Goal: Transaction & Acquisition: Purchase product/service

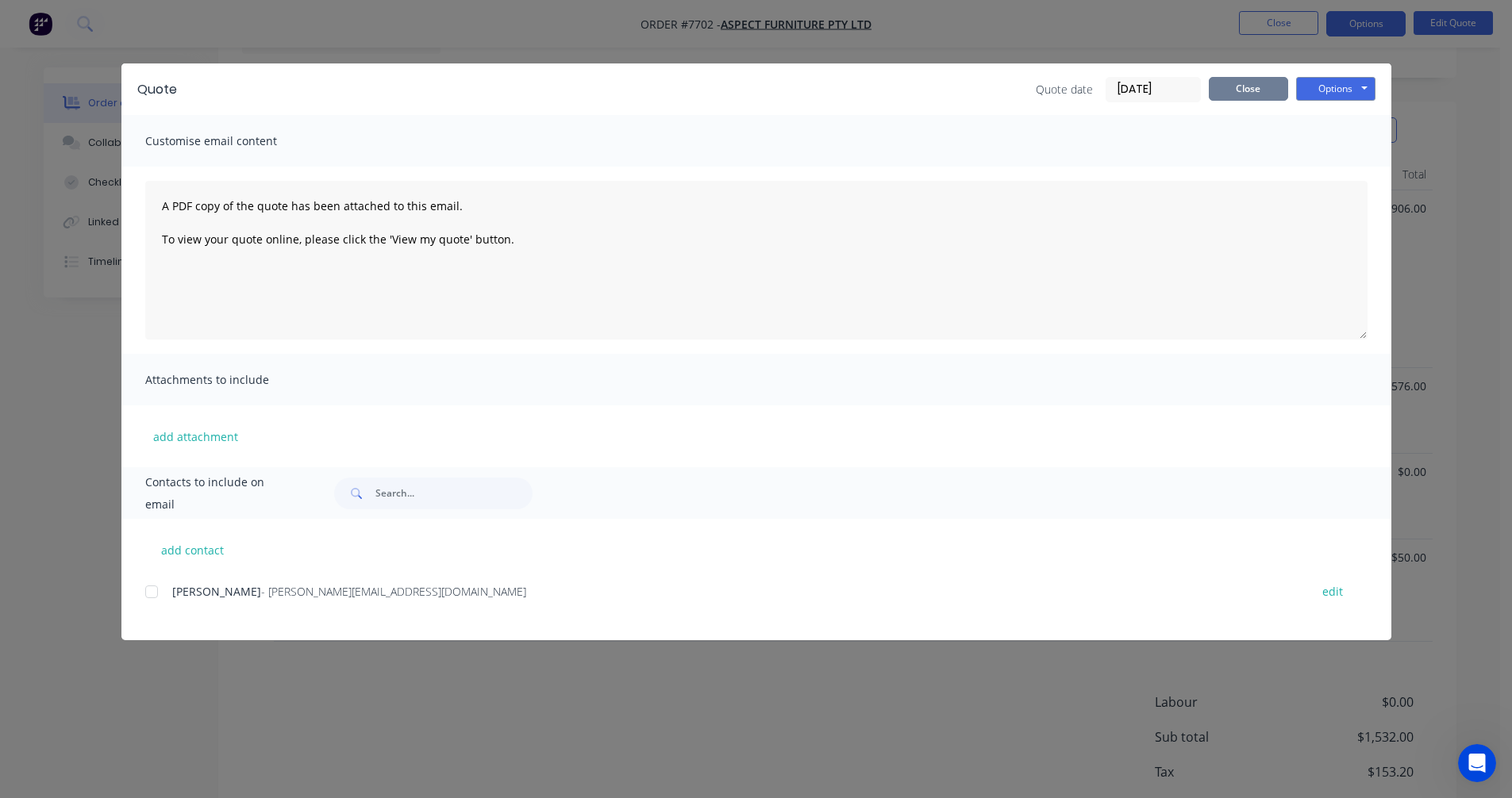
click at [1267, 98] on button "Close" at bounding box center [1248, 89] width 79 height 24
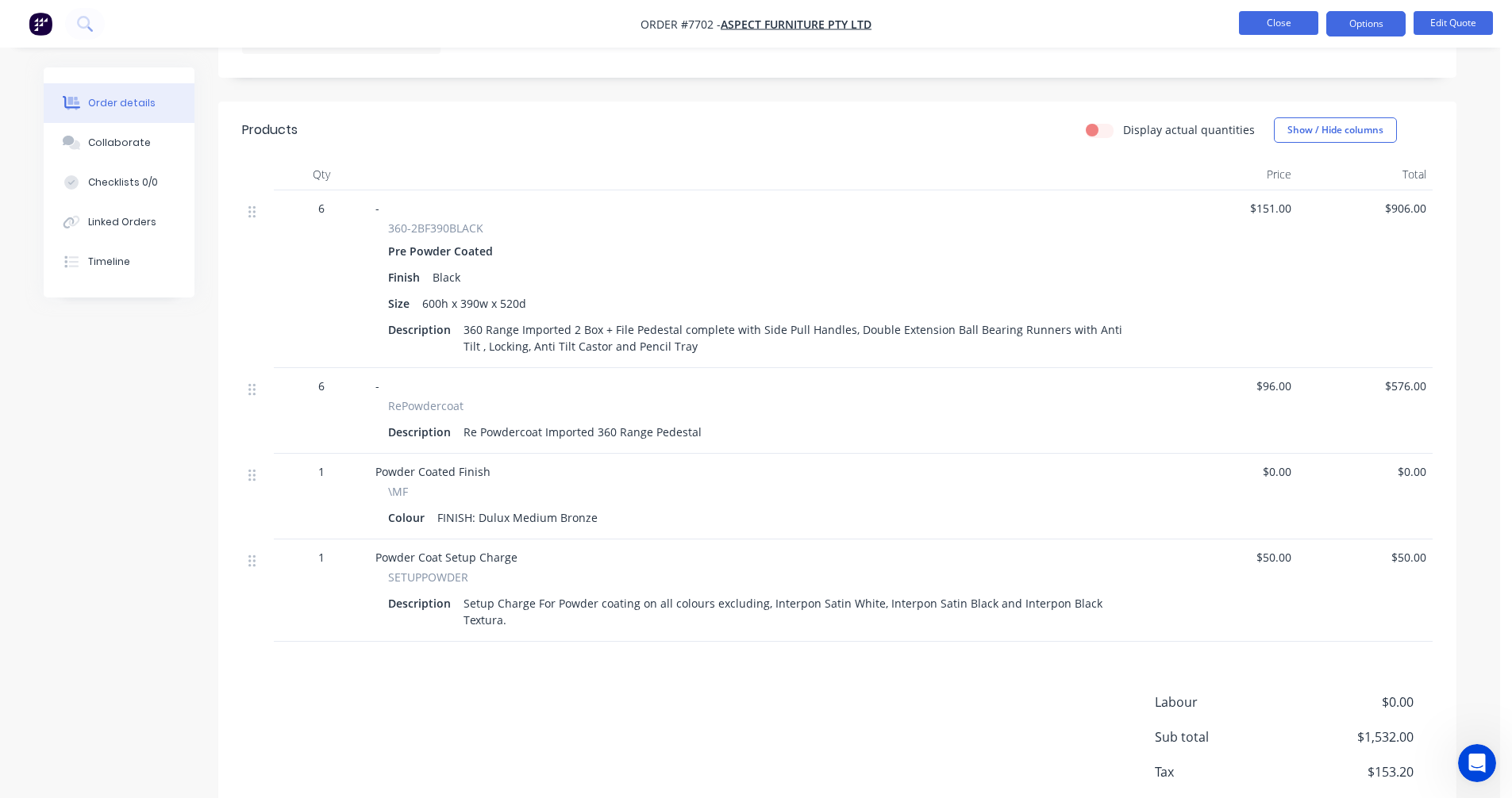
click at [1267, 33] on button "Close" at bounding box center [1278, 23] width 79 height 24
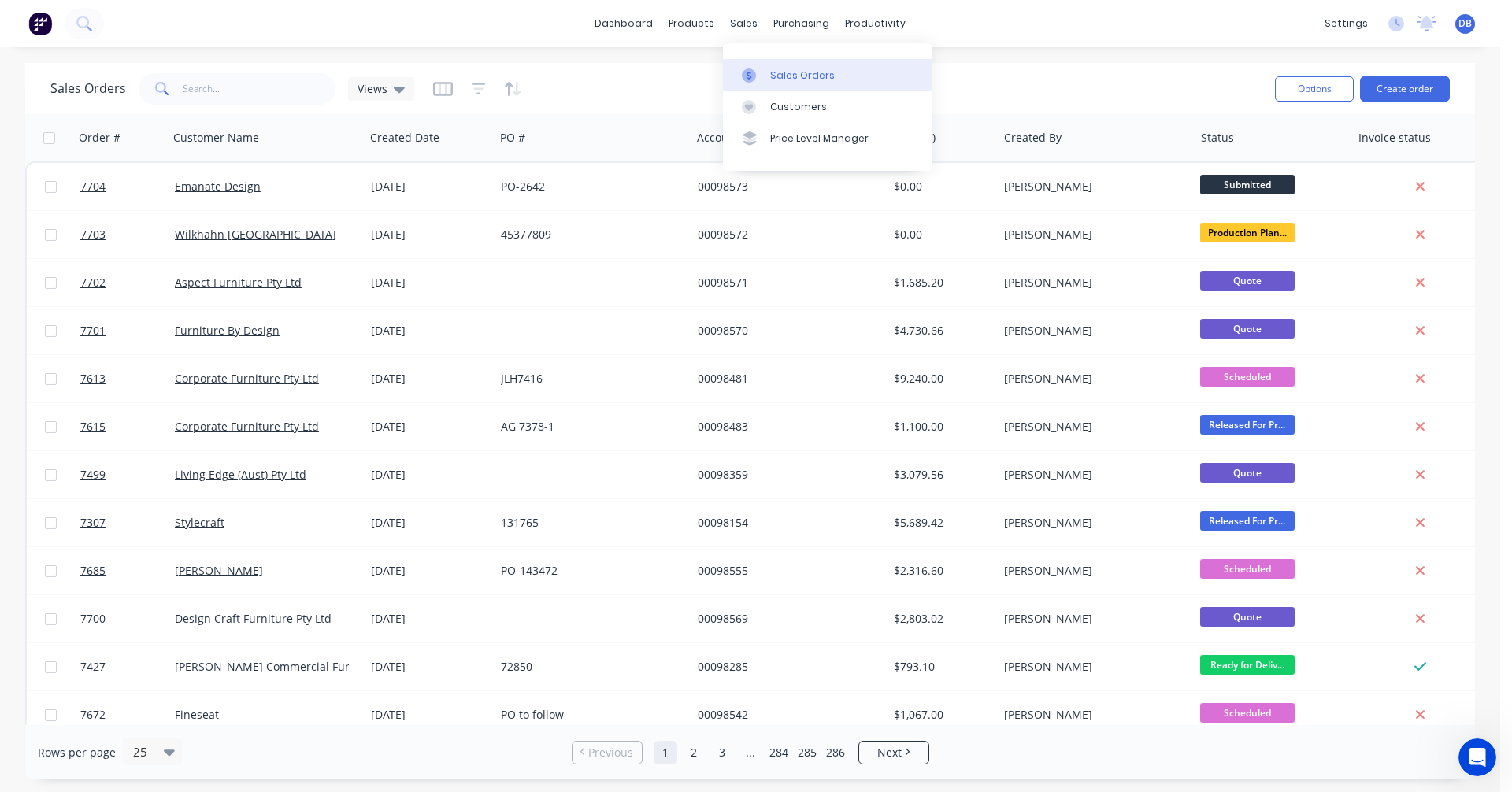
click at [774, 73] on div "Sales Orders" at bounding box center [802, 75] width 64 height 14
click at [1400, 88] on button "Create order" at bounding box center [1405, 88] width 90 height 25
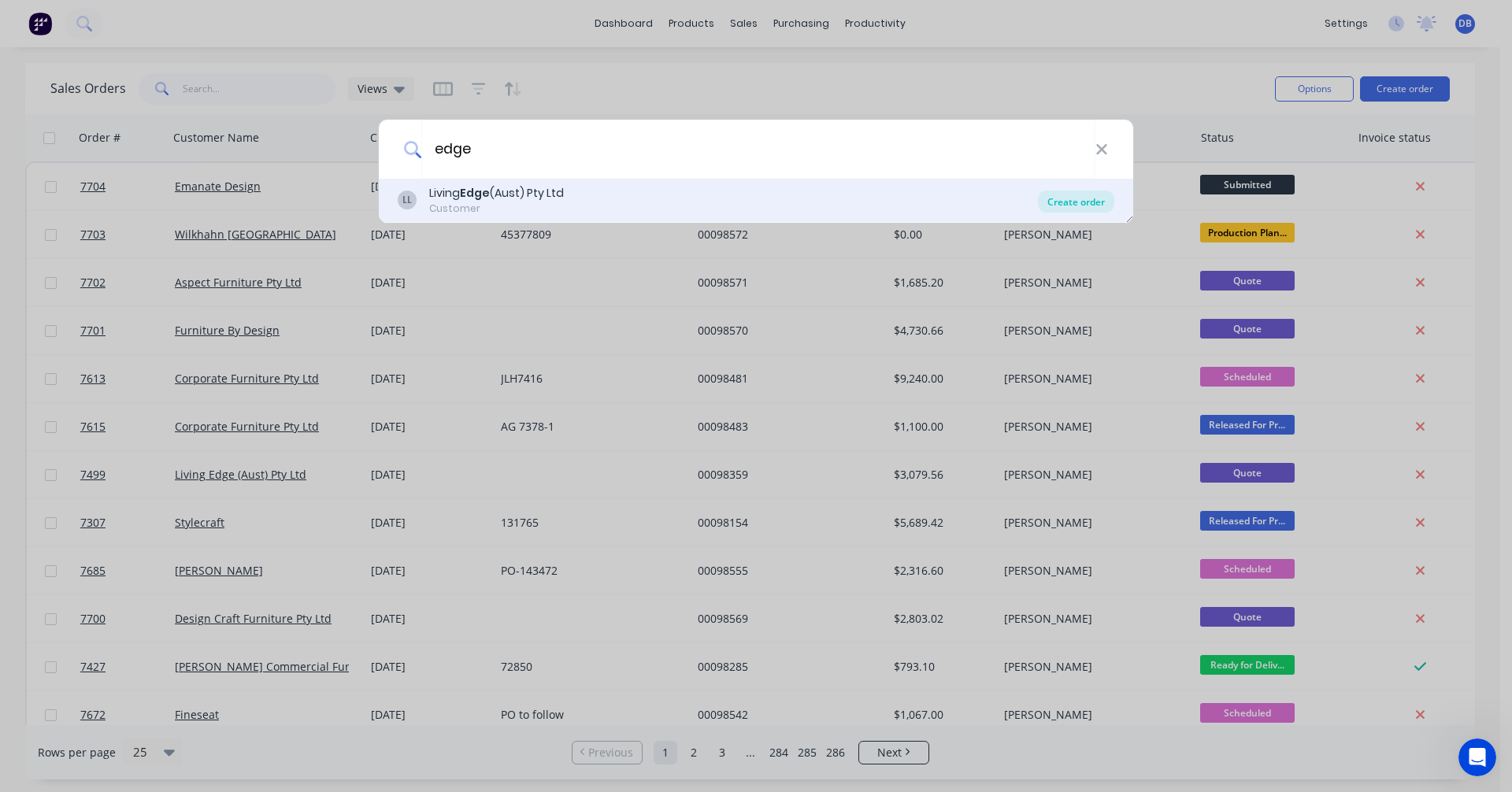
type input "edge"
click at [1074, 203] on div "Create order" at bounding box center [1076, 201] width 76 height 22
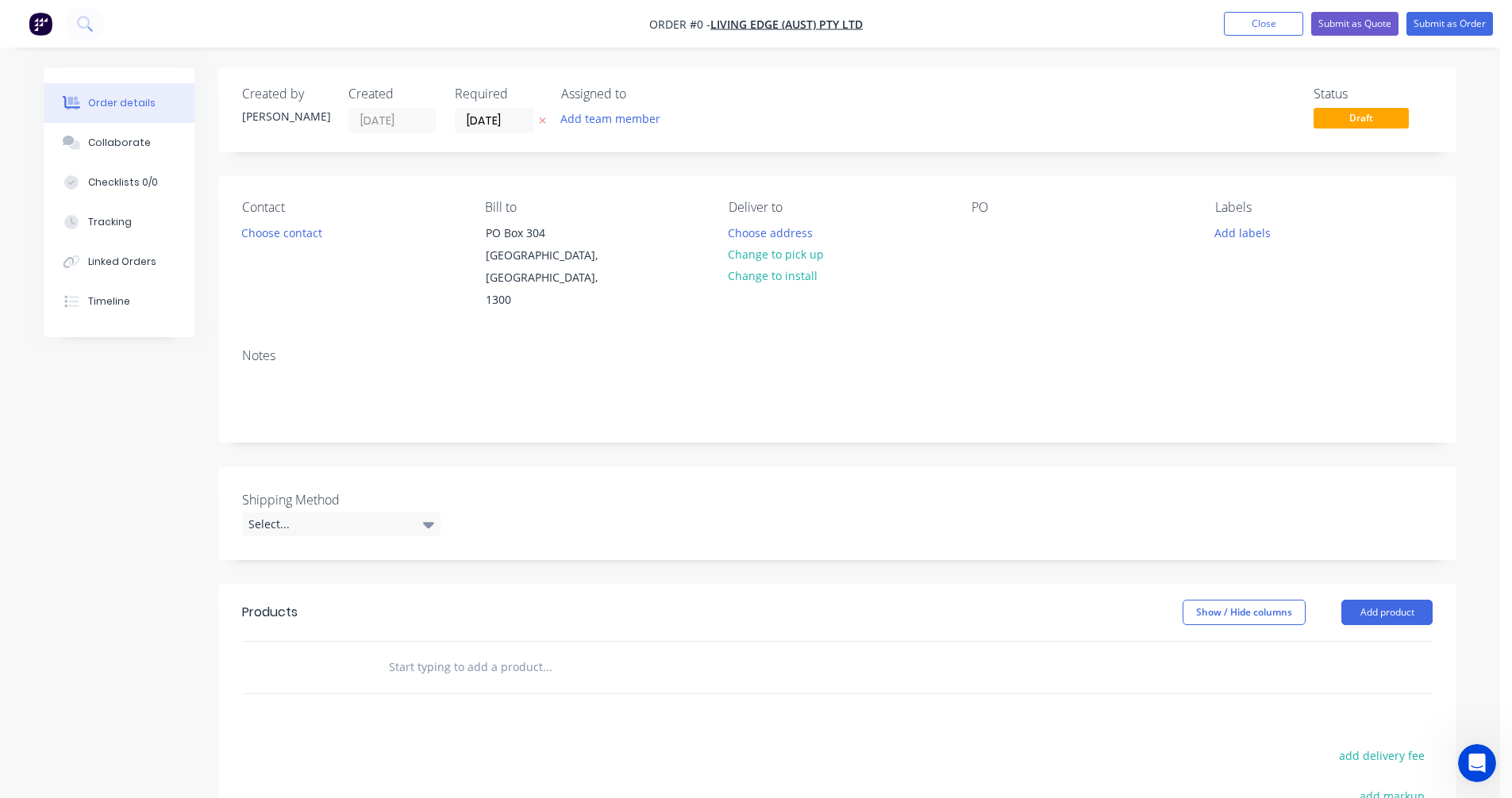
click at [446, 651] on input "text" at bounding box center [547, 667] width 318 height 32
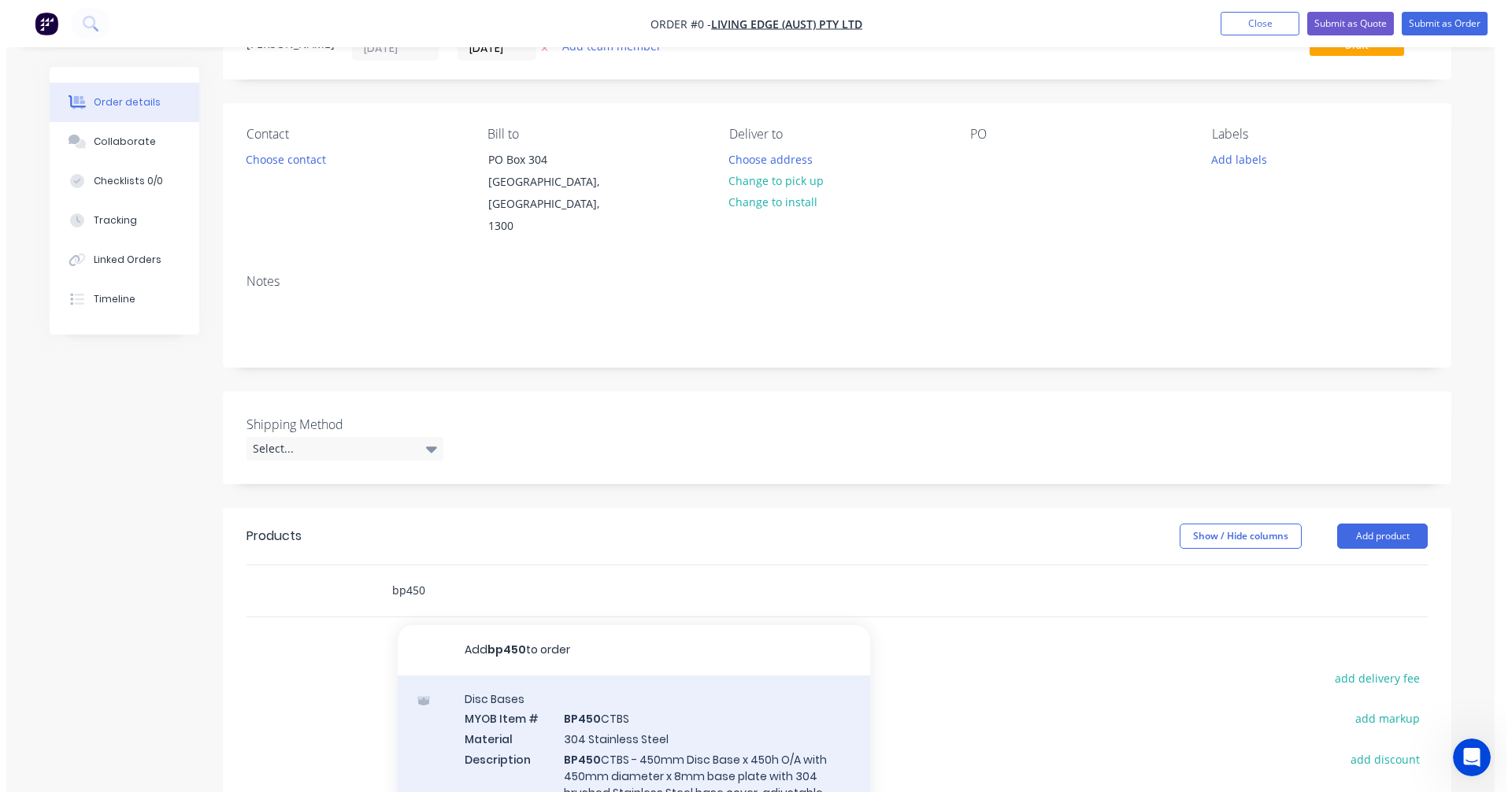
scroll to position [242, 0]
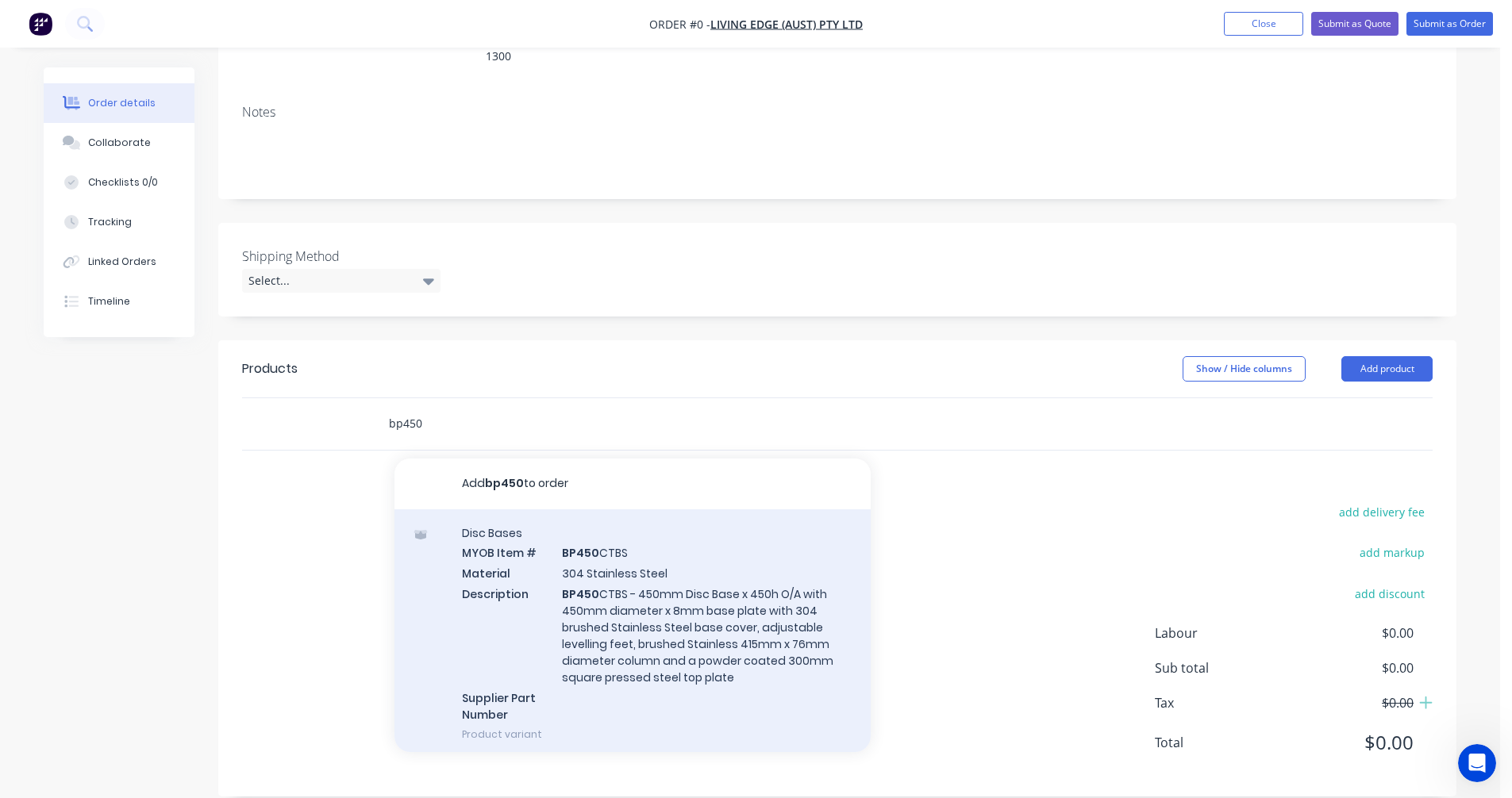
type input "bp450"
click at [607, 561] on div "Disc Bases MYOB Item # BP450 CTBS Material 304 Stainless Steel Description BP45…" at bounding box center [633, 633] width 477 height 249
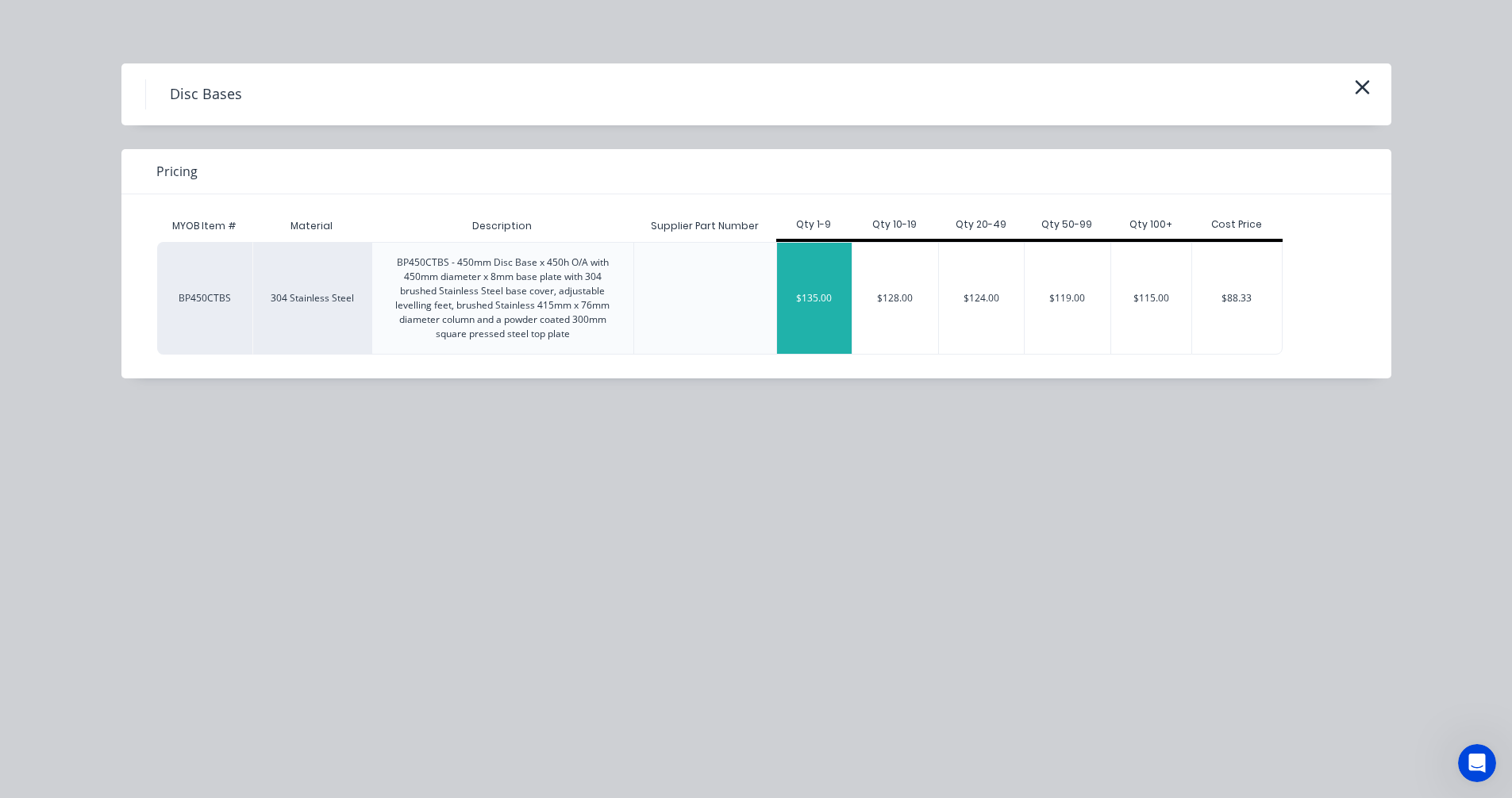
click at [803, 303] on div "$135.00" at bounding box center [814, 298] width 75 height 111
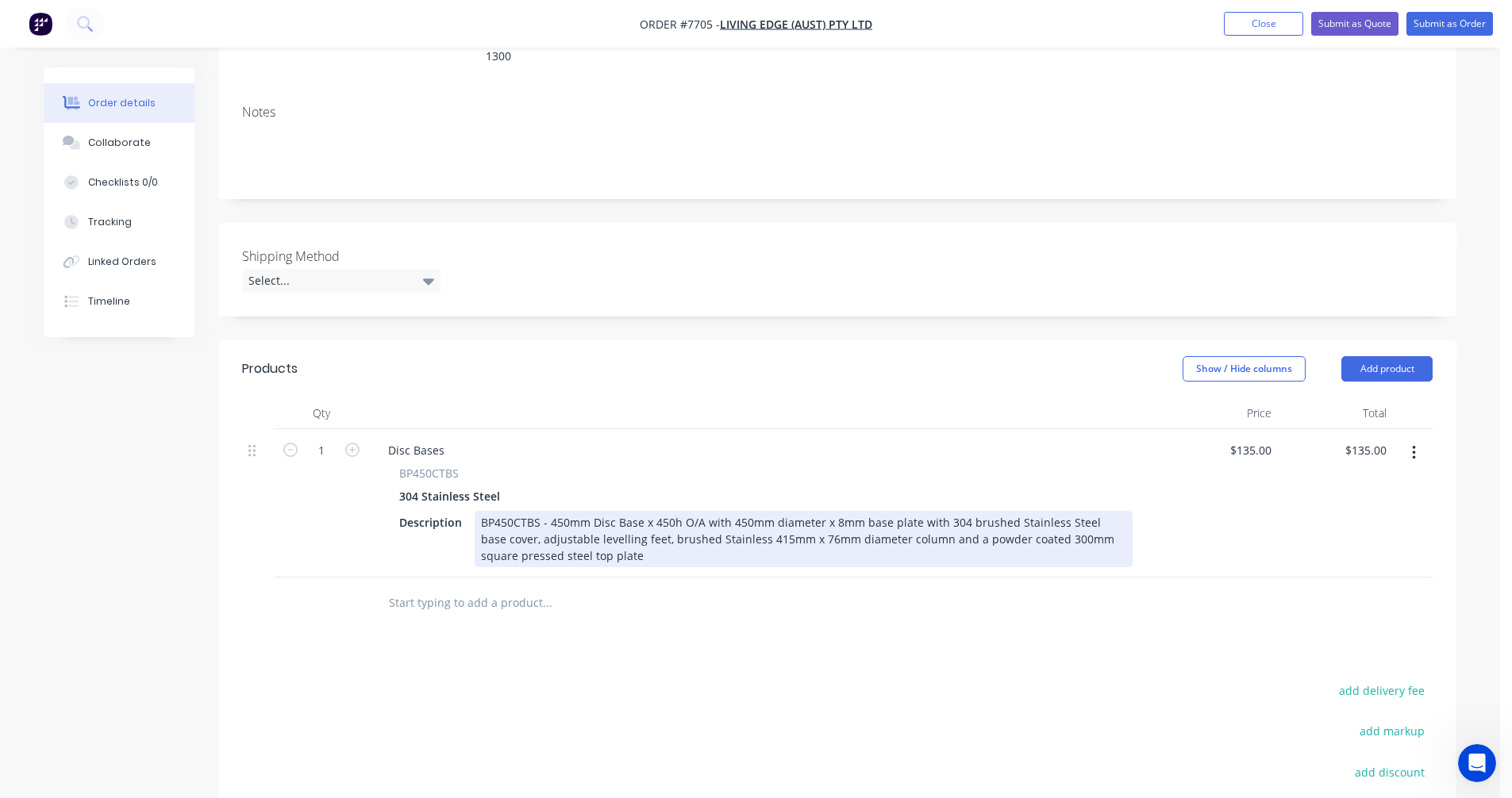
click at [497, 510] on div "BP450CTBS - 450mm Disc Base x 450h O/A with 450mm diameter x 8mm base plate wit…" at bounding box center [803, 538] width 658 height 56
type input "$190.40"
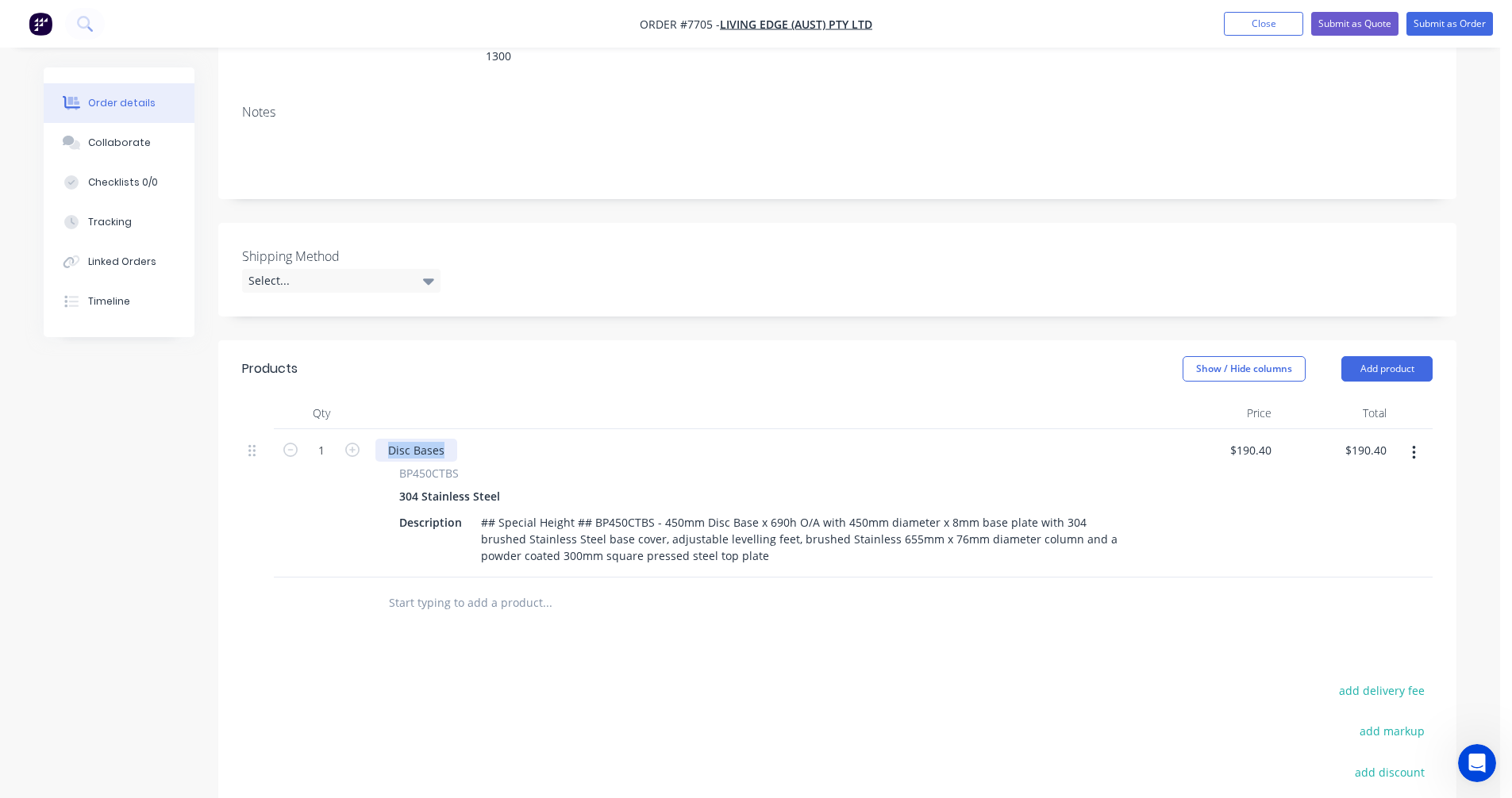
drag, startPoint x: 445, startPoint y: 429, endPoint x: 375, endPoint y: 418, distance: 70.9
click at [375, 429] on div "Disc Bases BP450CTBS 304 Stainless Steel Description ## Special Height ## BP450…" at bounding box center [765, 503] width 793 height 149
click at [1344, 25] on button "Submit as Quote" at bounding box center [1354, 24] width 87 height 24
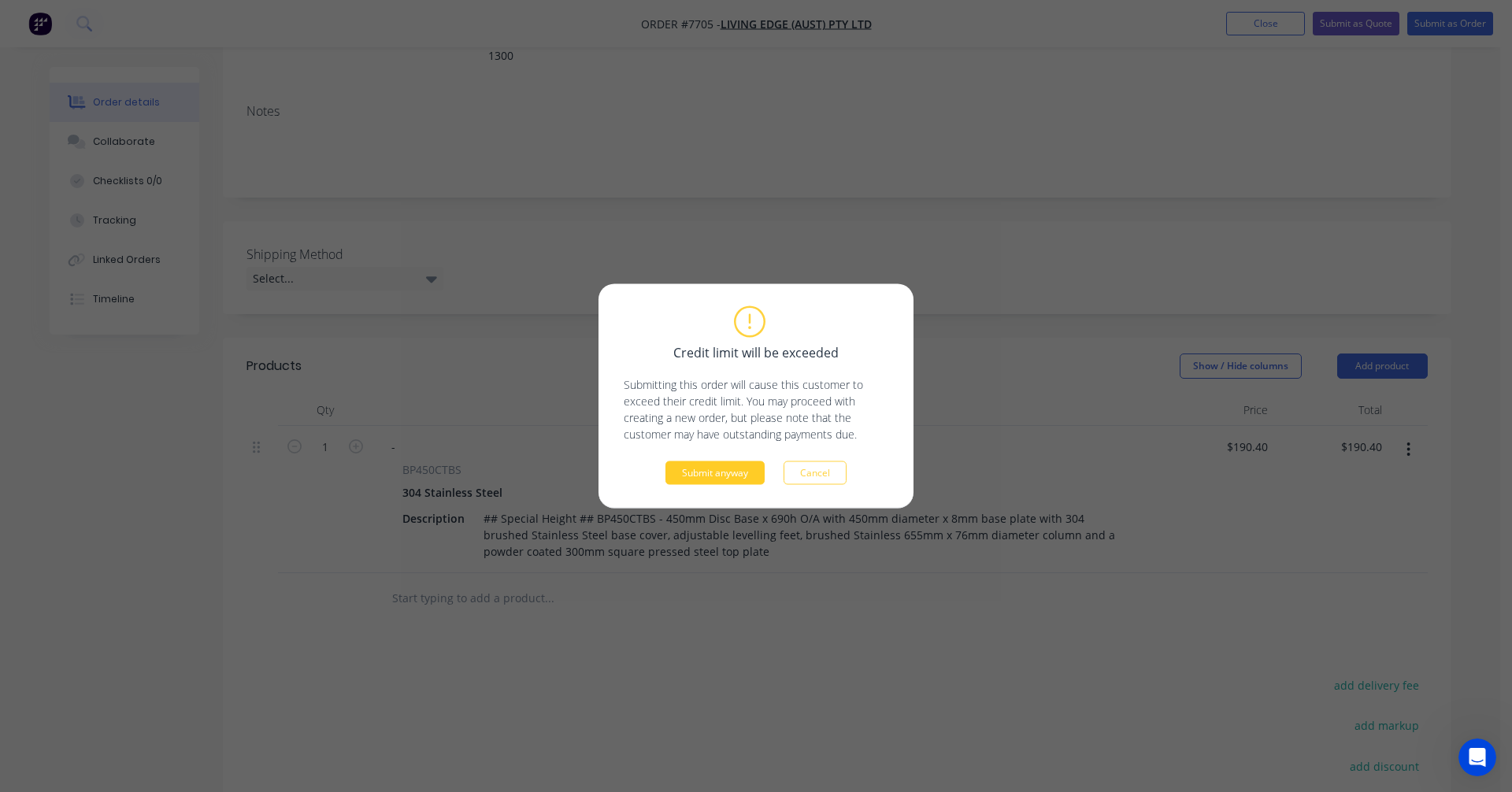
click at [733, 475] on button "Submit anyway" at bounding box center [715, 473] width 99 height 24
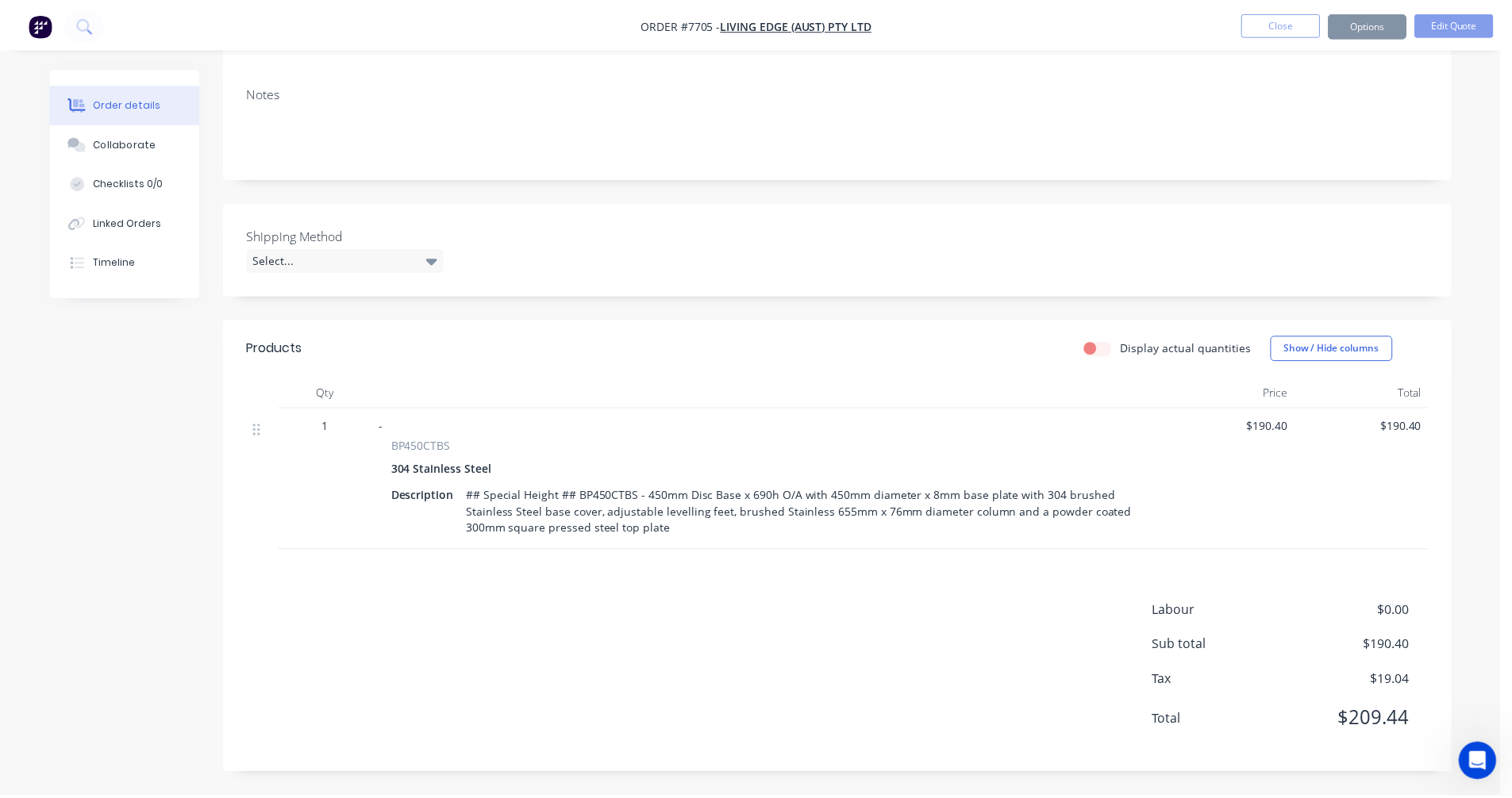
scroll to position [223, 0]
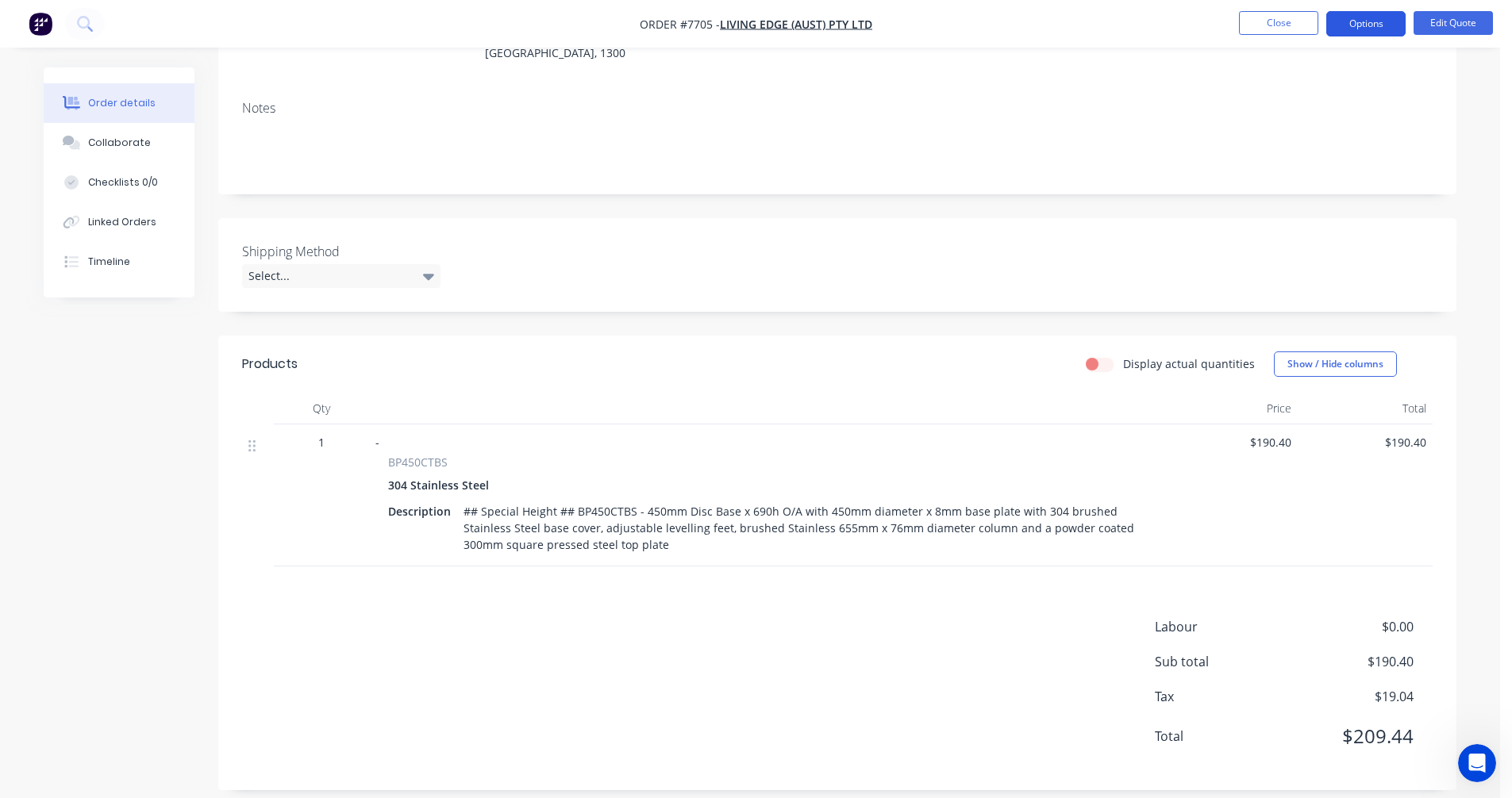
click at [1370, 28] on button "Options" at bounding box center [1365, 23] width 79 height 25
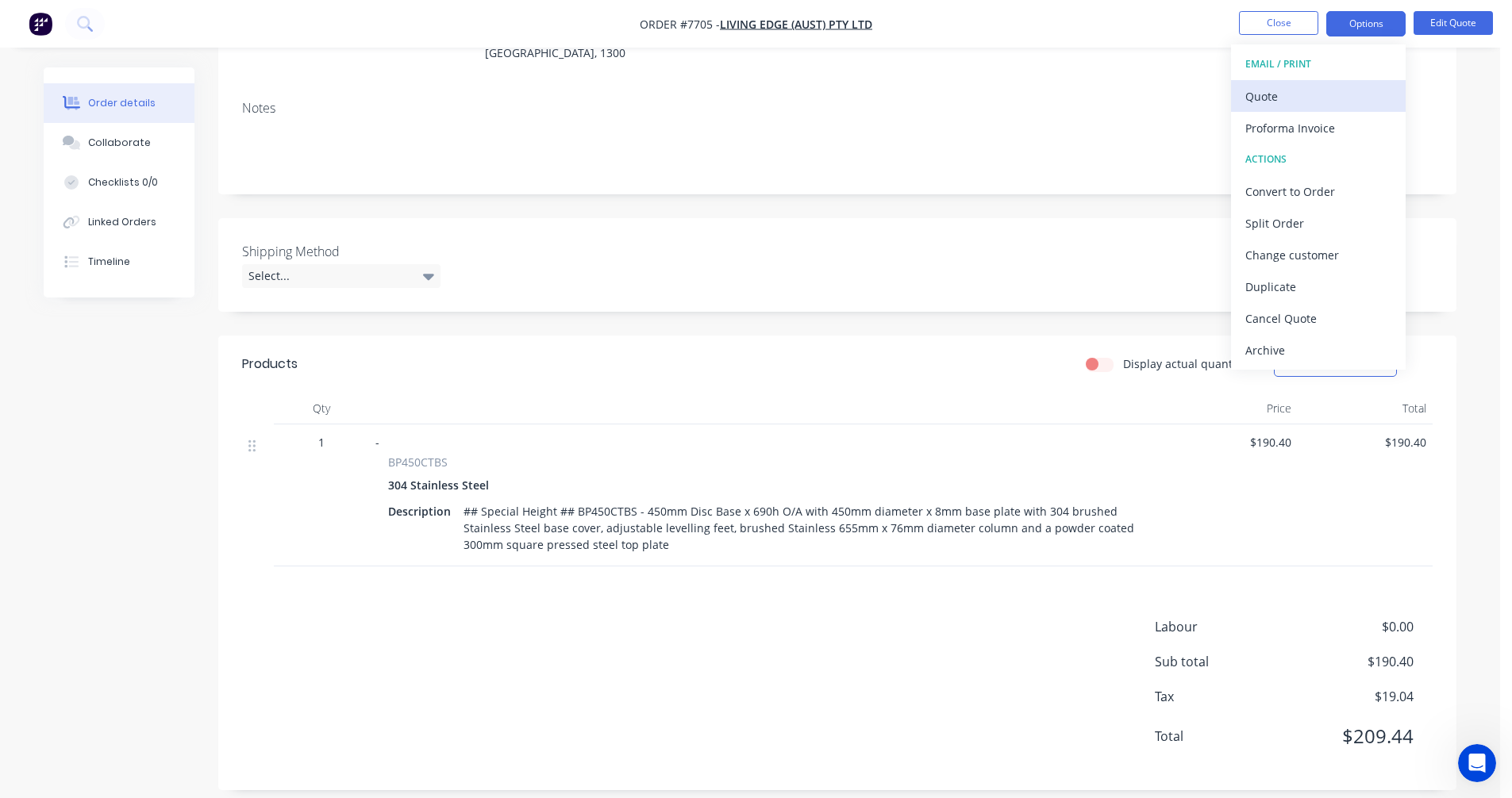
click at [1283, 95] on div "Quote" at bounding box center [1318, 96] width 146 height 23
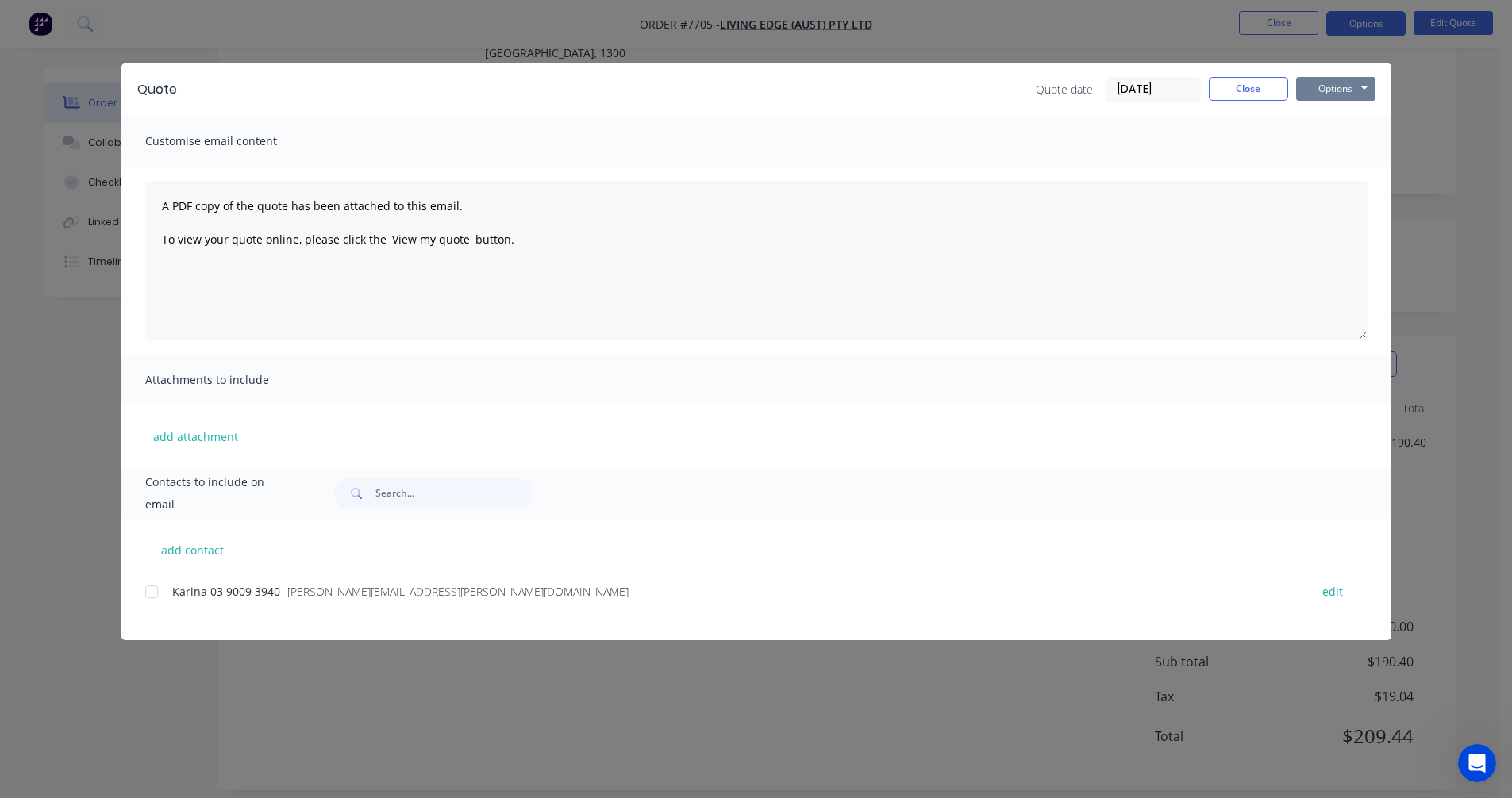
click at [1352, 77] on button "Options" at bounding box center [1335, 89] width 79 height 24
click at [1344, 121] on button "Preview" at bounding box center [1347, 117] width 102 height 26
click at [1244, 93] on button "Close" at bounding box center [1248, 89] width 79 height 24
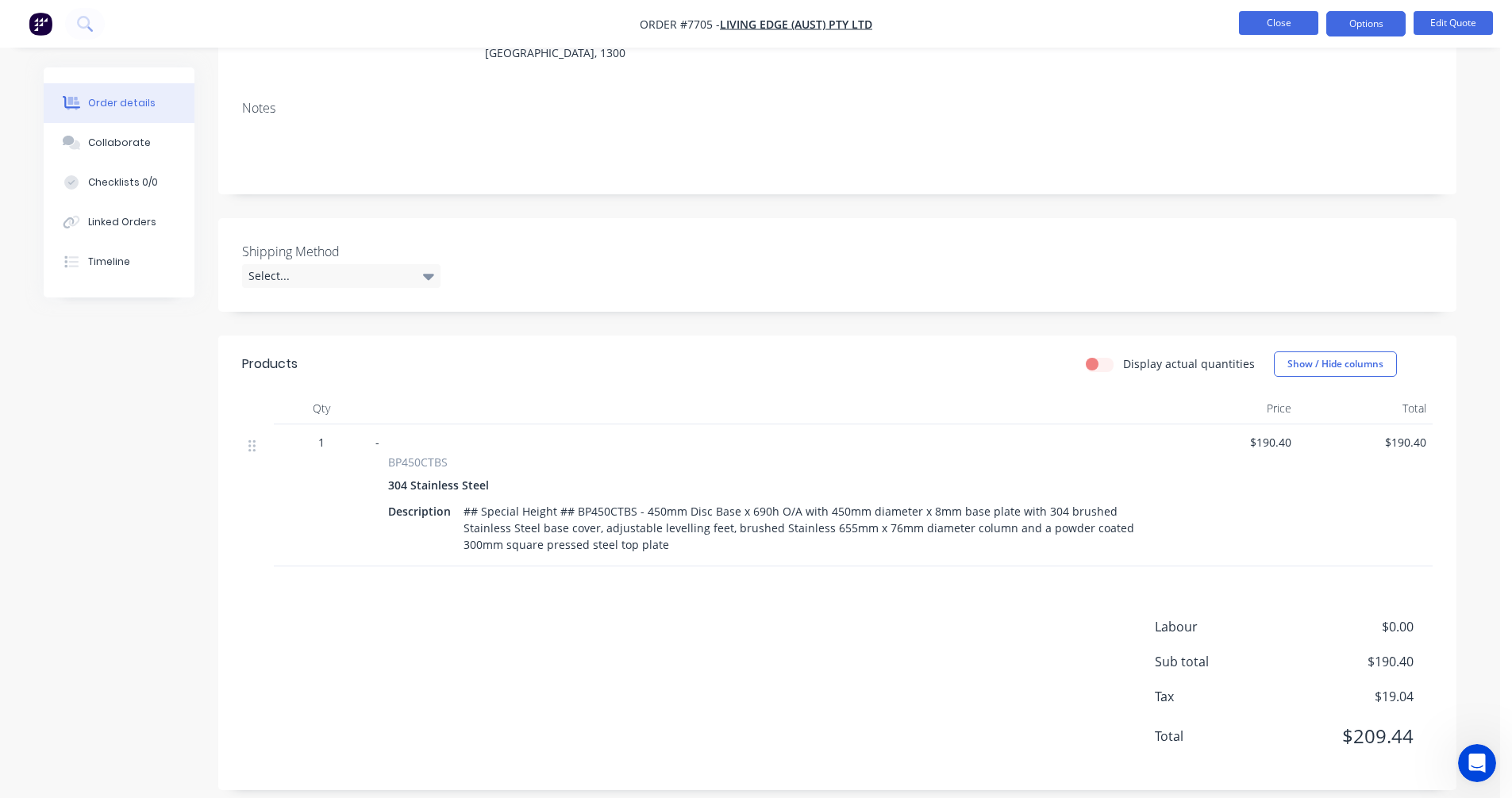
click at [1260, 22] on button "Close" at bounding box center [1278, 23] width 79 height 24
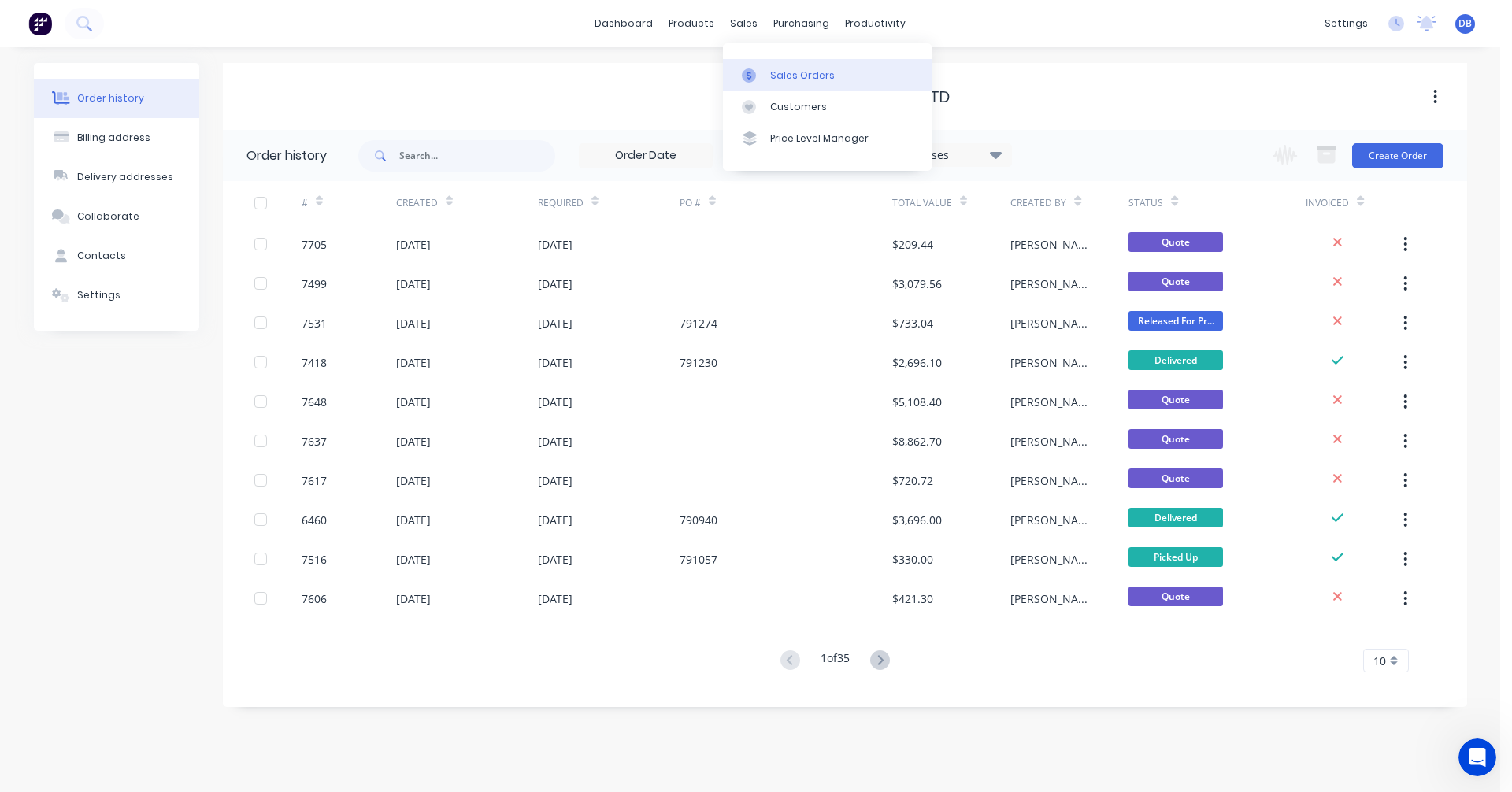
click at [773, 75] on div "Sales Orders" at bounding box center [802, 75] width 64 height 14
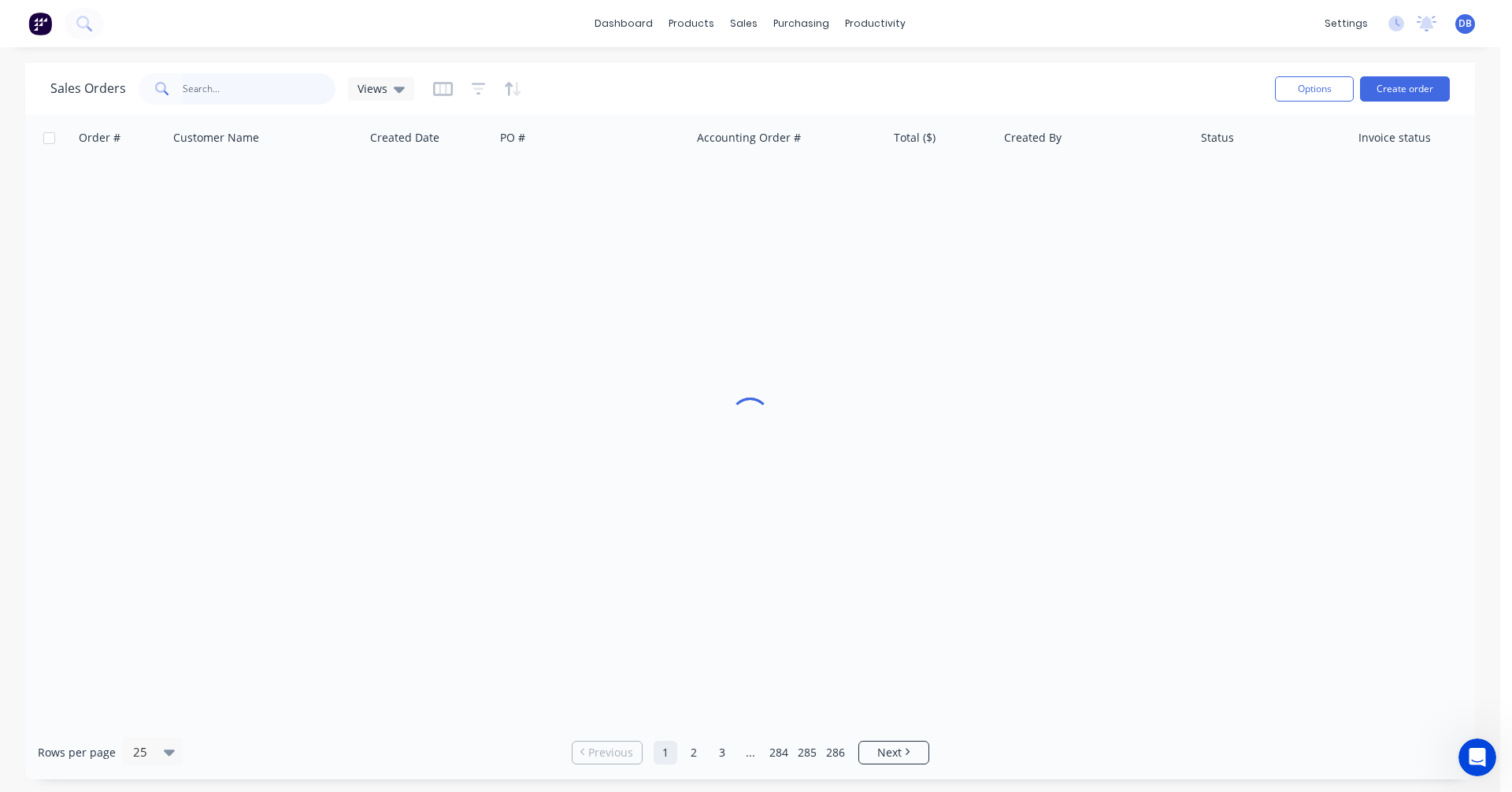
click at [251, 83] on input "text" at bounding box center [259, 89] width 154 height 32
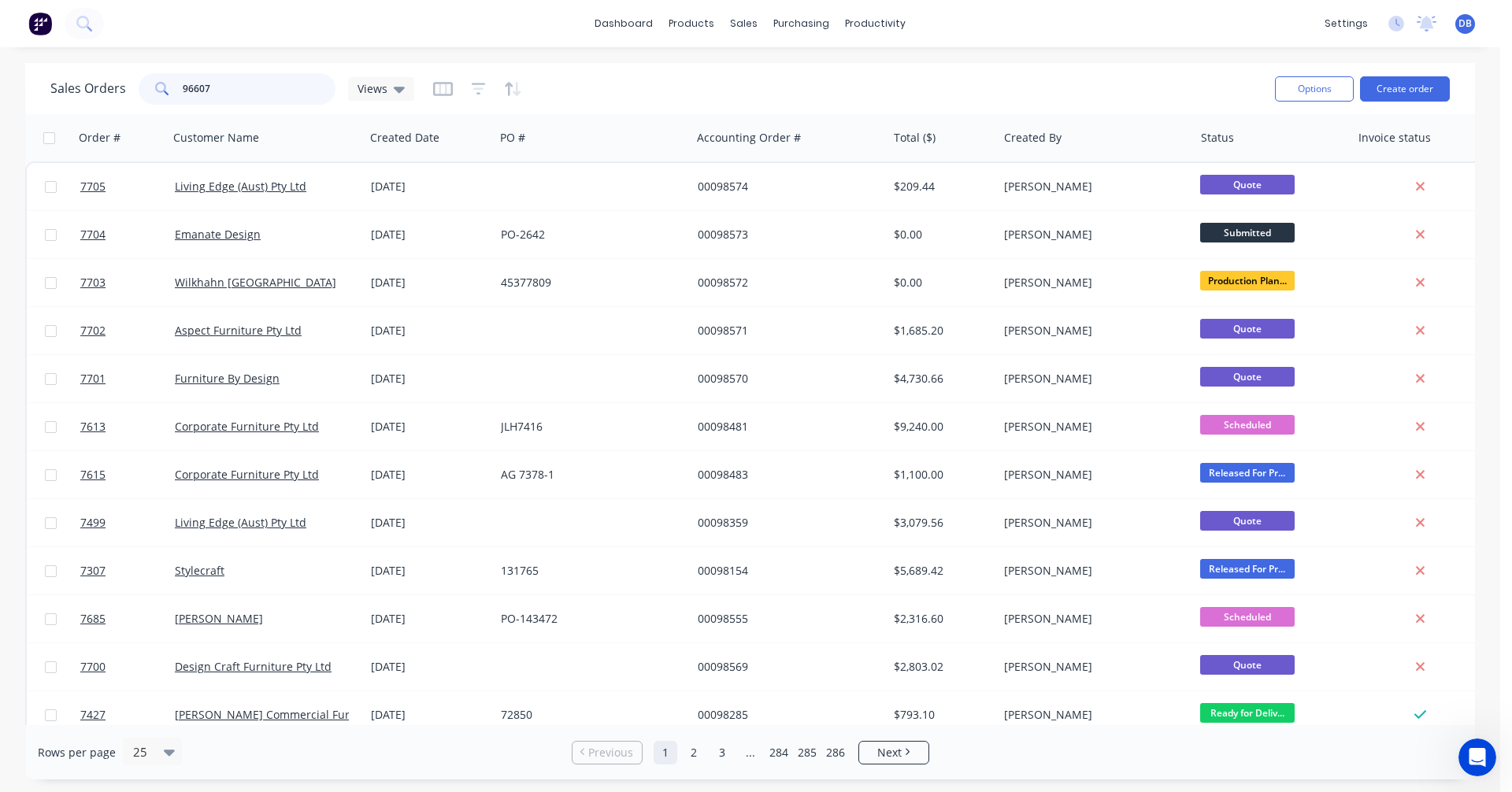
type input "96607"
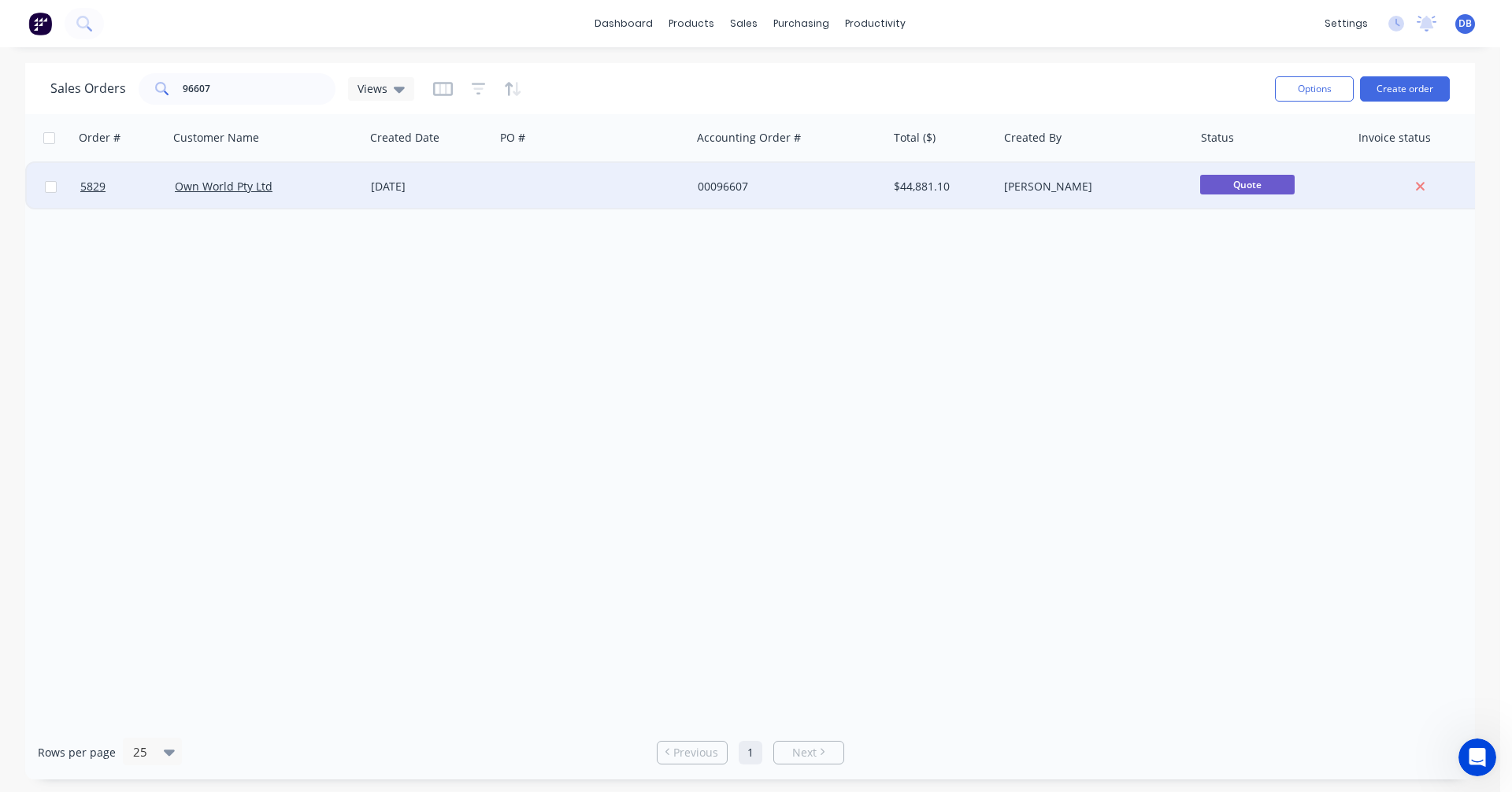
click at [407, 188] on div "[DATE]" at bounding box center [429, 186] width 117 height 16
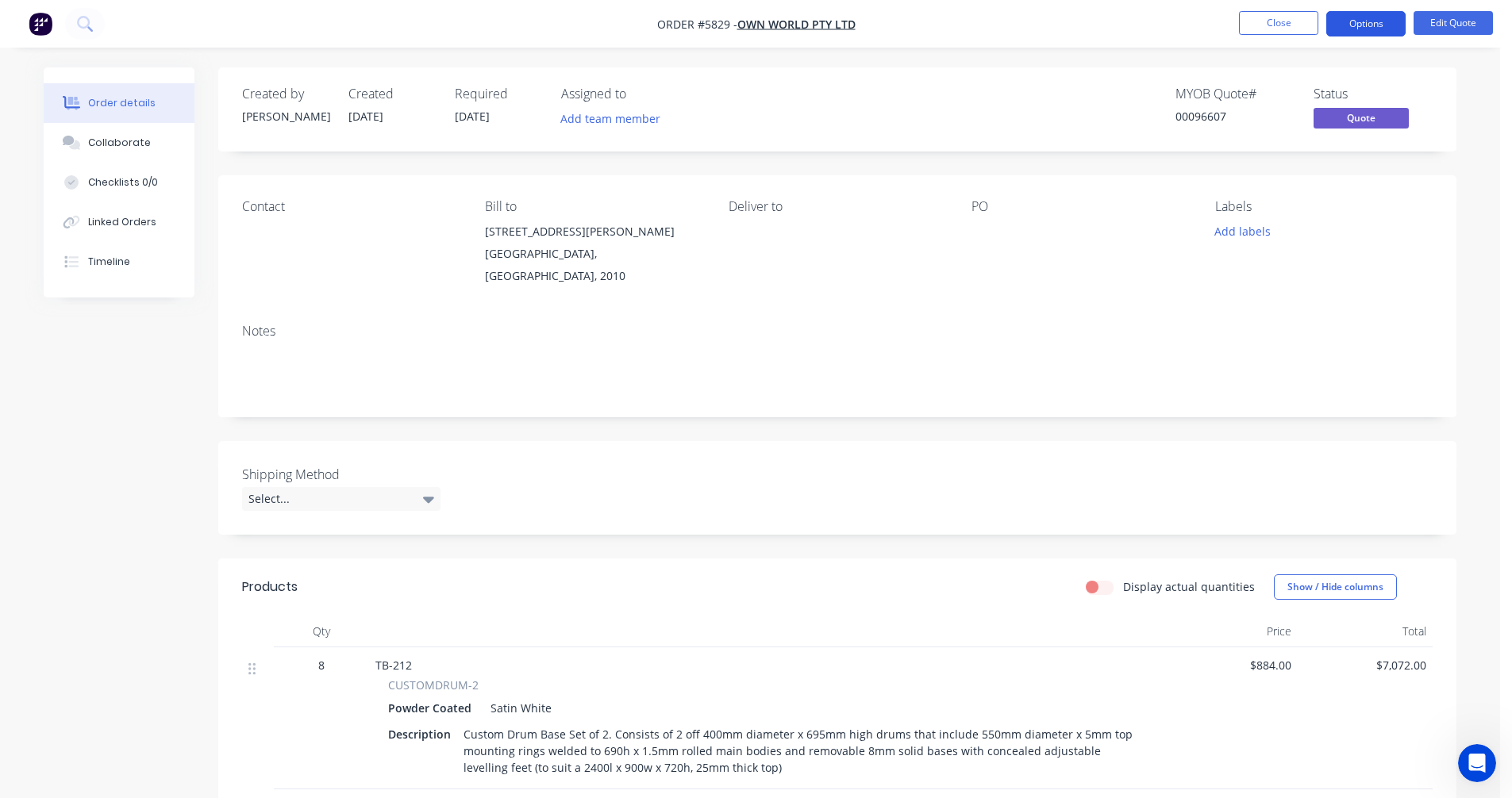
click at [1356, 23] on button "Options" at bounding box center [1365, 23] width 79 height 25
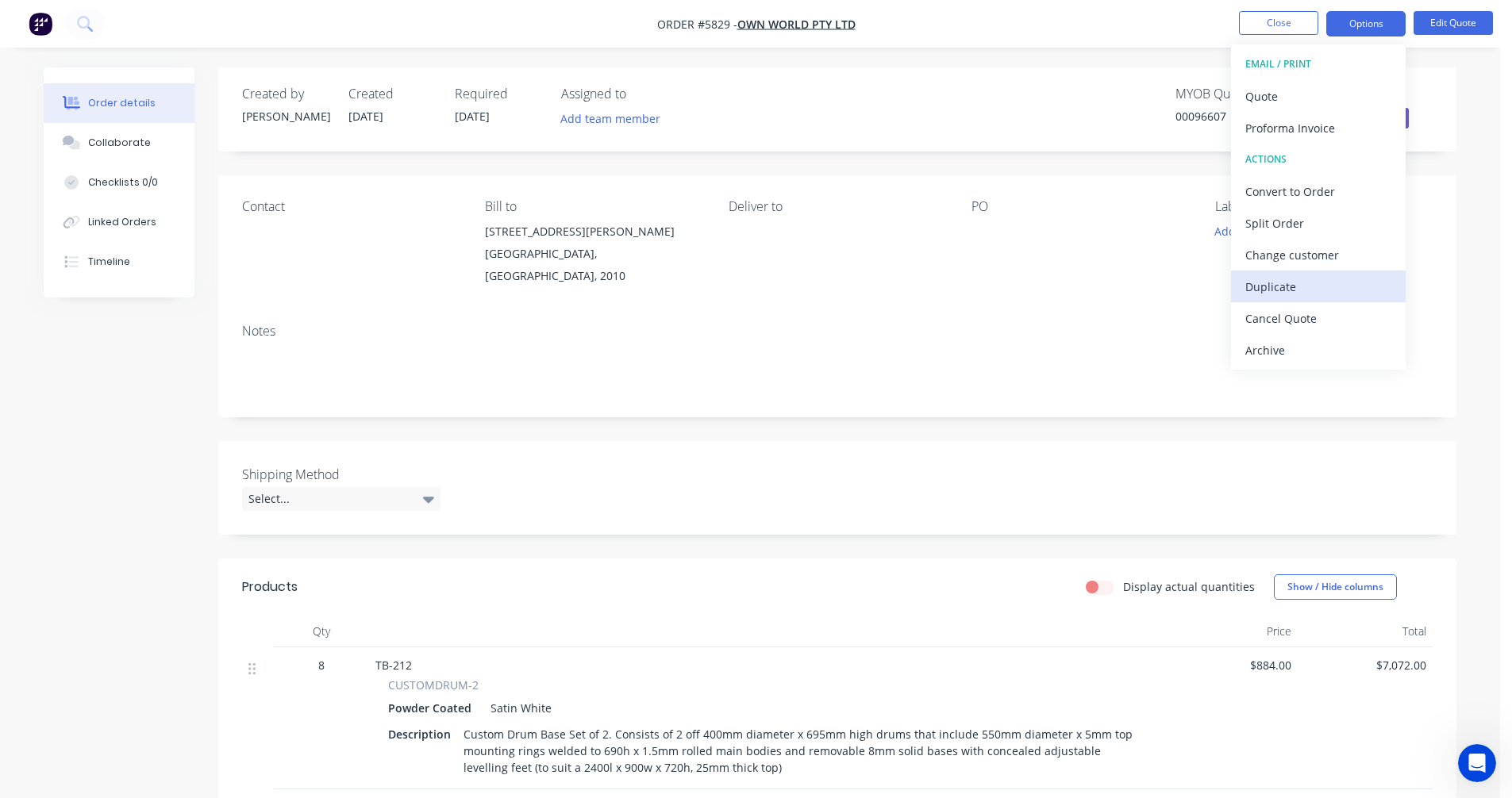
click at [1270, 290] on div "Duplicate" at bounding box center [1318, 287] width 146 height 23
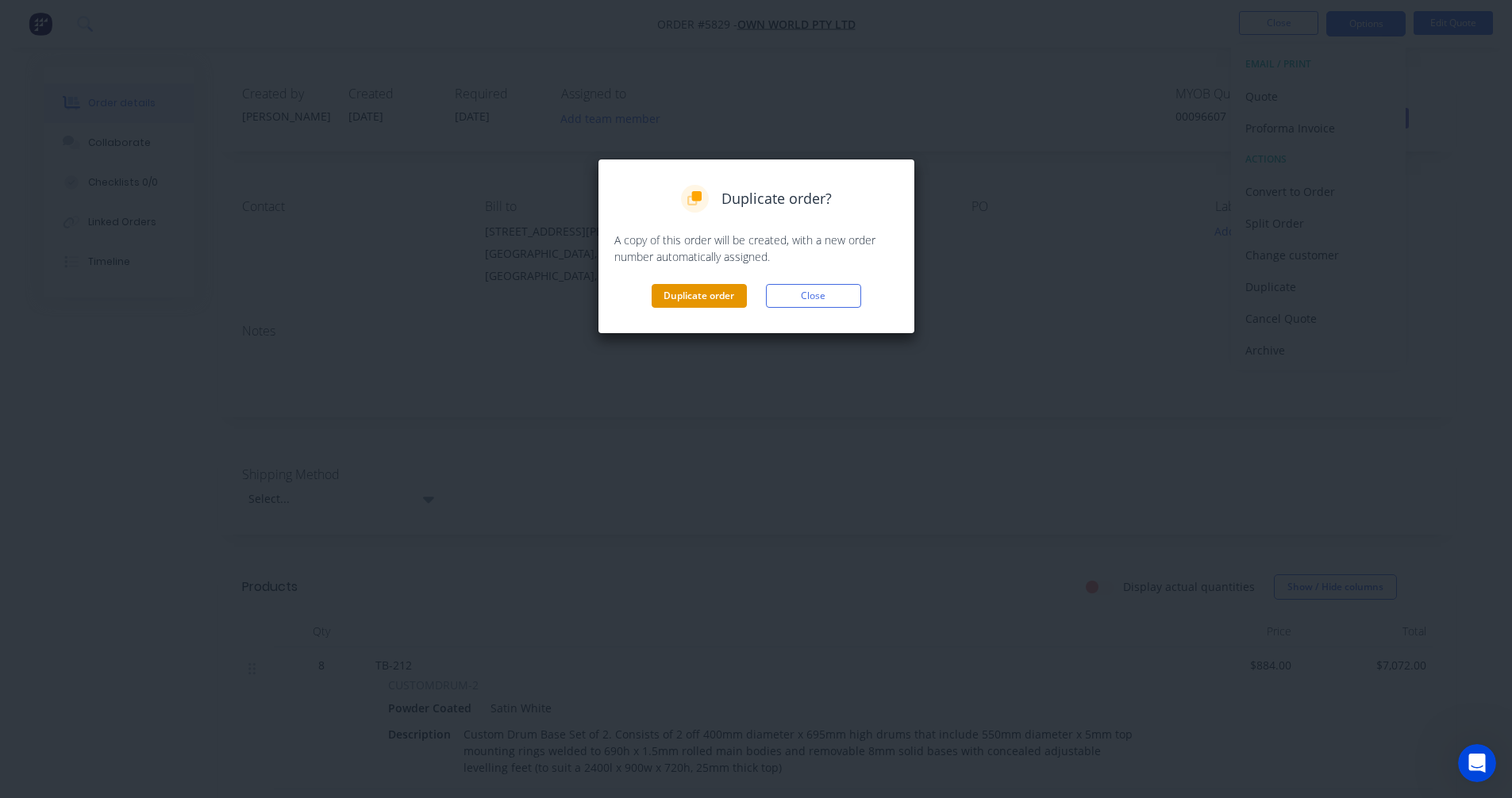
click at [700, 295] on button "Duplicate order" at bounding box center [699, 296] width 95 height 24
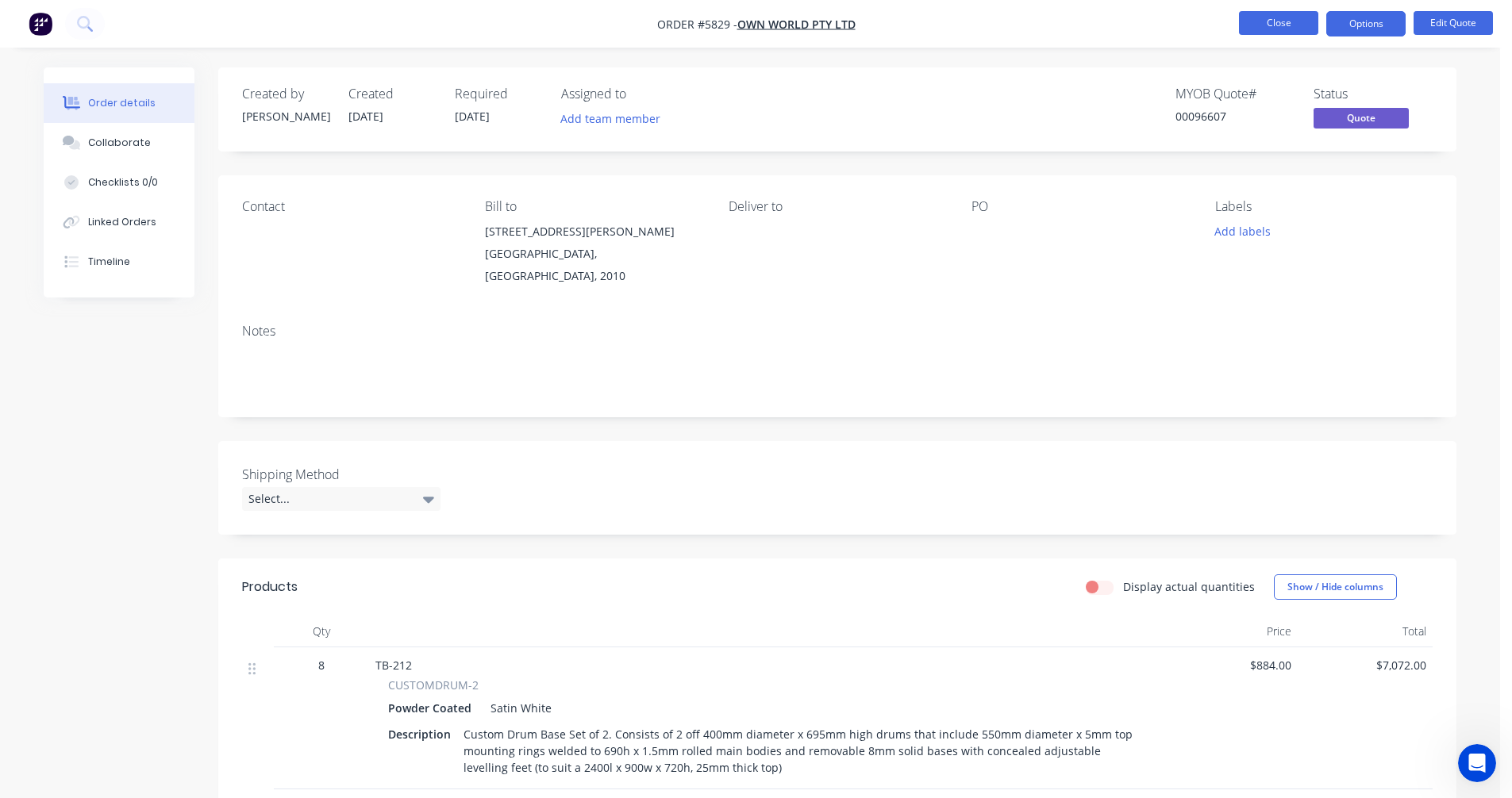
click at [1279, 16] on button "Close" at bounding box center [1278, 23] width 79 height 24
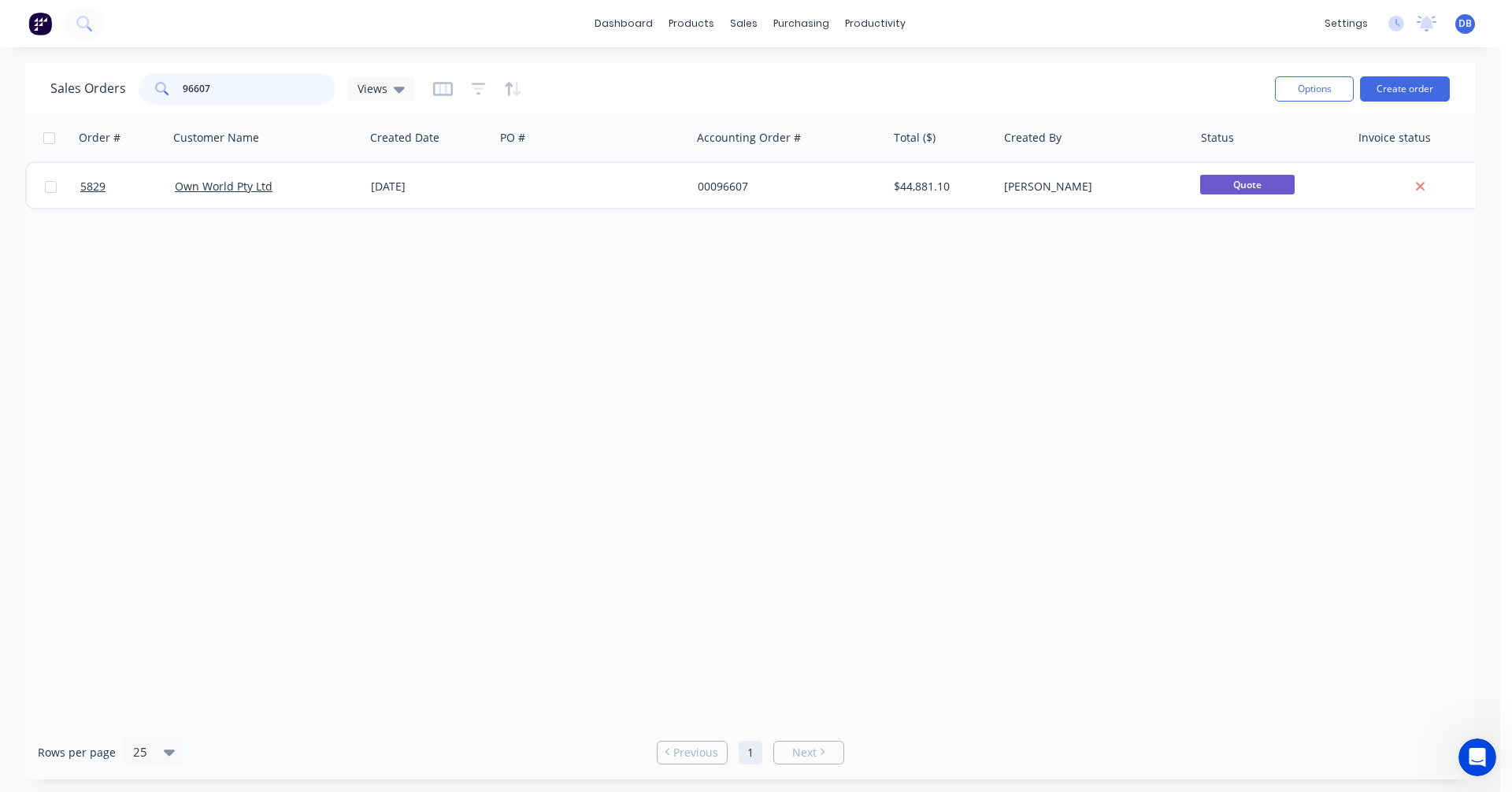
drag, startPoint x: 204, startPoint y: 86, endPoint x: 153, endPoint y: 92, distance: 51.4
click at [158, 88] on div "96607" at bounding box center [237, 89] width 197 height 32
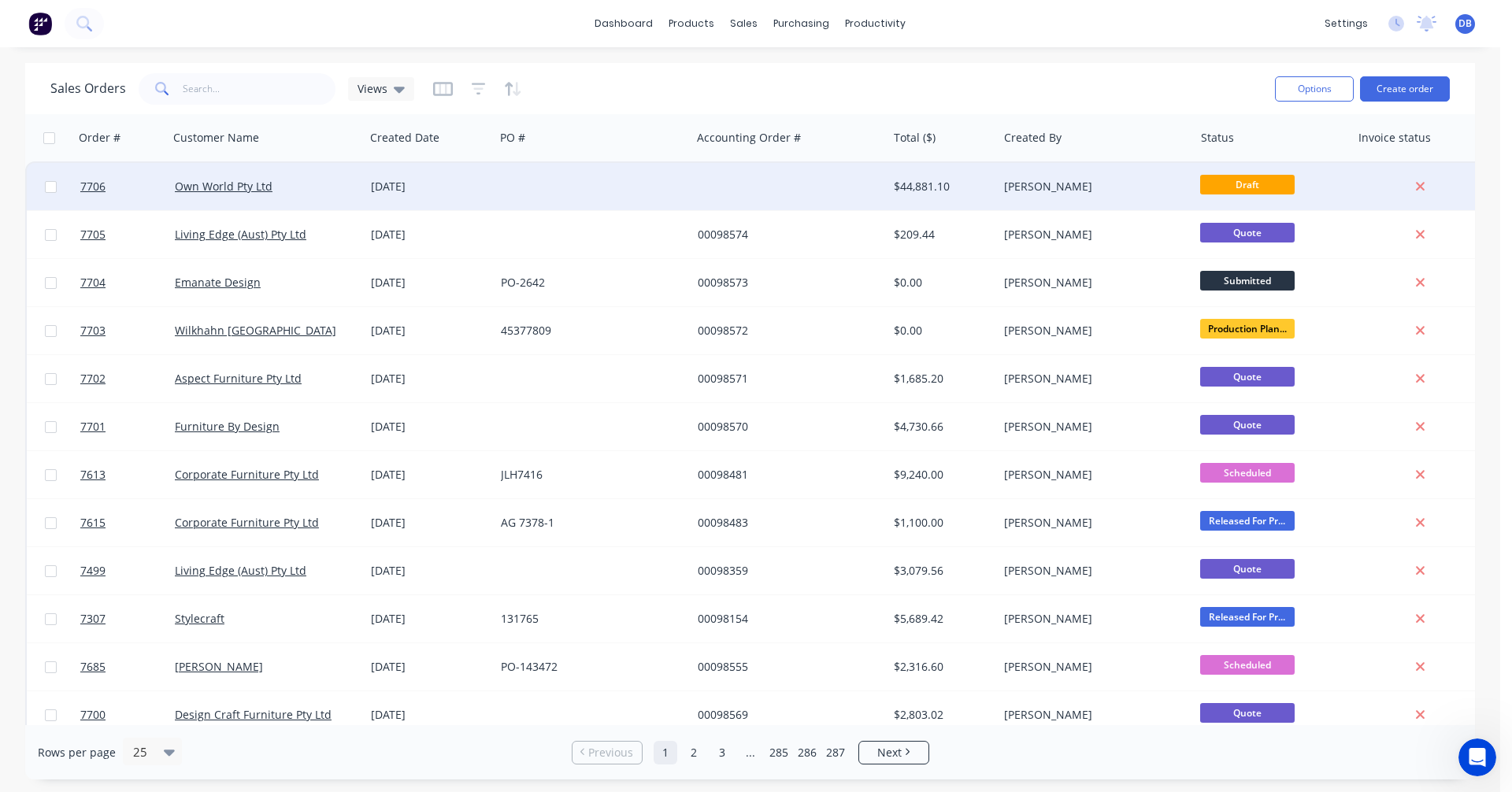
click at [400, 182] on div "[DATE]" at bounding box center [429, 186] width 117 height 16
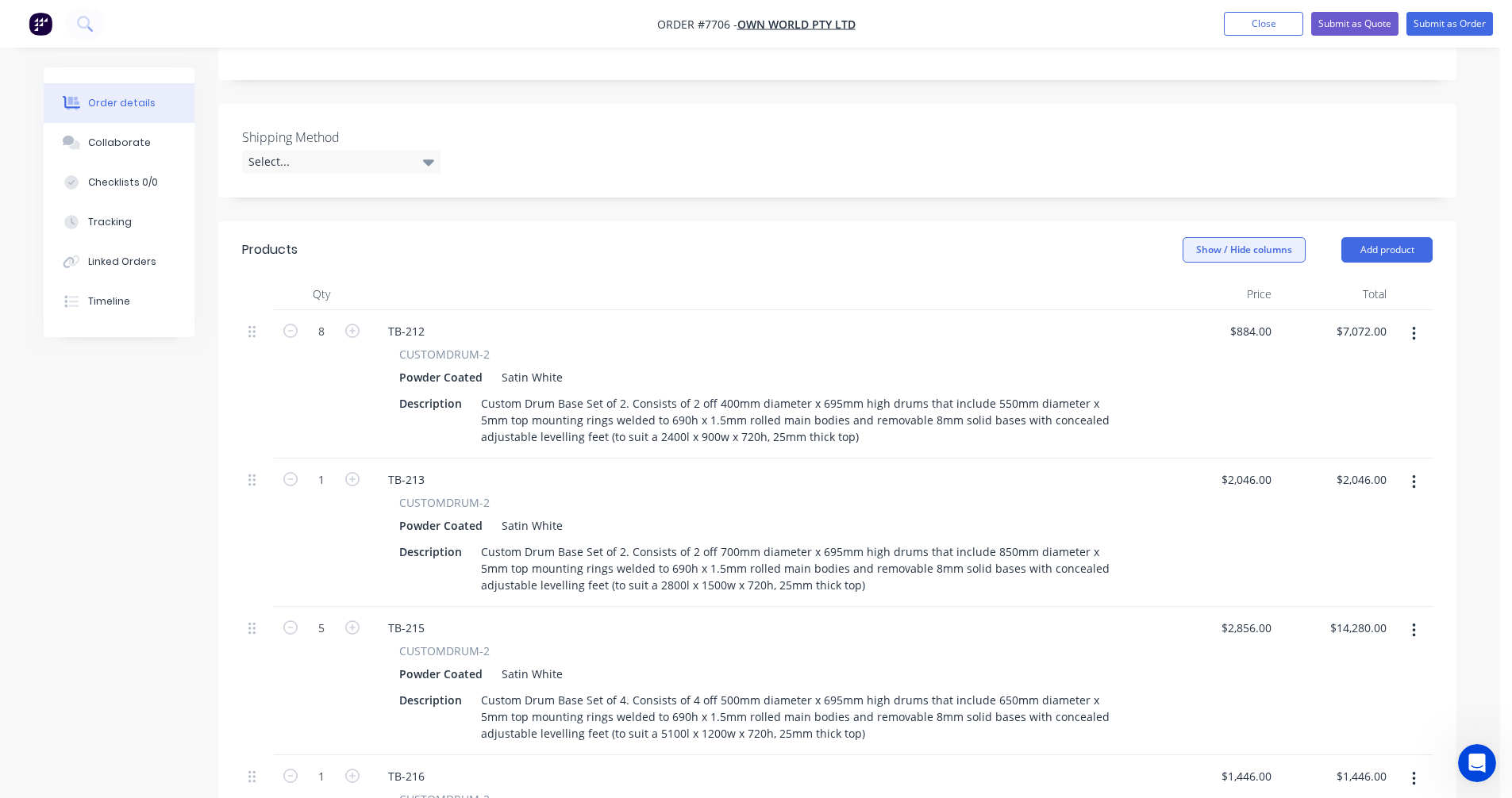
scroll to position [476, 0]
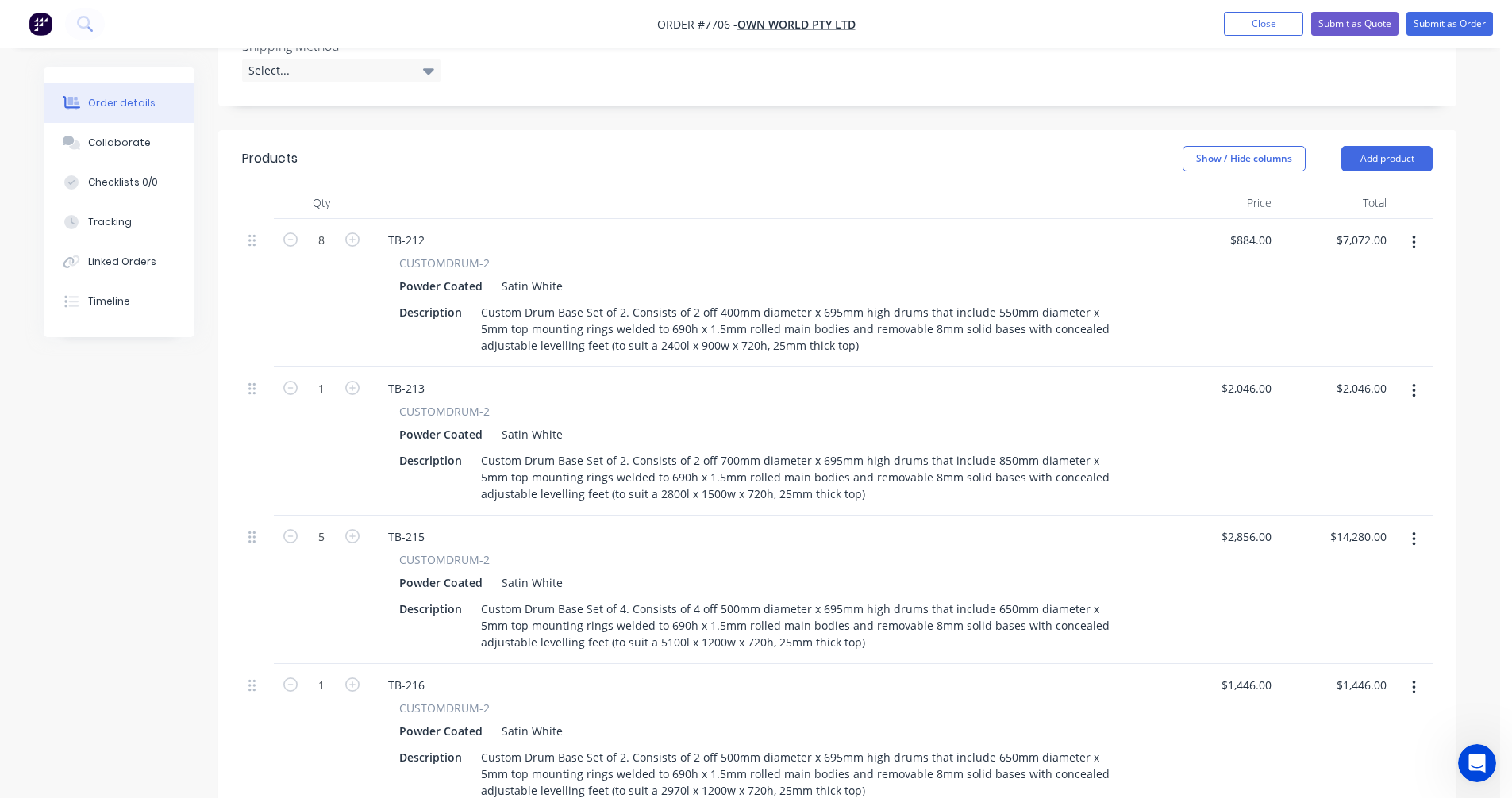
click at [1409, 229] on button "button" at bounding box center [1413, 243] width 37 height 29
click at [1344, 369] on div "Delete" at bounding box center [1357, 380] width 122 height 23
click at [1413, 234] on icon "button" at bounding box center [1414, 242] width 4 height 17
click at [1354, 369] on div "Delete" at bounding box center [1357, 380] width 122 height 23
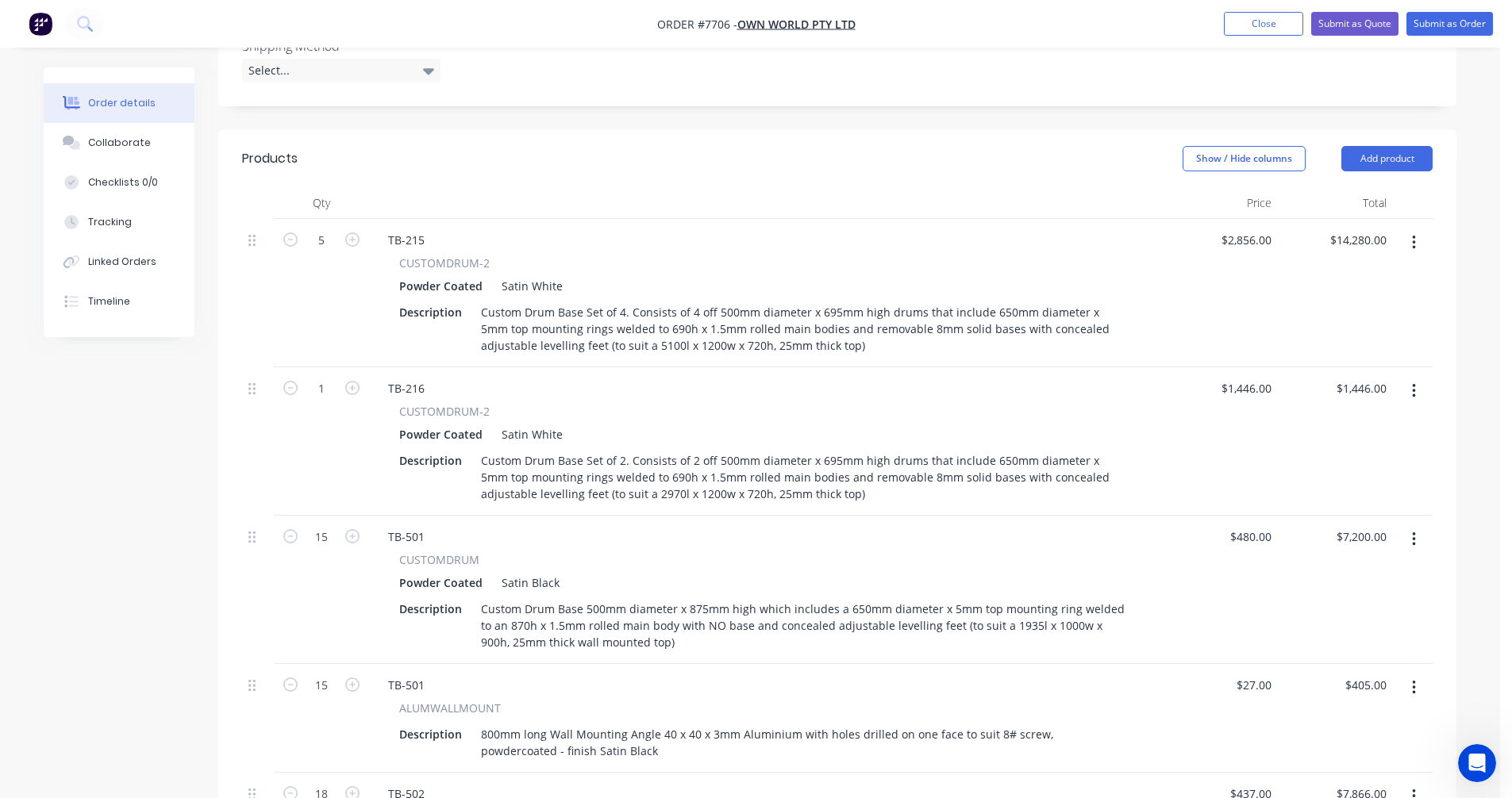
click at [1410, 229] on button "button" at bounding box center [1413, 243] width 37 height 29
click at [1353, 369] on div "Delete" at bounding box center [1357, 380] width 122 height 23
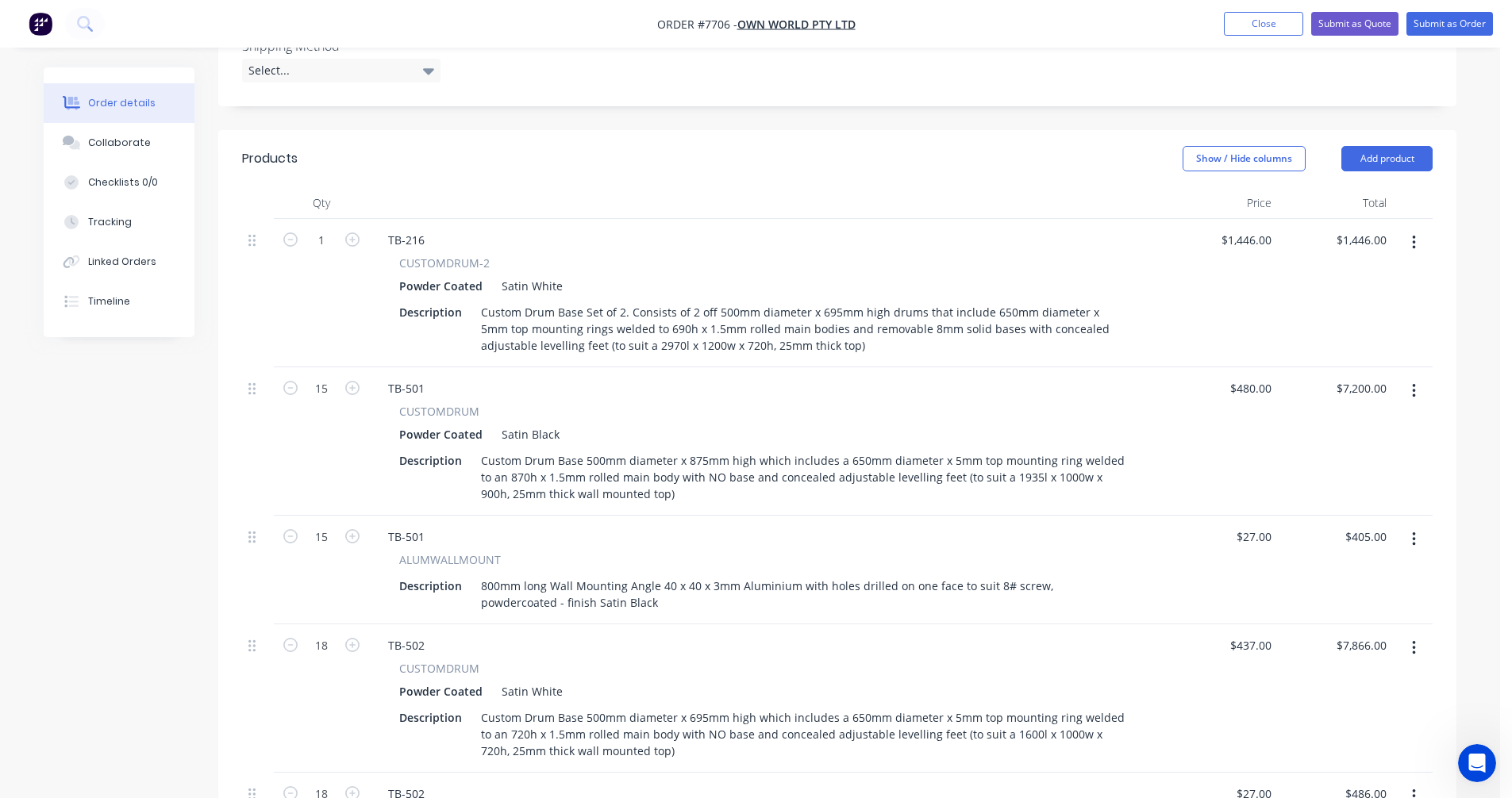
click at [1414, 234] on icon "button" at bounding box center [1414, 242] width 4 height 17
click at [1357, 369] on div "Delete" at bounding box center [1357, 380] width 122 height 23
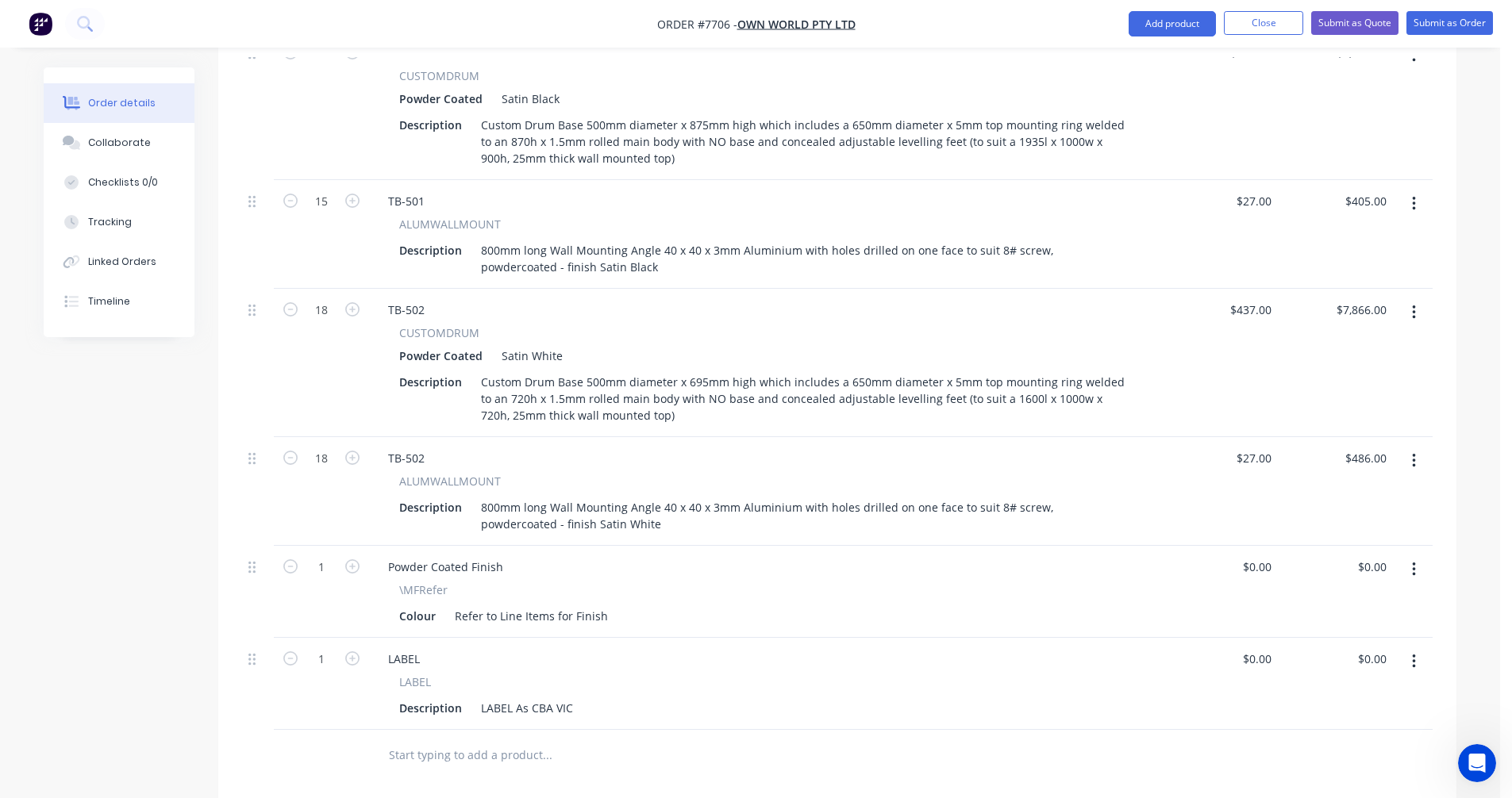
scroll to position [634, 0]
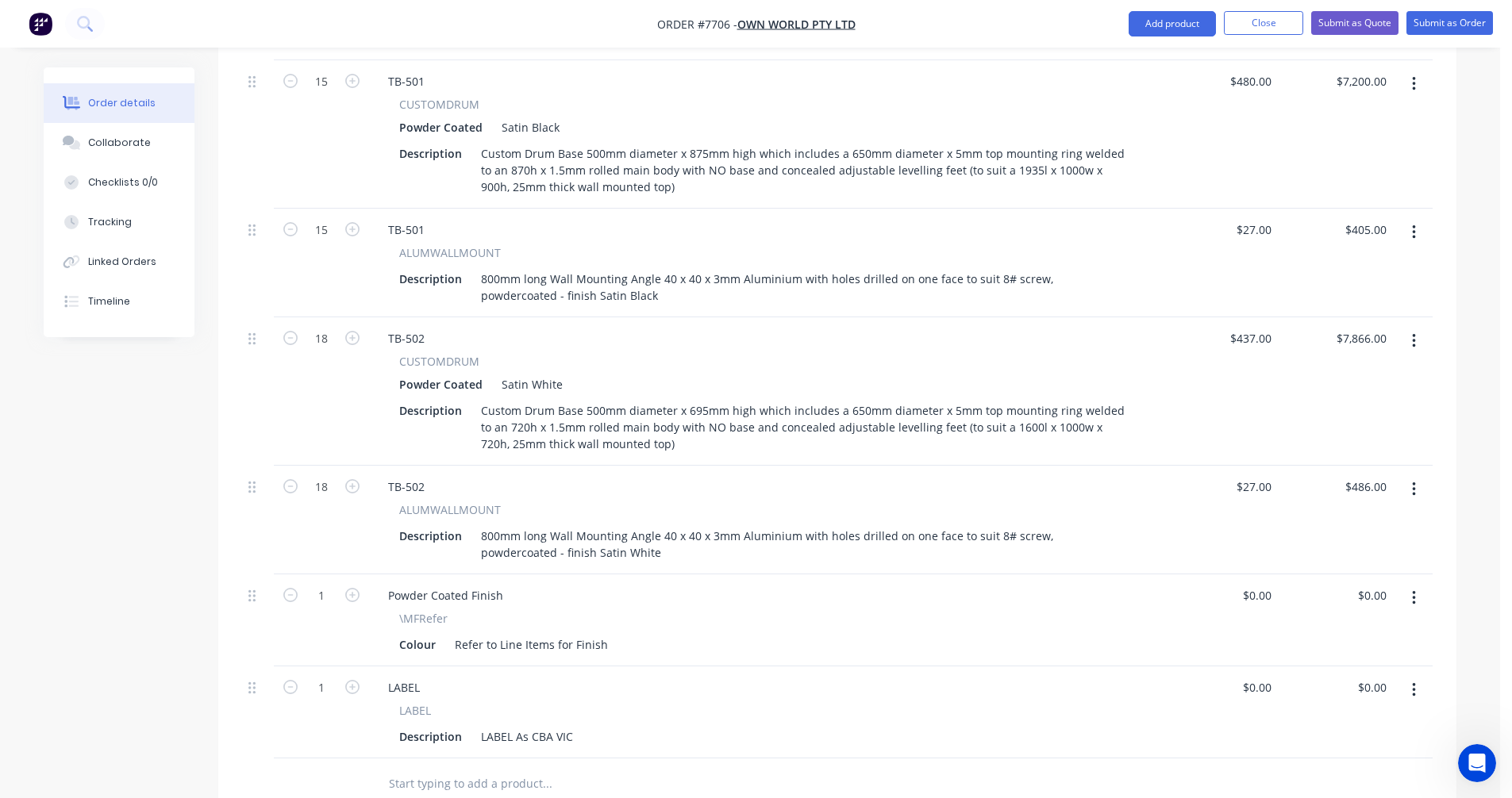
click at [1414, 334] on icon "button" at bounding box center [1413, 341] width 3 height 14
click at [1348, 466] on div "Delete" at bounding box center [1357, 477] width 122 height 23
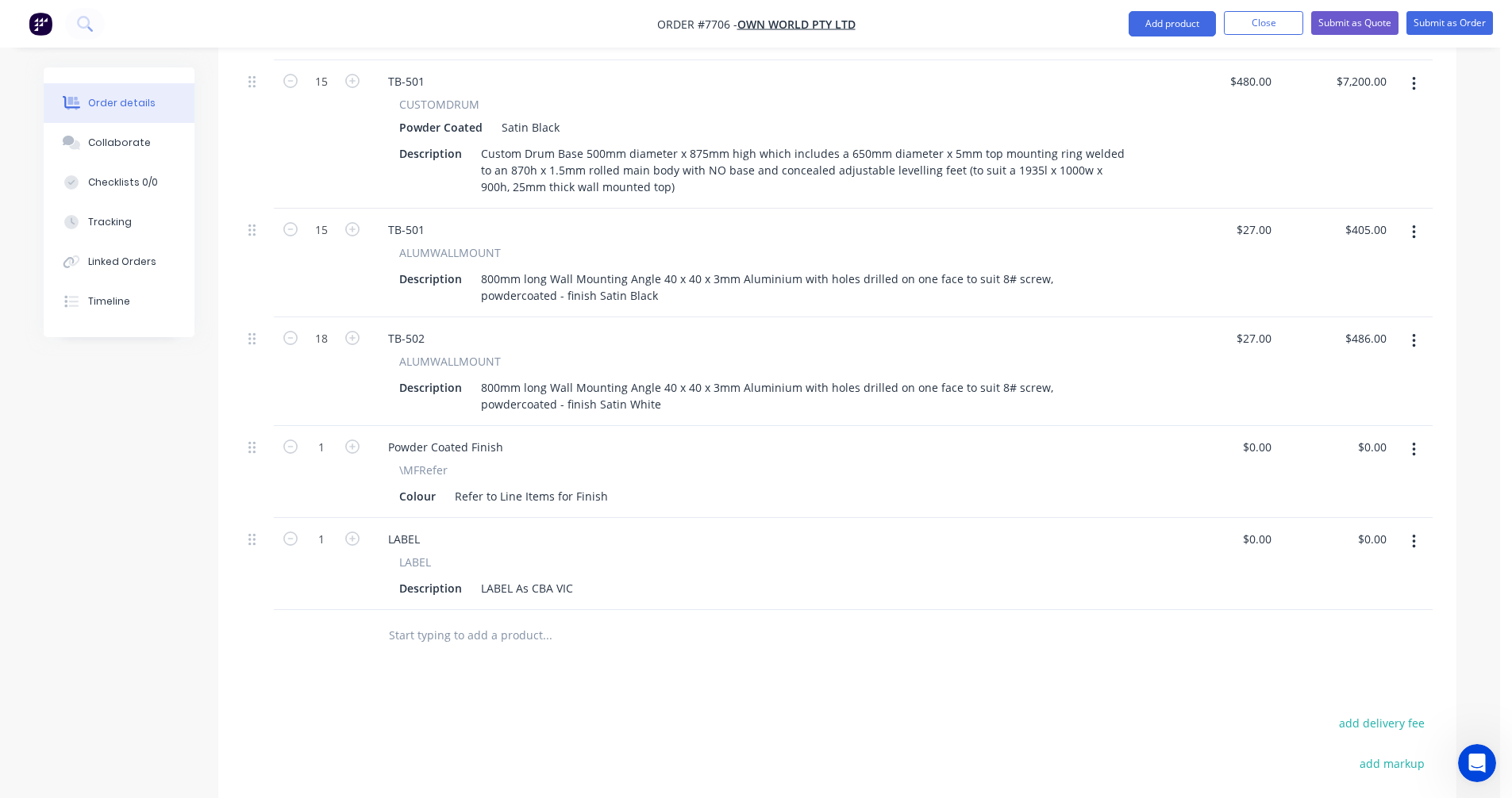
click at [1414, 334] on icon "button" at bounding box center [1413, 341] width 3 height 14
click at [1340, 466] on div "Delete" at bounding box center [1357, 477] width 122 height 23
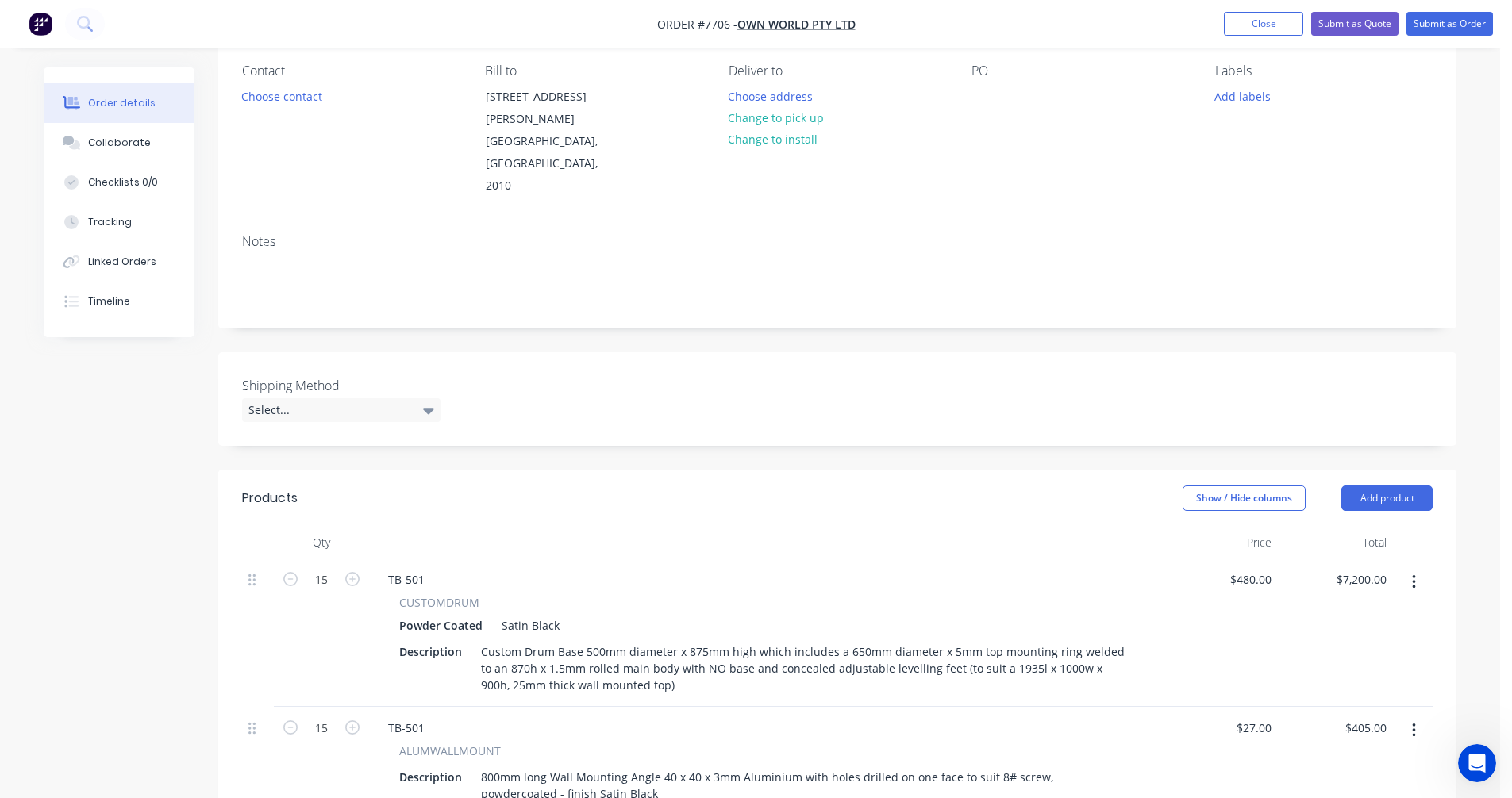
scroll to position [0, 0]
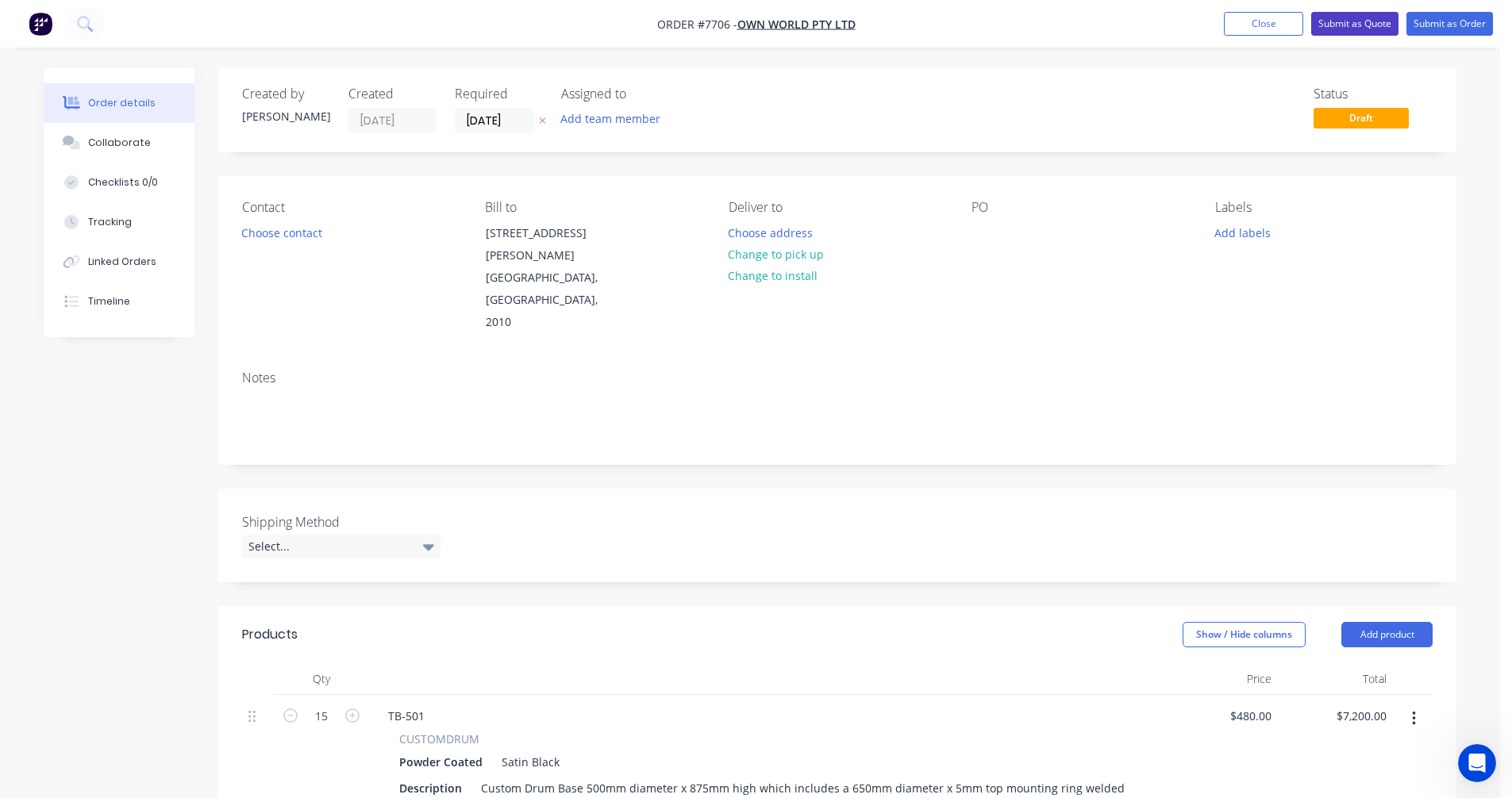
click at [1348, 22] on button "Submit as Quote" at bounding box center [1354, 24] width 87 height 24
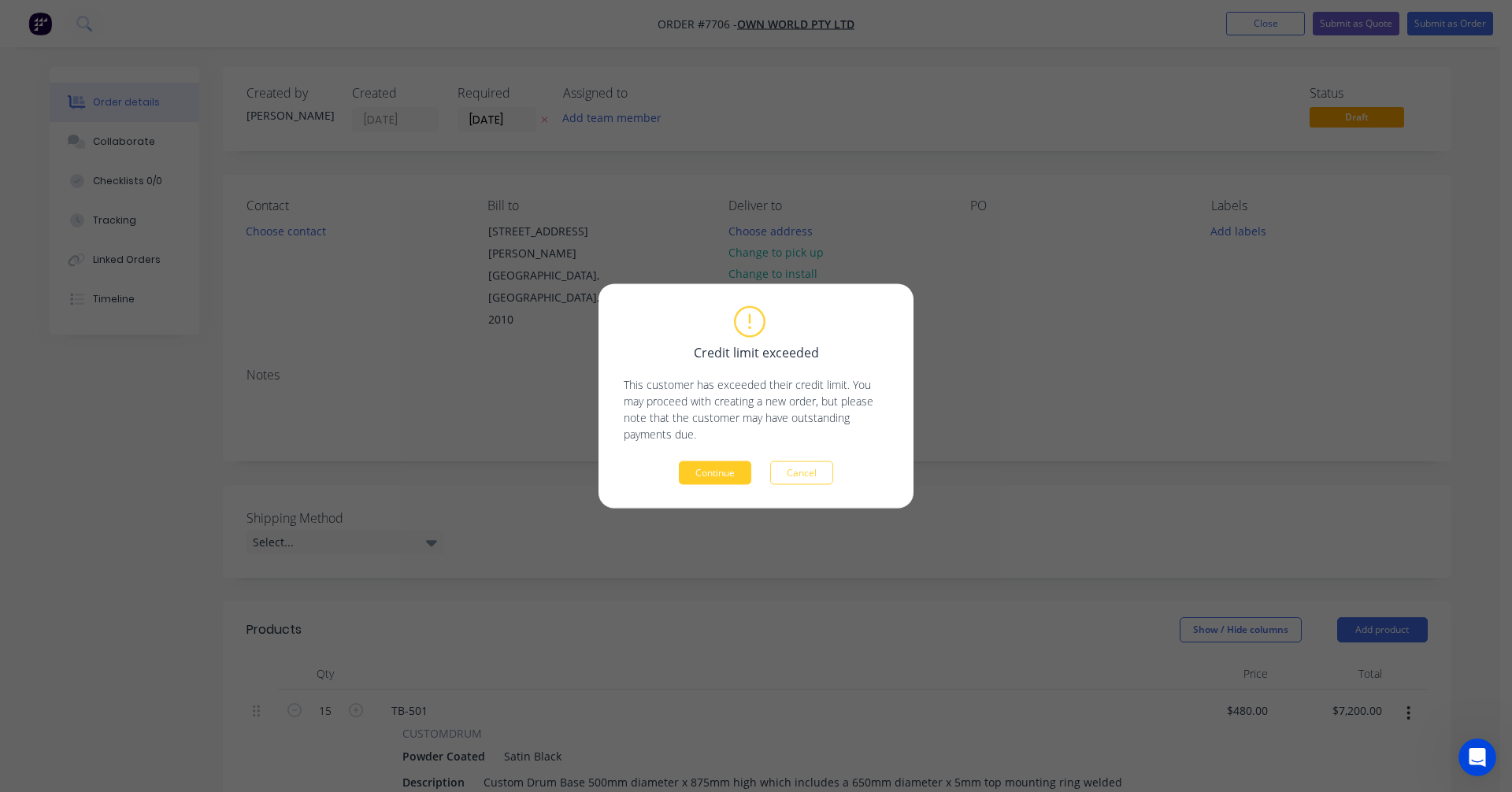
click at [735, 471] on button "Continue" at bounding box center [715, 473] width 72 height 24
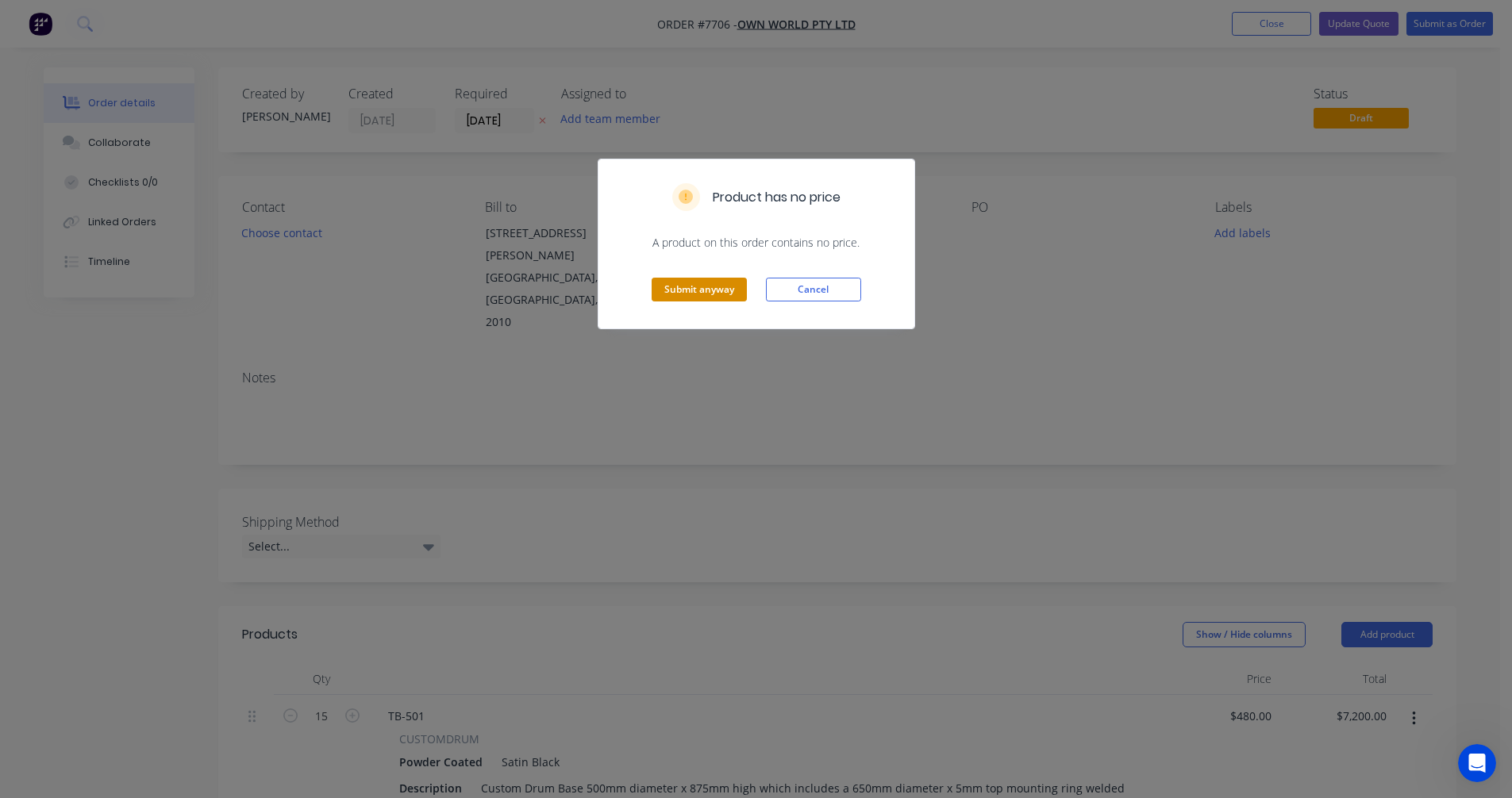
click at [692, 292] on button "Submit anyway" at bounding box center [699, 290] width 95 height 24
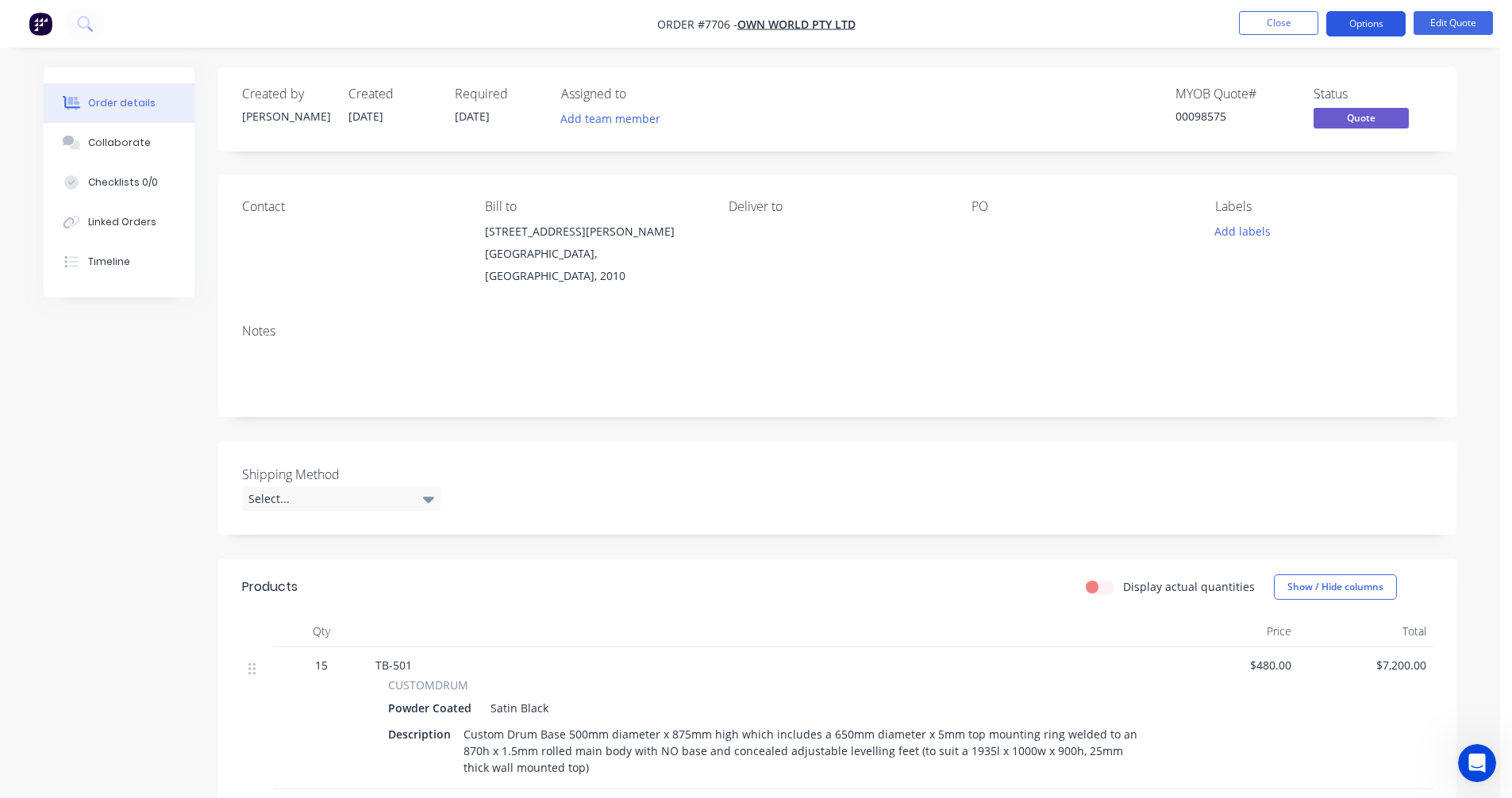
click at [1381, 21] on button "Options" at bounding box center [1365, 23] width 79 height 25
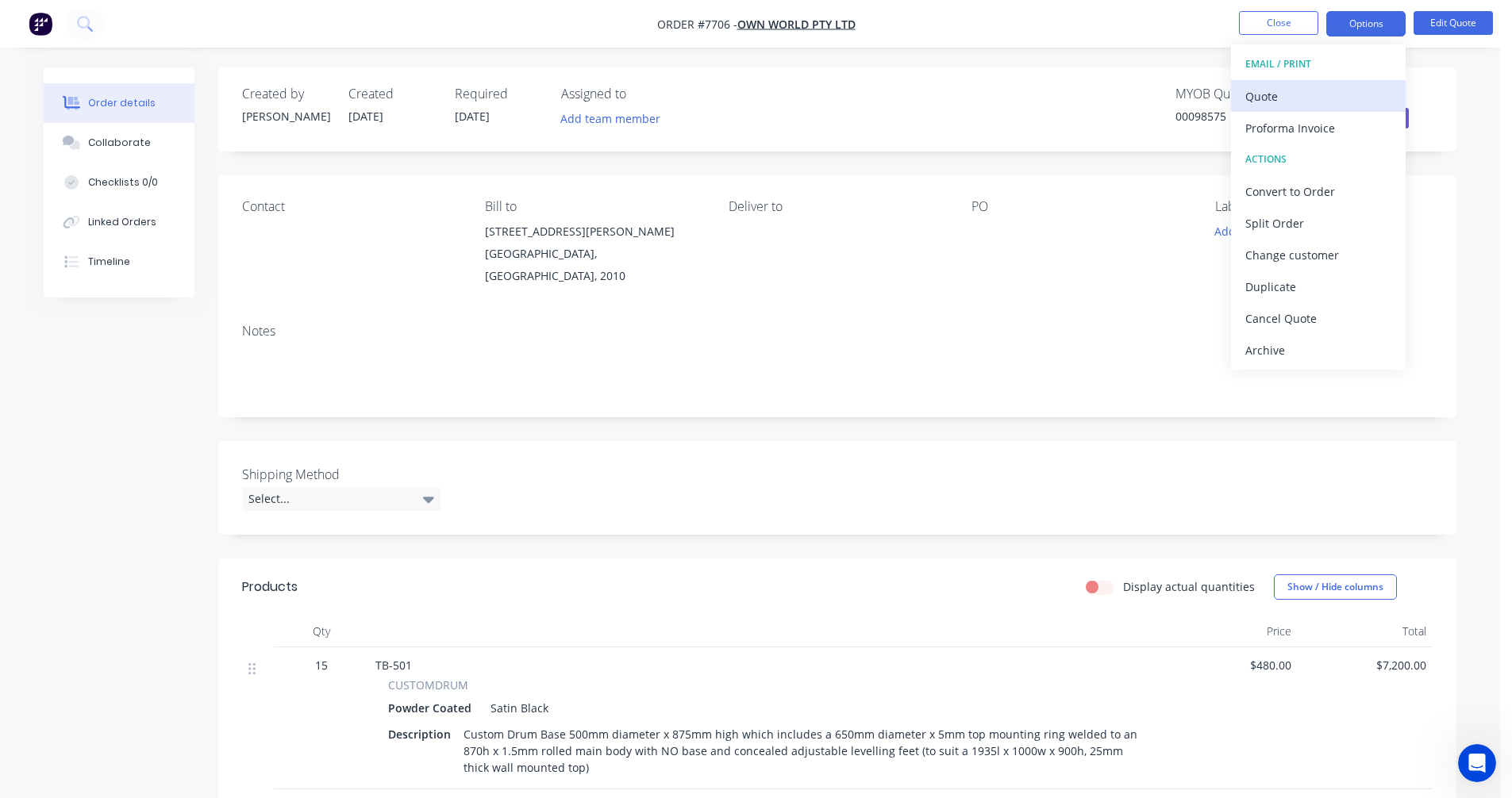
click at [1295, 98] on div "Quote" at bounding box center [1318, 96] width 146 height 23
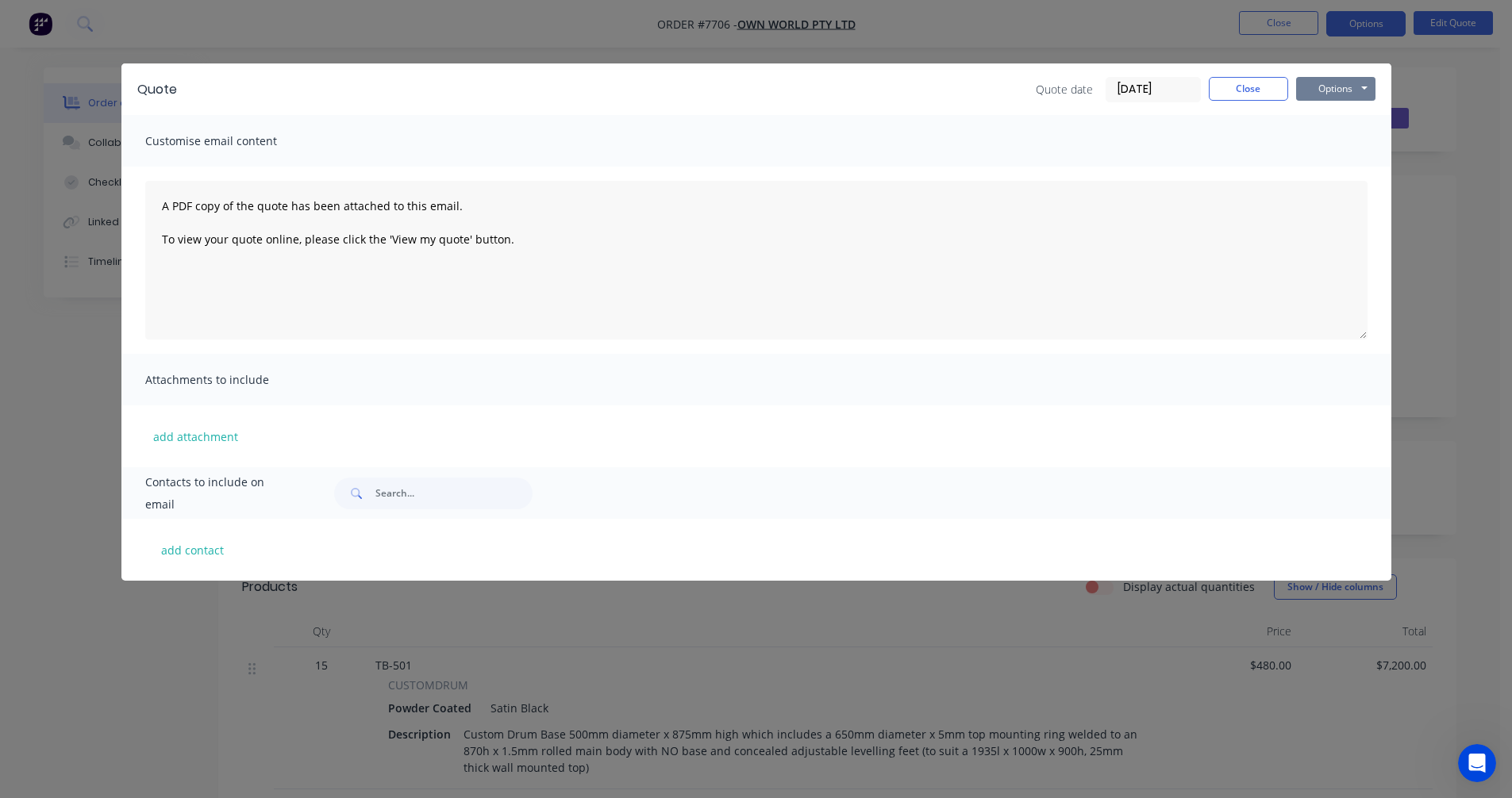
click at [1352, 87] on button "Options" at bounding box center [1335, 89] width 79 height 24
click at [1339, 116] on button "Preview" at bounding box center [1347, 117] width 102 height 26
drag, startPoint x: 1370, startPoint y: 137, endPoint x: 1352, endPoint y: 134, distance: 18.2
click at [1370, 137] on div "Customise email content" at bounding box center [756, 141] width 1270 height 52
click at [1239, 91] on button "Close" at bounding box center [1248, 89] width 79 height 24
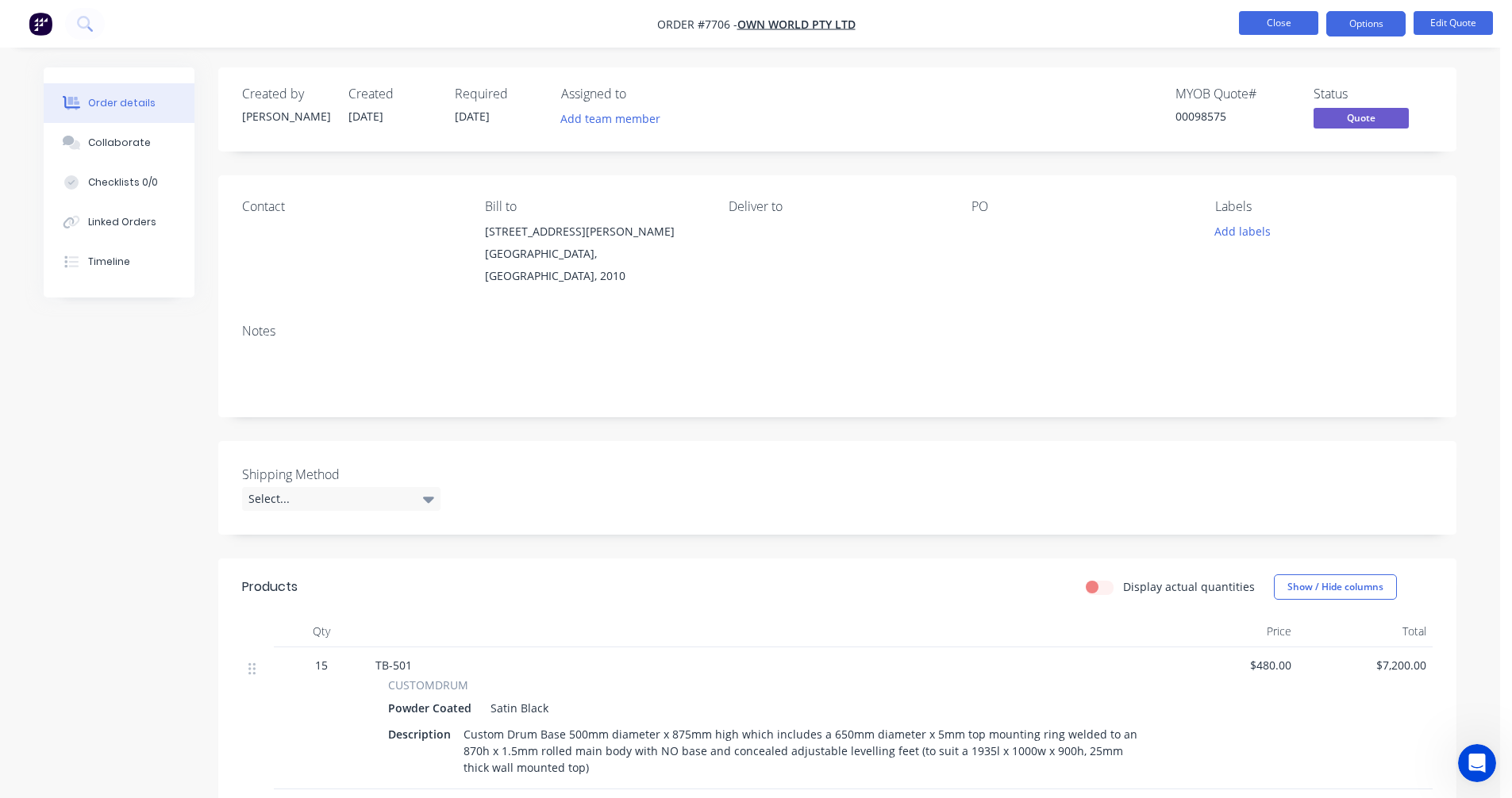
click at [1275, 23] on button "Close" at bounding box center [1278, 23] width 79 height 24
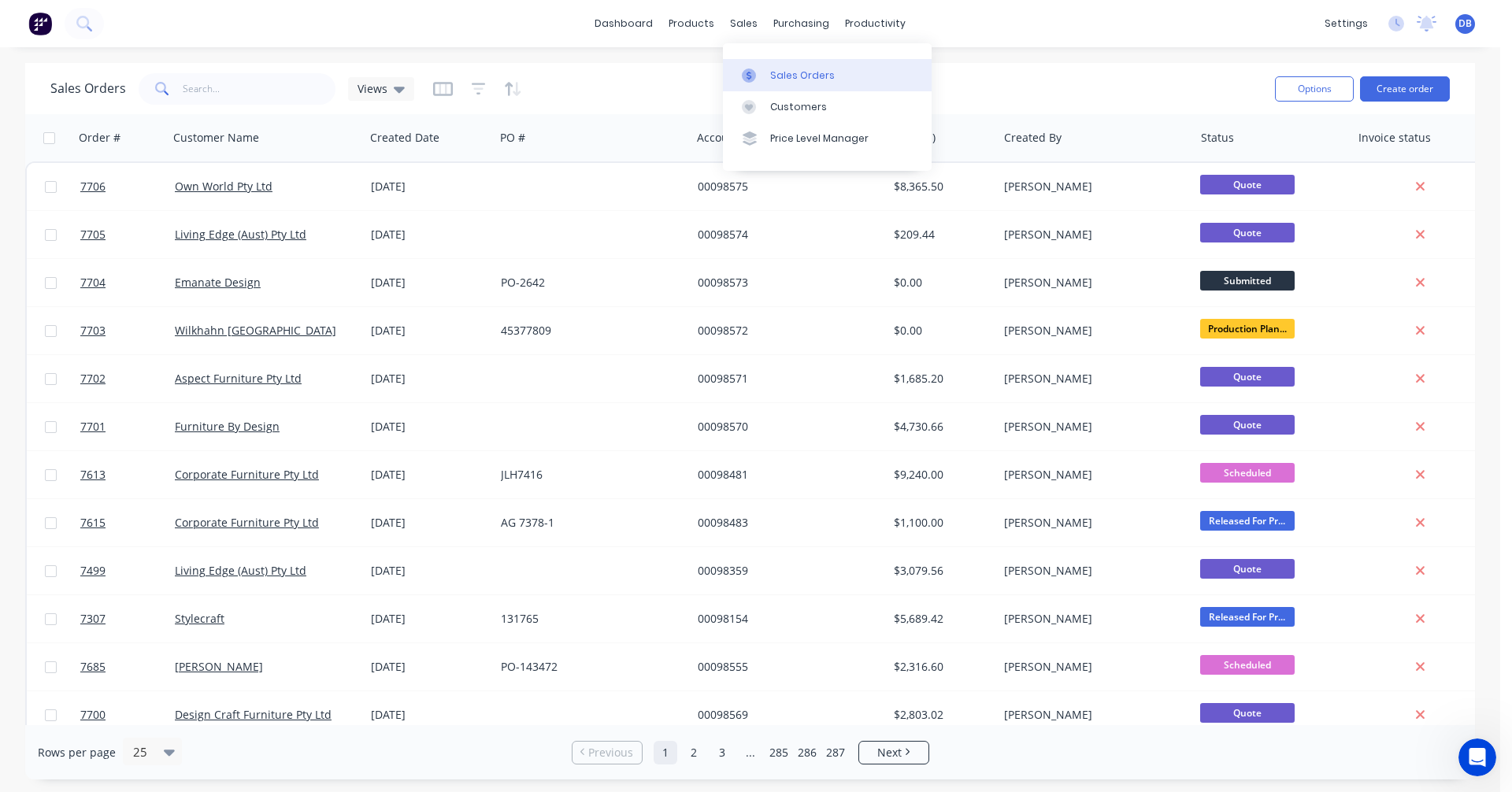
click at [778, 67] on link "Sales Orders" at bounding box center [827, 75] width 208 height 32
click at [1380, 92] on button "Create order" at bounding box center [1405, 88] width 90 height 25
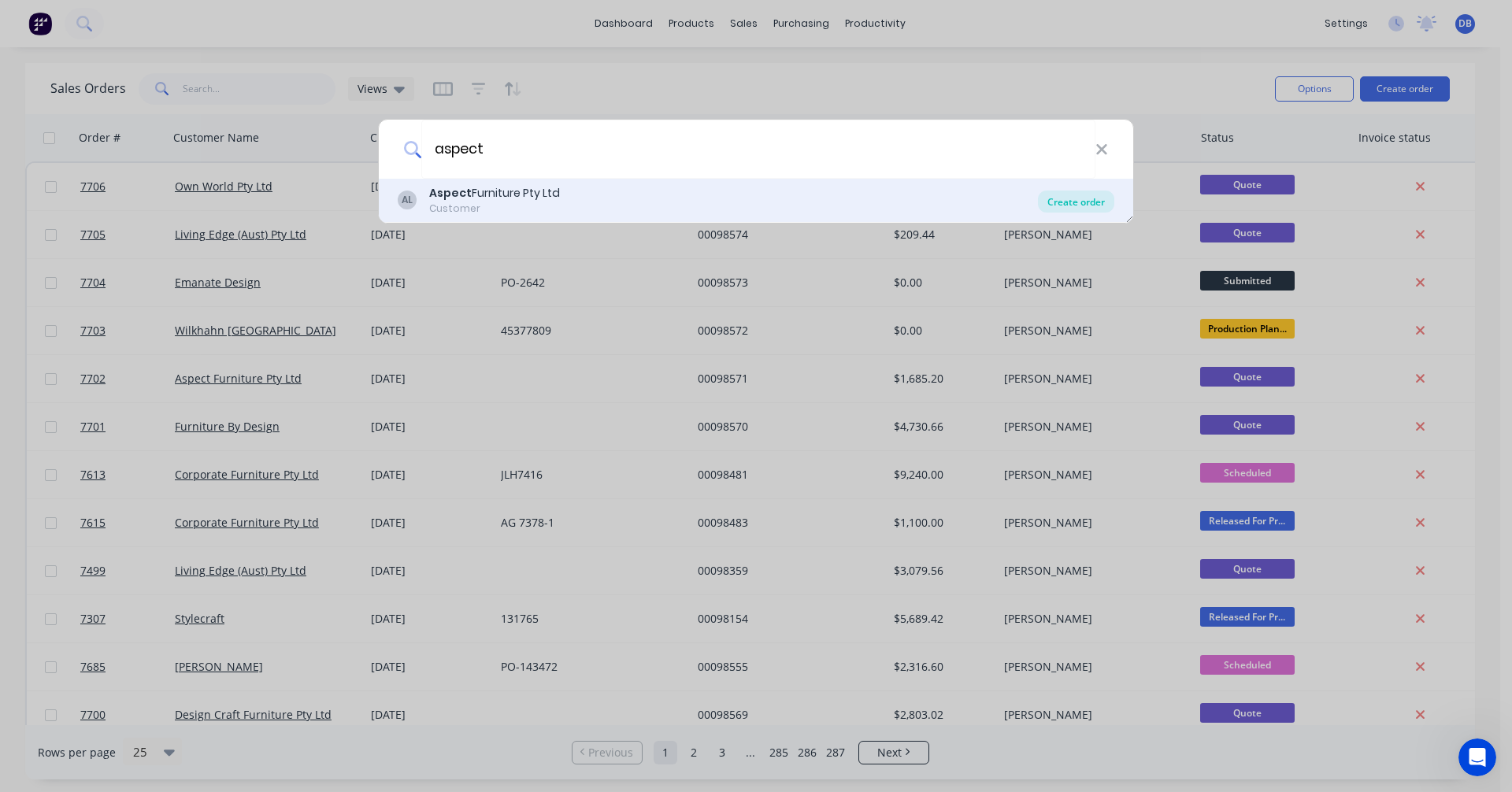
type input "aspect"
click at [1082, 199] on div "Create order" at bounding box center [1076, 201] width 76 height 22
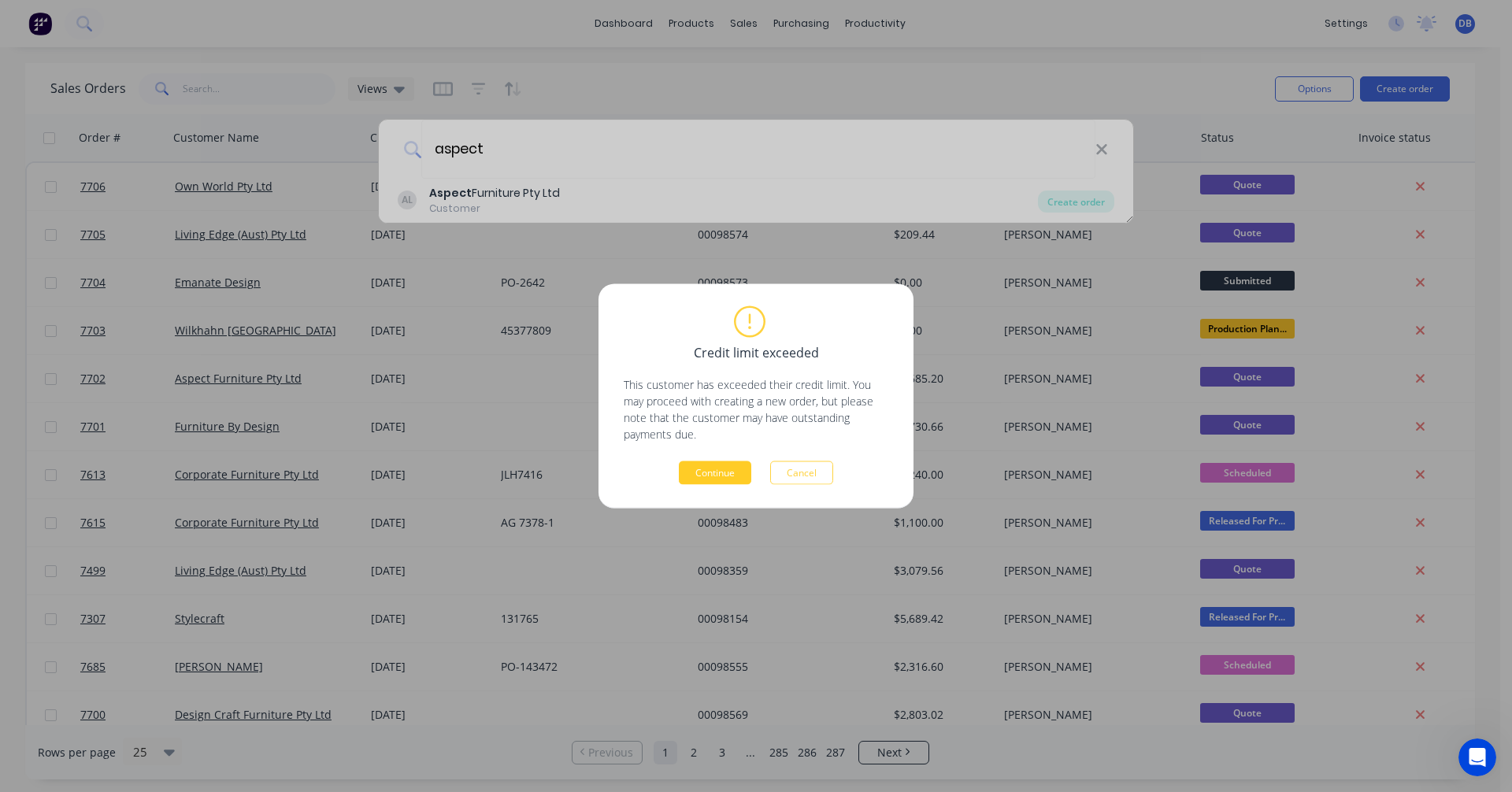
click at [722, 477] on button "Continue" at bounding box center [715, 473] width 72 height 24
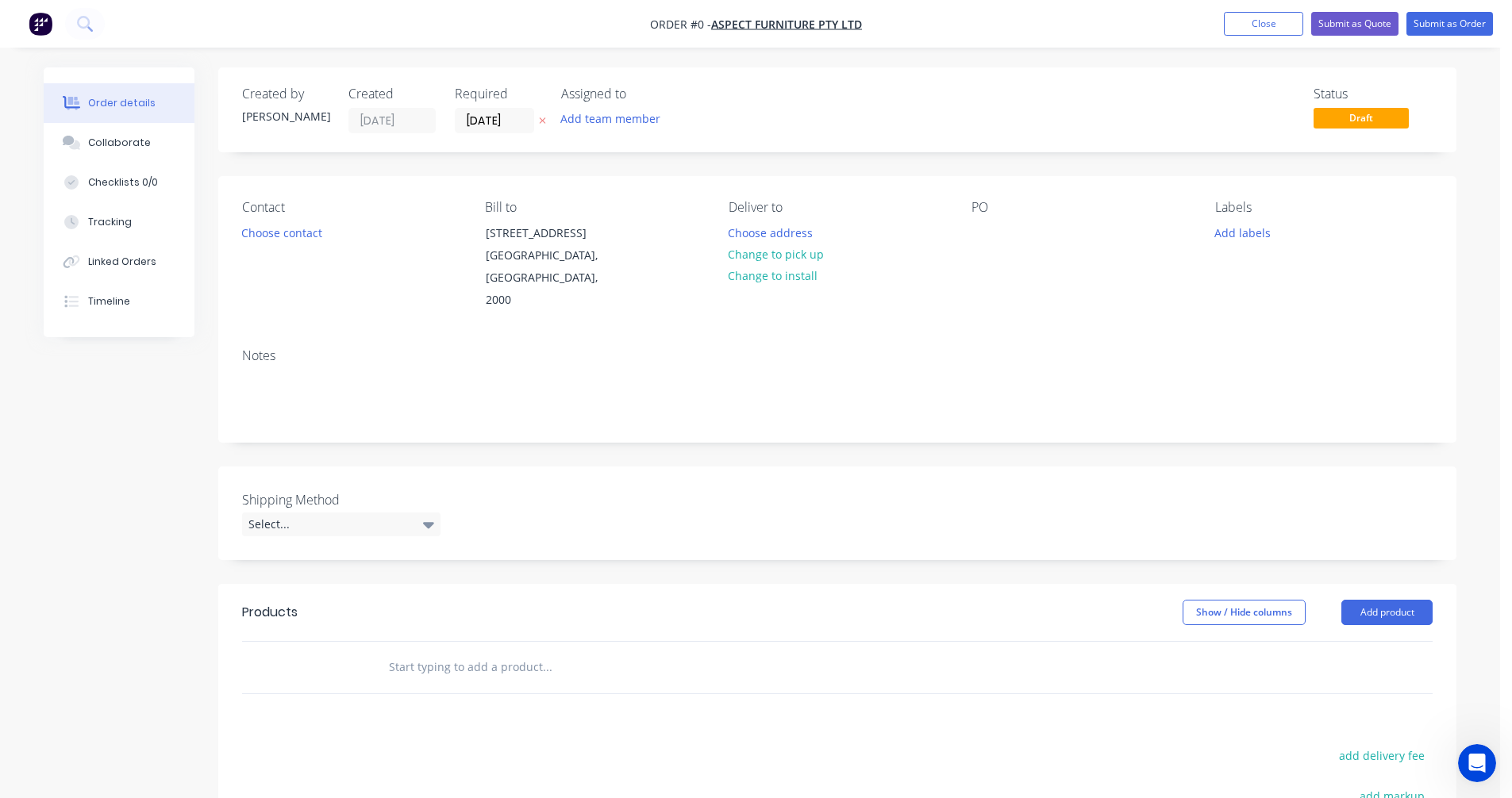
click at [445, 651] on input "text" at bounding box center [547, 667] width 318 height 32
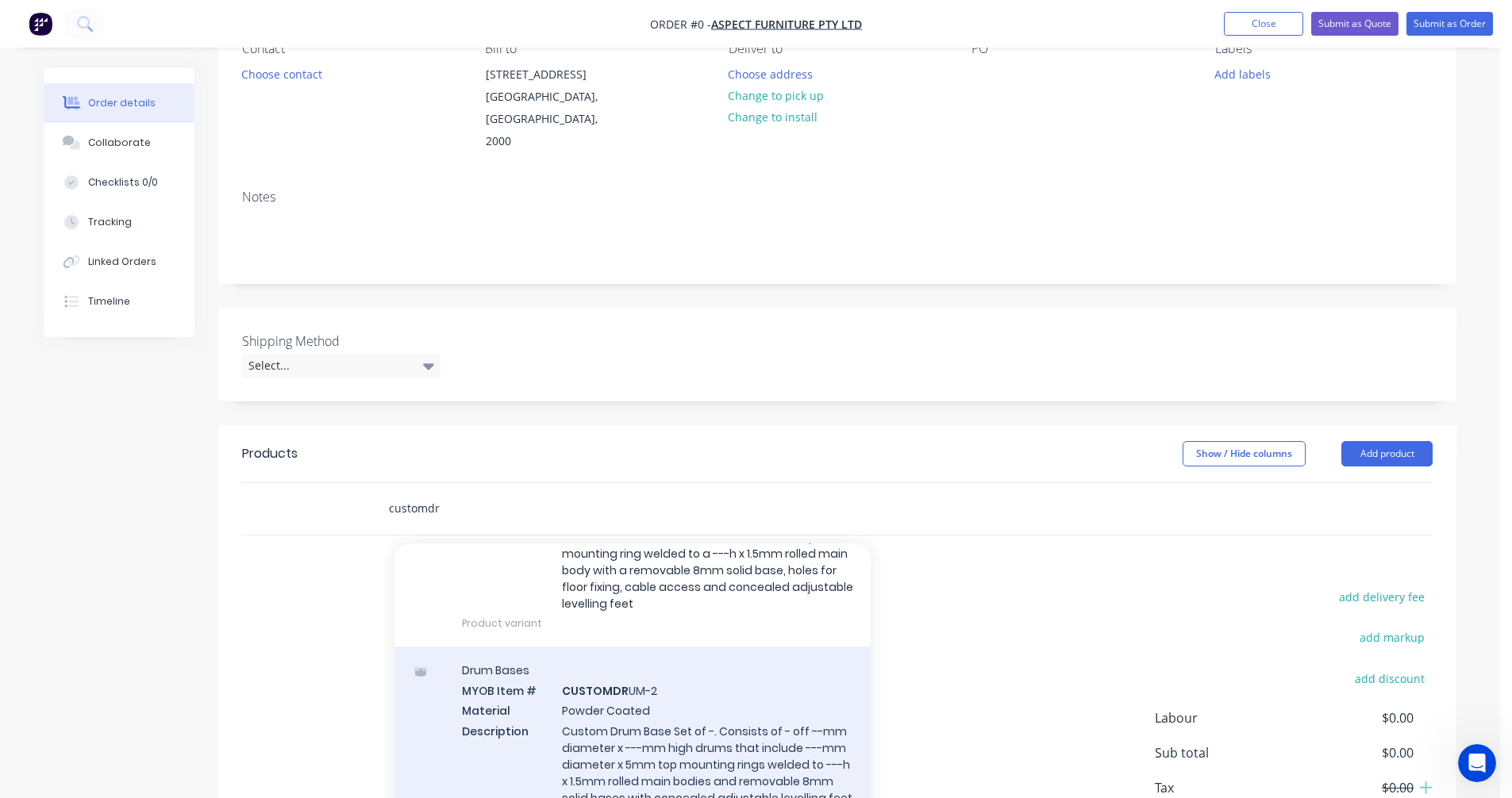
scroll to position [238, 0]
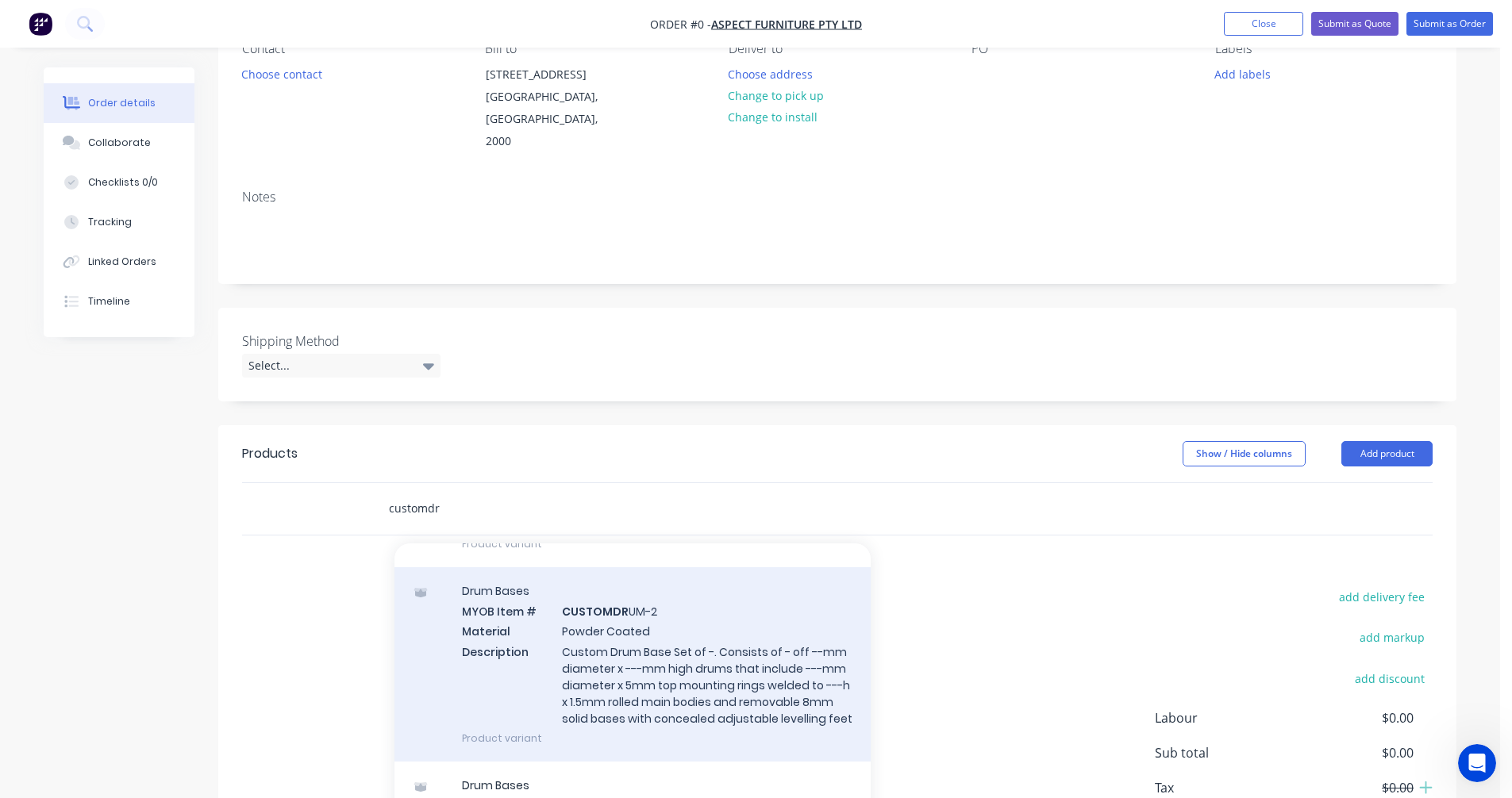
type input "customdr"
click at [636, 651] on div "Drum Bases MYOB Item # CUSTOMDR UM-2 Material Powder Coated Description Custom …" at bounding box center [633, 664] width 477 height 195
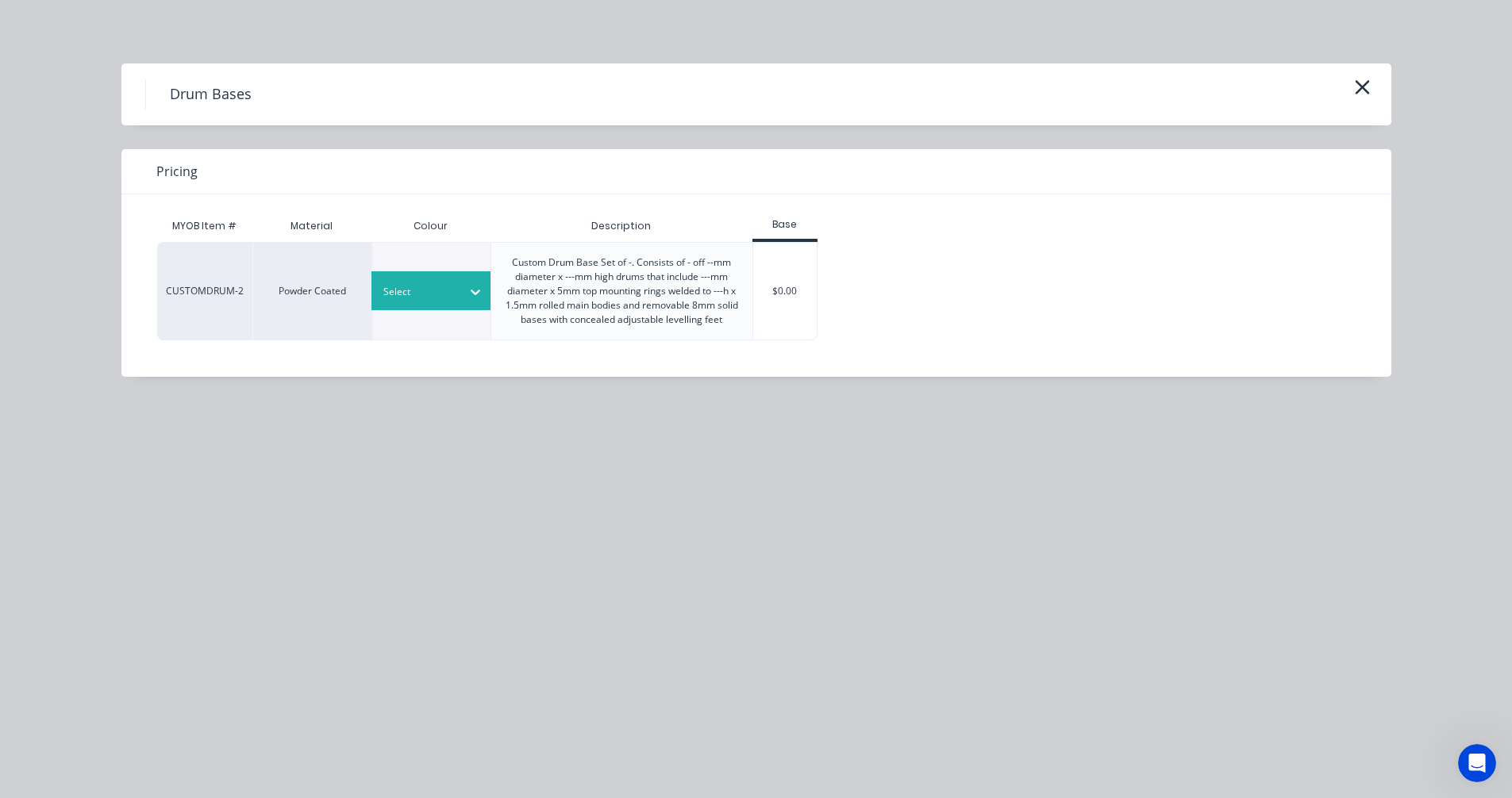
click at [424, 295] on div at bounding box center [419, 292] width 71 height 17
type input "sta"
click at [199, 649] on div "Standard Colour" at bounding box center [99, 663] width 199 height 29
click at [806, 290] on div "$0.00" at bounding box center [785, 291] width 64 height 97
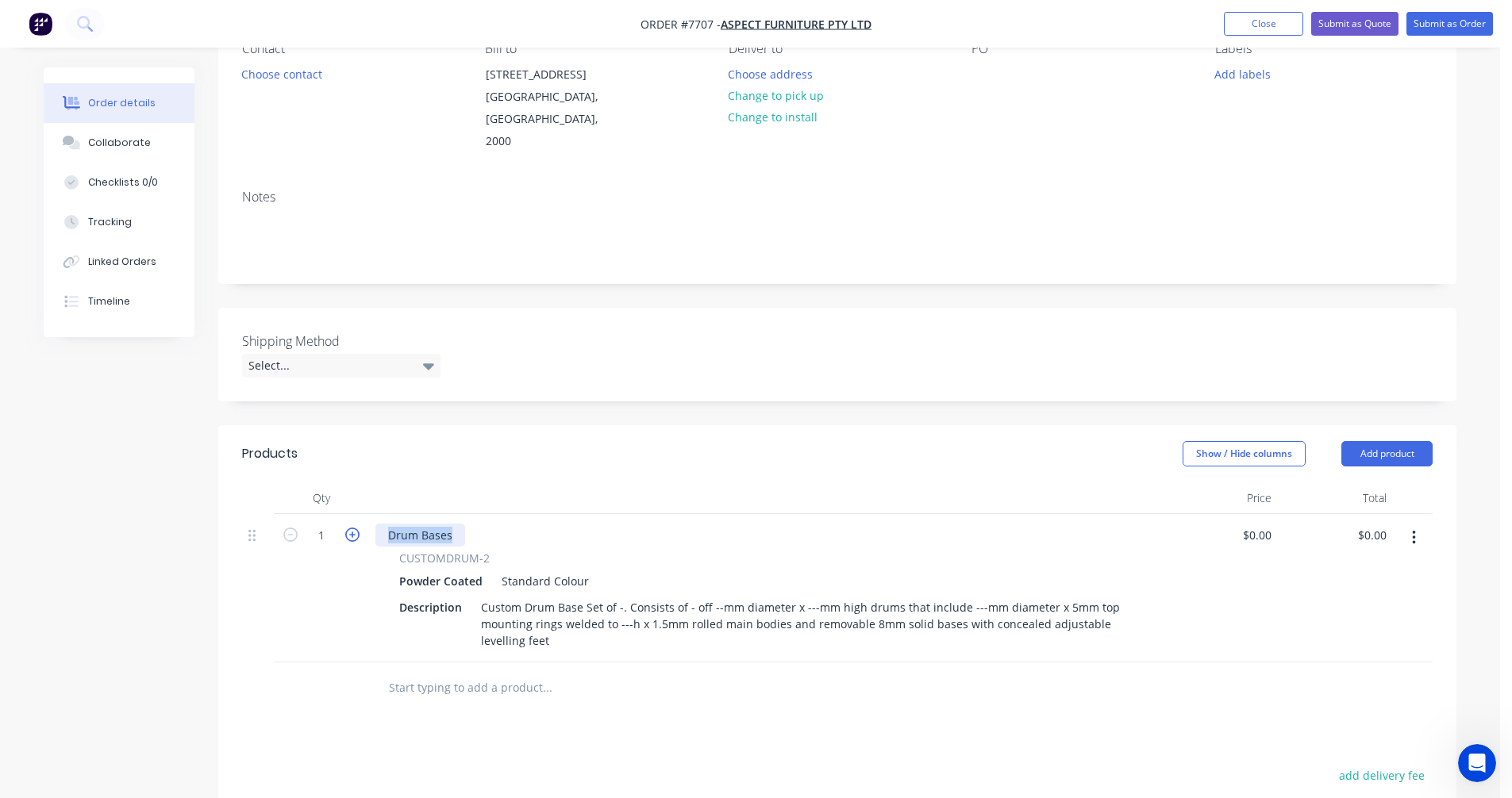
drag, startPoint x: 457, startPoint y: 508, endPoint x: 357, endPoint y: 512, distance: 100.1
click at [357, 514] on div "1 Drum Bases CUSTOMDRUM-2 Powder Coated Standard Colour Description Custom Drum…" at bounding box center [836, 588] width 1190 height 149
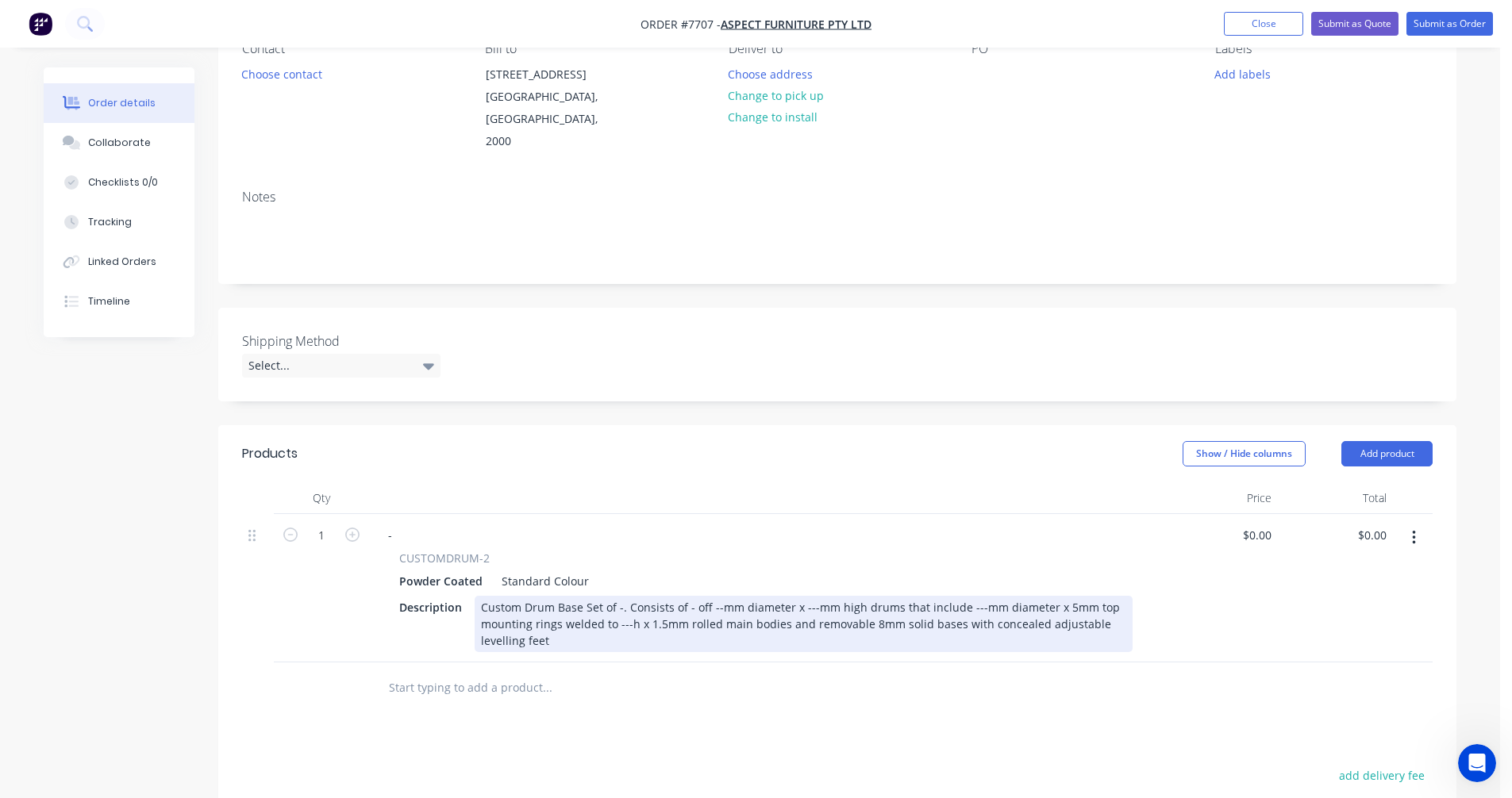
drag, startPoint x: 619, startPoint y: 580, endPoint x: 627, endPoint y: 576, distance: 8.9
click at [621, 595] on div "Custom Drum Base Set of -. Consists of - off --mm diameter x ---mm high drums t…" at bounding box center [803, 623] width 658 height 56
click at [646, 603] on div "Custom Drum Base Set of 2. Consists of 2 off 350mm diameter x 695mm high drums …" at bounding box center [803, 623] width 658 height 56
click at [559, 618] on div "Custom Drum Base Set of 2. Consists of 2 off 350mm diameter x 695mm high drums …" at bounding box center [803, 623] width 658 height 56
click at [812, 623] on div "Custom Drum Base Set of 2. Consists of 2 off 350mm diameter x 695mm high drums …" at bounding box center [803, 623] width 658 height 56
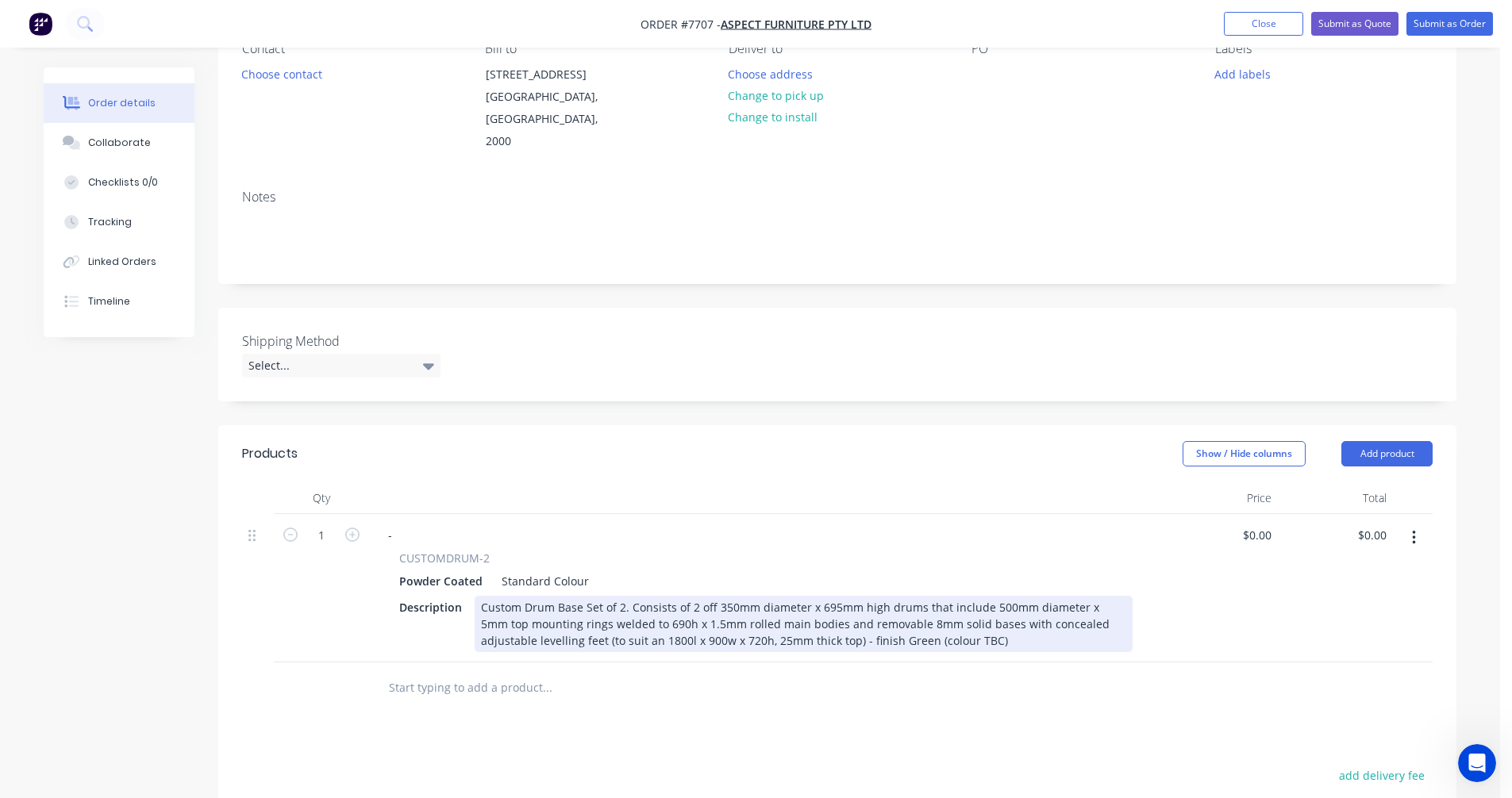
click at [877, 614] on div "Custom Drum Base Set of 2. Consists of 2 off 350mm diameter x 695mm high drums …" at bounding box center [803, 623] width 658 height 56
click at [725, 604] on div "Custom Drum Base Set of 2. Consists of 2 off 350mm diameter x 695mm high drums …" at bounding box center [803, 623] width 658 height 56
type input "0"
type input "$170.00"
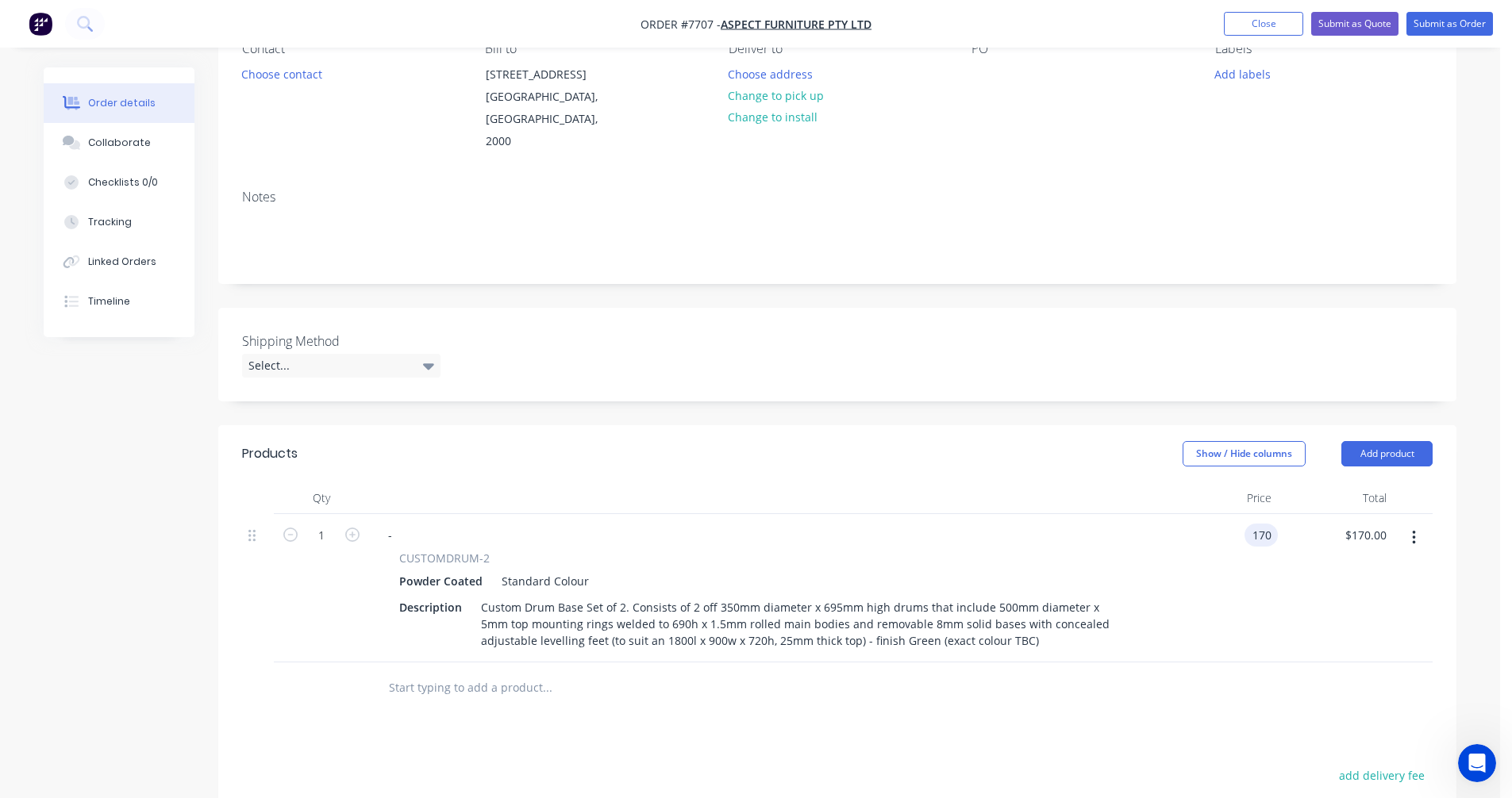
click at [1255, 523] on input "170" at bounding box center [1264, 534] width 27 height 23
type input "$1,070.00"
click at [1410, 523] on button "button" at bounding box center [1413, 537] width 37 height 29
click at [1338, 599] on div "Duplicate" at bounding box center [1357, 610] width 122 height 23
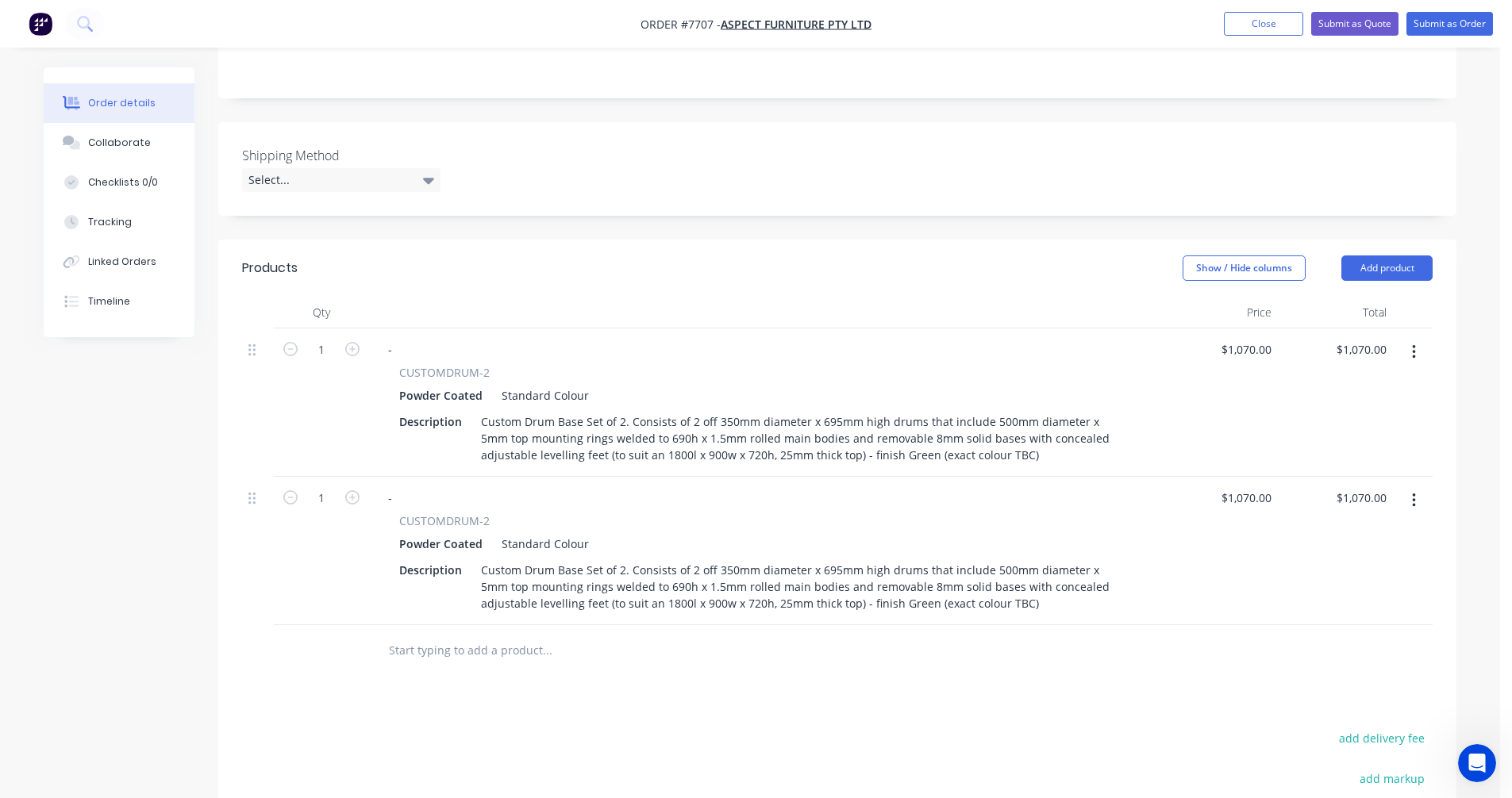
scroll to position [397, 0]
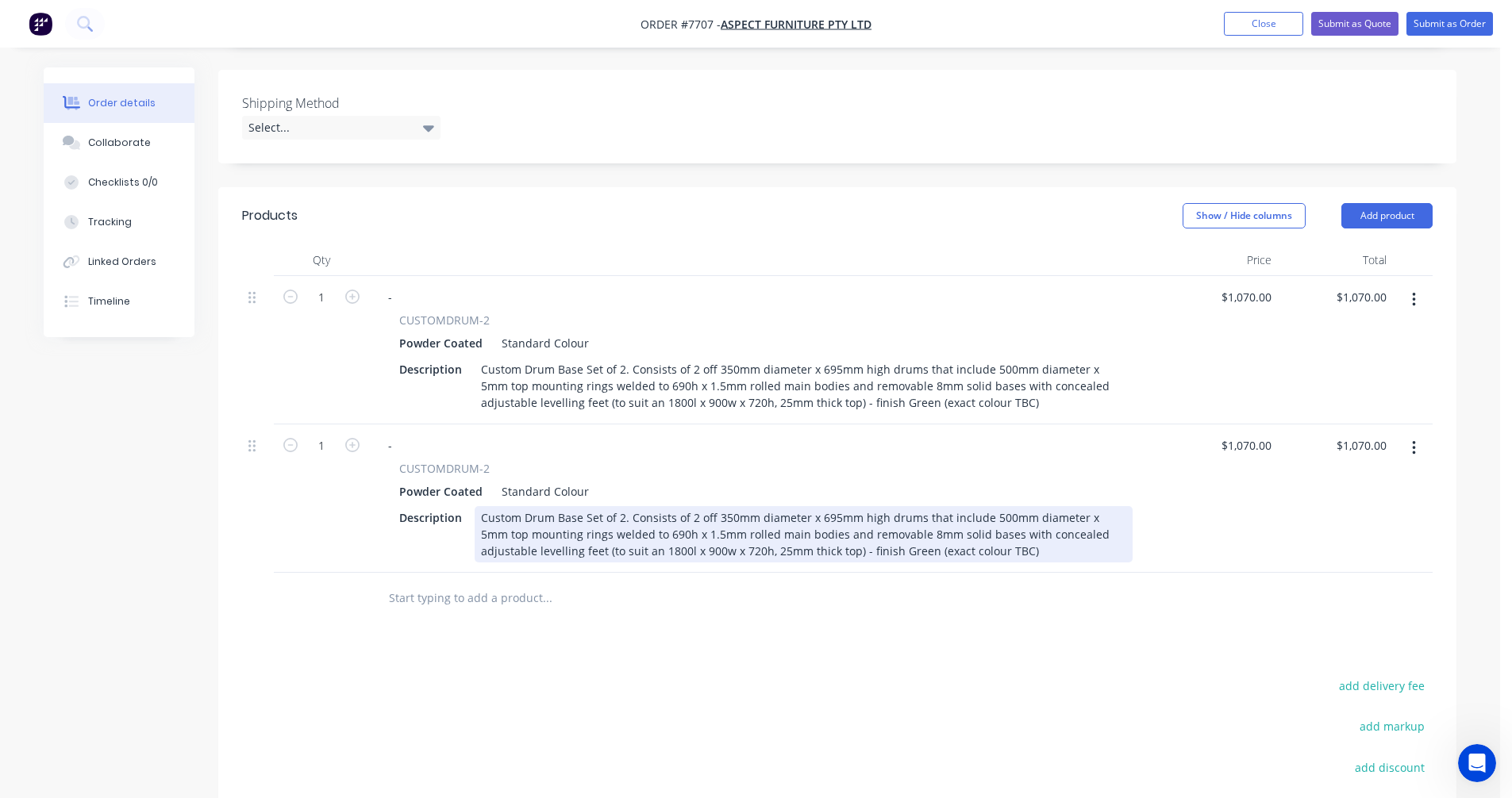
click at [728, 506] on div "Custom Drum Base Set of 2. Consists of 2 off 350mm diameter x 695mm high drums …" at bounding box center [803, 534] width 658 height 56
click at [832, 506] on div "Custom Drum Base Set of 3. Consists of 3 off 700mm diameter x 695mm high drums …" at bounding box center [803, 534] width 658 height 56
type input "$1,070.00"
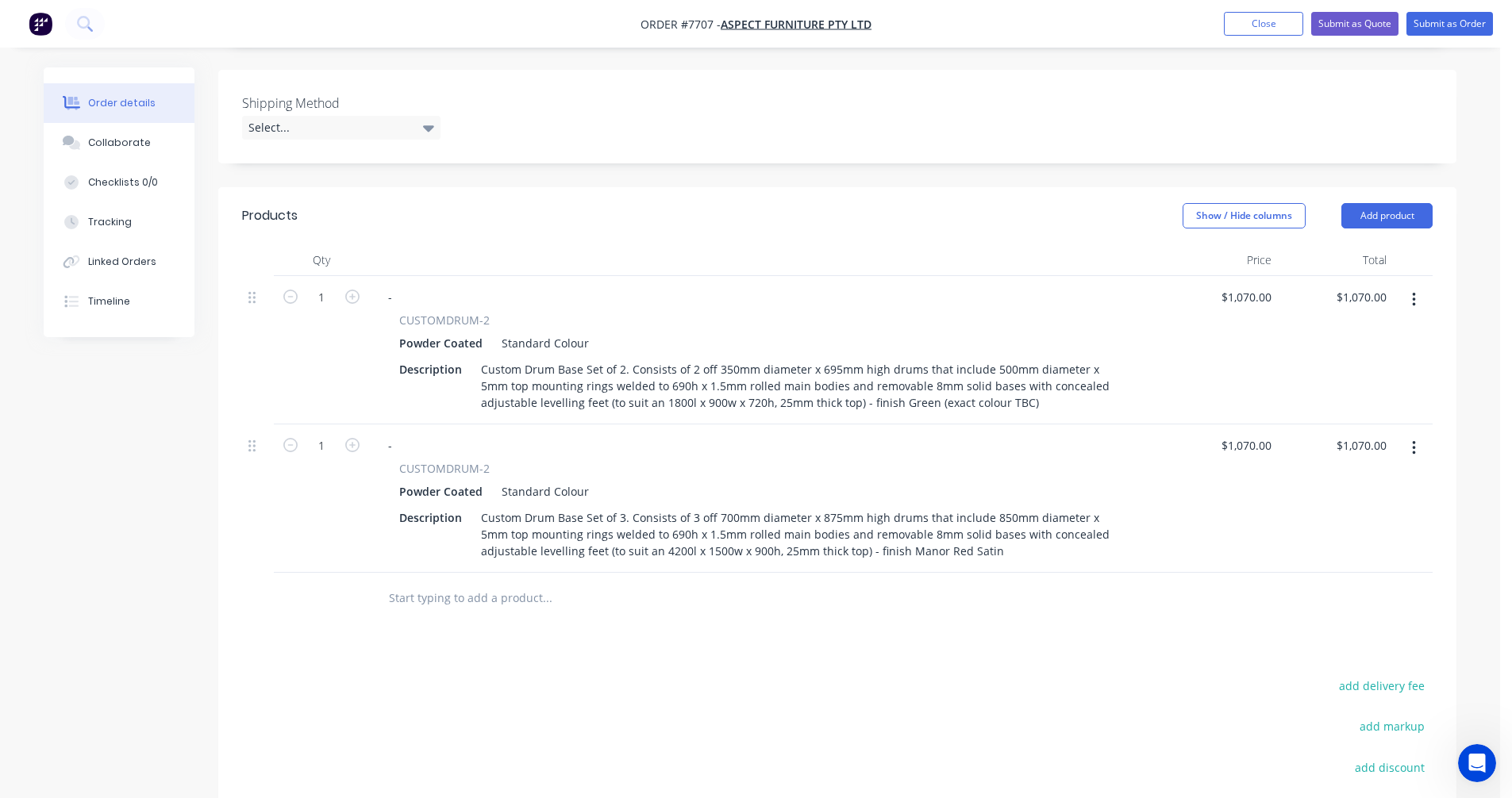
click at [442, 582] on input "text" at bounding box center [547, 598] width 318 height 32
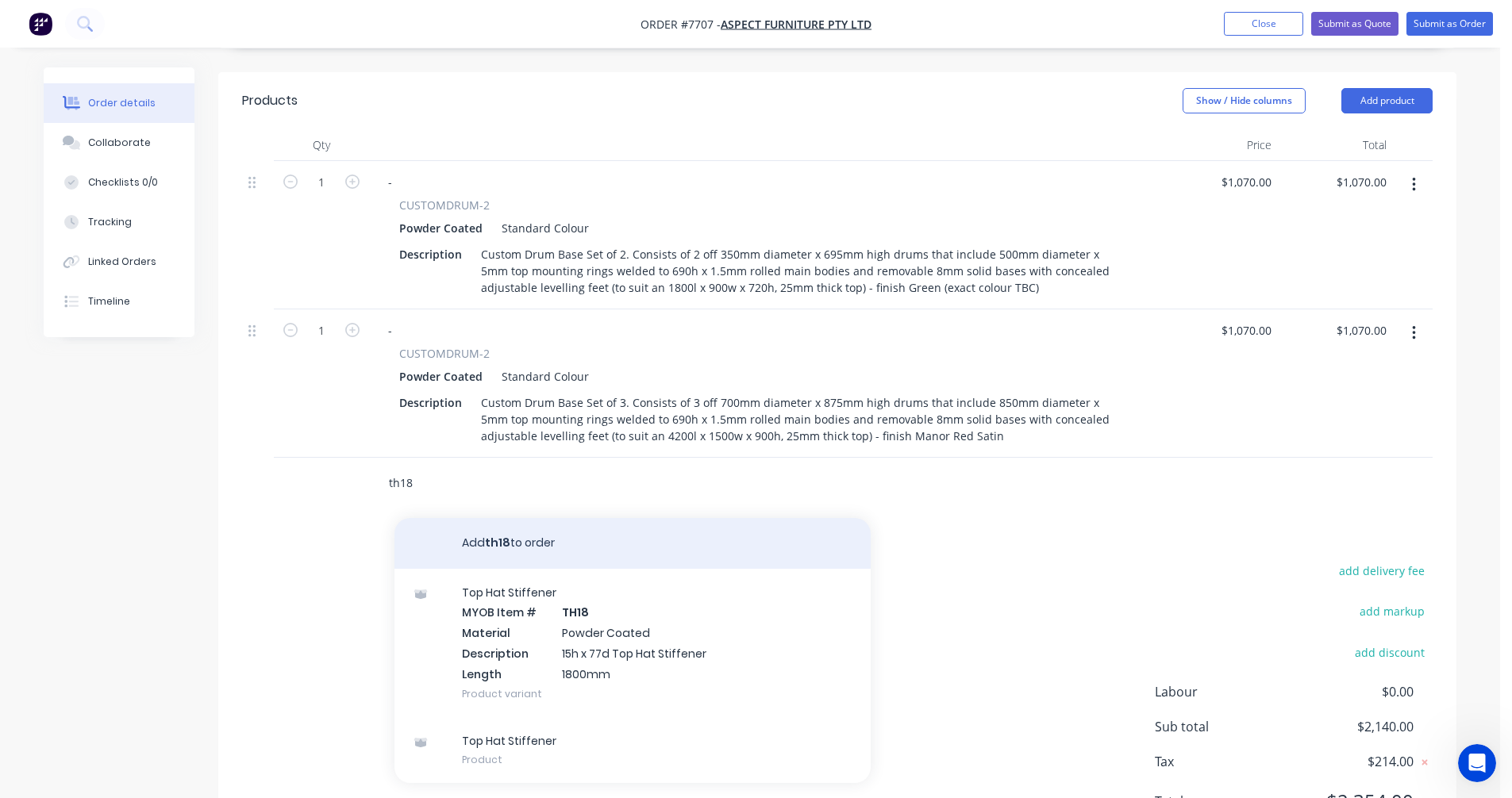
scroll to position [555, 0]
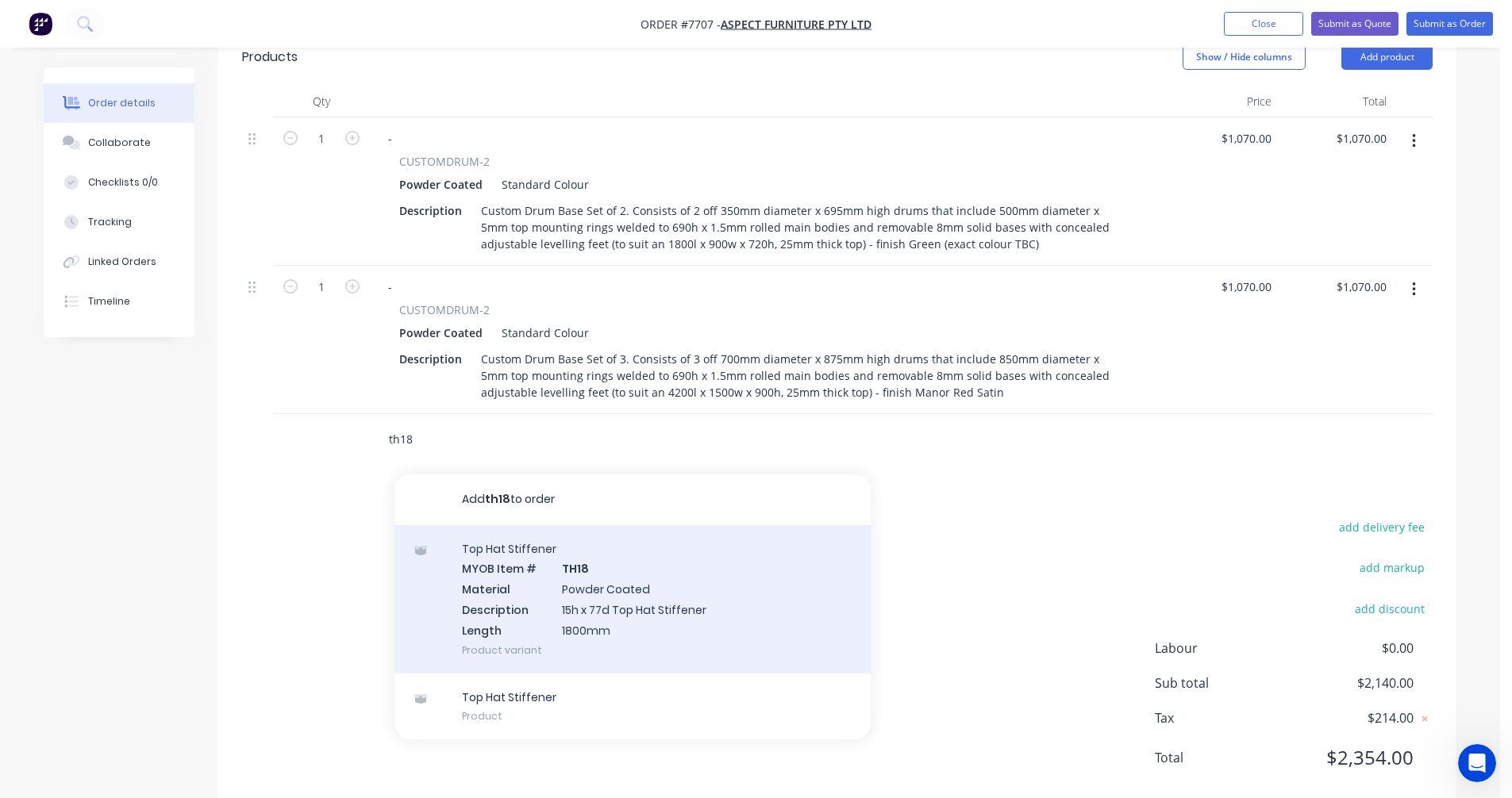
type input "th18"
click at [606, 589] on div "Top Hat Stiffener MYOB Item # TH18 Material Powder Coated Description 15h x 77d…" at bounding box center [633, 599] width 477 height 149
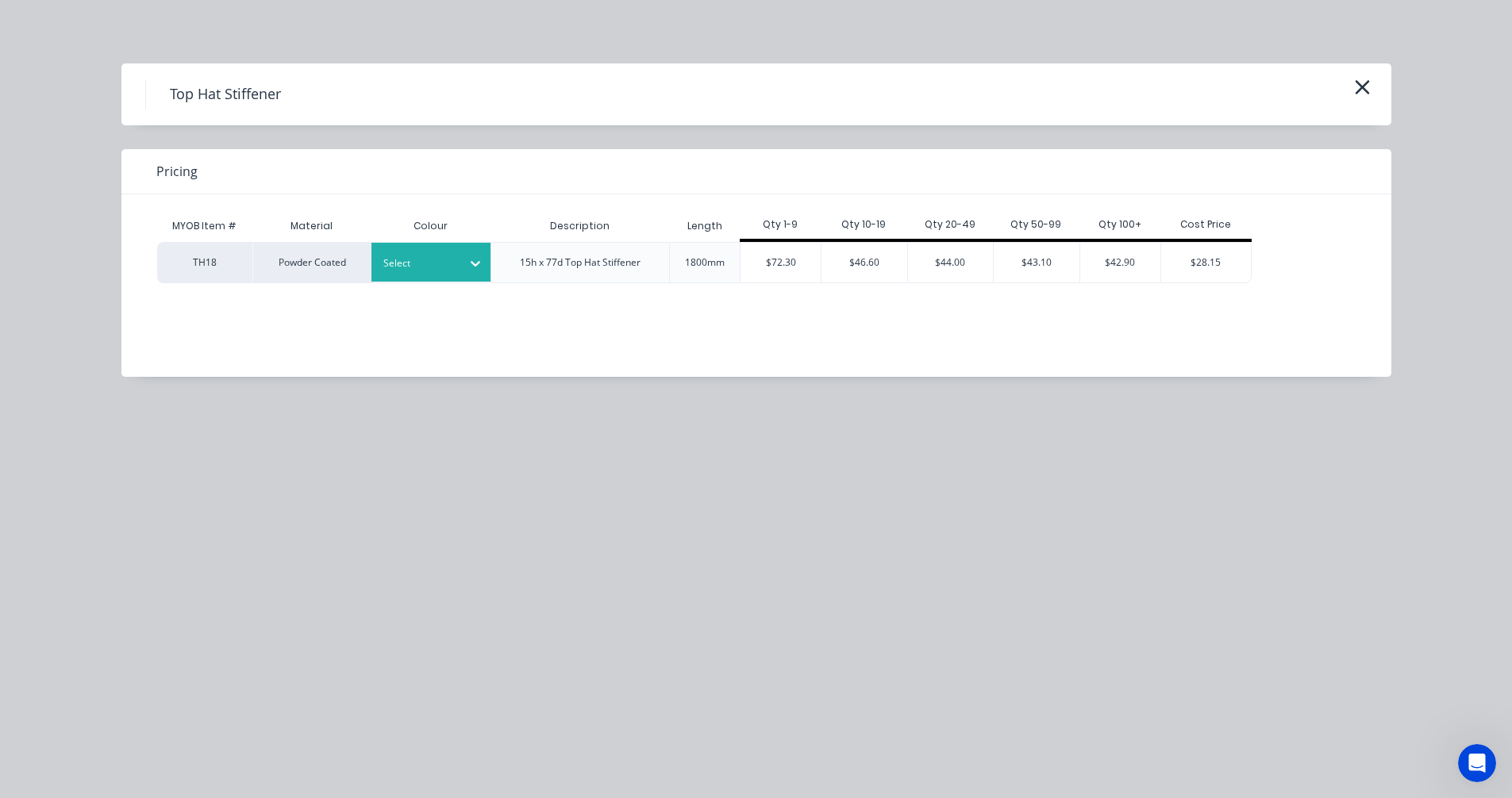
click at [427, 265] on div at bounding box center [419, 263] width 71 height 17
type input "man"
click at [199, 399] on div "Manor Red Satin" at bounding box center [99, 384] width 199 height 29
click at [794, 260] on div "$72.30" at bounding box center [780, 263] width 80 height 40
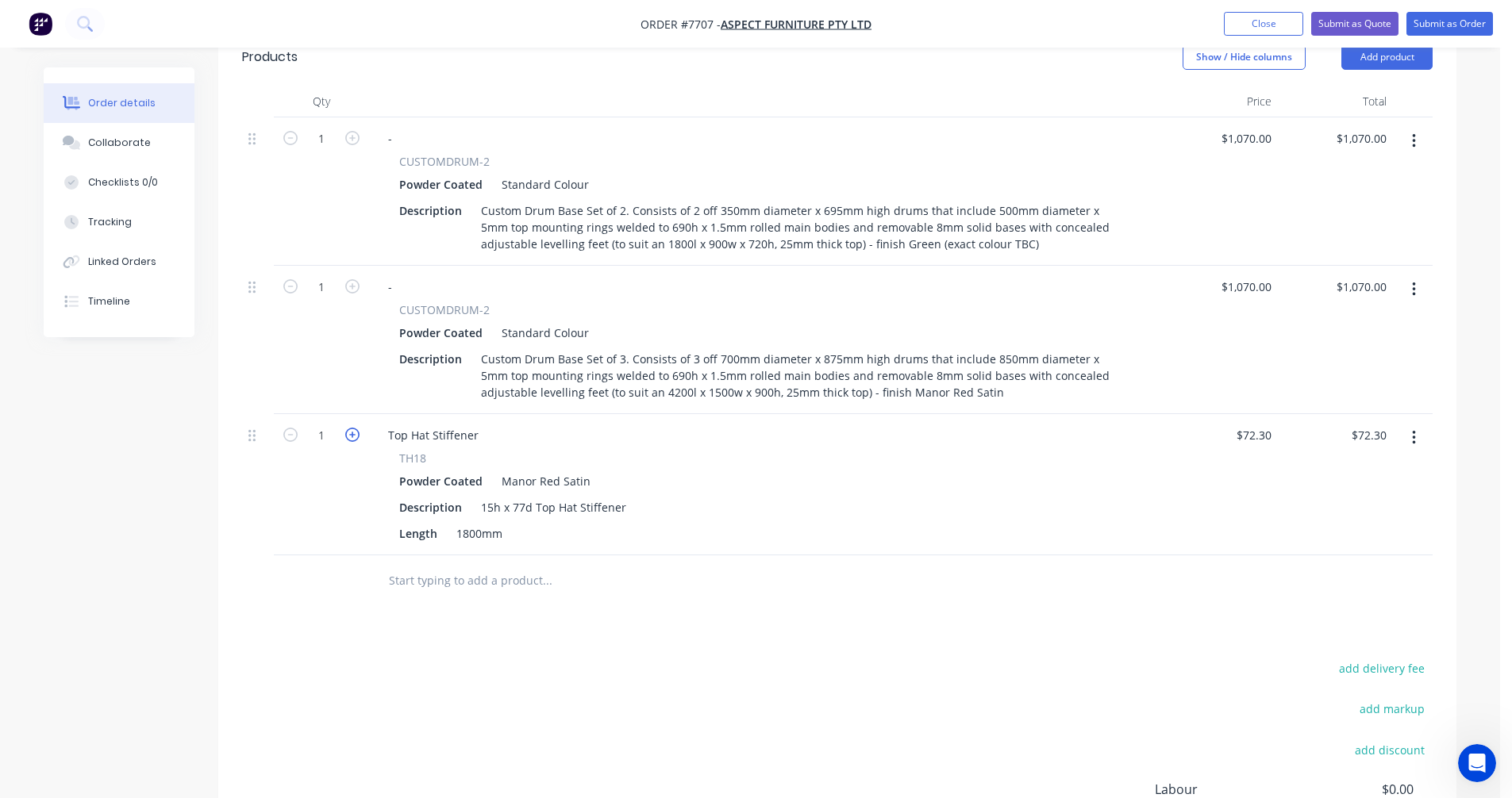
click at [357, 427] on icon "button" at bounding box center [352, 434] width 14 height 14
type input "2"
type input "$144.60"
drag, startPoint x: 473, startPoint y: 412, endPoint x: 386, endPoint y: 406, distance: 87.2
click at [386, 423] on div "Top Hat Stiffener" at bounding box center [434, 434] width 116 height 23
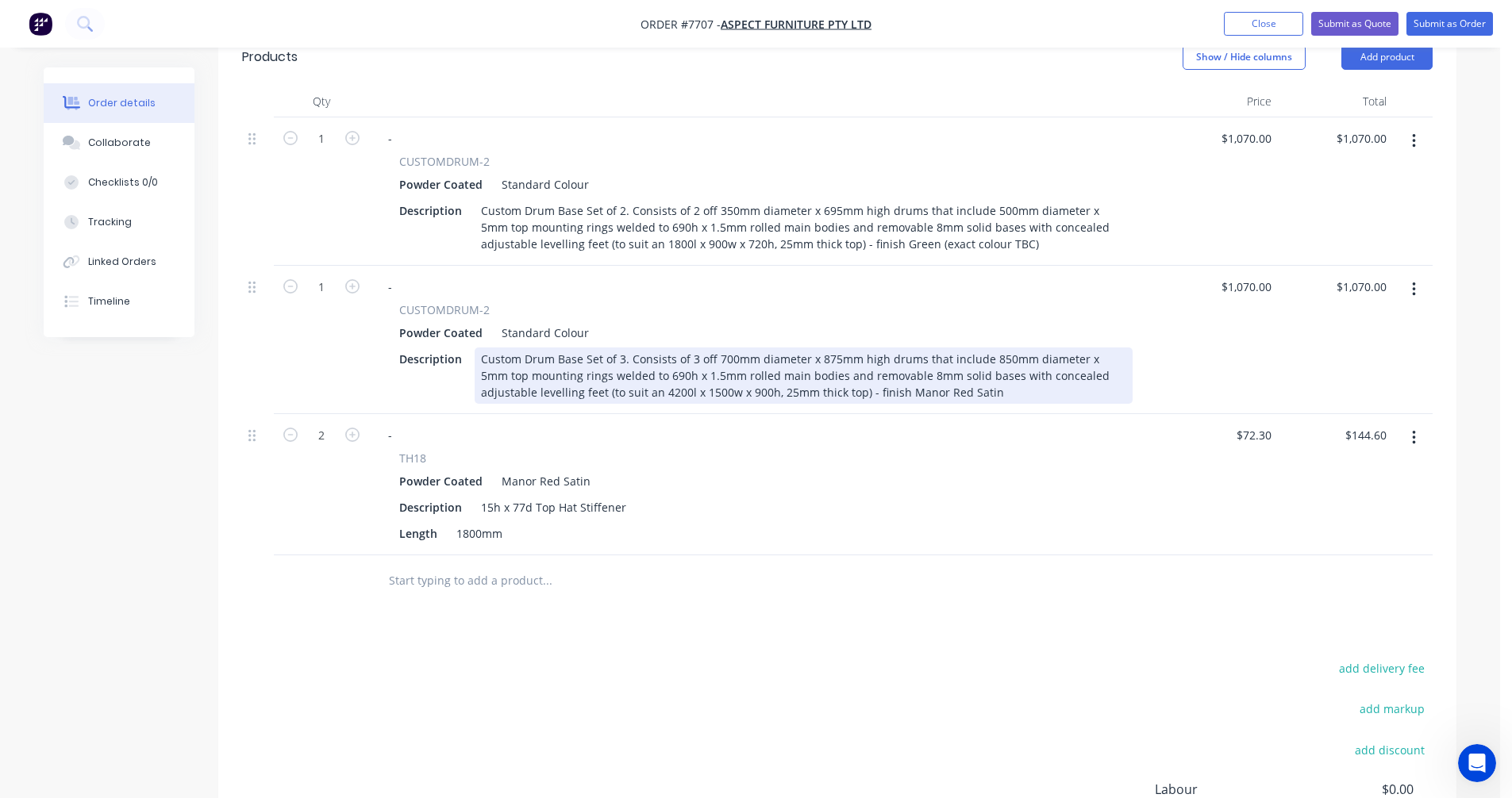
click at [906, 356] on div "Custom Drum Base Set of 3. Consists of 3 off 700mm diameter x 875mm high drums …" at bounding box center [803, 376] width 658 height 56
type input "$2,373.00"
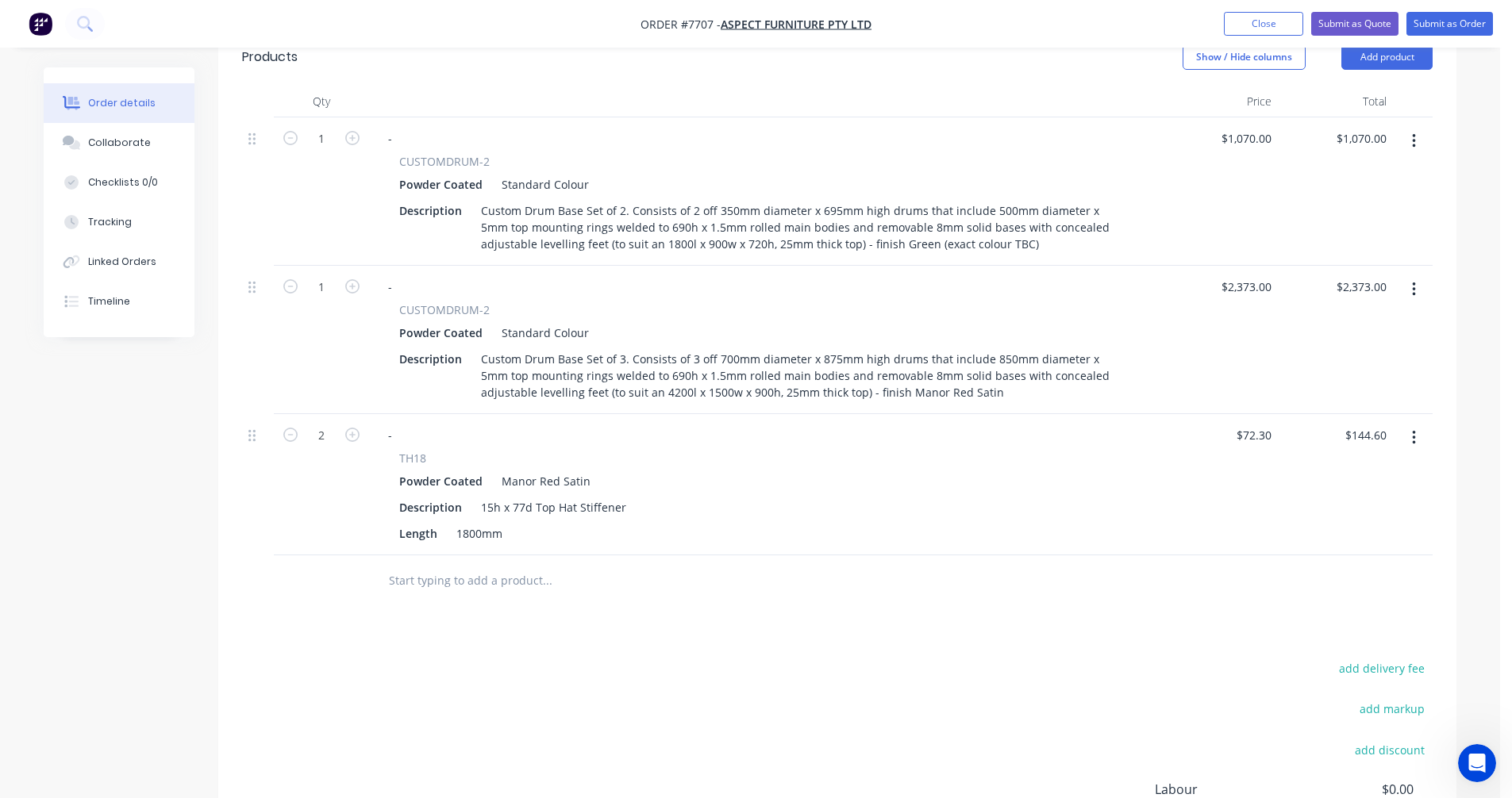
click at [449, 564] on input "text" at bounding box center [547, 580] width 318 height 32
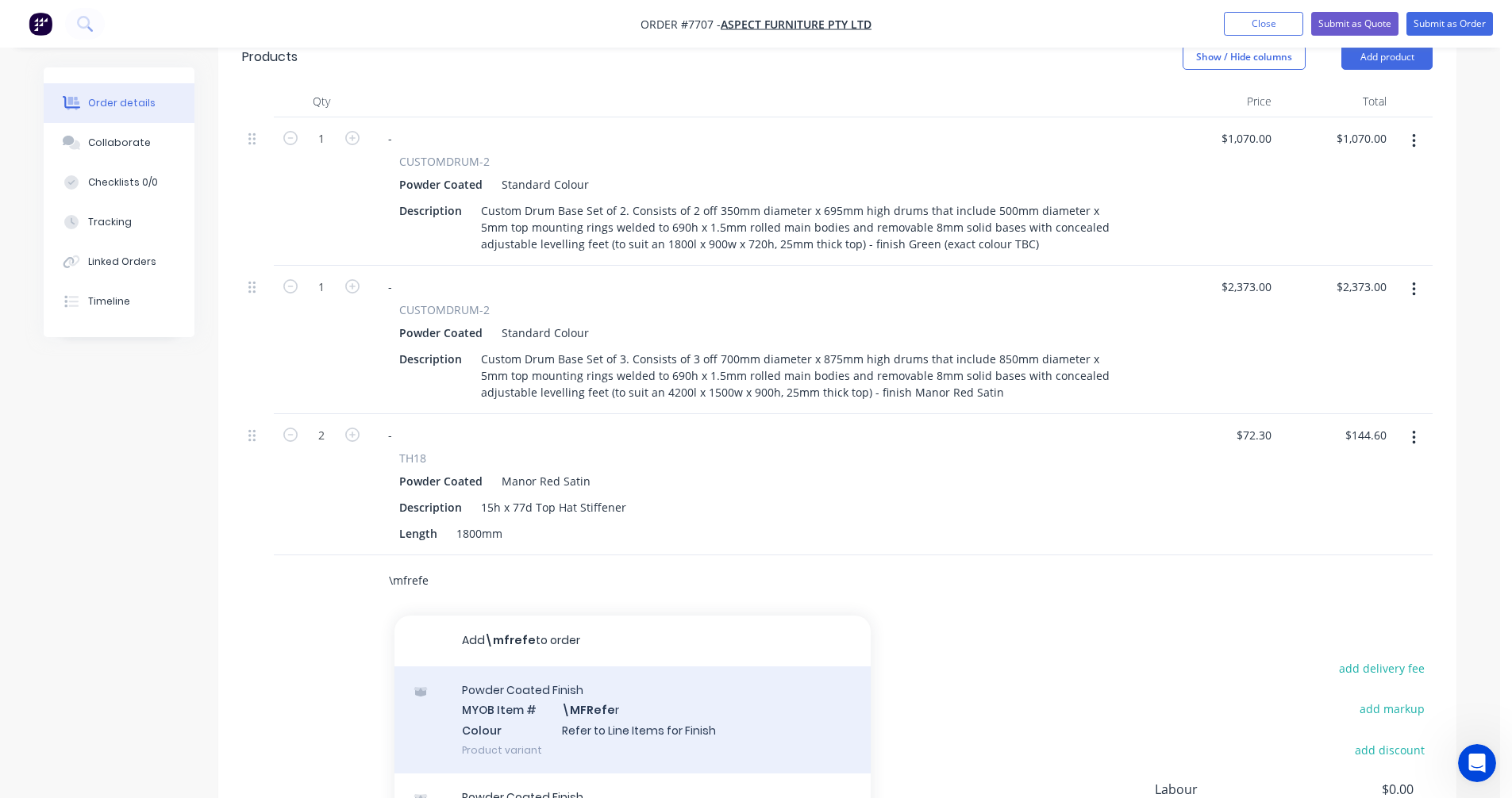
type input "\mfrefe"
click at [592, 684] on div "Powder Coated Finish MYOB Item # \MFRefe r Colour Refer to Line Items for Finis…" at bounding box center [633, 719] width 477 height 107
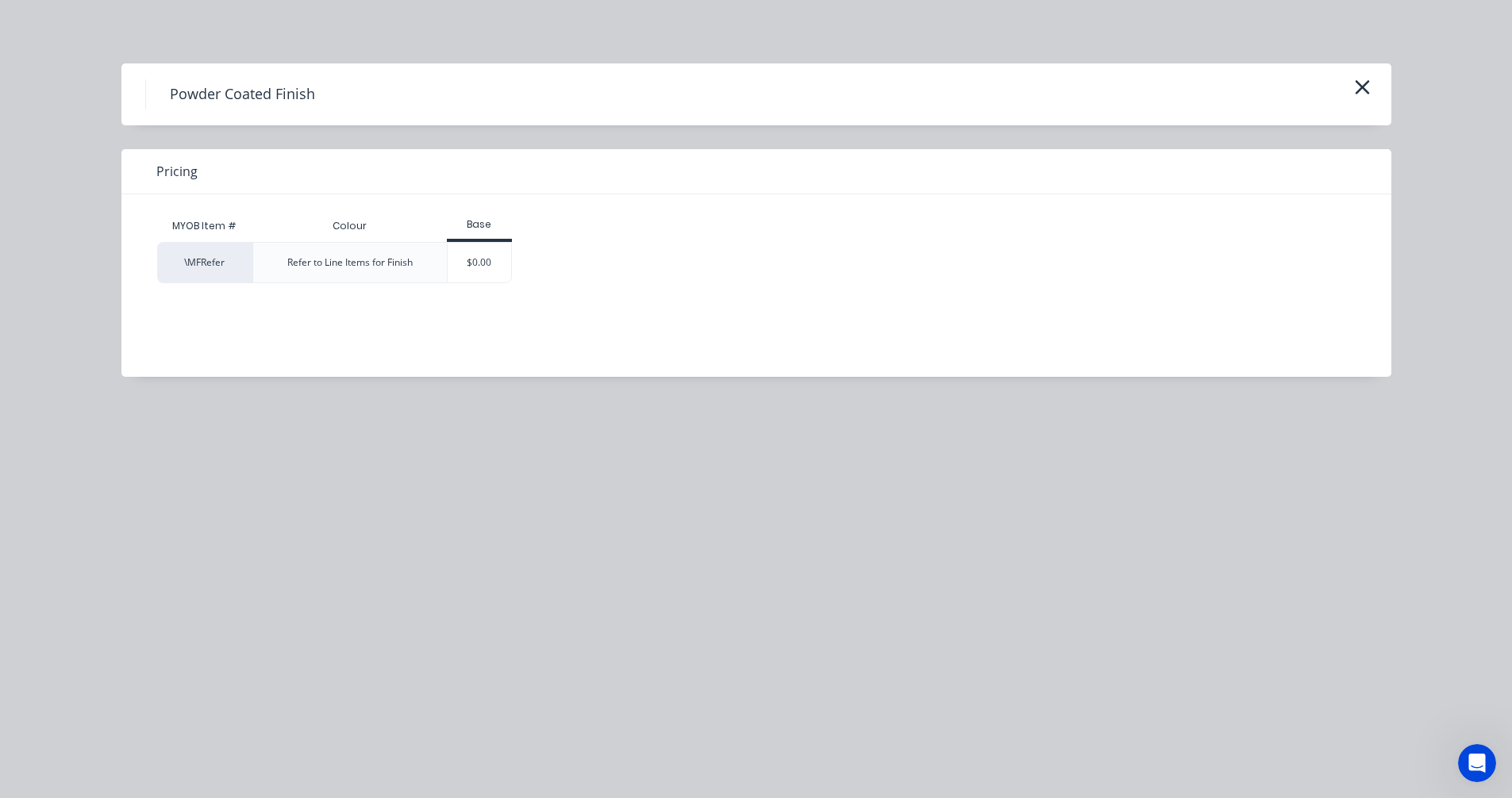
click at [477, 269] on div "$0.00" at bounding box center [480, 263] width 64 height 40
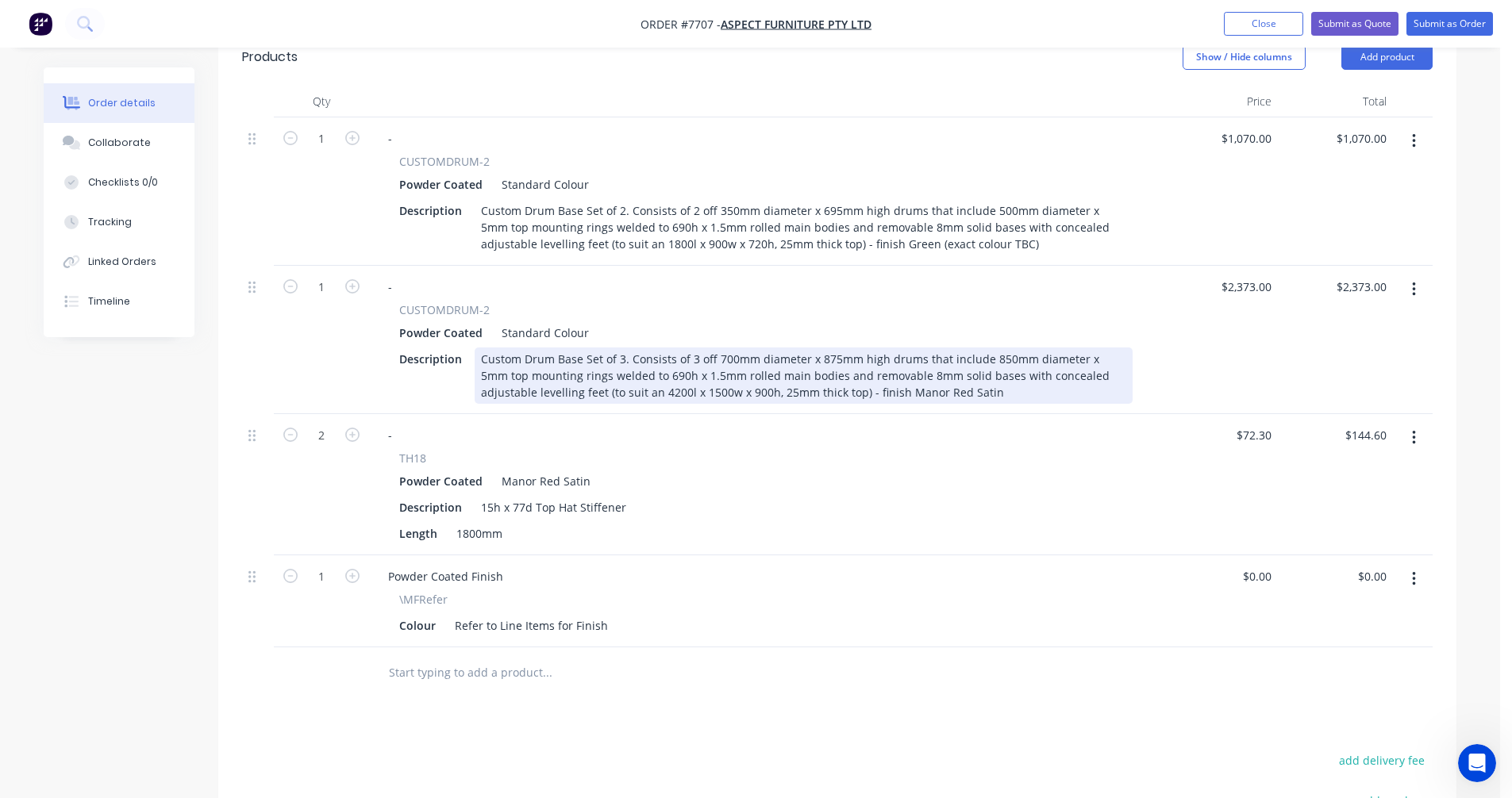
click at [930, 348] on div "Custom Drum Base Set of 3. Consists of 3 off 700mm diameter x 875mm high drums …" at bounding box center [803, 376] width 658 height 56
type input "$2,475.00"
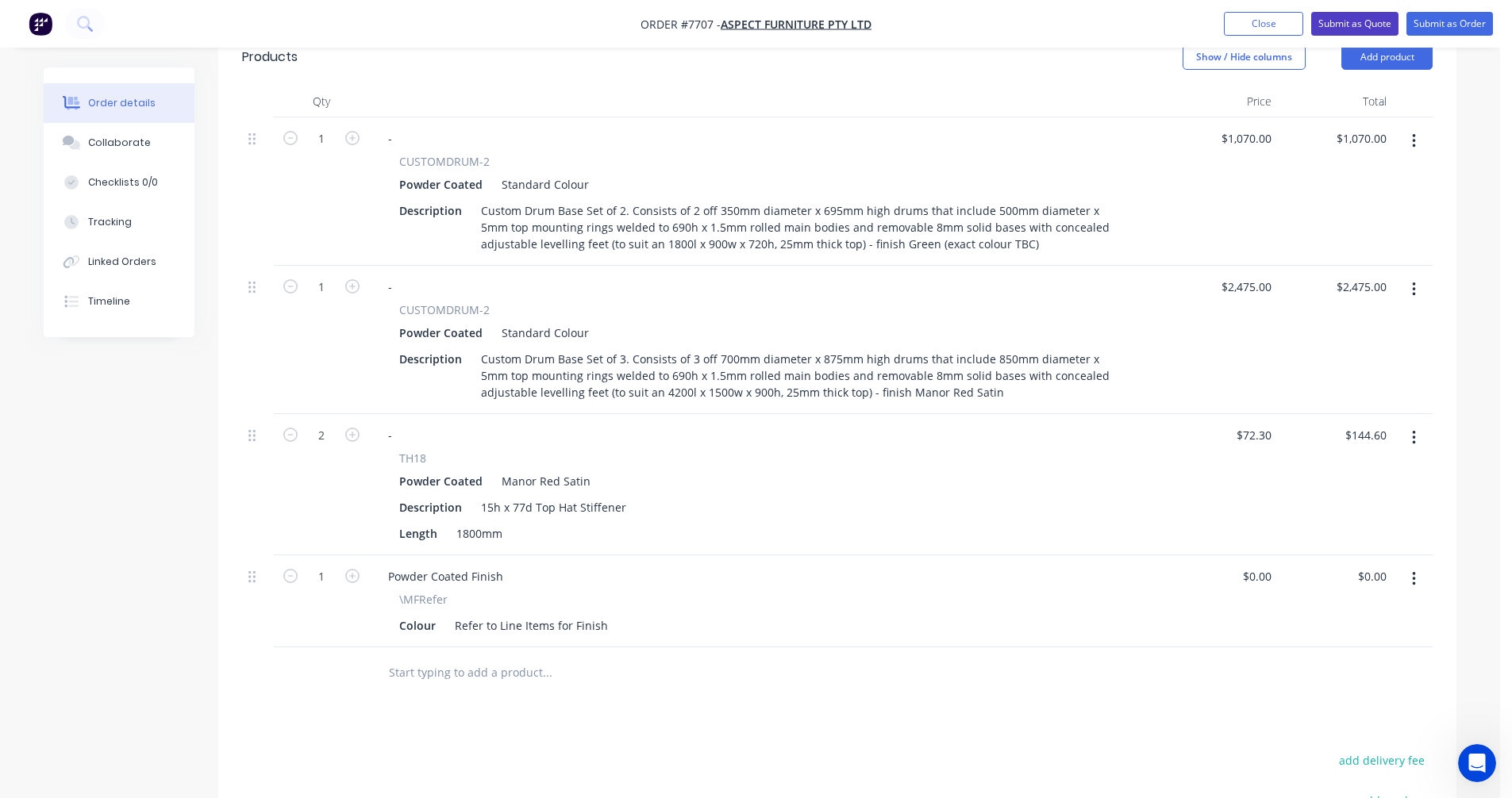
click at [1356, 25] on button "Submit as Quote" at bounding box center [1354, 24] width 87 height 24
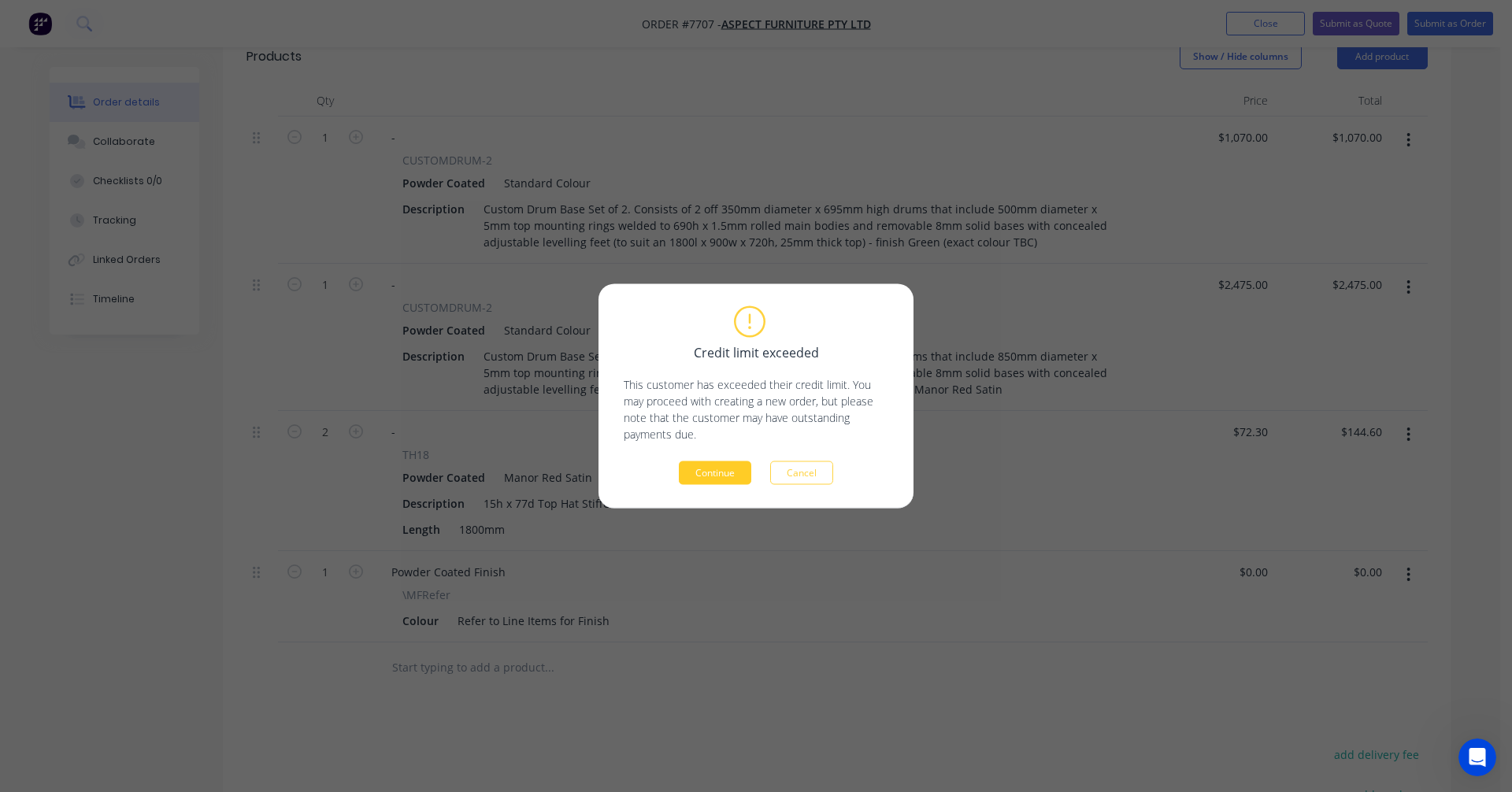
click at [716, 479] on button "Continue" at bounding box center [715, 473] width 72 height 24
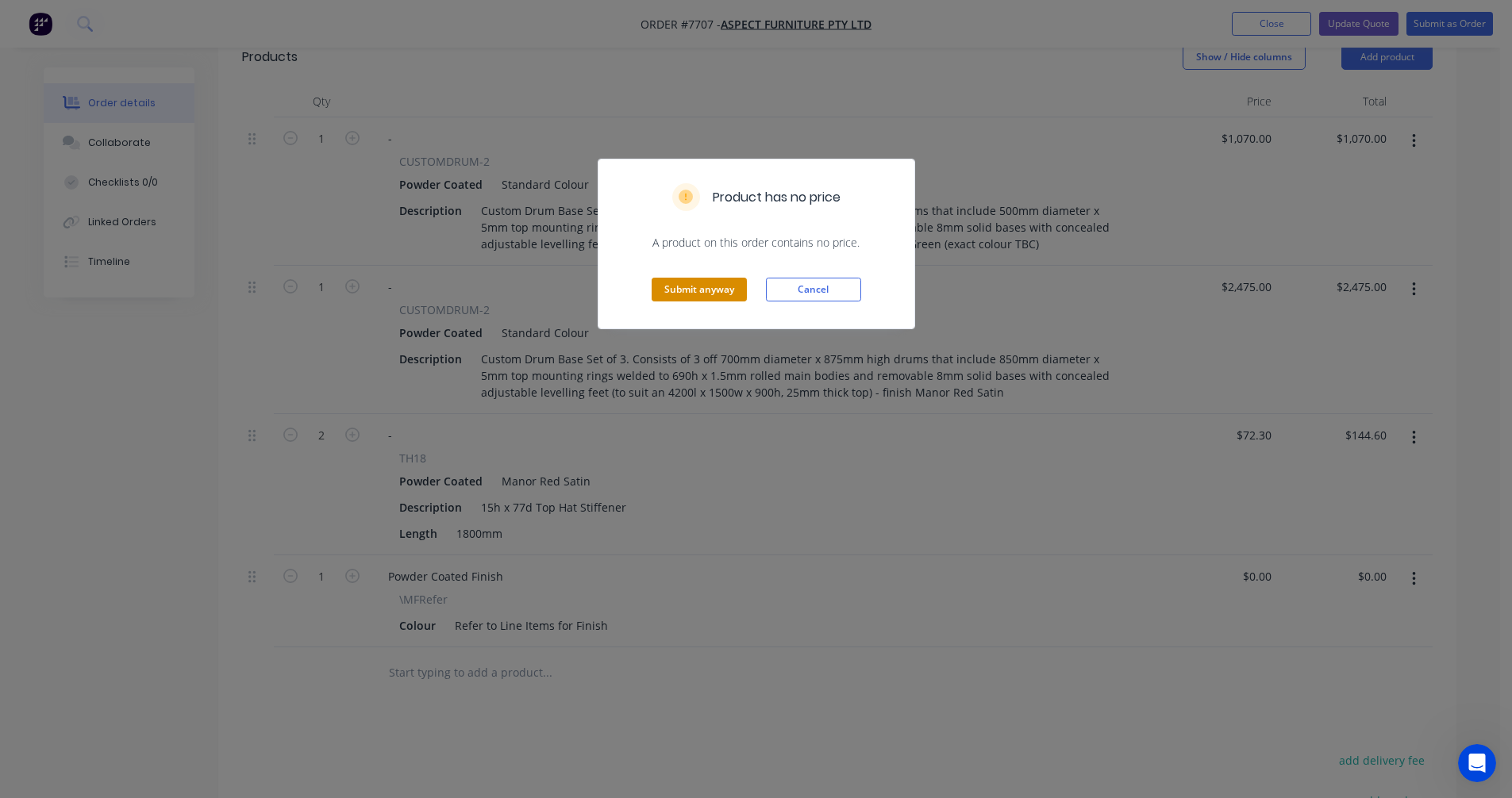
click at [704, 290] on button "Submit anyway" at bounding box center [699, 290] width 95 height 24
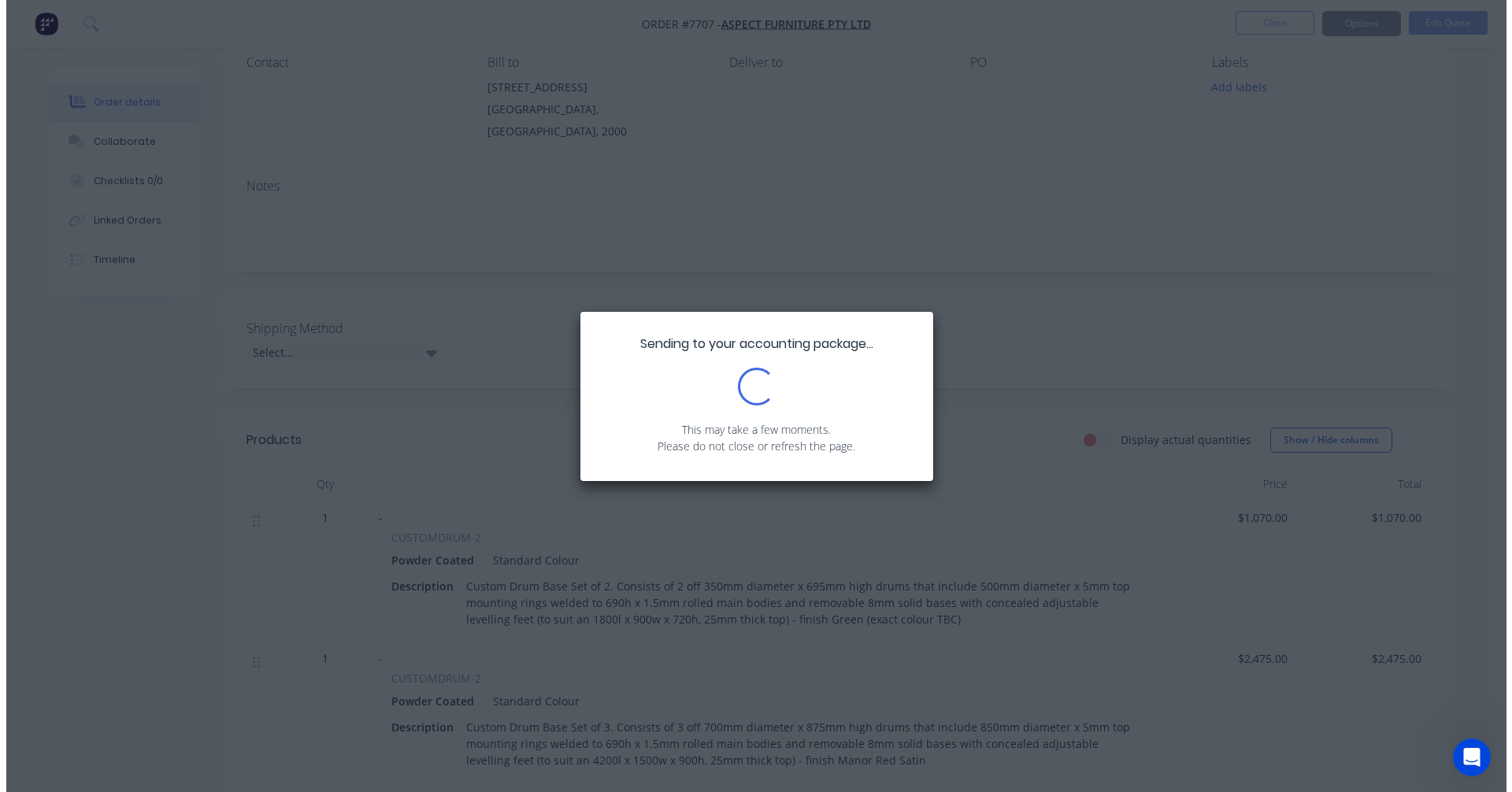
scroll to position [0, 0]
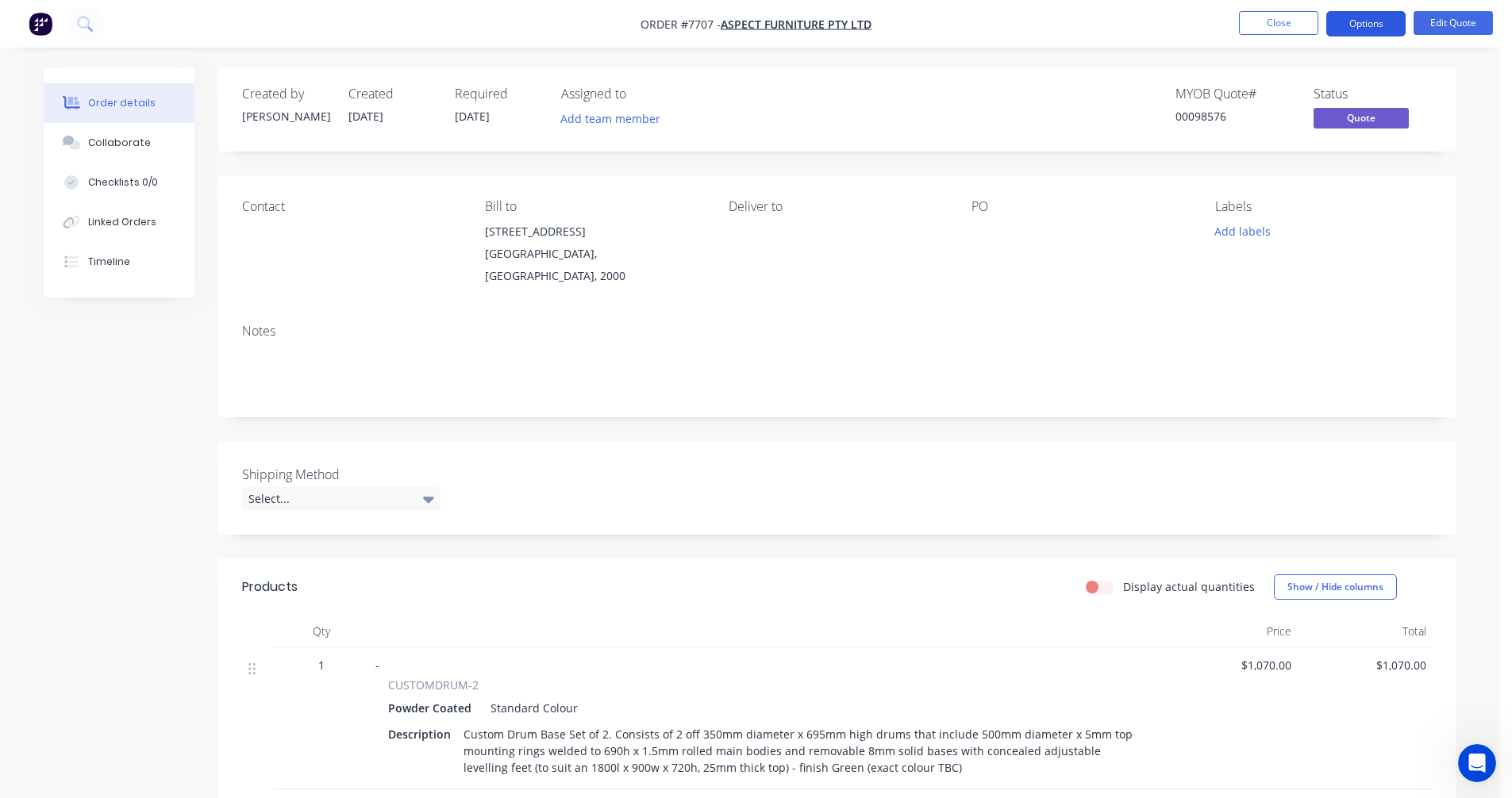
click at [1353, 24] on button "Options" at bounding box center [1365, 23] width 79 height 25
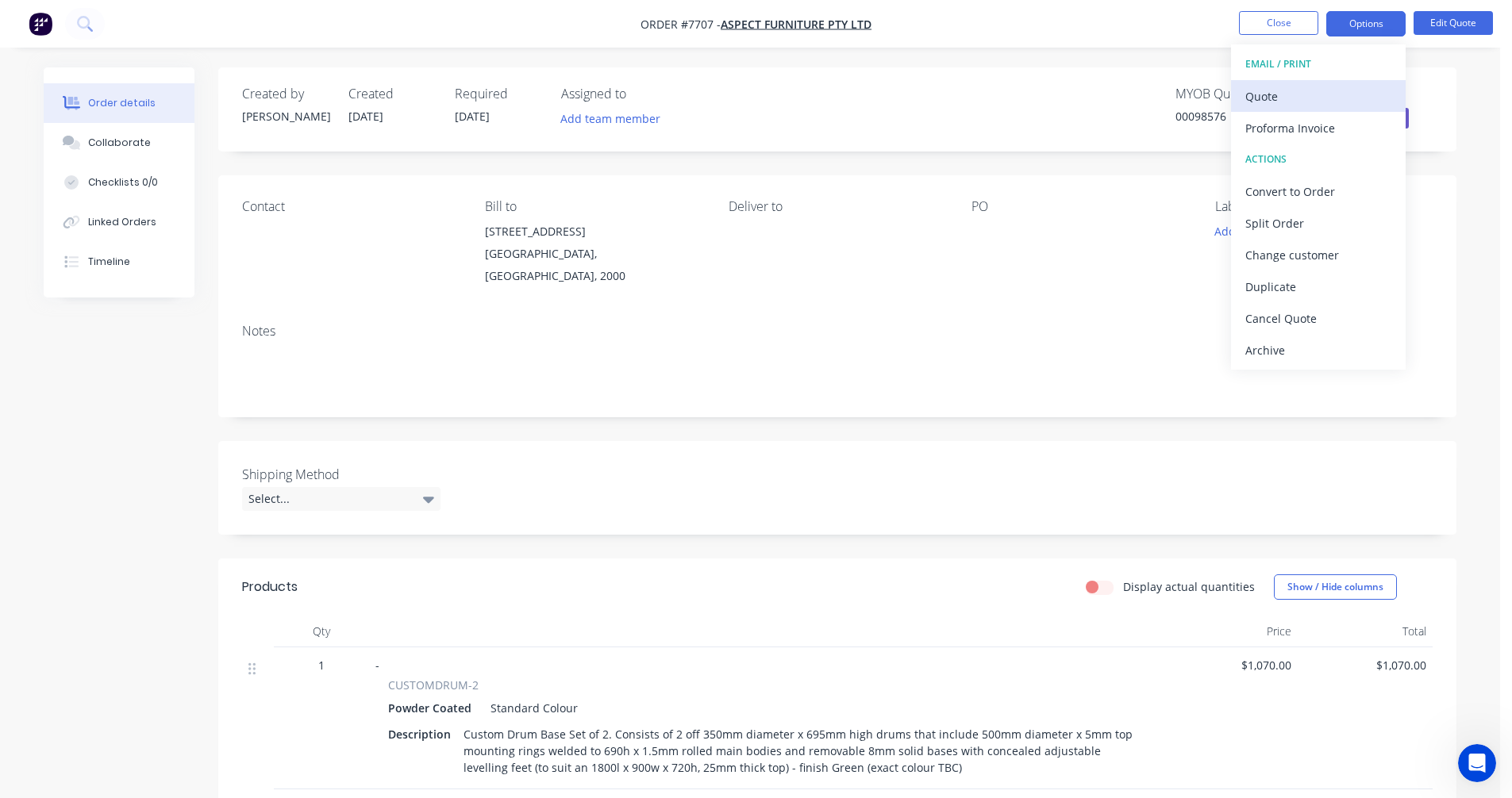
click at [1314, 90] on div "Quote" at bounding box center [1318, 96] width 146 height 23
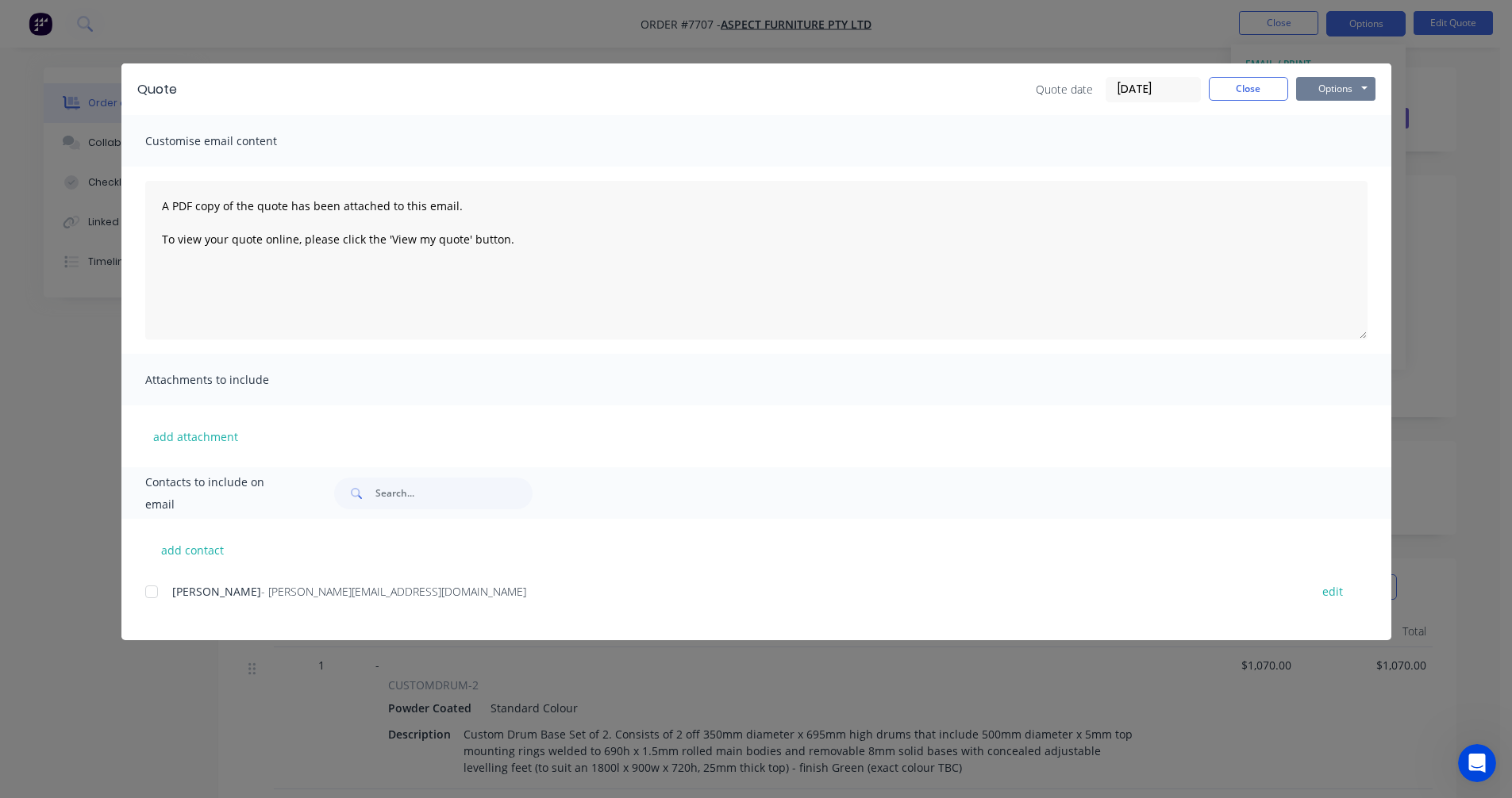
click at [1348, 86] on button "Options" at bounding box center [1335, 89] width 79 height 24
click at [1344, 122] on button "Preview" at bounding box center [1347, 117] width 102 height 26
click at [1361, 135] on div "Customise email content" at bounding box center [756, 141] width 1270 height 52
click at [1259, 93] on button "Close" at bounding box center [1248, 89] width 79 height 24
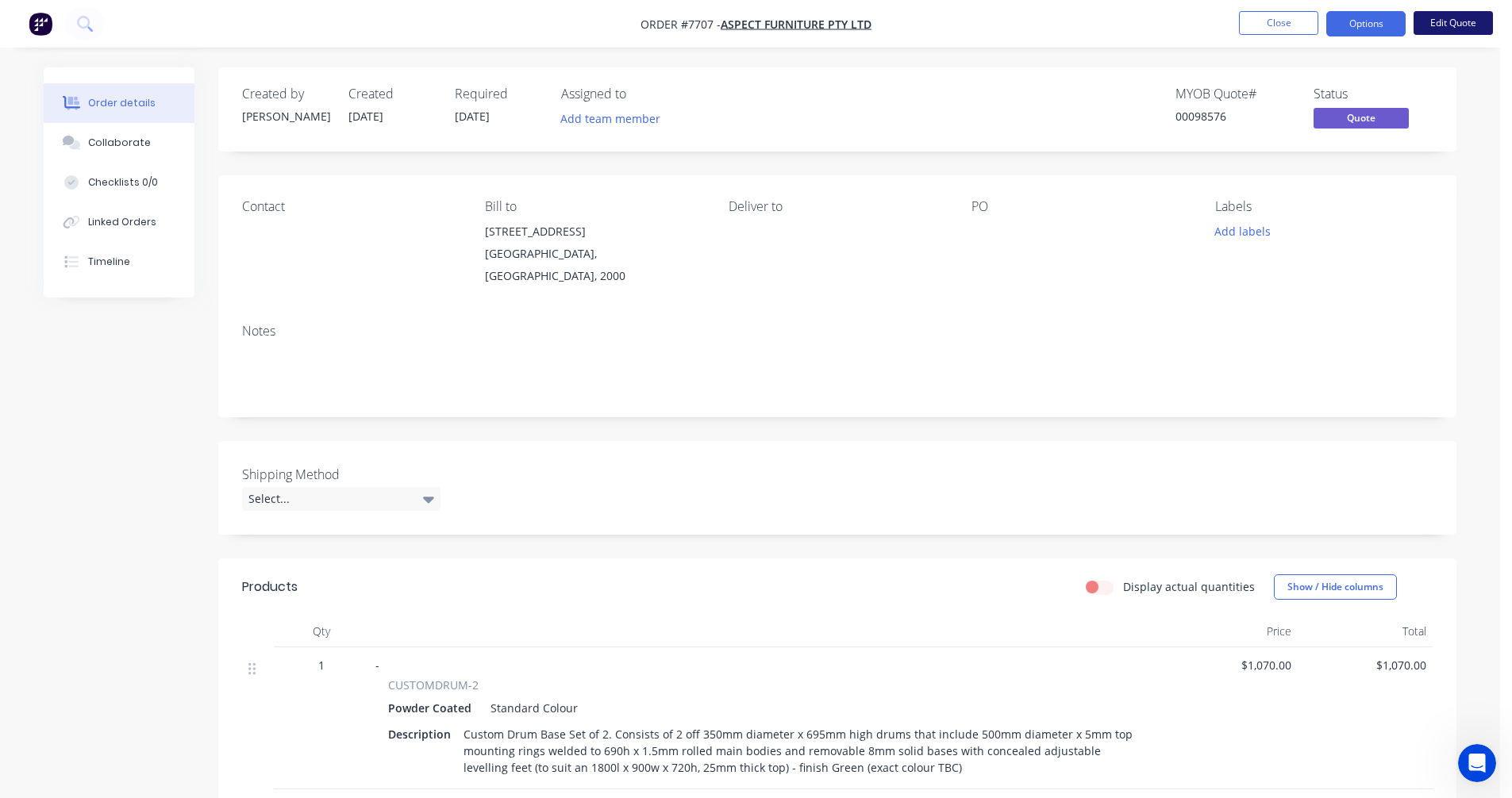
click at [1460, 23] on button "Edit Quote" at bounding box center [1453, 23] width 79 height 24
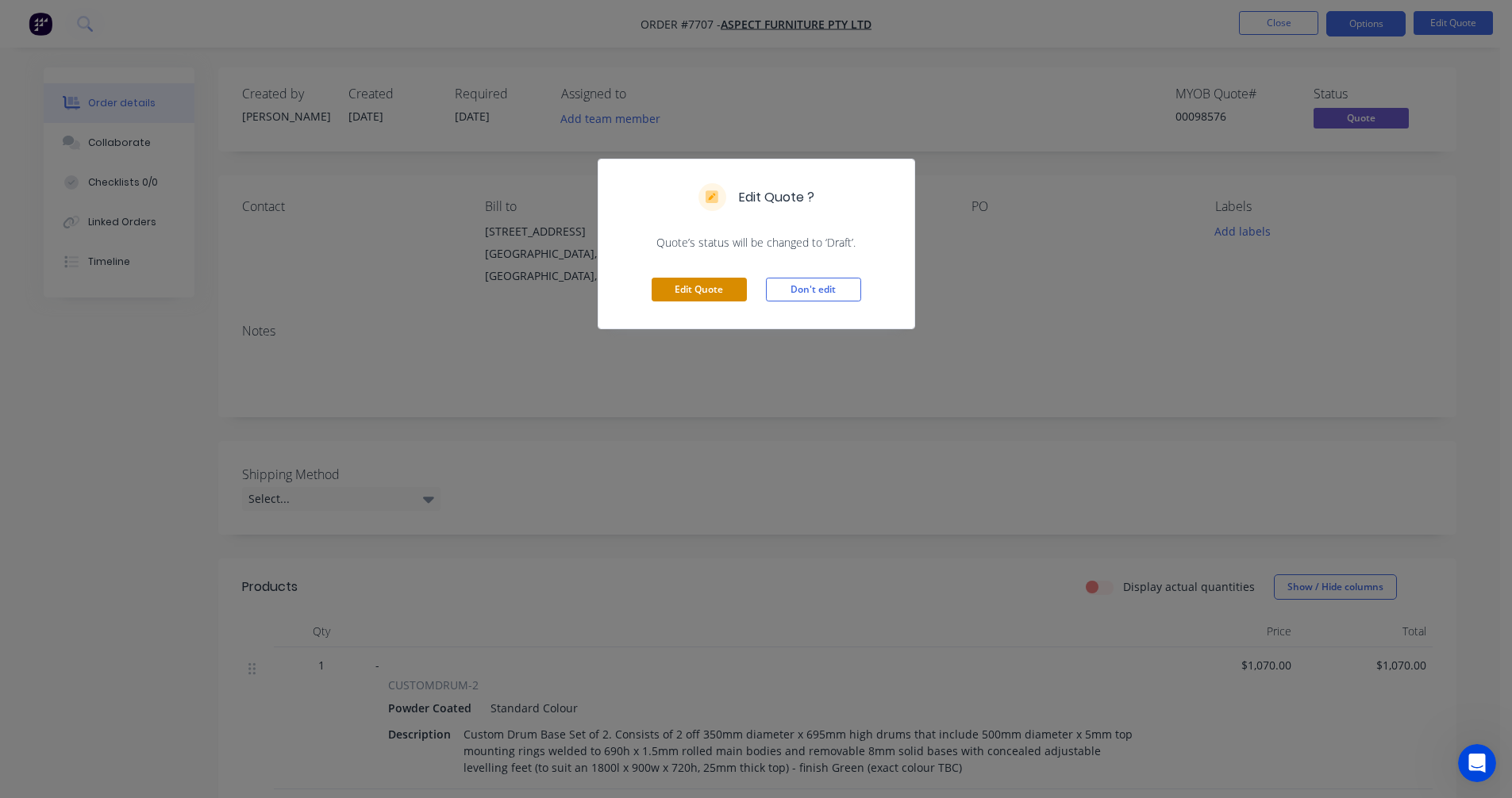
click at [716, 284] on button "Edit Quote" at bounding box center [699, 290] width 95 height 24
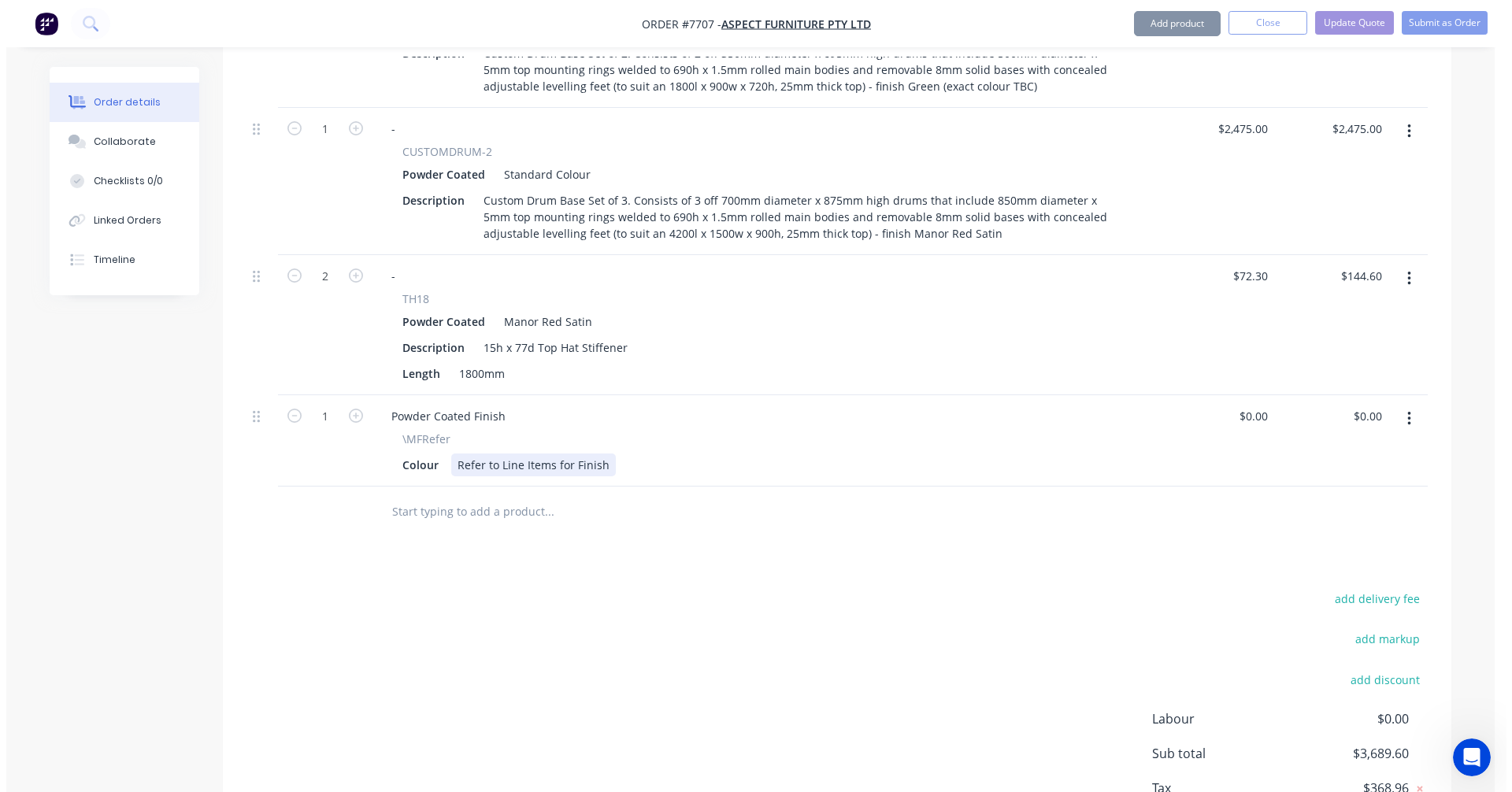
scroll to position [709, 0]
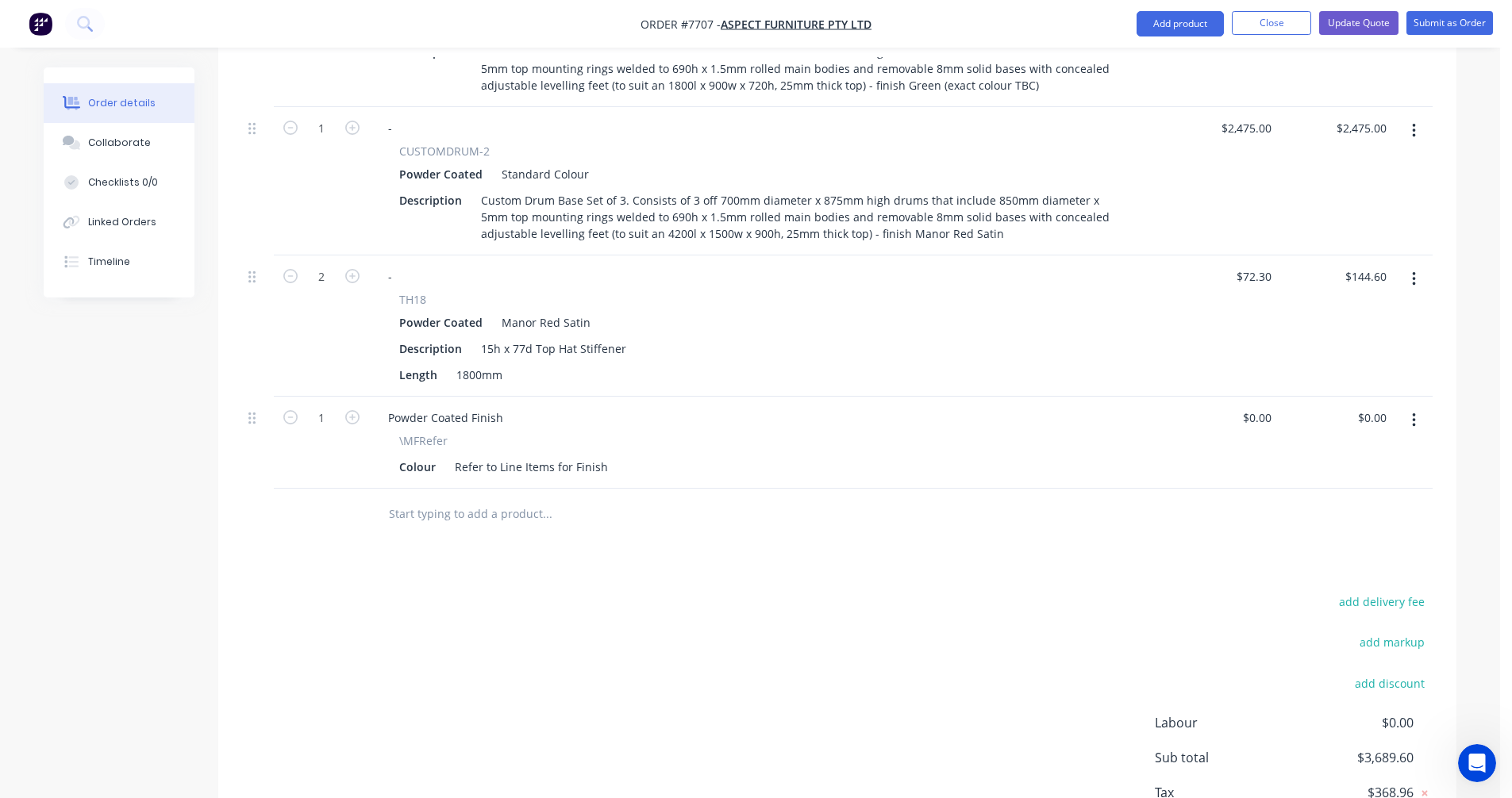
click at [435, 498] on input "text" at bounding box center [547, 514] width 318 height 32
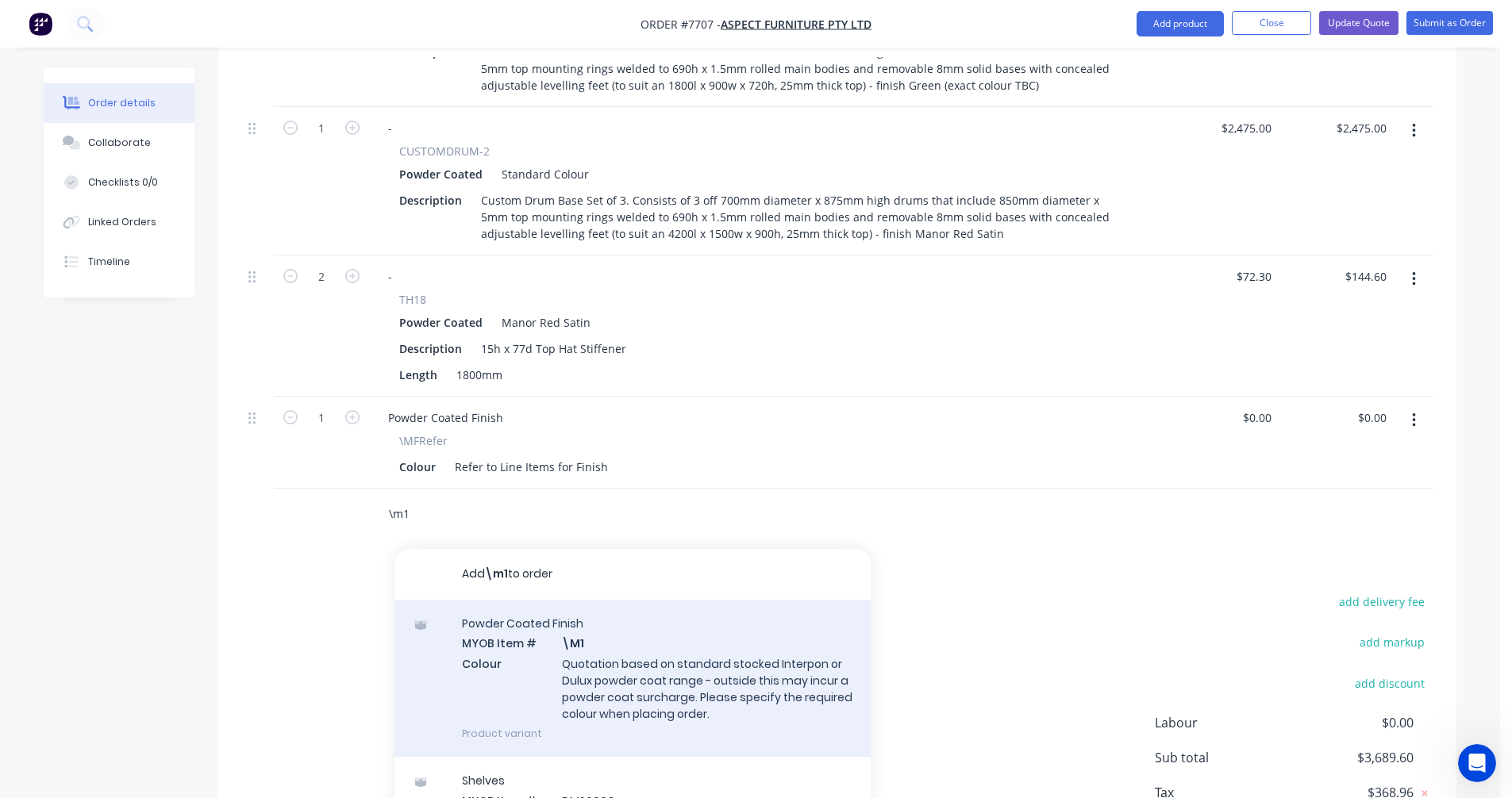
type input "\m1"
click at [647, 661] on div "Powder Coated Finish MYOB Item # \M1 Colour Quotation based on standard stocked…" at bounding box center [633, 677] width 477 height 157
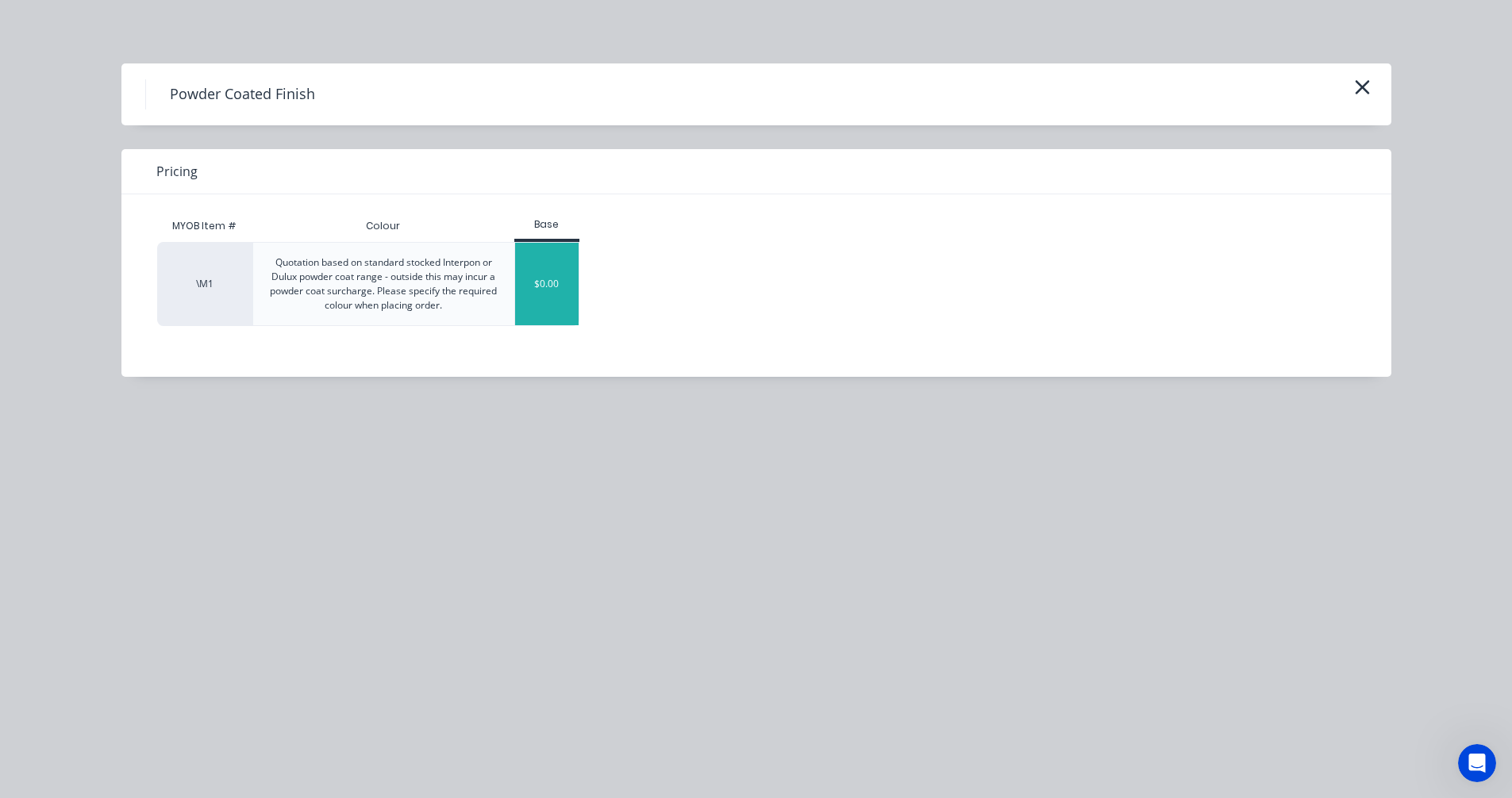
click at [554, 282] on div "$0.00" at bounding box center [547, 284] width 64 height 83
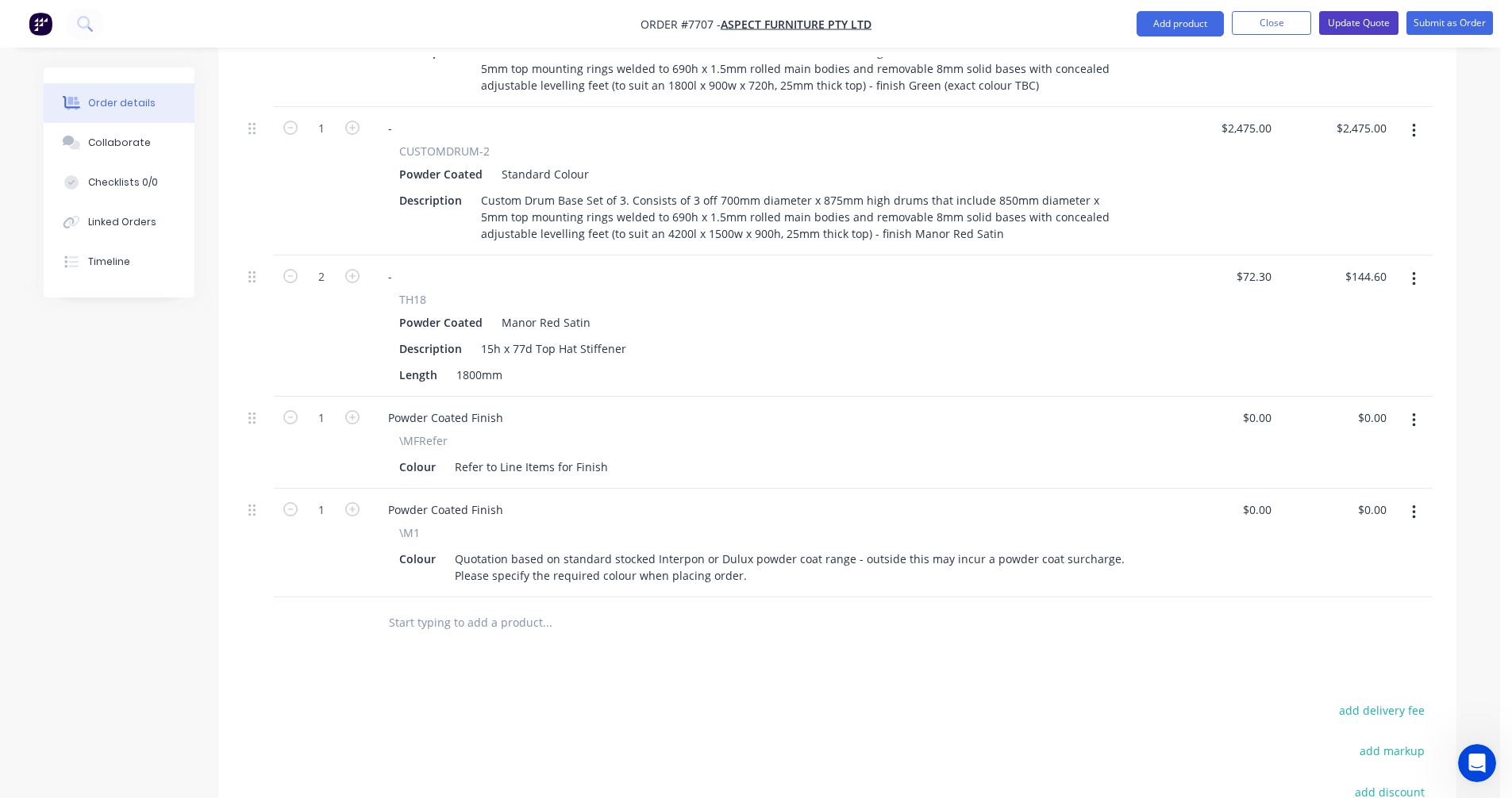
click at [1363, 17] on button "Update Quote" at bounding box center [1358, 23] width 79 height 24
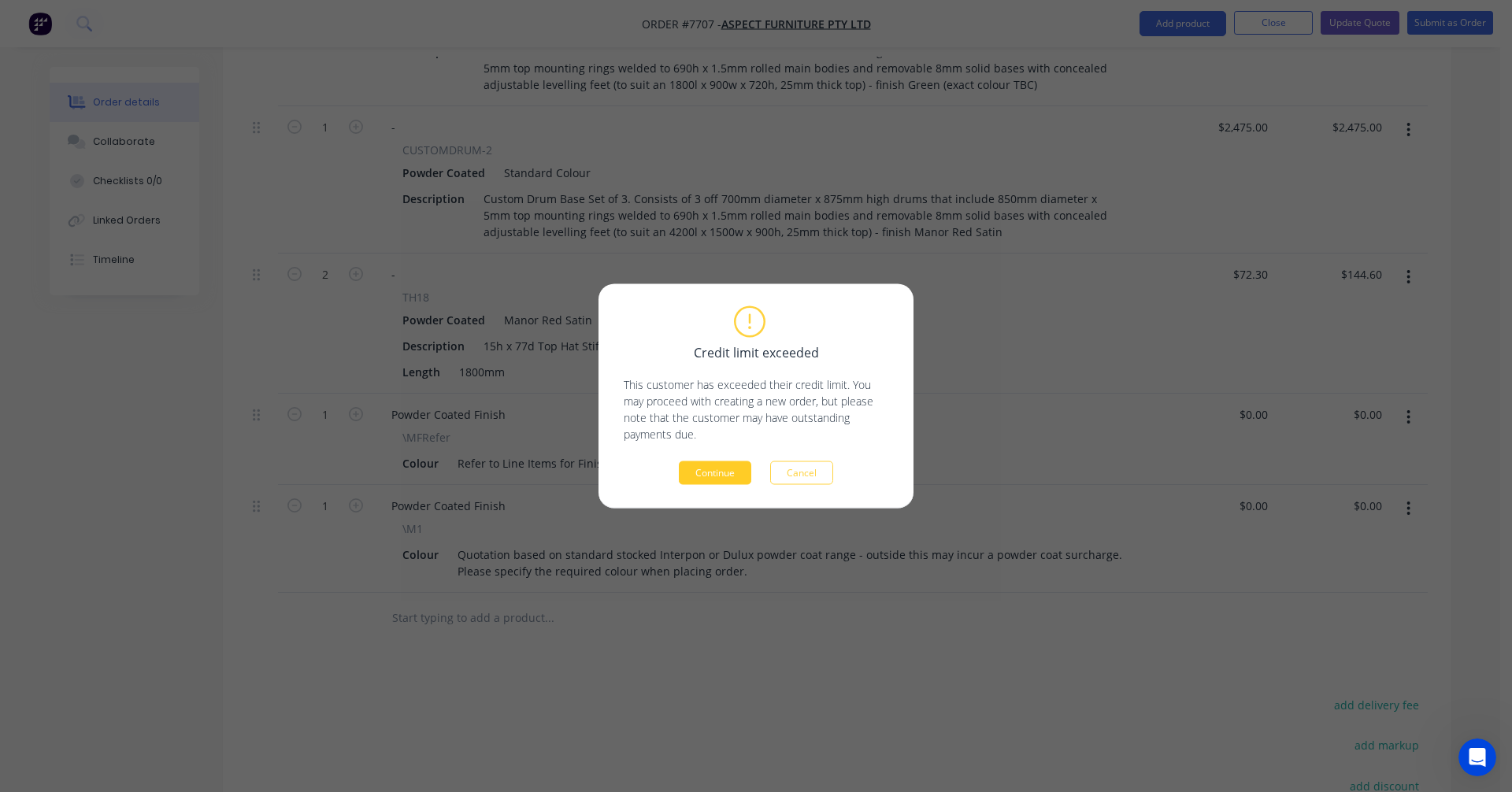
click at [716, 483] on button "Continue" at bounding box center [715, 473] width 72 height 24
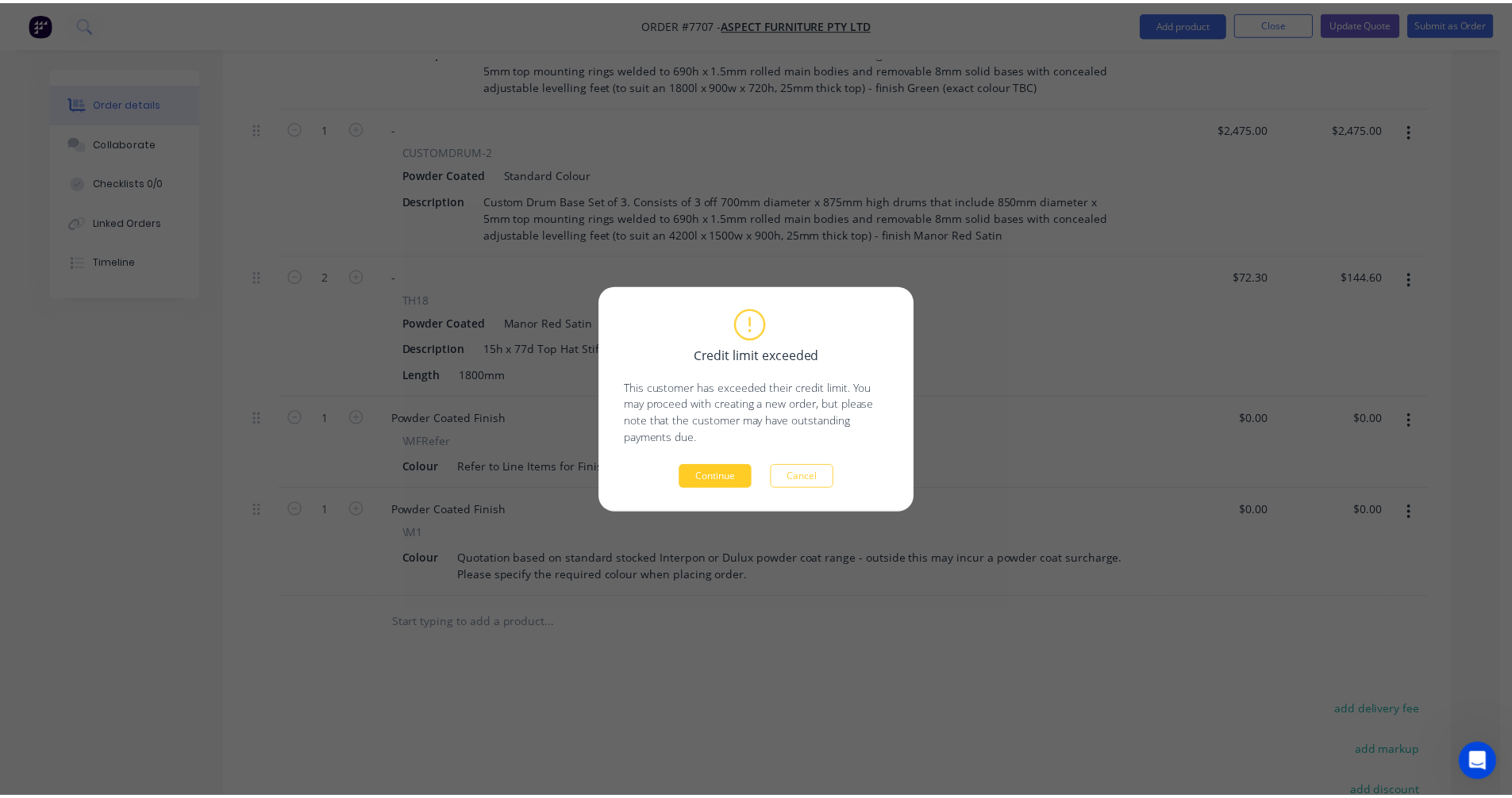
scroll to position [707, 0]
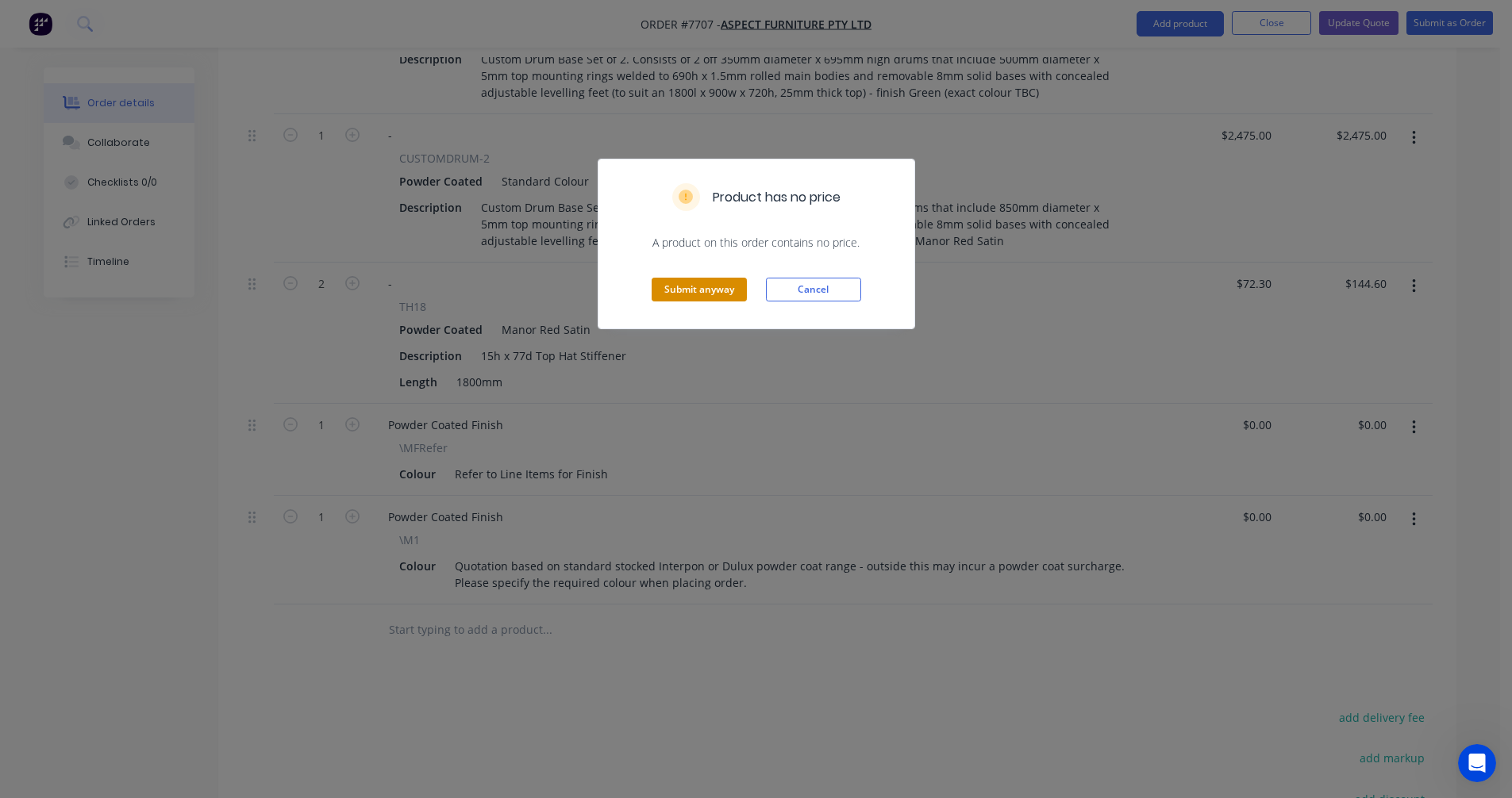
click at [727, 298] on button "Submit anyway" at bounding box center [699, 290] width 95 height 24
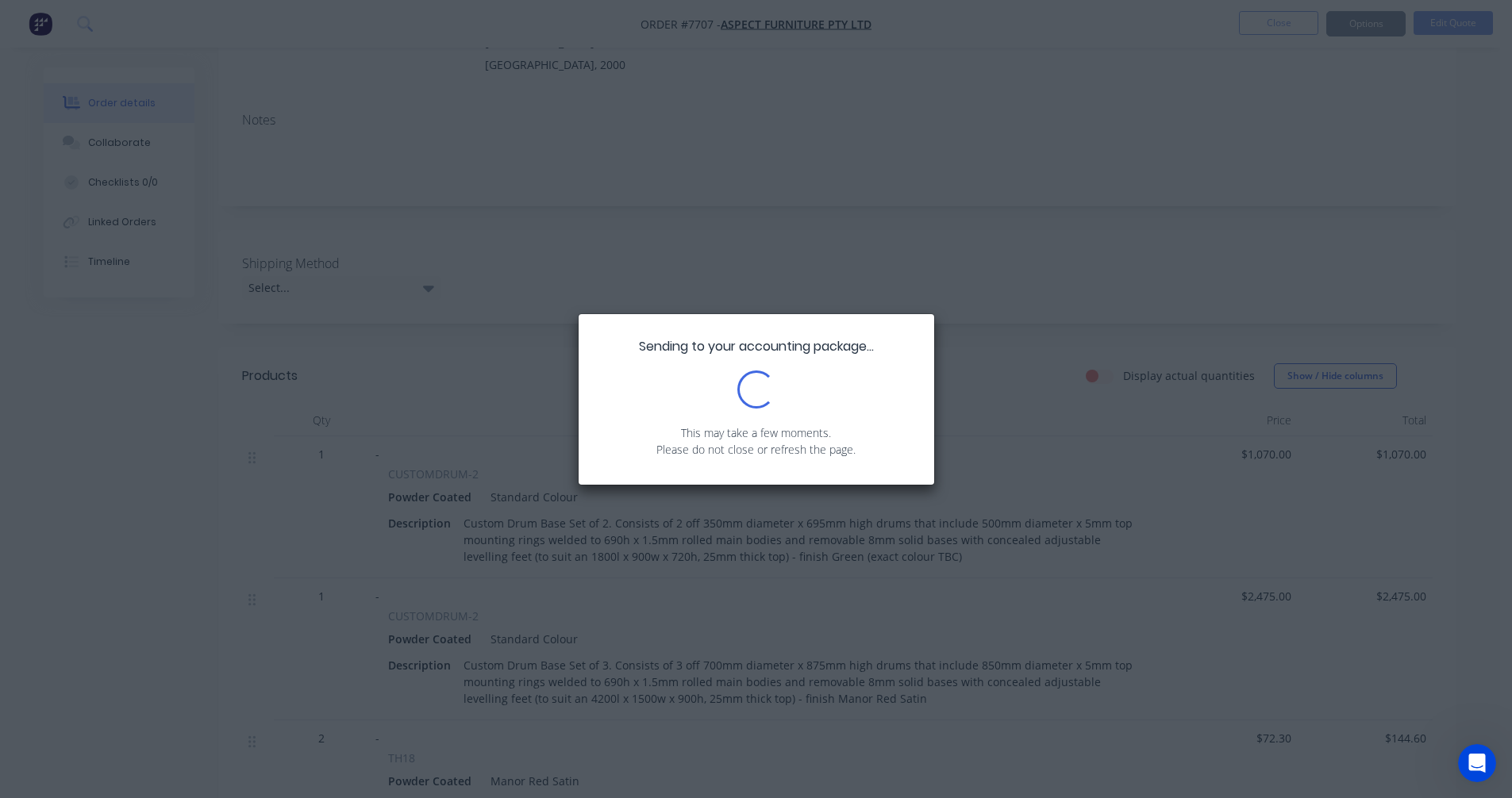
scroll to position [0, 0]
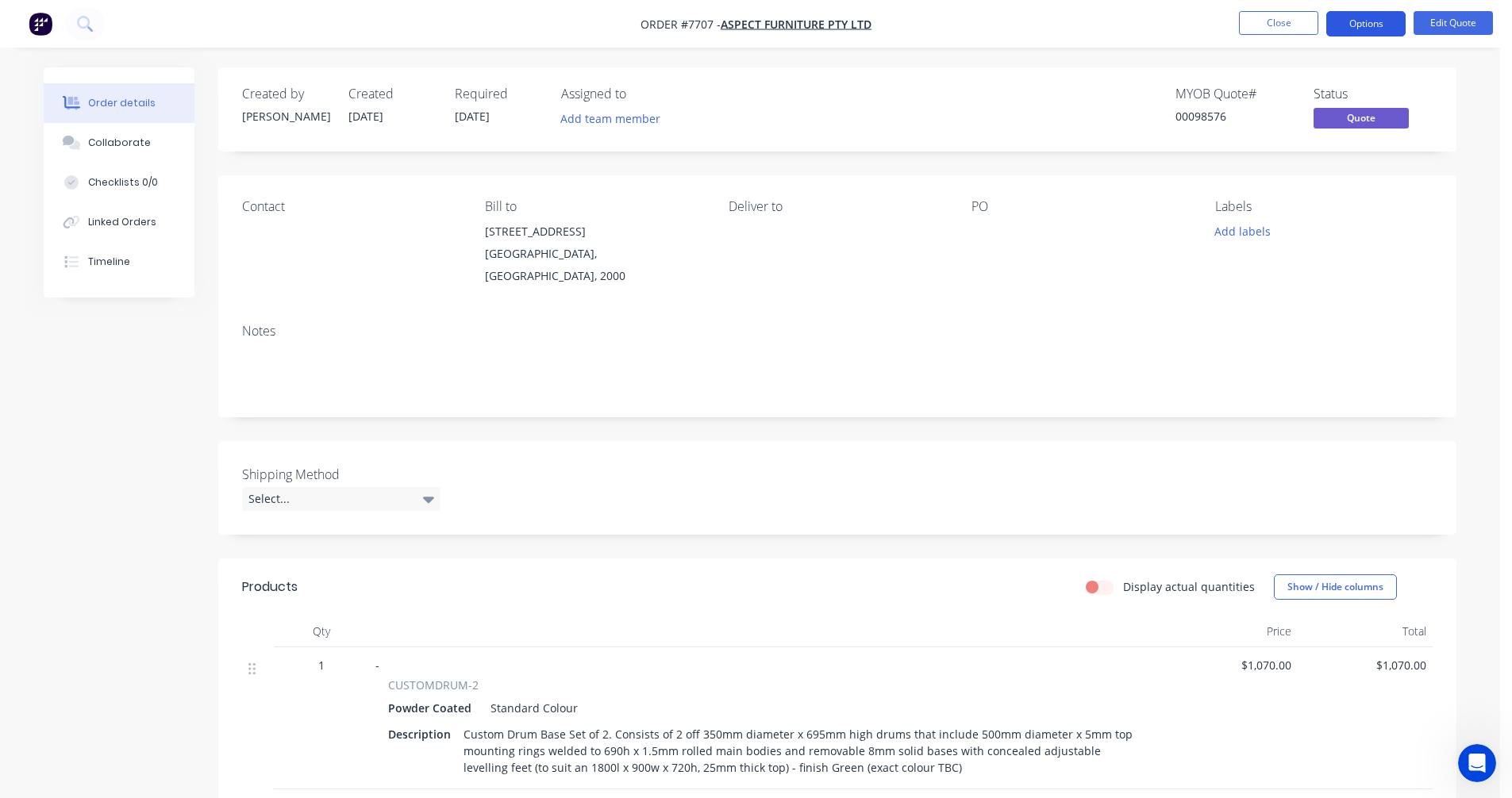
click at [1365, 27] on button "Options" at bounding box center [1365, 23] width 79 height 25
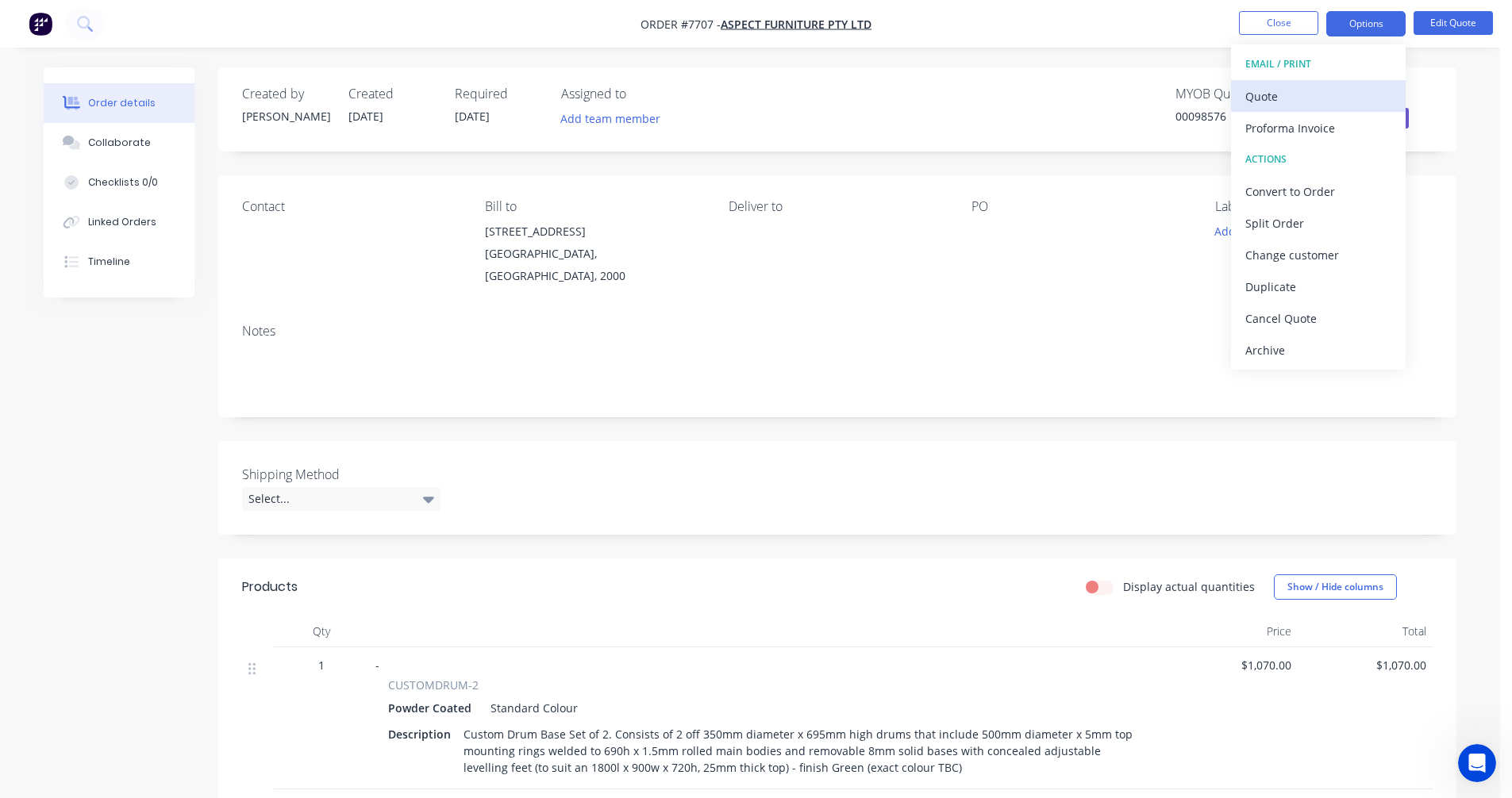
click at [1309, 94] on div "Quote" at bounding box center [1318, 96] width 146 height 23
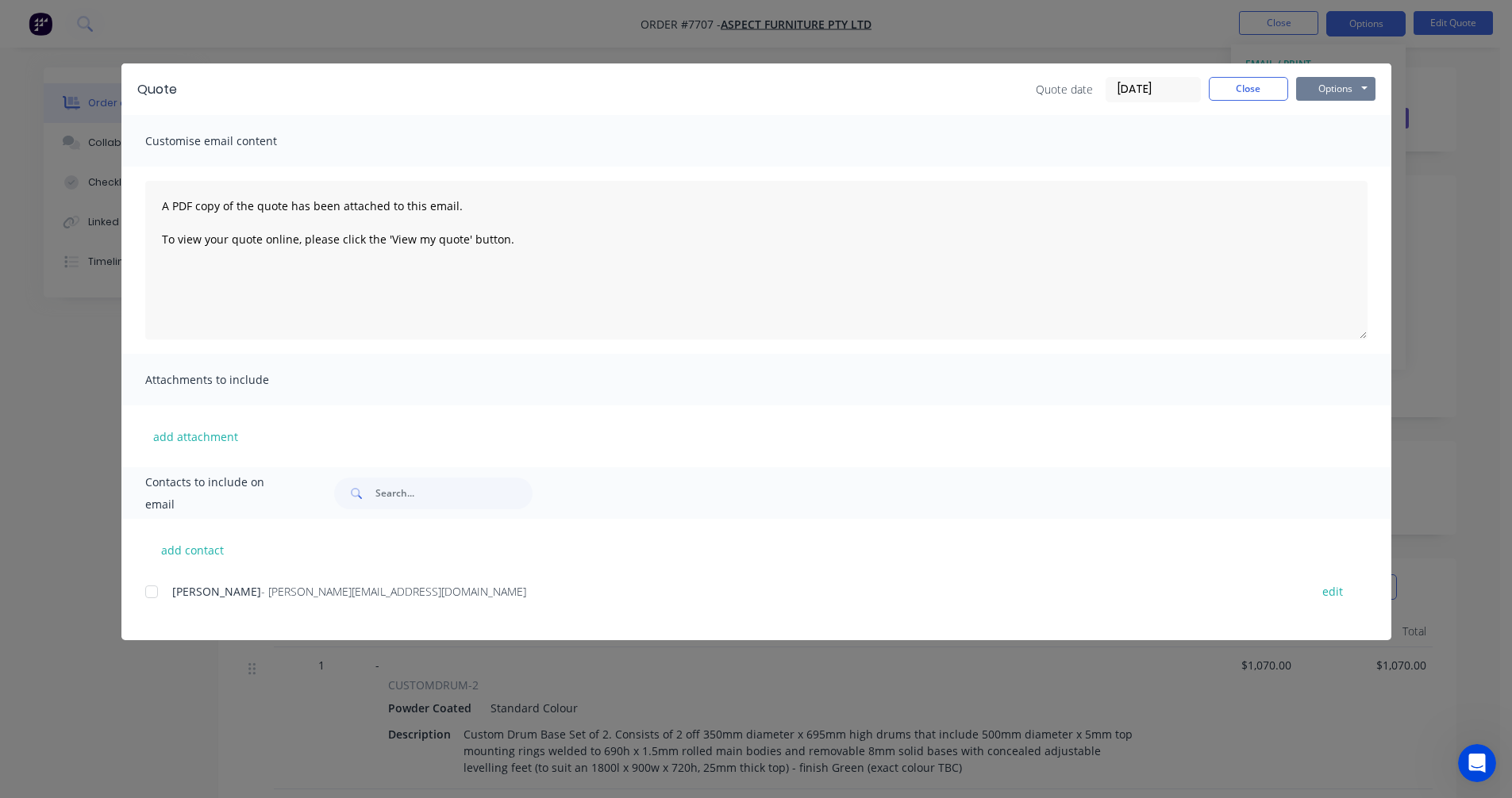
click at [1346, 94] on button "Options" at bounding box center [1335, 89] width 79 height 24
click at [1350, 122] on button "Preview" at bounding box center [1347, 117] width 102 height 26
click at [1250, 88] on button "Close" at bounding box center [1248, 89] width 79 height 24
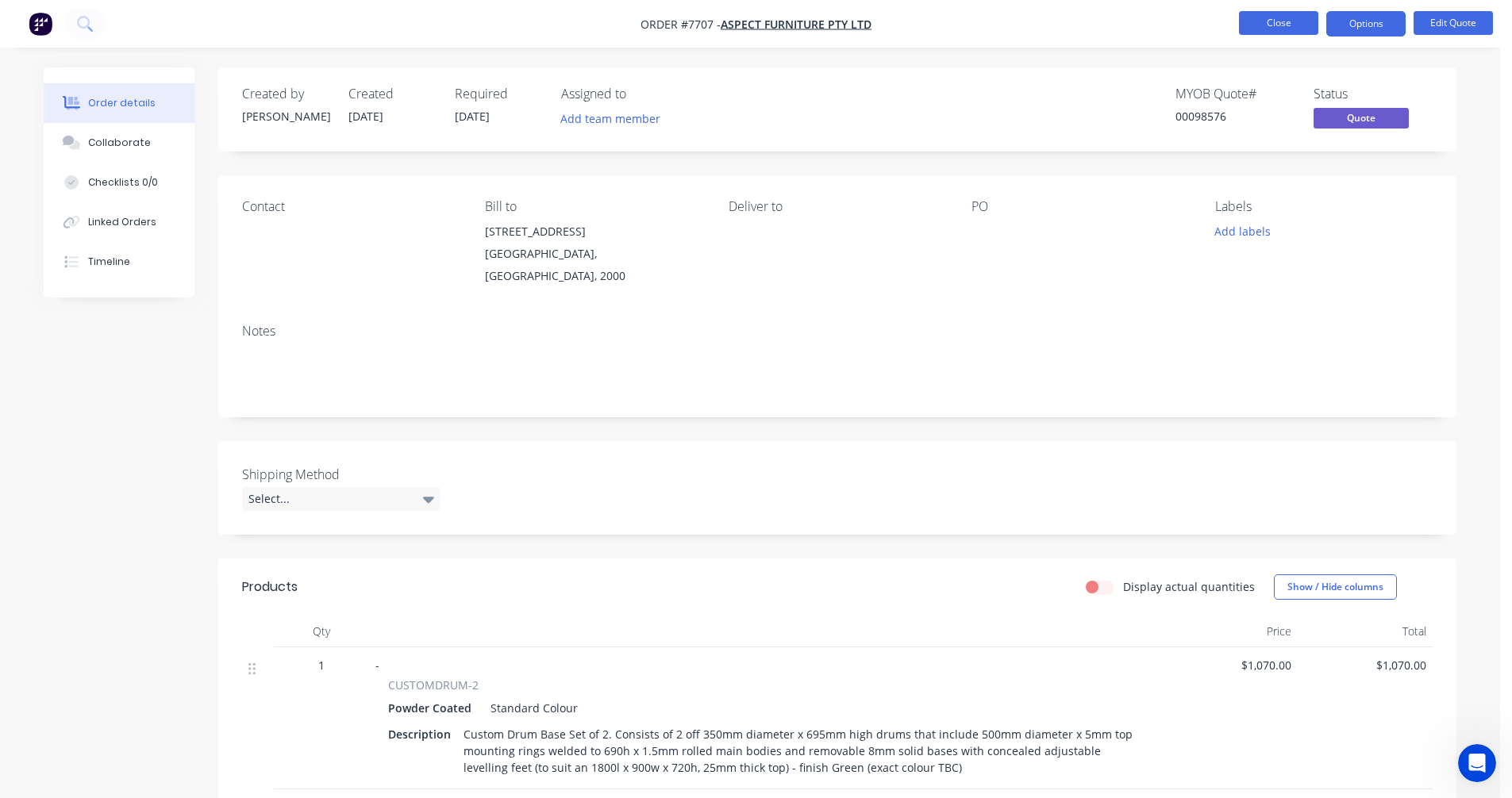
click at [1289, 22] on button "Close" at bounding box center [1278, 23] width 79 height 24
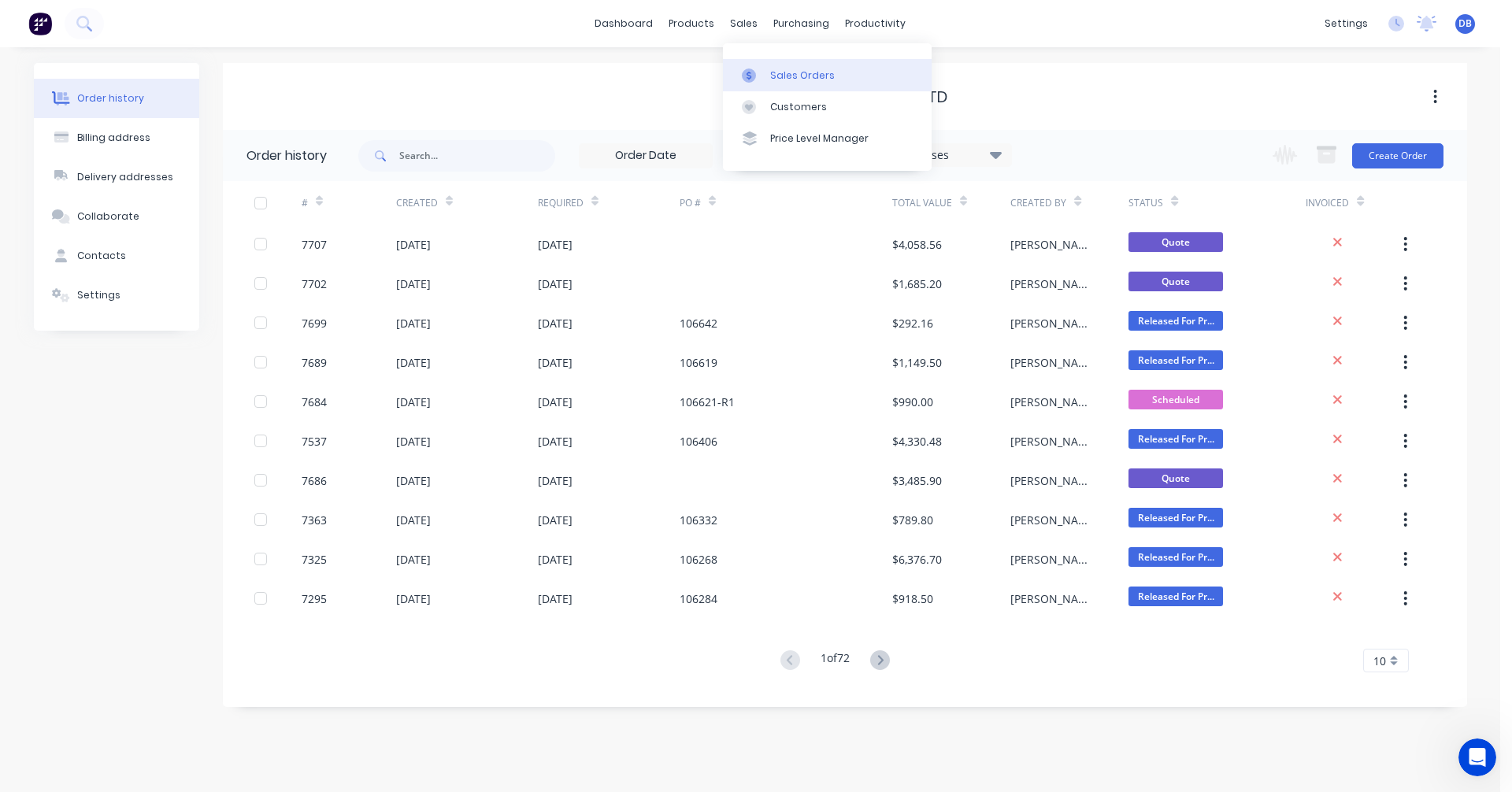
click at [765, 70] on link "Sales Orders" at bounding box center [827, 75] width 208 height 32
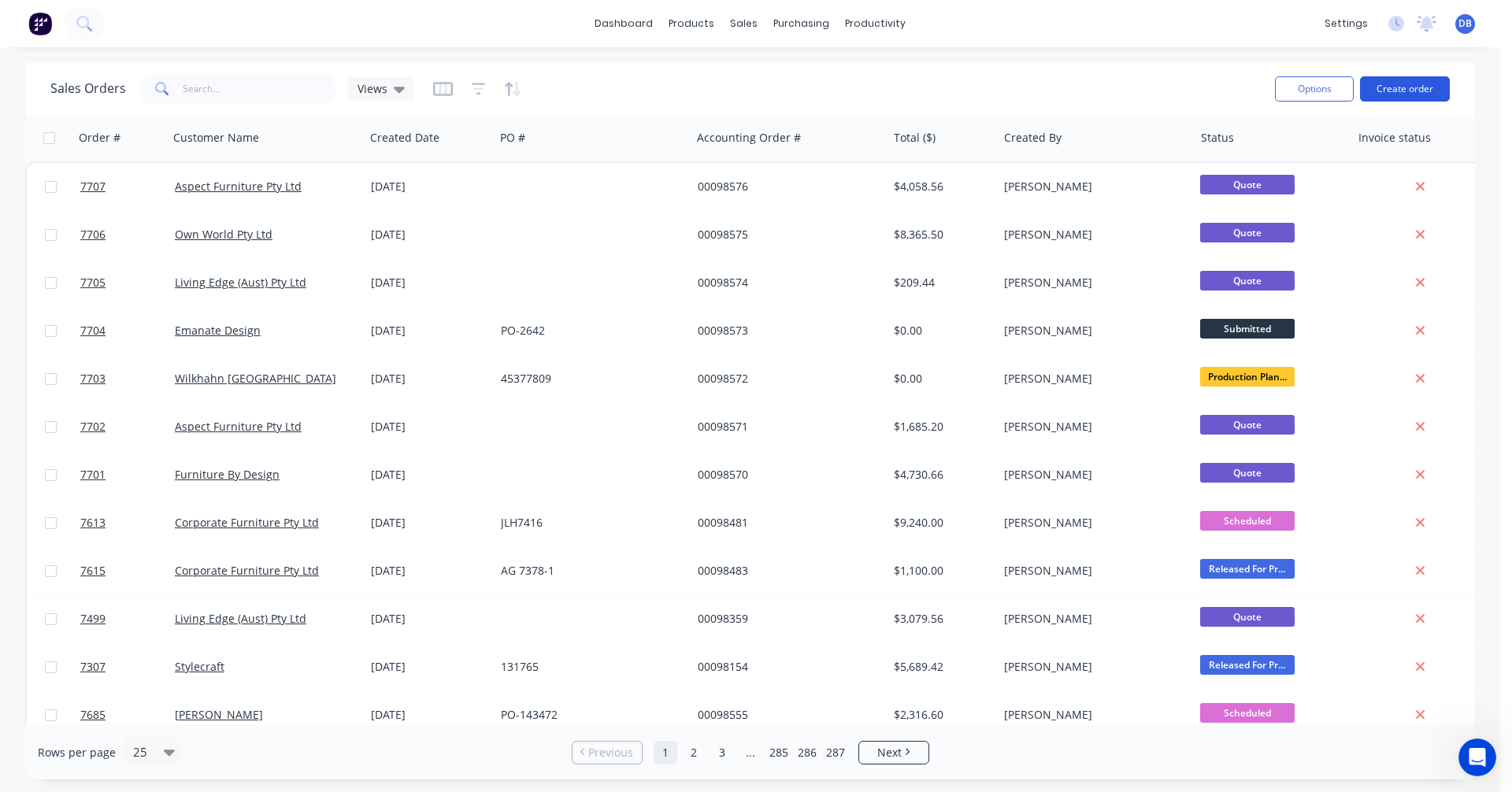
click at [1395, 87] on button "Create order" at bounding box center [1405, 88] width 90 height 25
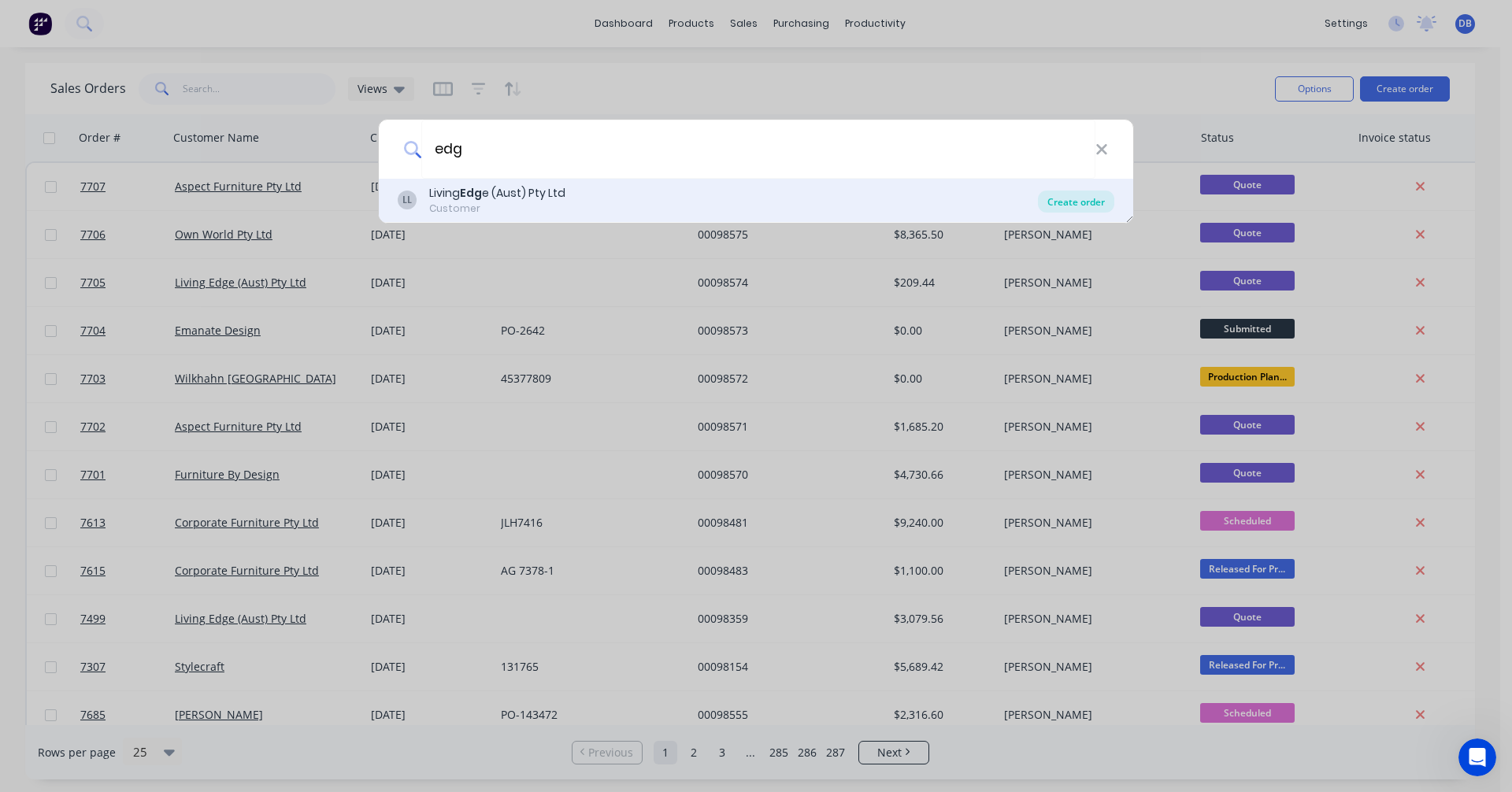
type input "edg"
click at [1078, 204] on div "Create order" at bounding box center [1076, 201] width 76 height 22
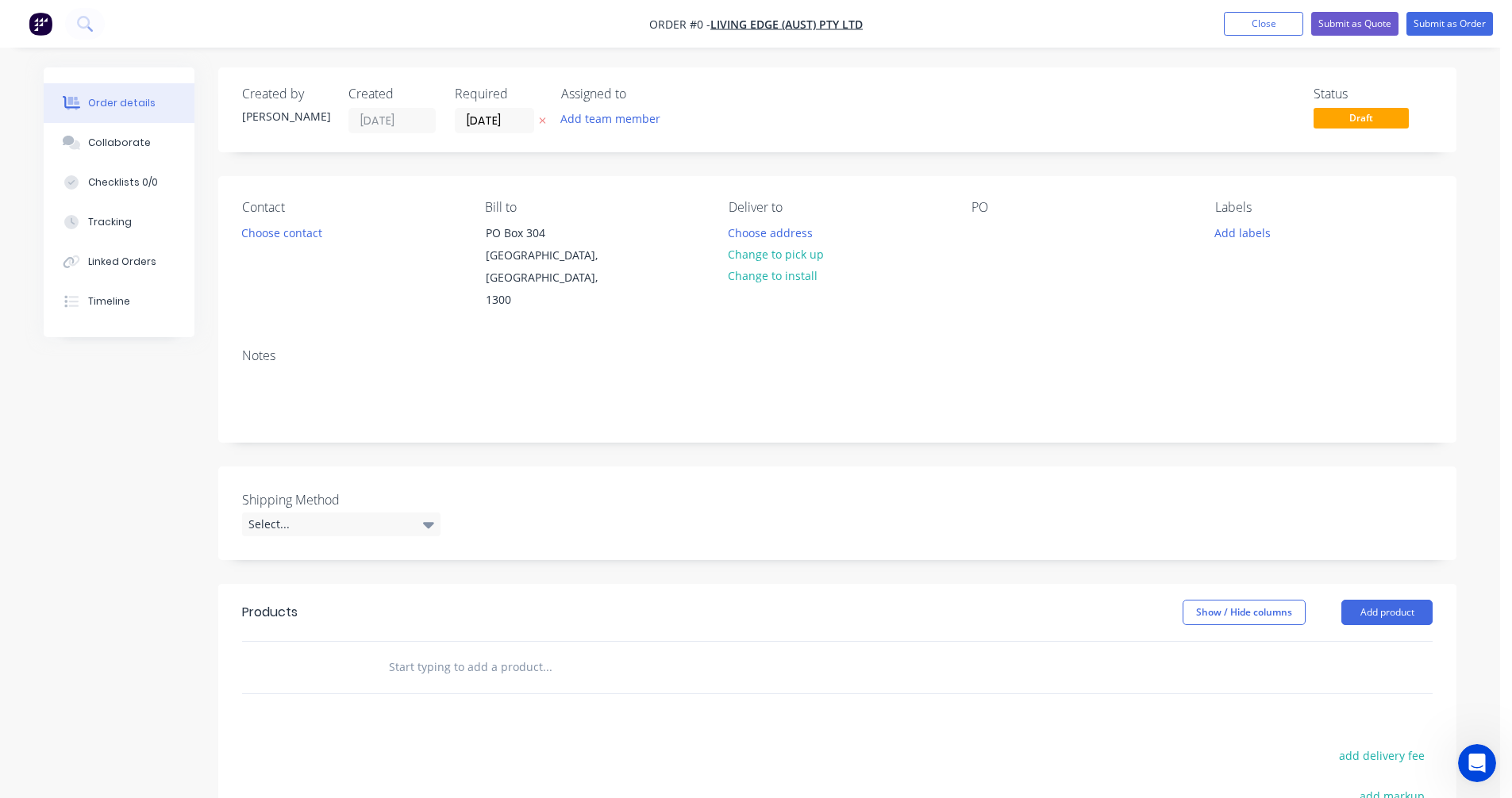
click at [460, 651] on input "text" at bounding box center [547, 667] width 318 height 32
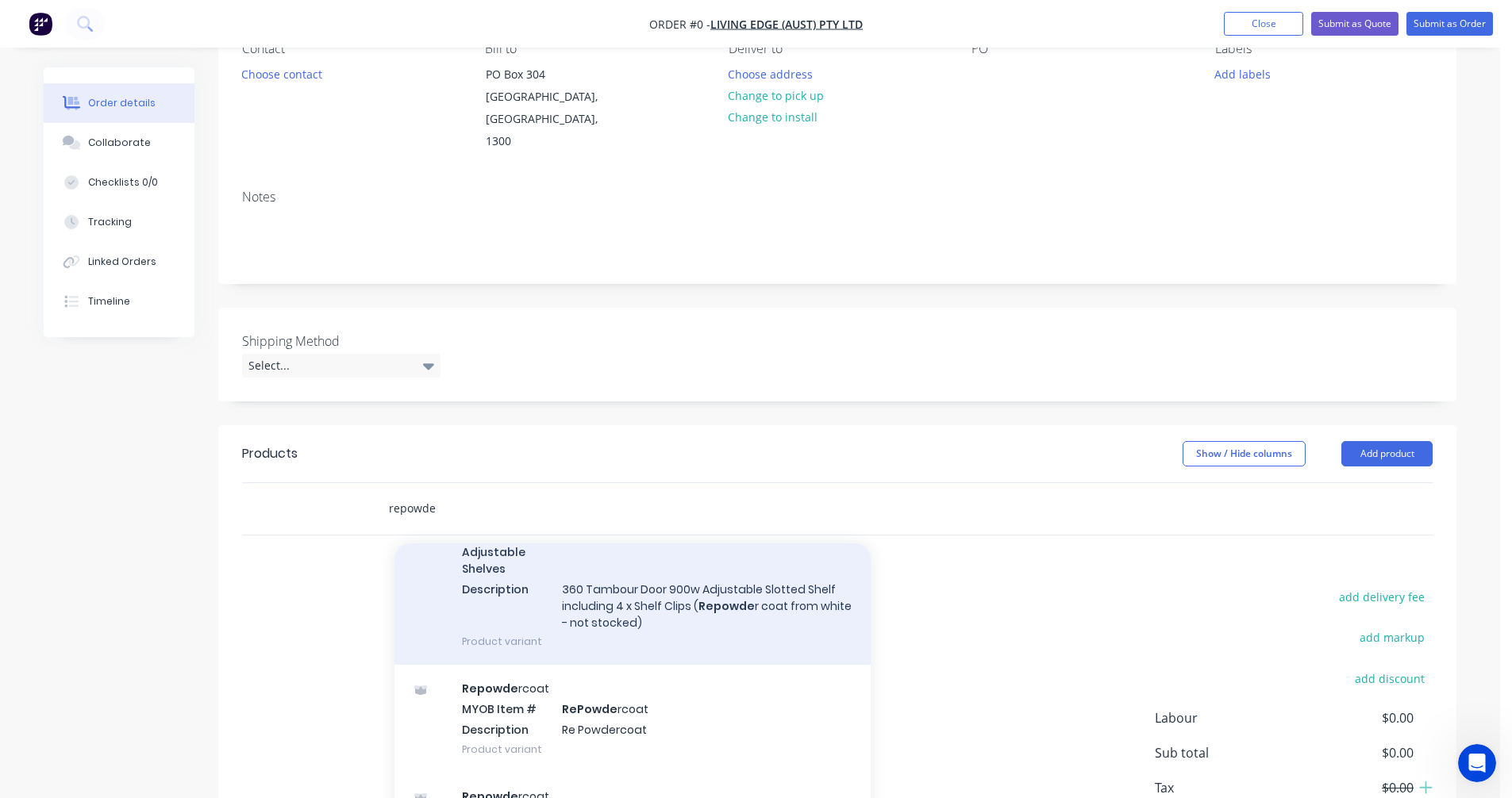
scroll to position [476, 0]
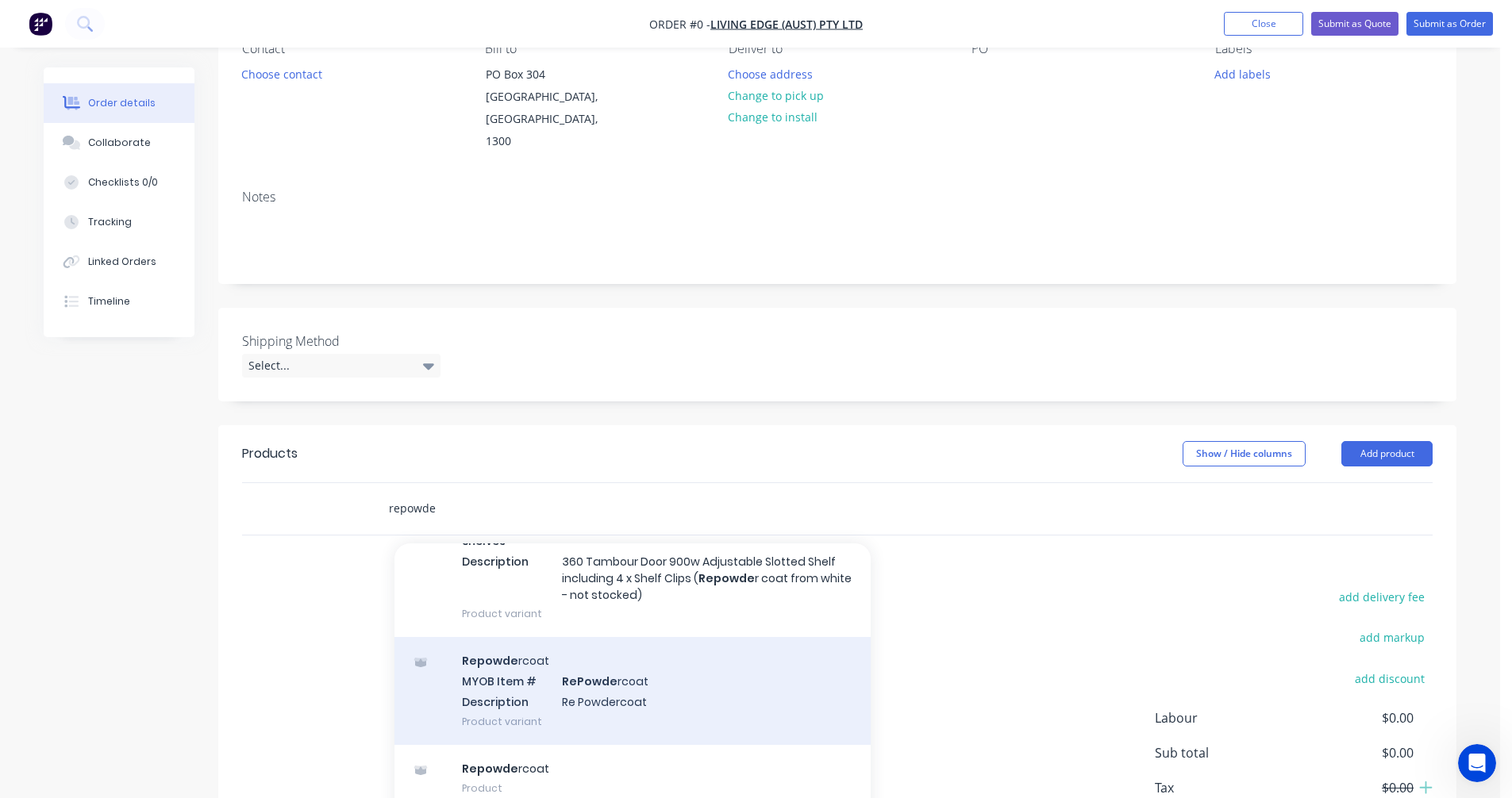
type input "repowde"
click at [611, 675] on div "Repowde rcoat MYOB Item # RePowde rcoat Description Re Powdercoat Product varia…" at bounding box center [633, 690] width 477 height 107
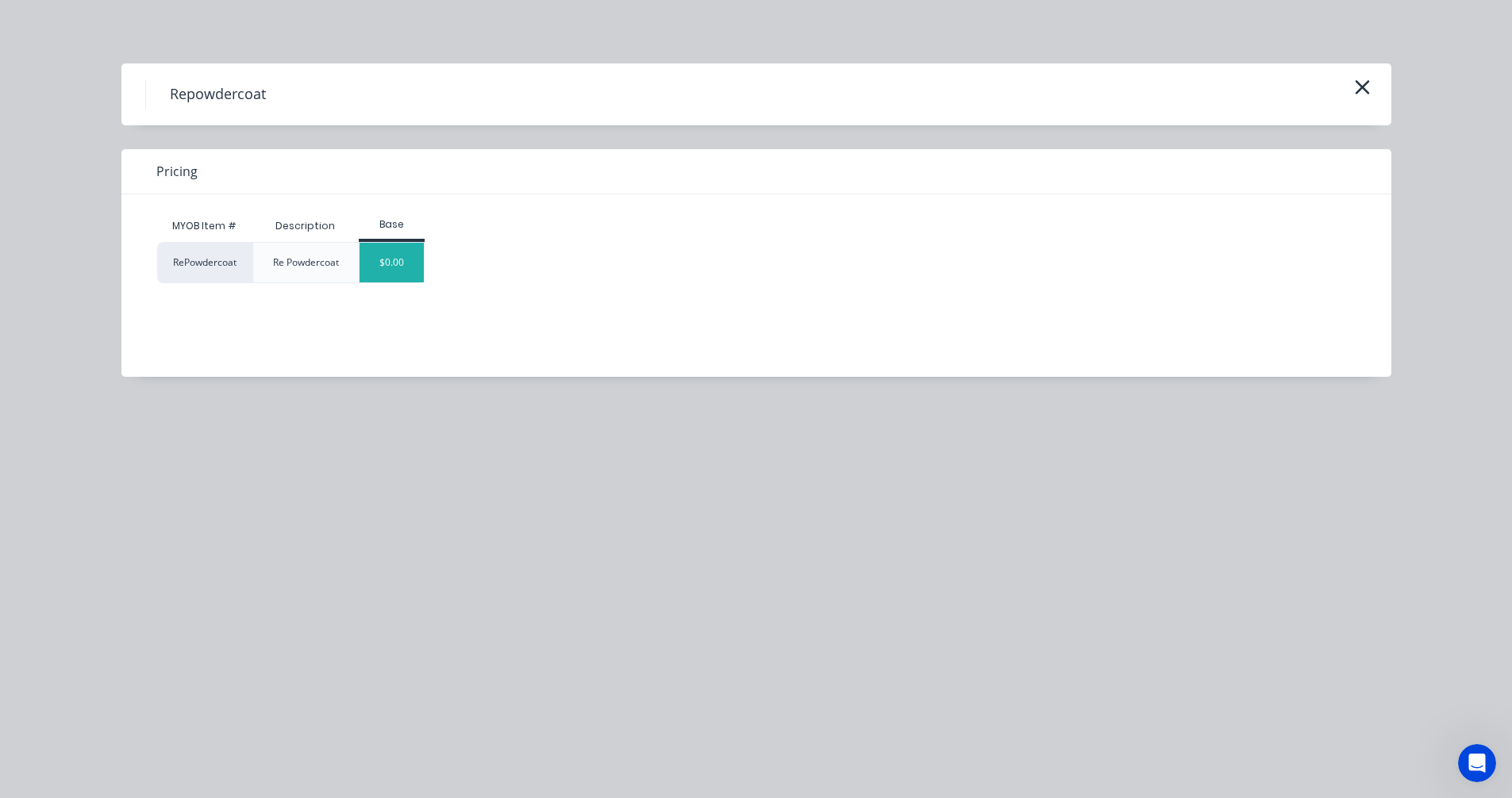
click at [405, 266] on div "$0.00" at bounding box center [392, 263] width 64 height 40
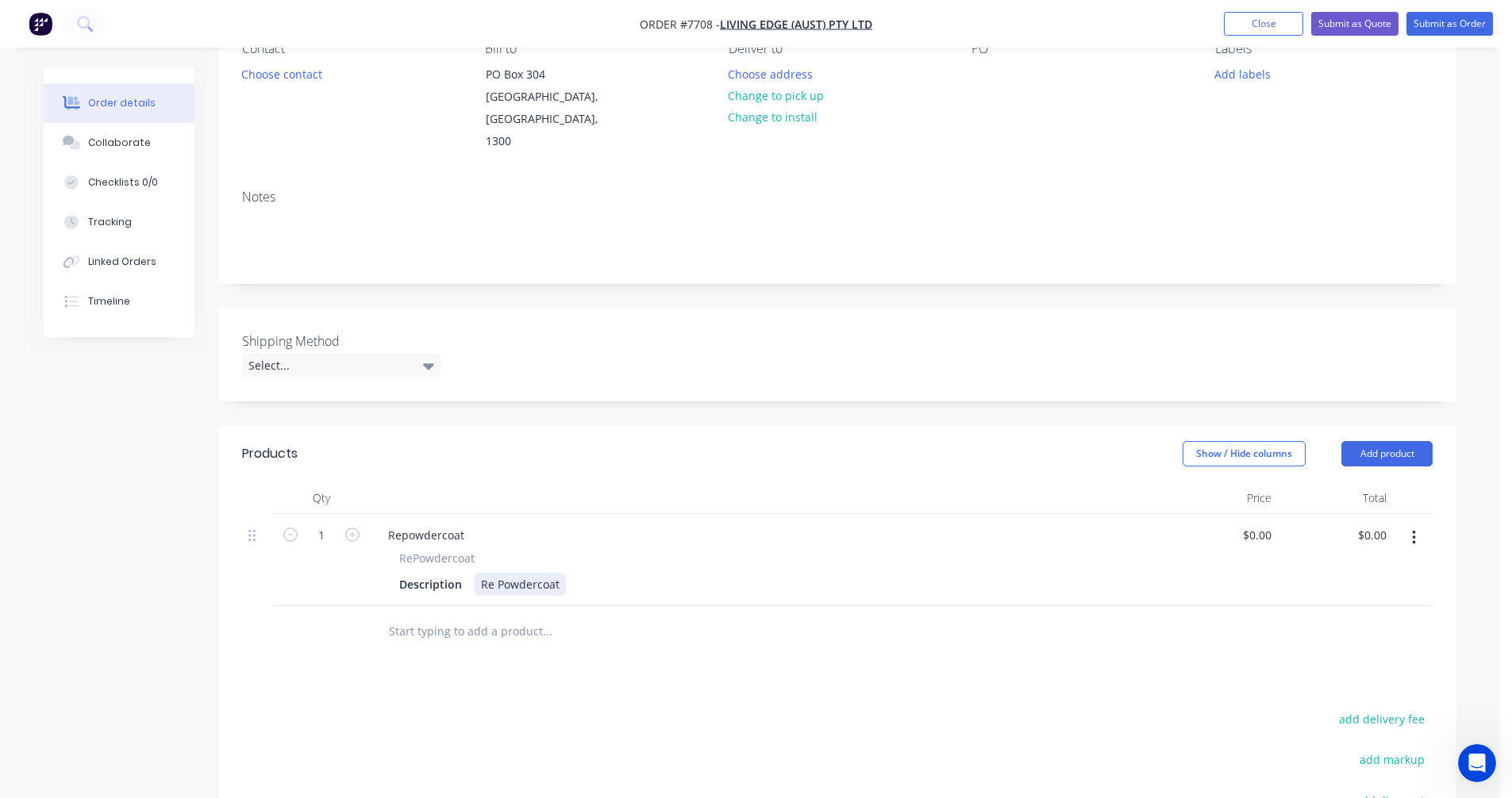
click at [562, 572] on div "Re Powdercoat" at bounding box center [520, 583] width 91 height 23
click at [353, 527] on icon "button" at bounding box center [352, 534] width 14 height 14
type input "2"
drag, startPoint x: 469, startPoint y: 511, endPoint x: 383, endPoint y: 510, distance: 86.0
click at [383, 523] on div "Repowdercoat" at bounding box center [427, 534] width 102 height 23
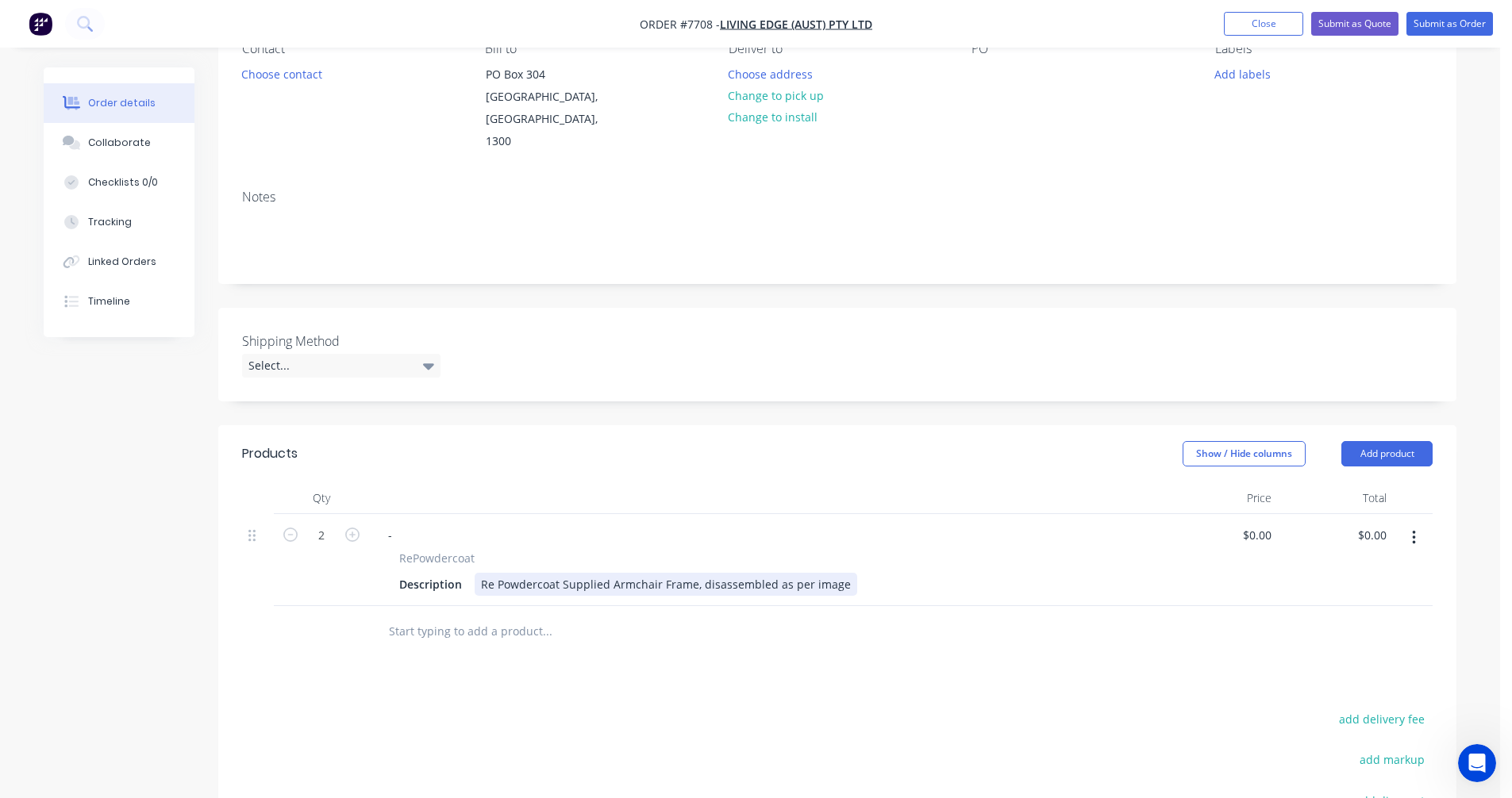
click at [804, 572] on div "Re Powdercoat Supplied Armchair Frame, disassembled as per image" at bounding box center [666, 583] width 383 height 23
type input "$83.00"
type input "$166.00"
drag, startPoint x: 656, startPoint y: 562, endPoint x: 610, endPoint y: 558, distance: 46.2
click at [610, 572] on div "Re Powdercoat Supplied Armchair Frame, disassembled as per image" at bounding box center [666, 583] width 383 height 23
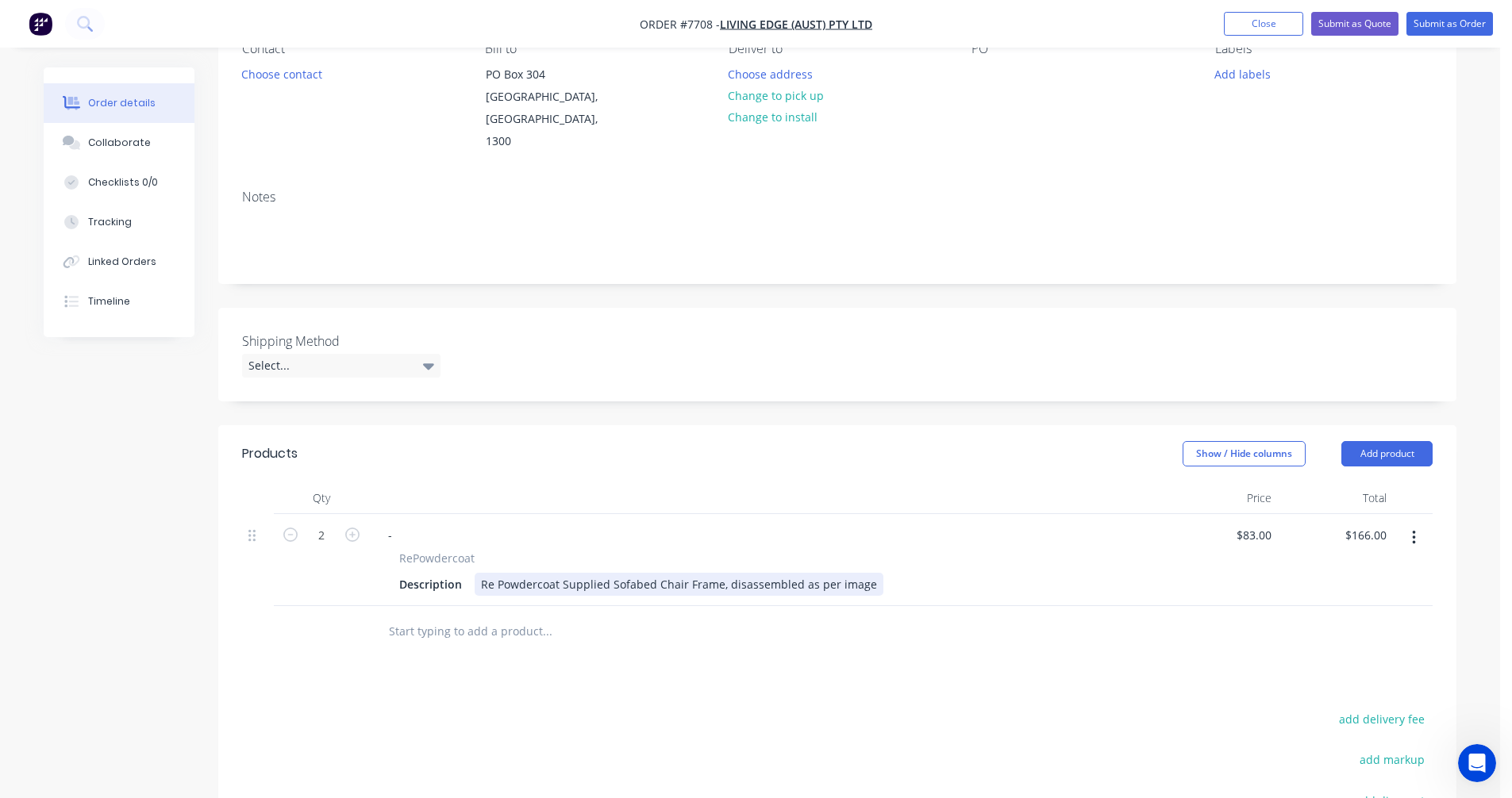
click at [721, 572] on div "Re Powdercoat Supplied Sofabed Chair Frame, disassembled as per image" at bounding box center [679, 583] width 409 height 23
click at [862, 572] on div "Re Powdercoat Supplied Sofabed Chair Frame, disassembled as per image" at bounding box center [679, 583] width 409 height 23
click at [429, 615] on input "text" at bounding box center [547, 631] width 318 height 32
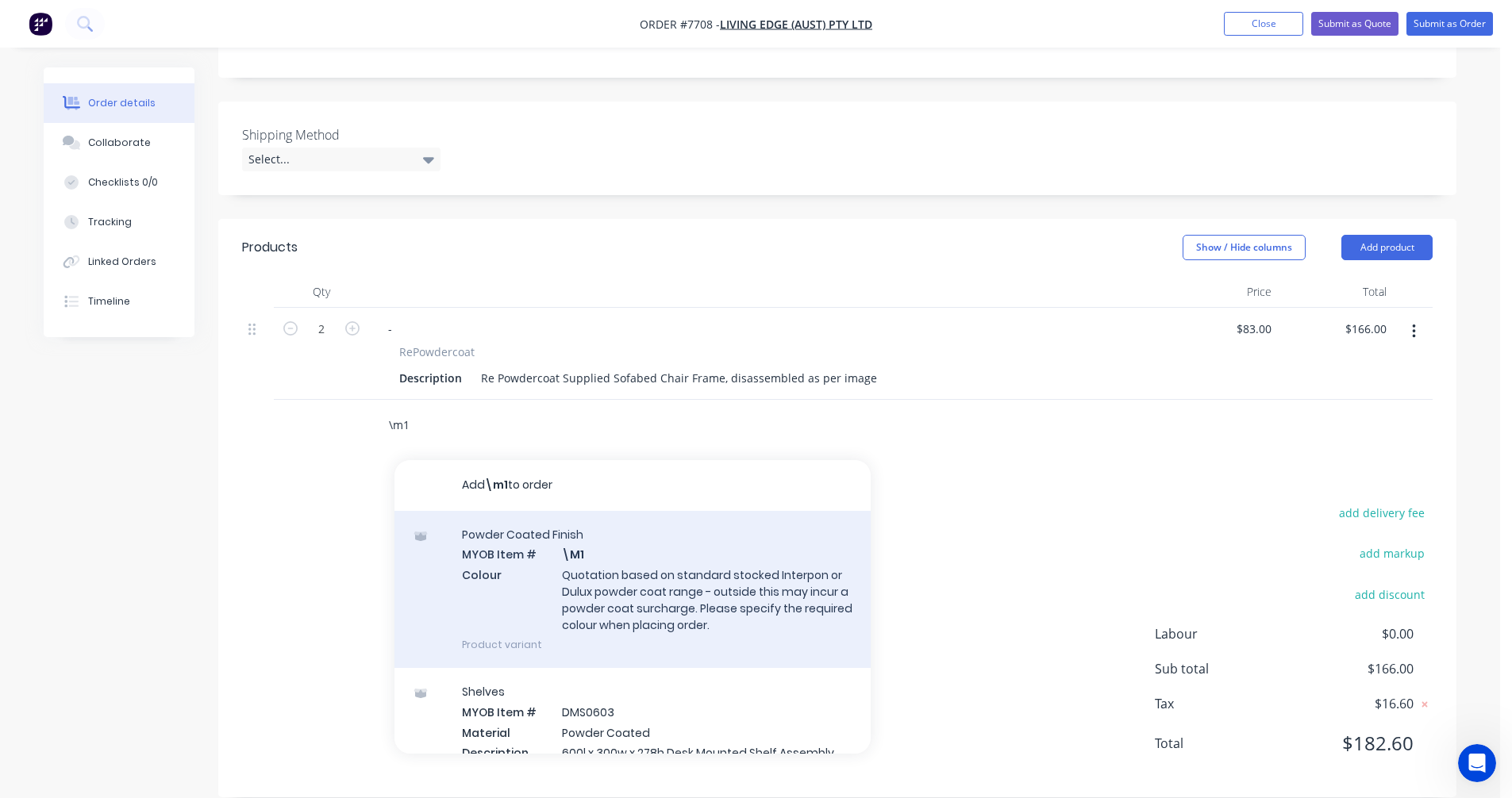
scroll to position [366, 0]
type input "\m1"
click at [622, 534] on div "Powder Coated Finish MYOB Item # \M1 Colour Quotation based on standard stocked…" at bounding box center [633, 588] width 477 height 157
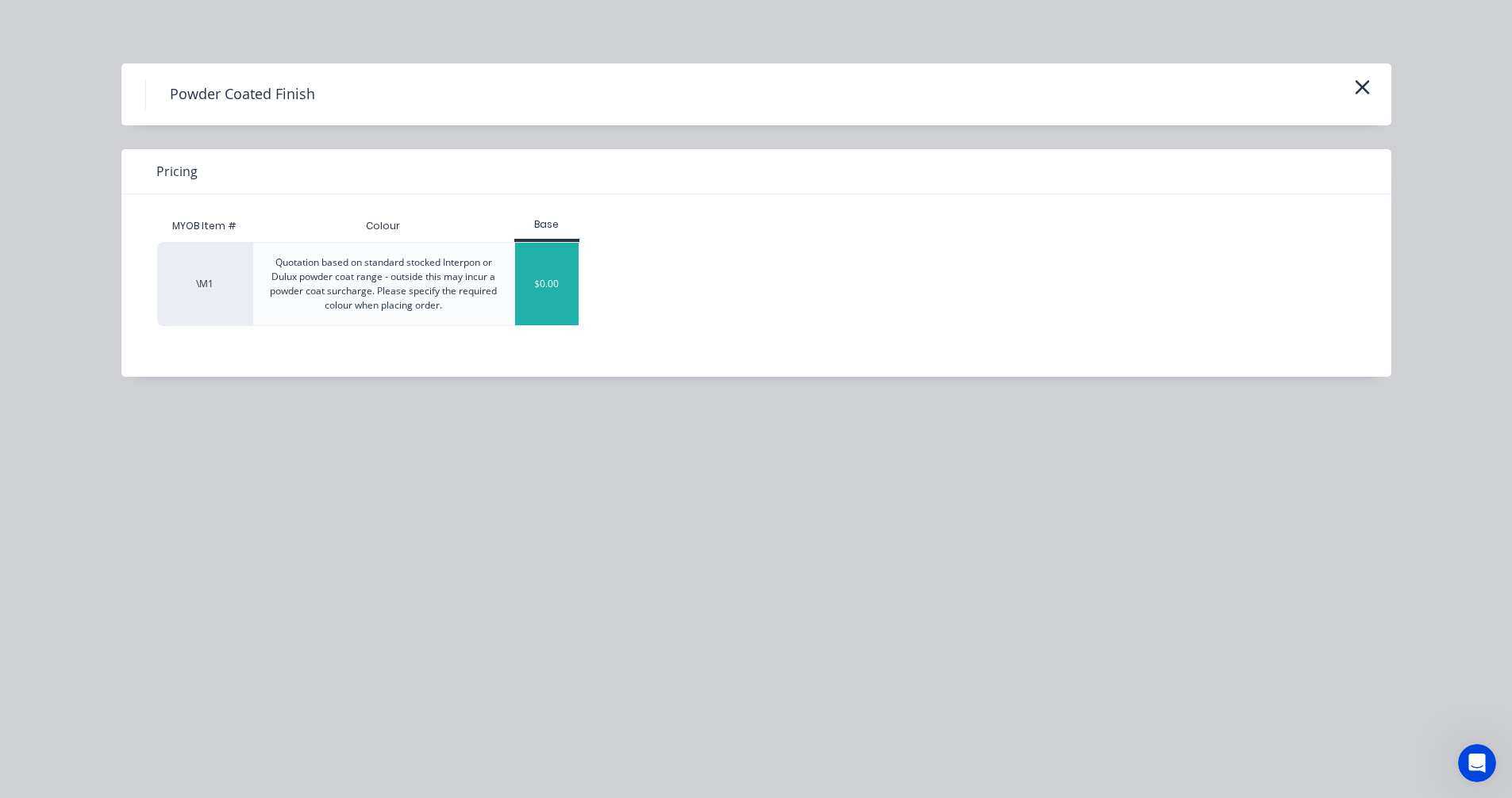
click at [538, 301] on div "$0.00" at bounding box center [547, 284] width 64 height 83
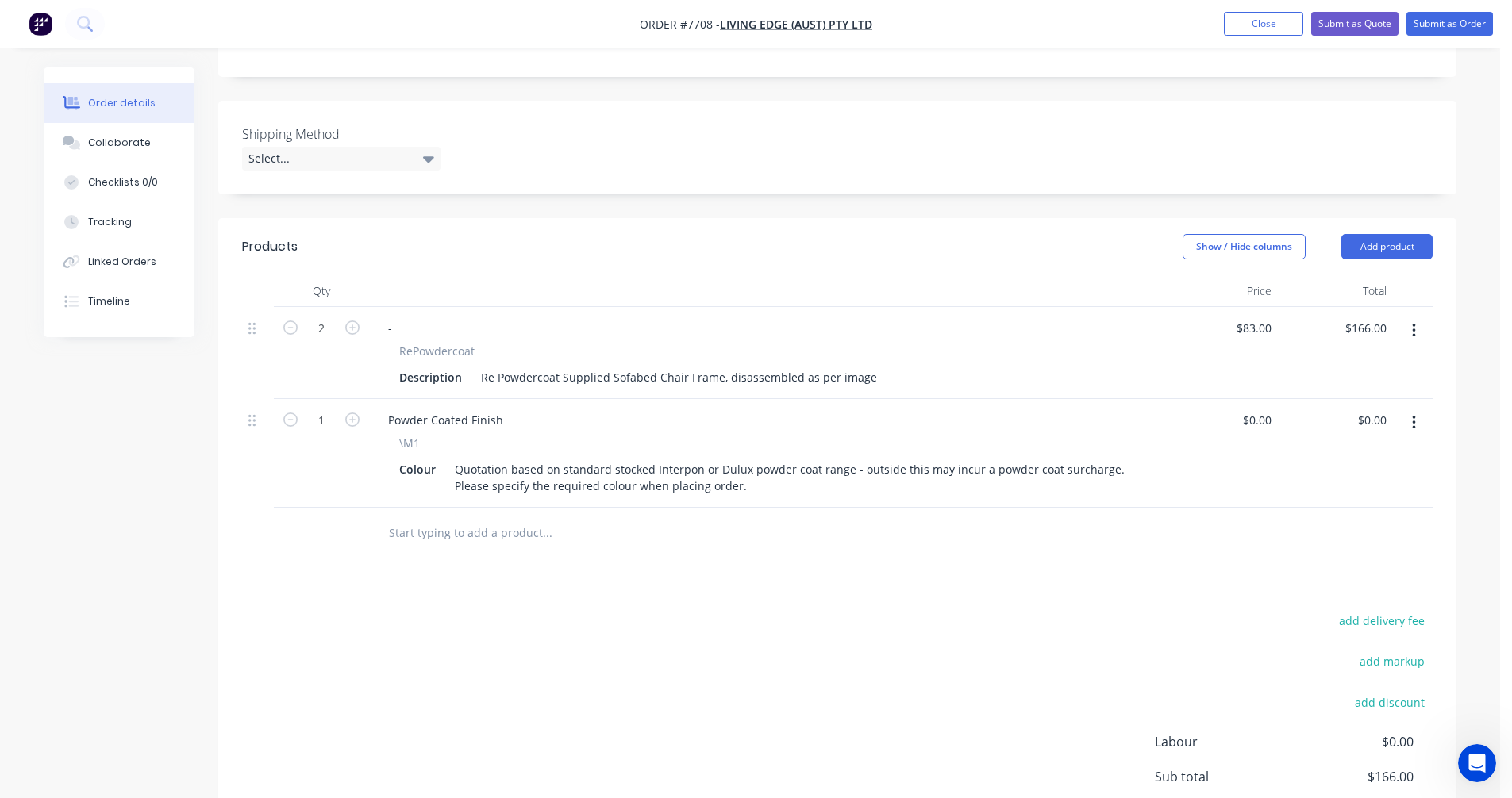
click at [435, 517] on input "text" at bounding box center [547, 533] width 318 height 32
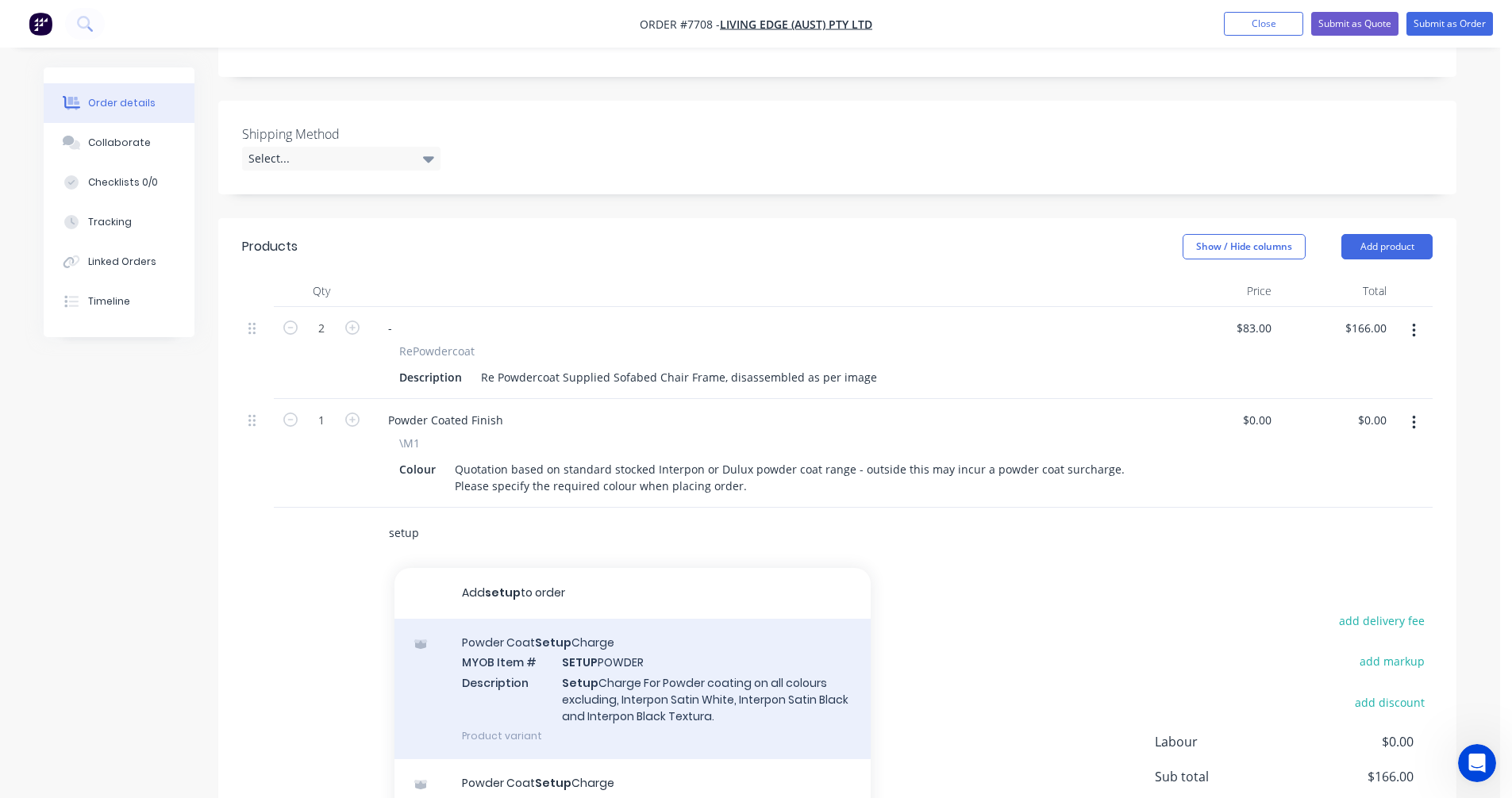
type input "setup"
click at [630, 653] on div "Powder Coat Setup Charge MYOB Item # SETUP POWDER Description Setup Charge For …" at bounding box center [633, 688] width 477 height 141
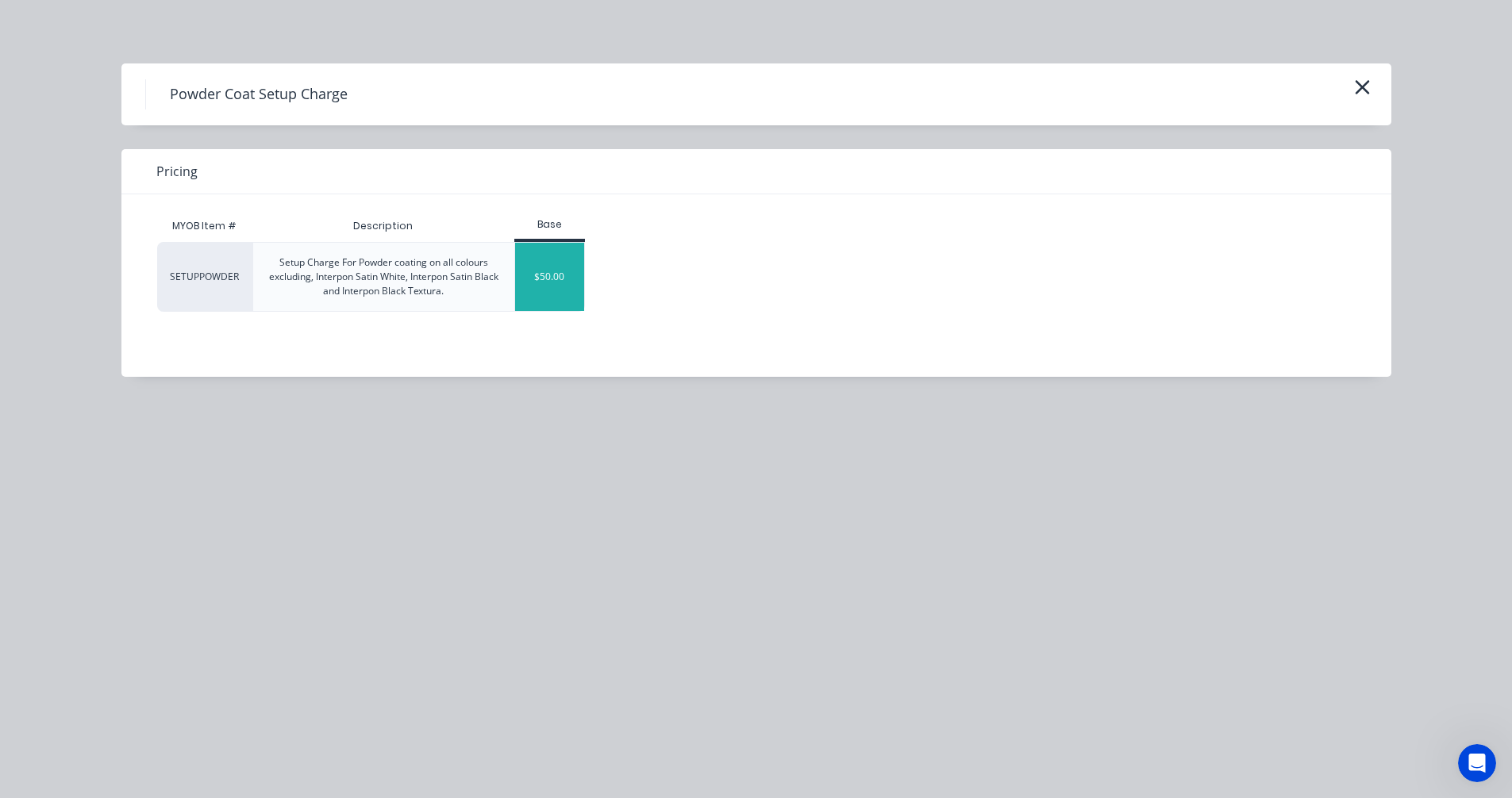
click at [554, 258] on div "$50.00" at bounding box center [549, 277] width 69 height 68
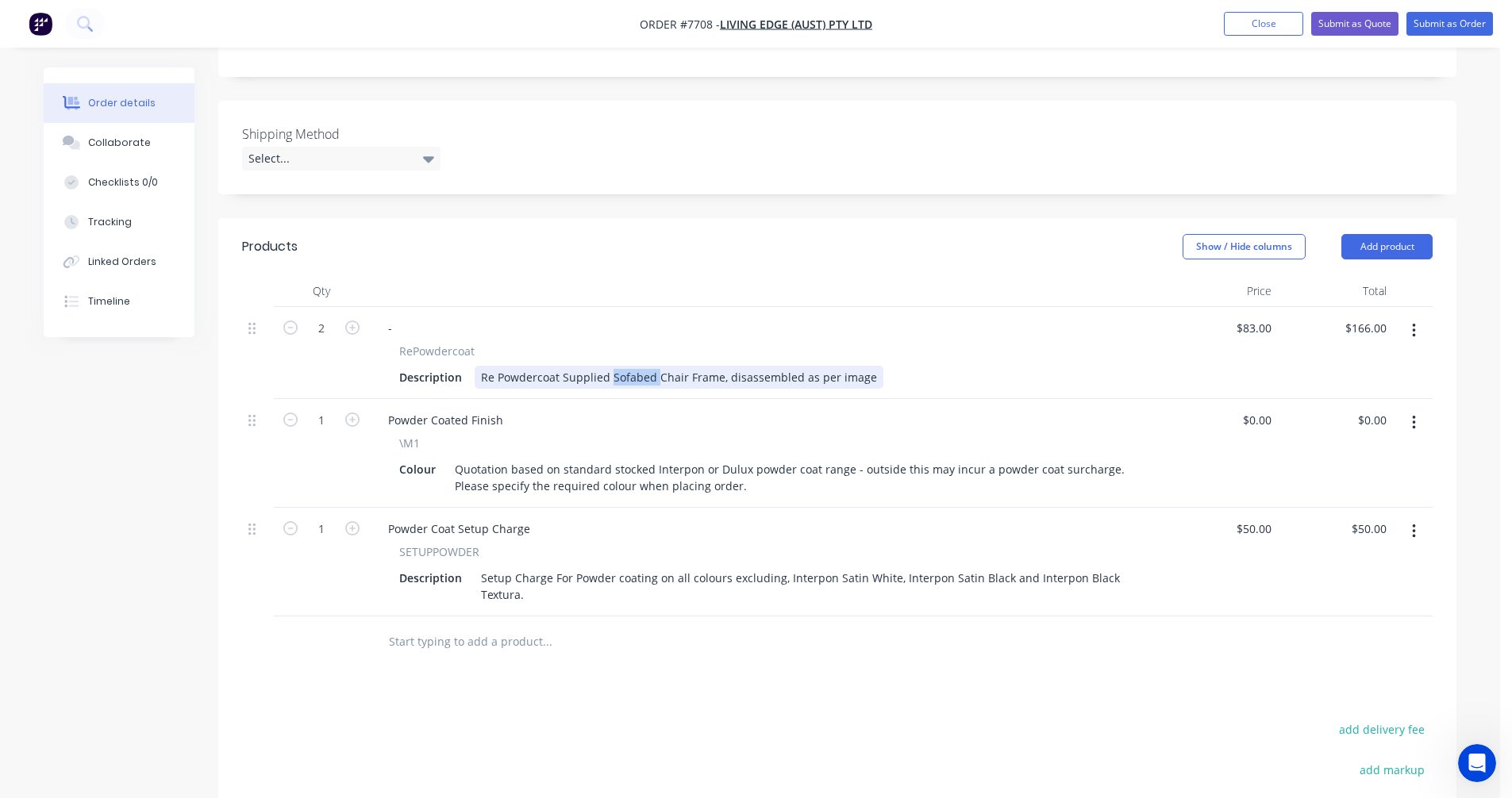
drag, startPoint x: 653, startPoint y: 353, endPoint x: 611, endPoint y: 351, distance: 42.0
click at [611, 366] on div "Re Powdercoat Supplied Sofabed Chair Frame, disassembled as per image" at bounding box center [679, 377] width 409 height 23
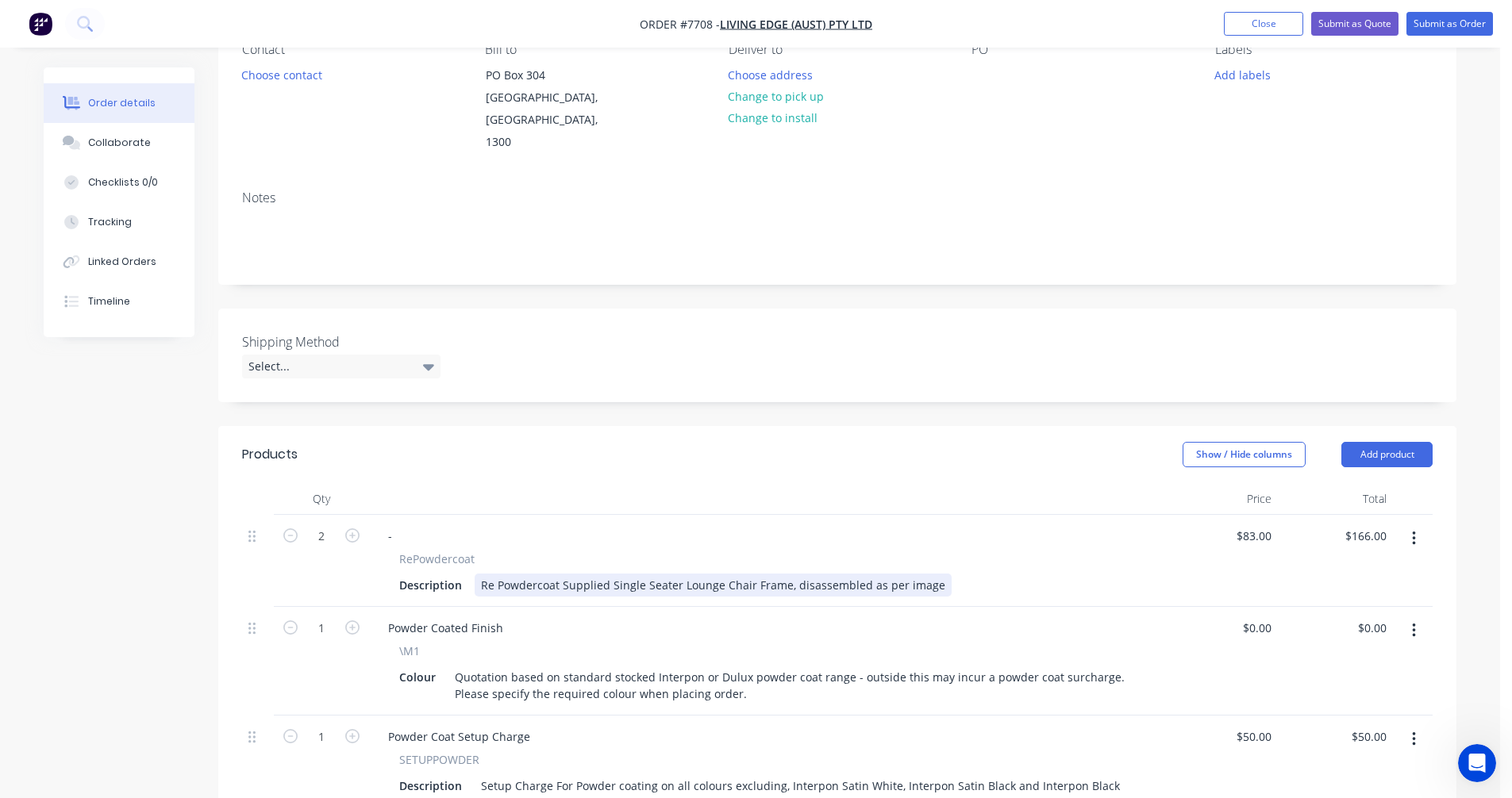
scroll to position [159, 0]
click at [1362, 16] on button "Submit as Quote" at bounding box center [1354, 24] width 87 height 24
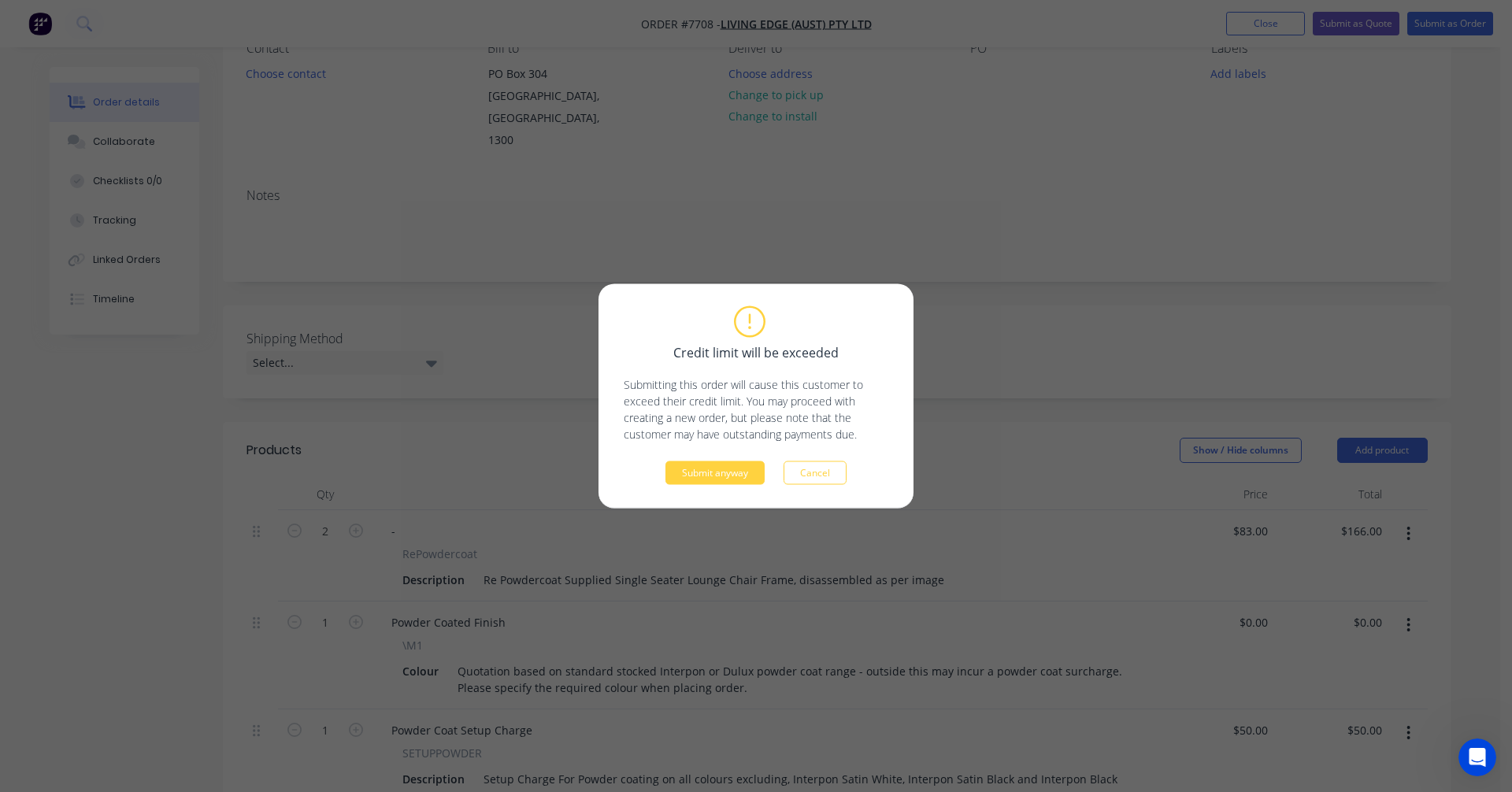
click at [697, 487] on div "Credit limit will be exceeded Submitting this order will cause this customer to…" at bounding box center [756, 396] width 315 height 224
click at [698, 480] on button "Submit anyway" at bounding box center [715, 473] width 99 height 24
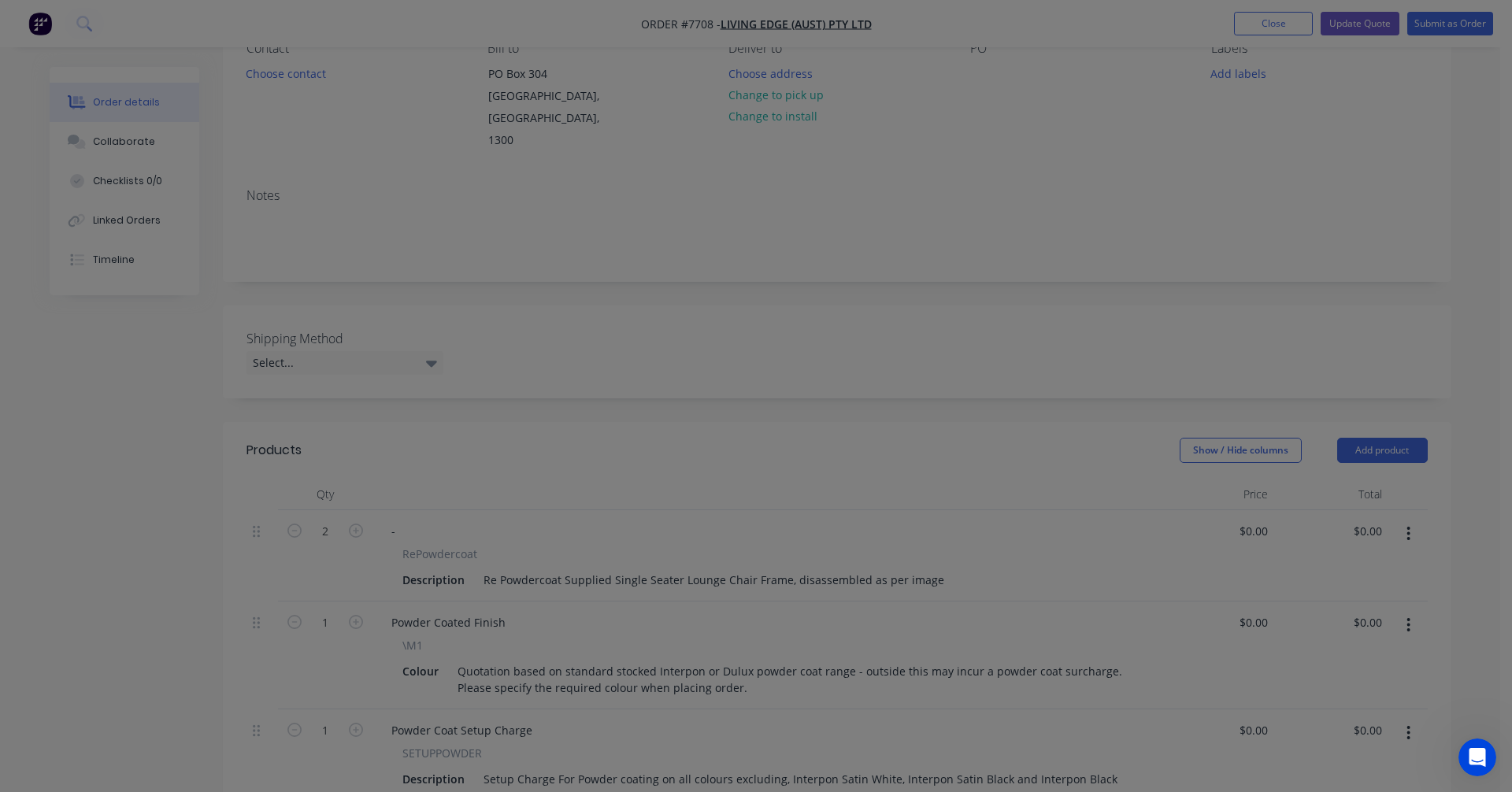
type input "$83.00"
type input "$166.00"
type input "$50.00"
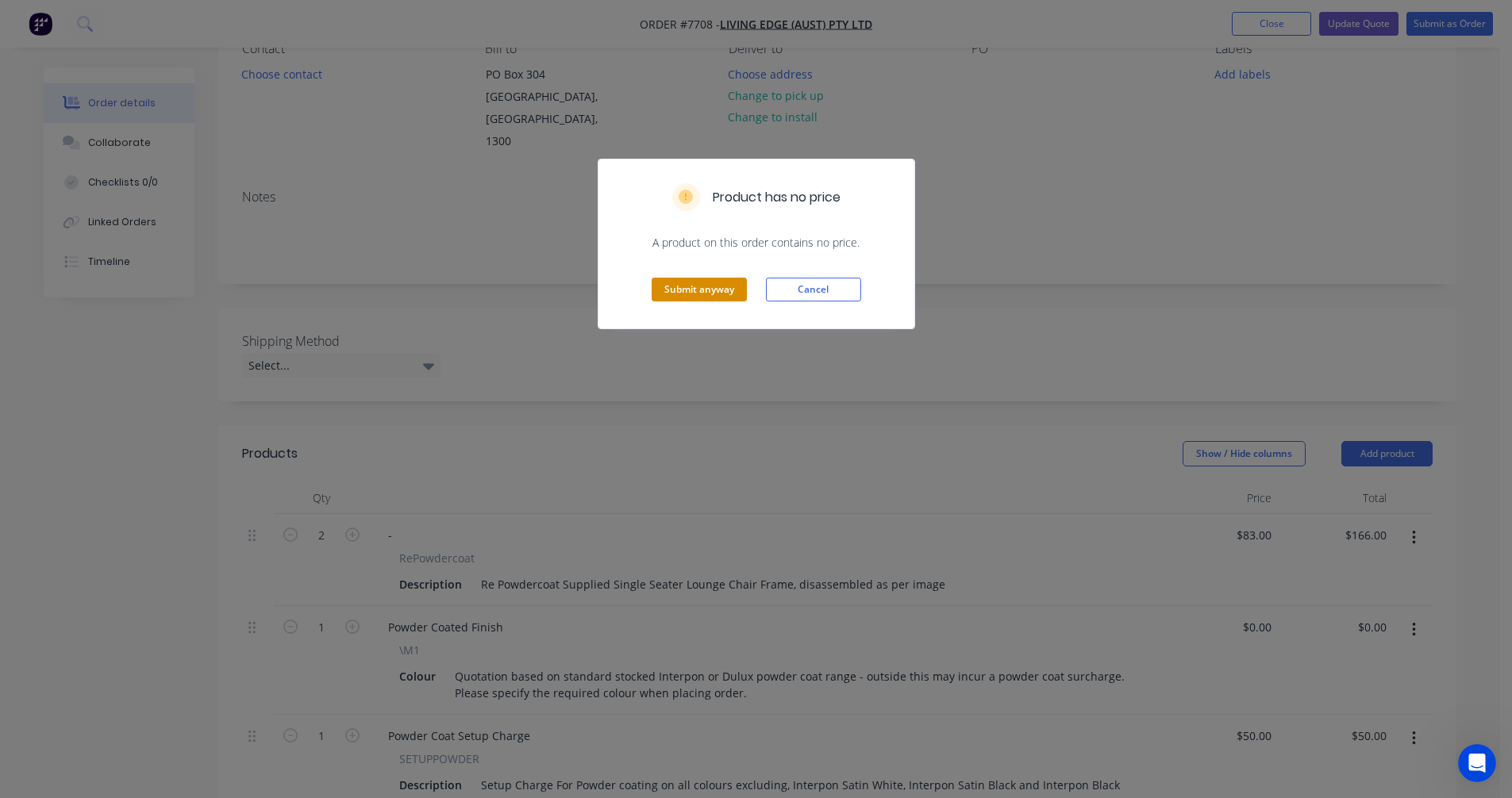
click at [695, 287] on button "Submit anyway" at bounding box center [699, 290] width 95 height 24
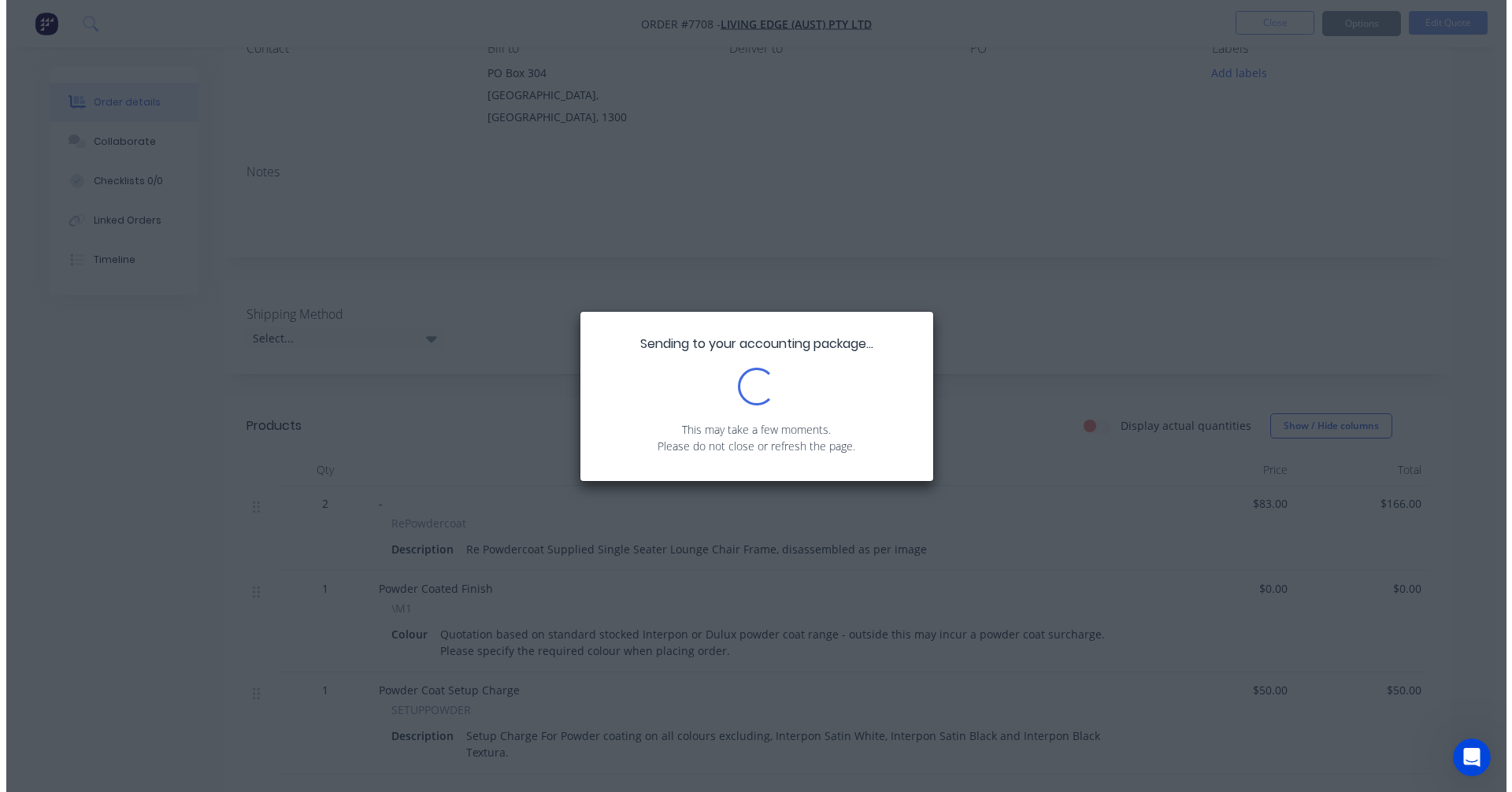
scroll to position [0, 0]
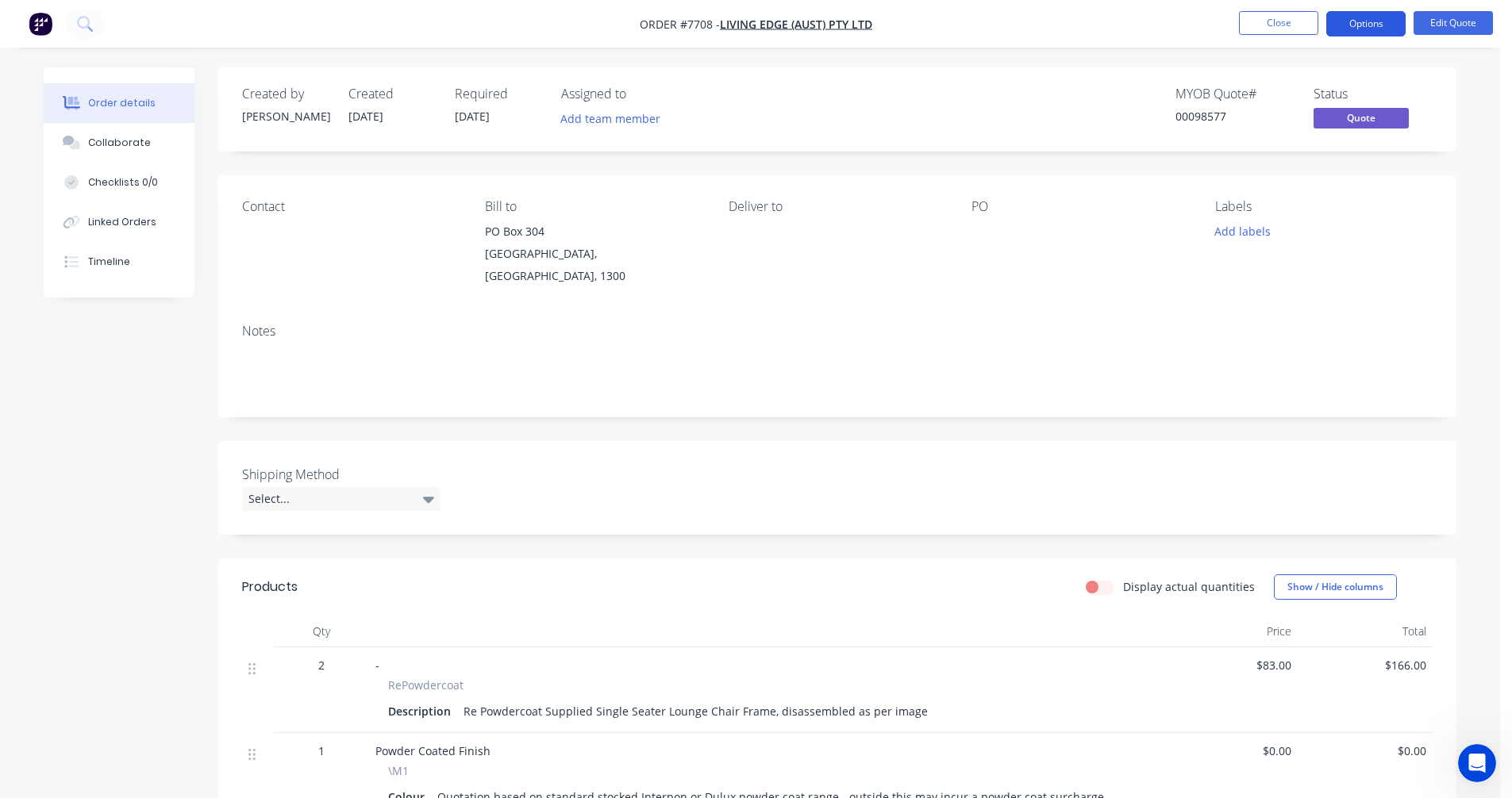
click at [1376, 27] on button "Options" at bounding box center [1365, 23] width 79 height 25
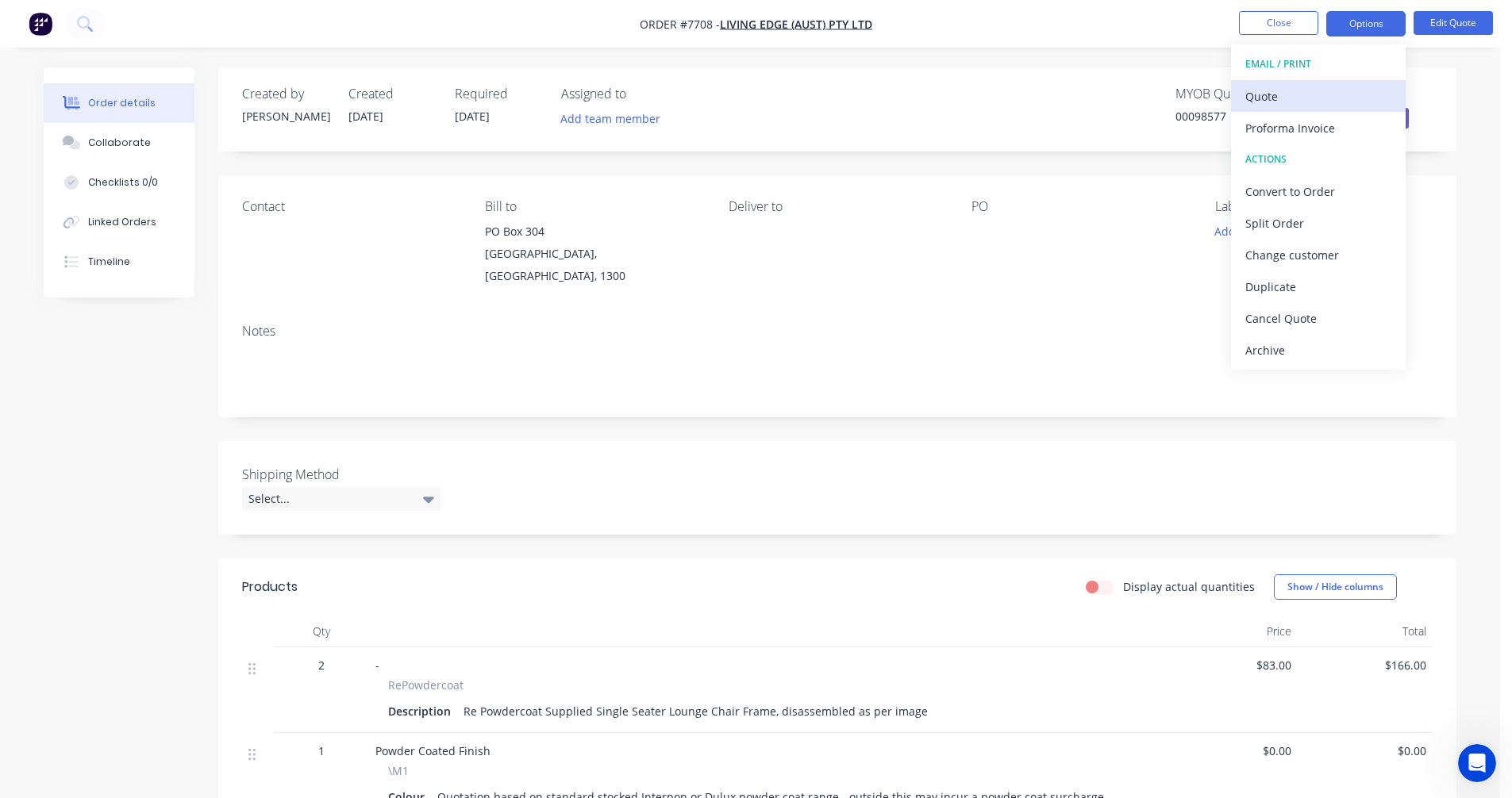
click at [1283, 97] on div "Quote" at bounding box center [1318, 96] width 146 height 23
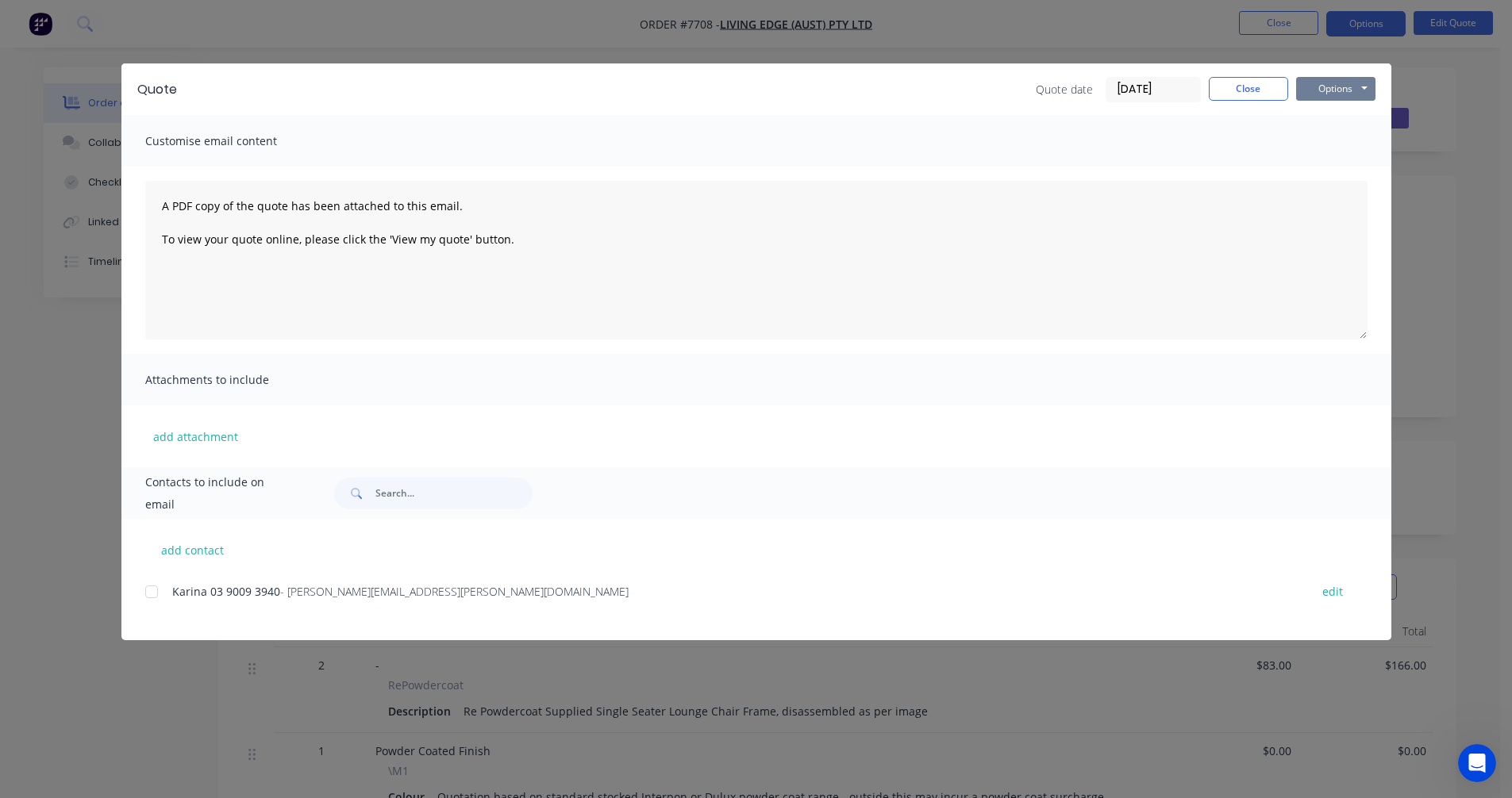
click at [1323, 88] on button "Options" at bounding box center [1335, 89] width 79 height 24
click at [1339, 122] on button "Preview" at bounding box center [1347, 117] width 102 height 26
click at [1240, 89] on button "Close" at bounding box center [1248, 89] width 79 height 24
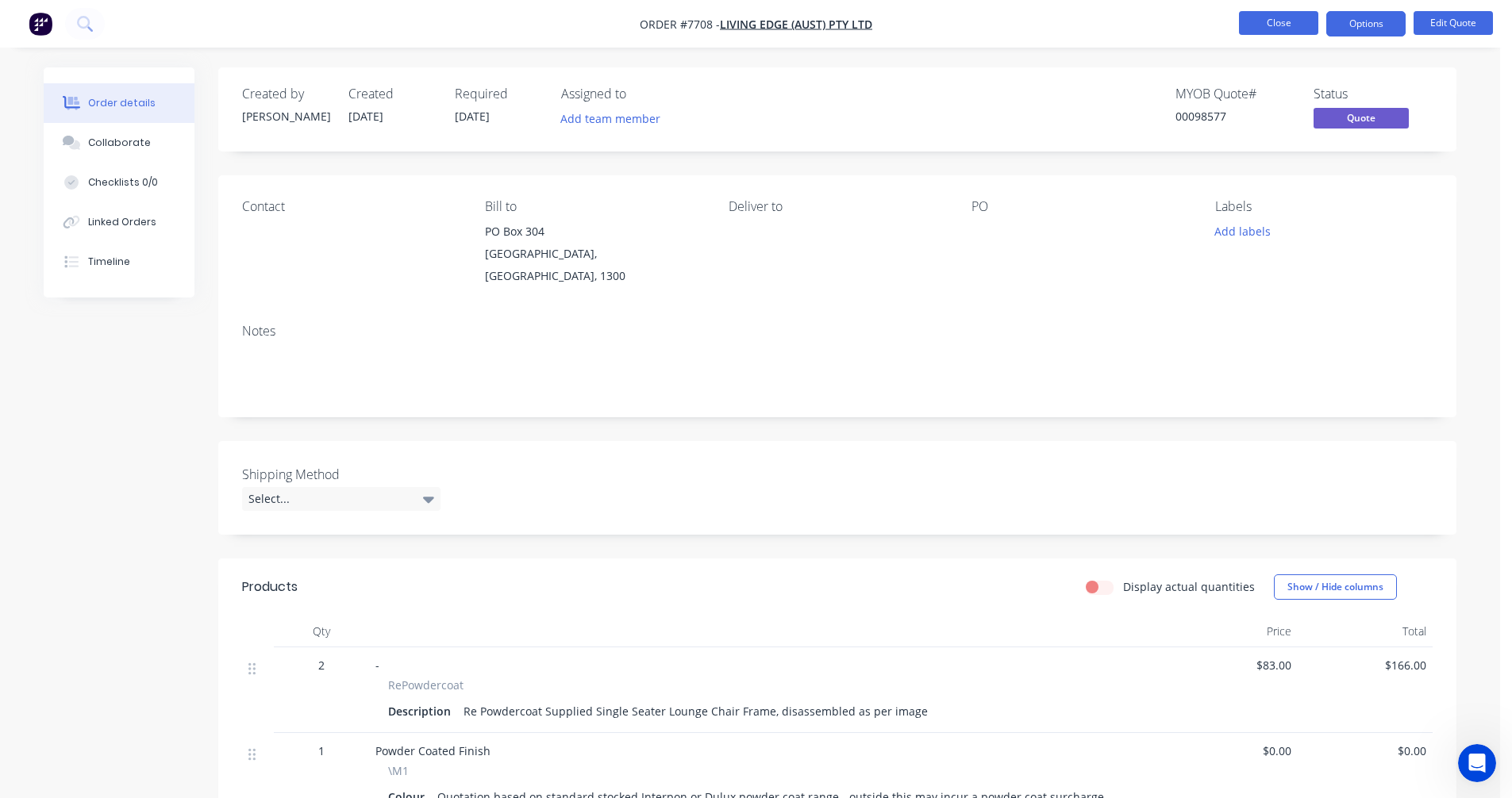
click at [1274, 28] on button "Close" at bounding box center [1278, 23] width 79 height 24
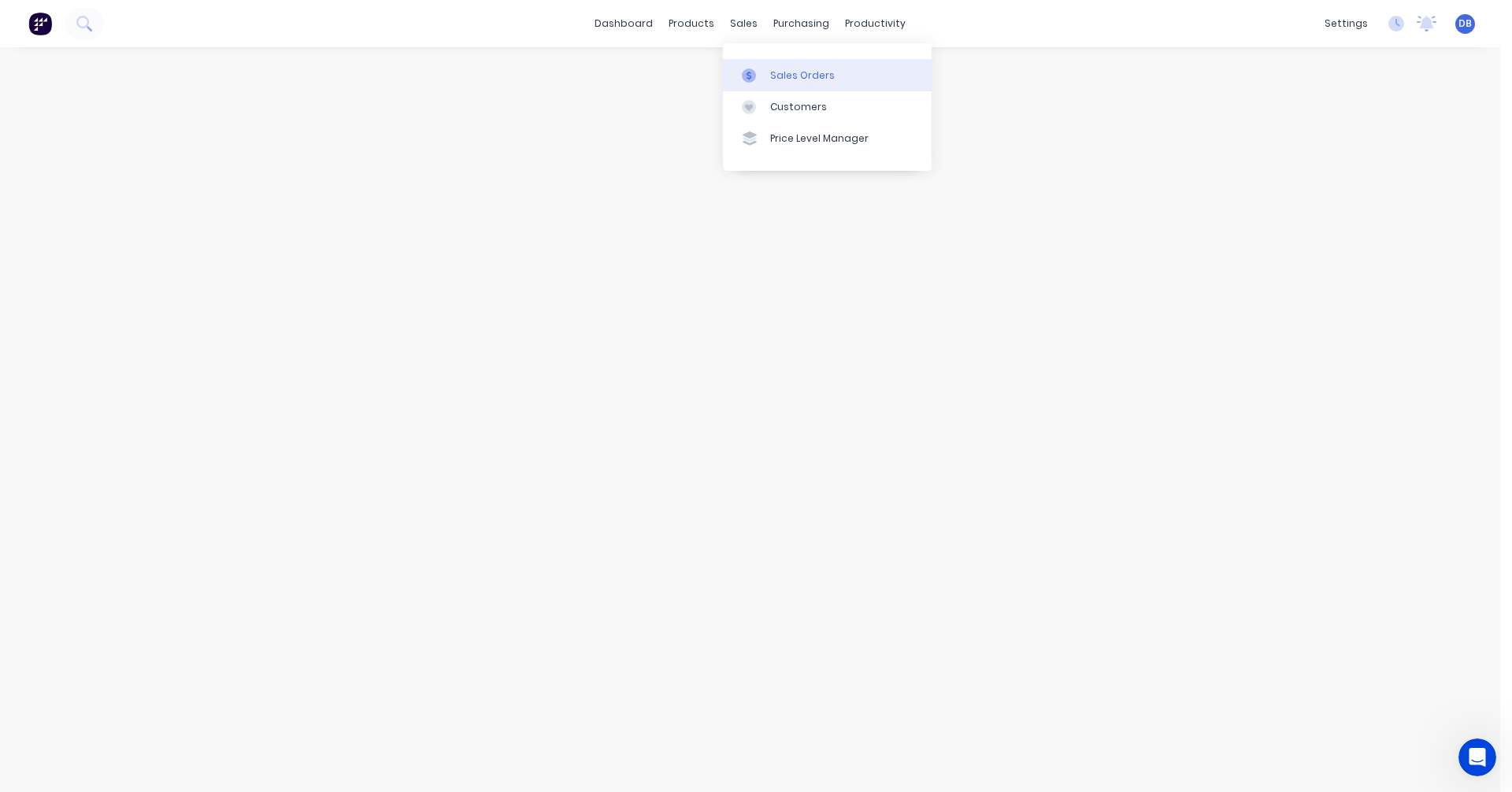
click at [775, 68] on div "Sales Orders" at bounding box center [802, 75] width 64 height 14
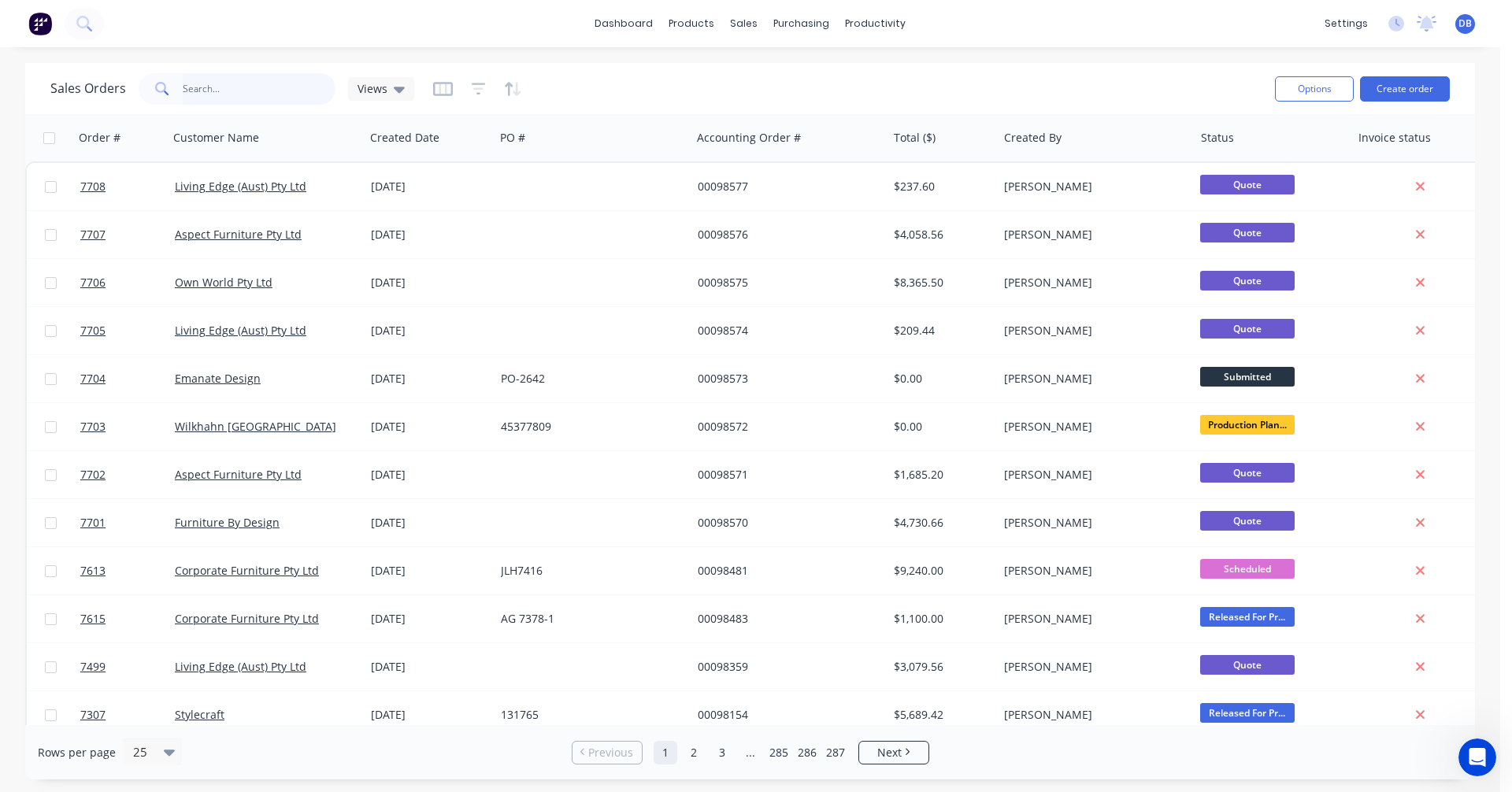
click at [214, 94] on input "text" at bounding box center [259, 89] width 154 height 32
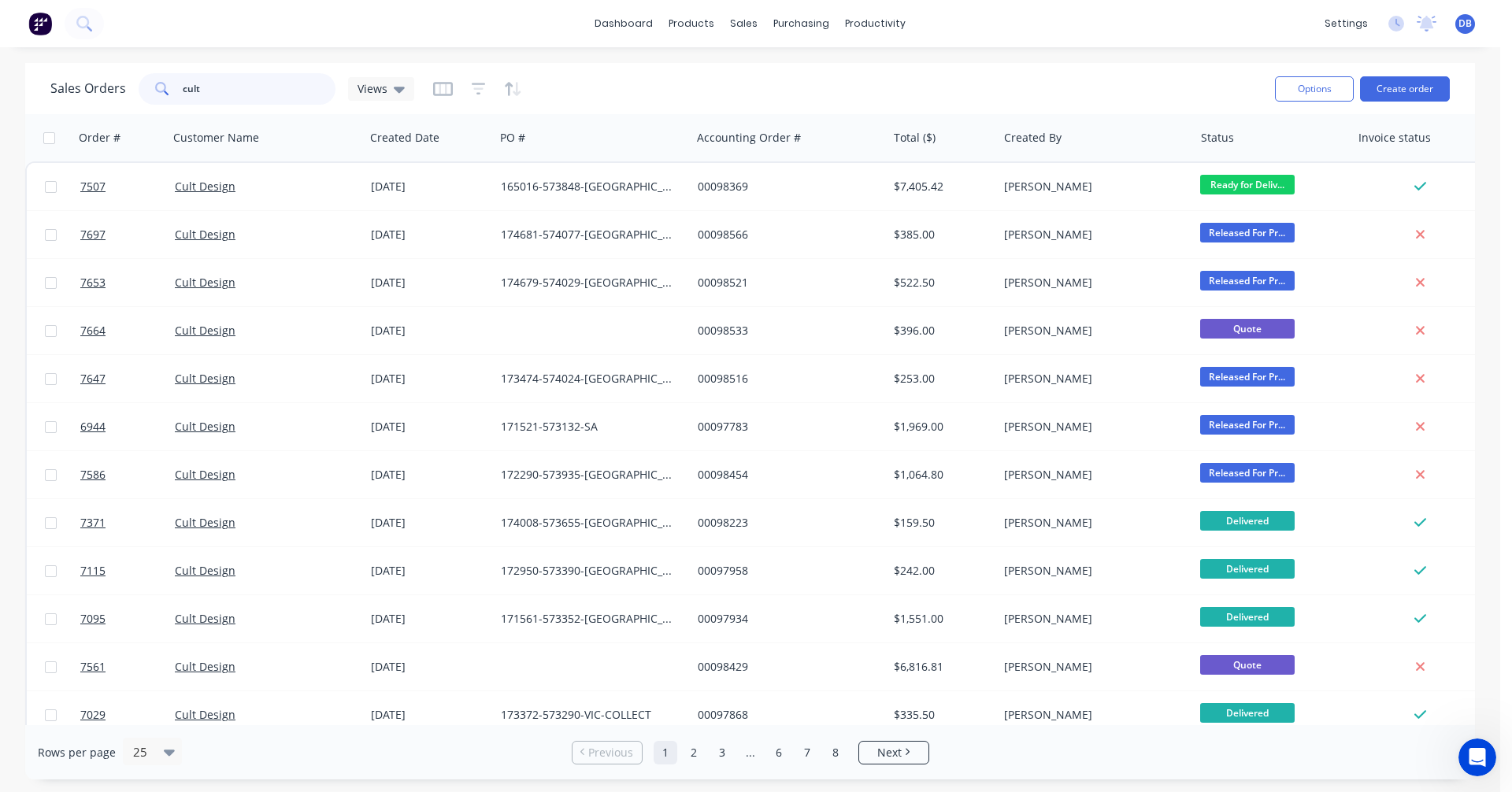
type input "cult"
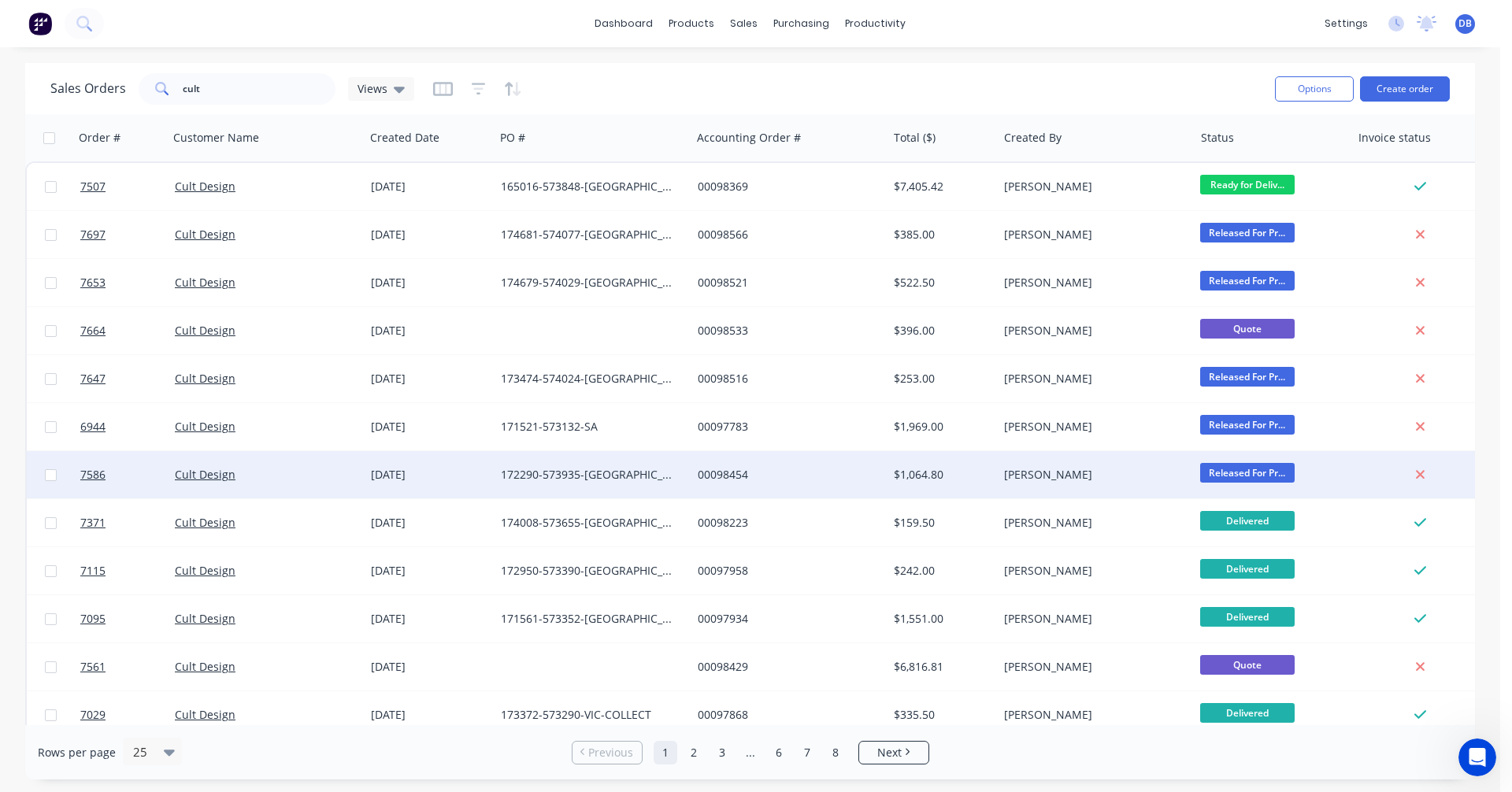
click at [596, 469] on div "172290-573935-[GEOGRAPHIC_DATA]-PROJECT" at bounding box center [588, 475] width 174 height 16
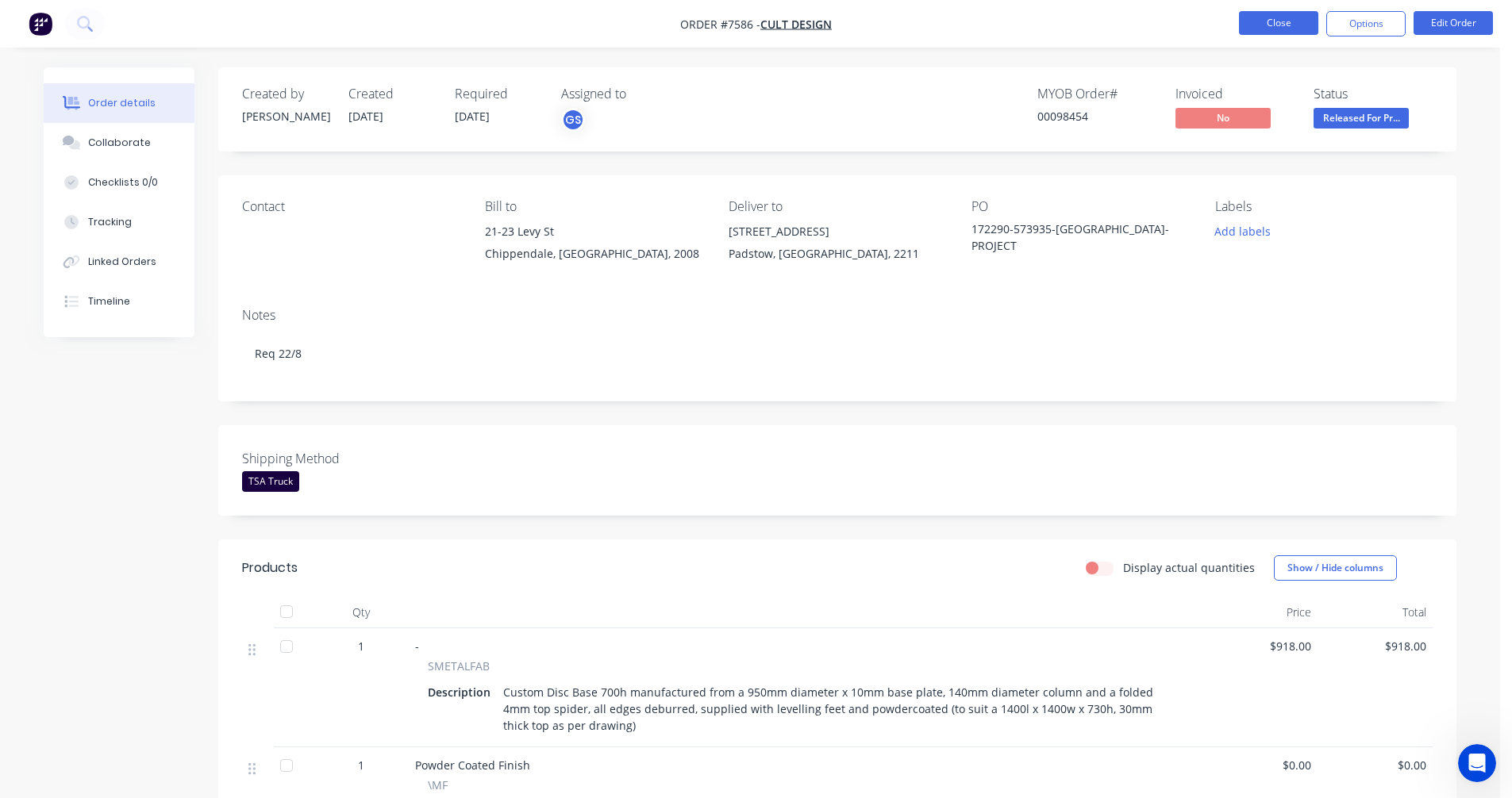
click at [1273, 26] on button "Close" at bounding box center [1278, 23] width 79 height 24
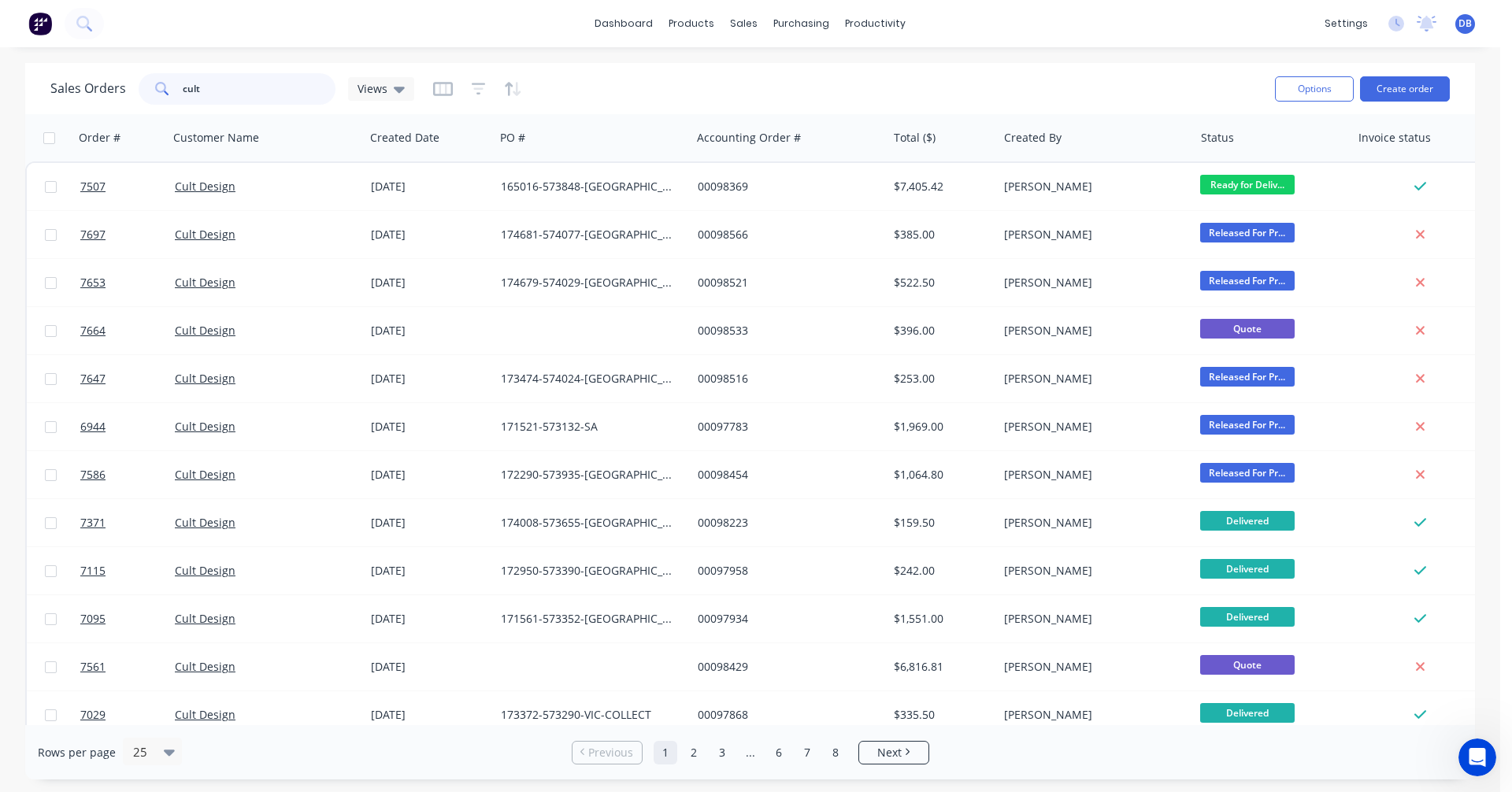
drag, startPoint x: 223, startPoint y: 89, endPoint x: 159, endPoint y: 88, distance: 64.0
click at [159, 88] on div "cult" at bounding box center [237, 89] width 197 height 32
type input "98481"
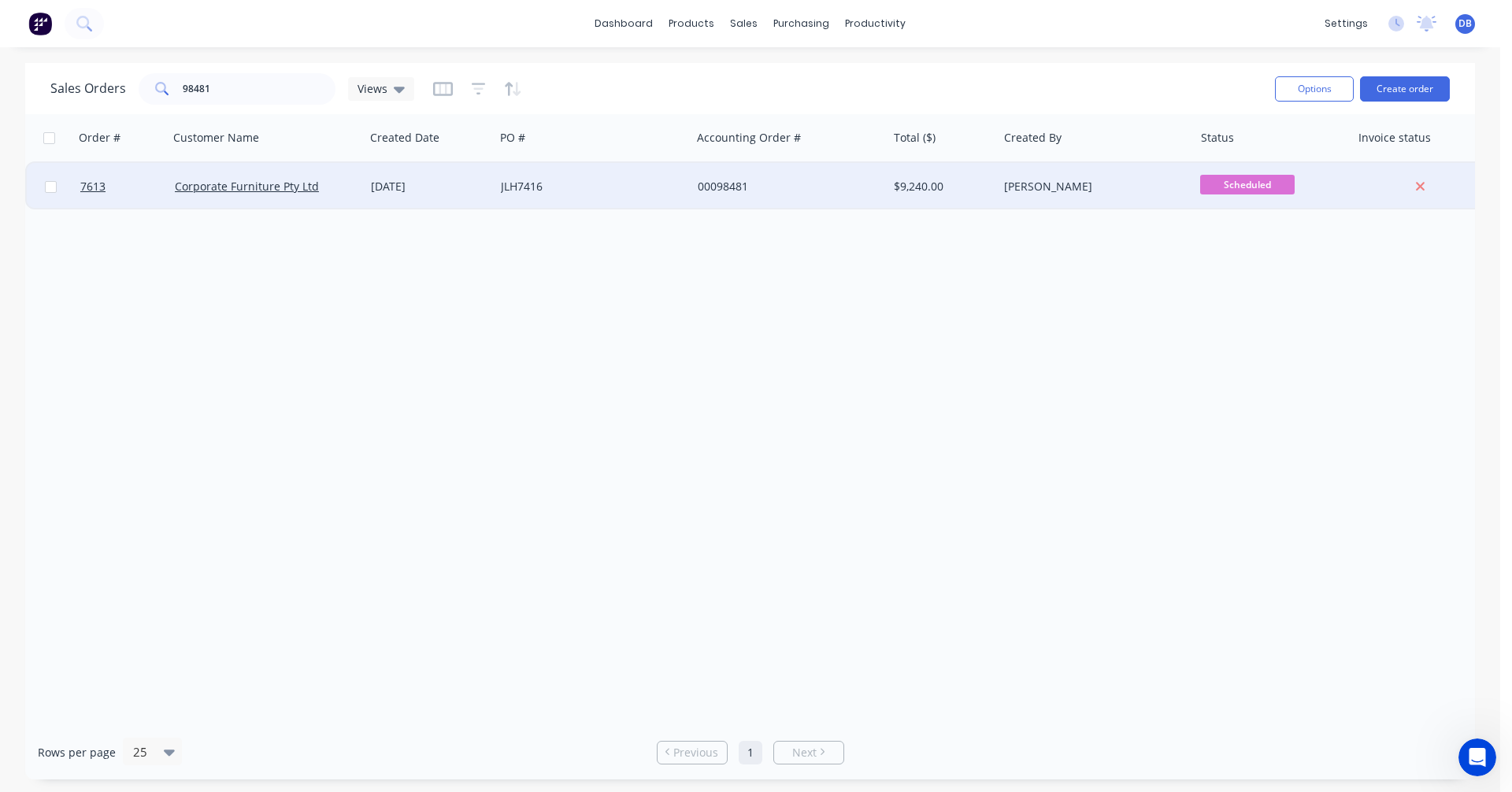
click at [442, 188] on div "[DATE]" at bounding box center [429, 186] width 117 height 16
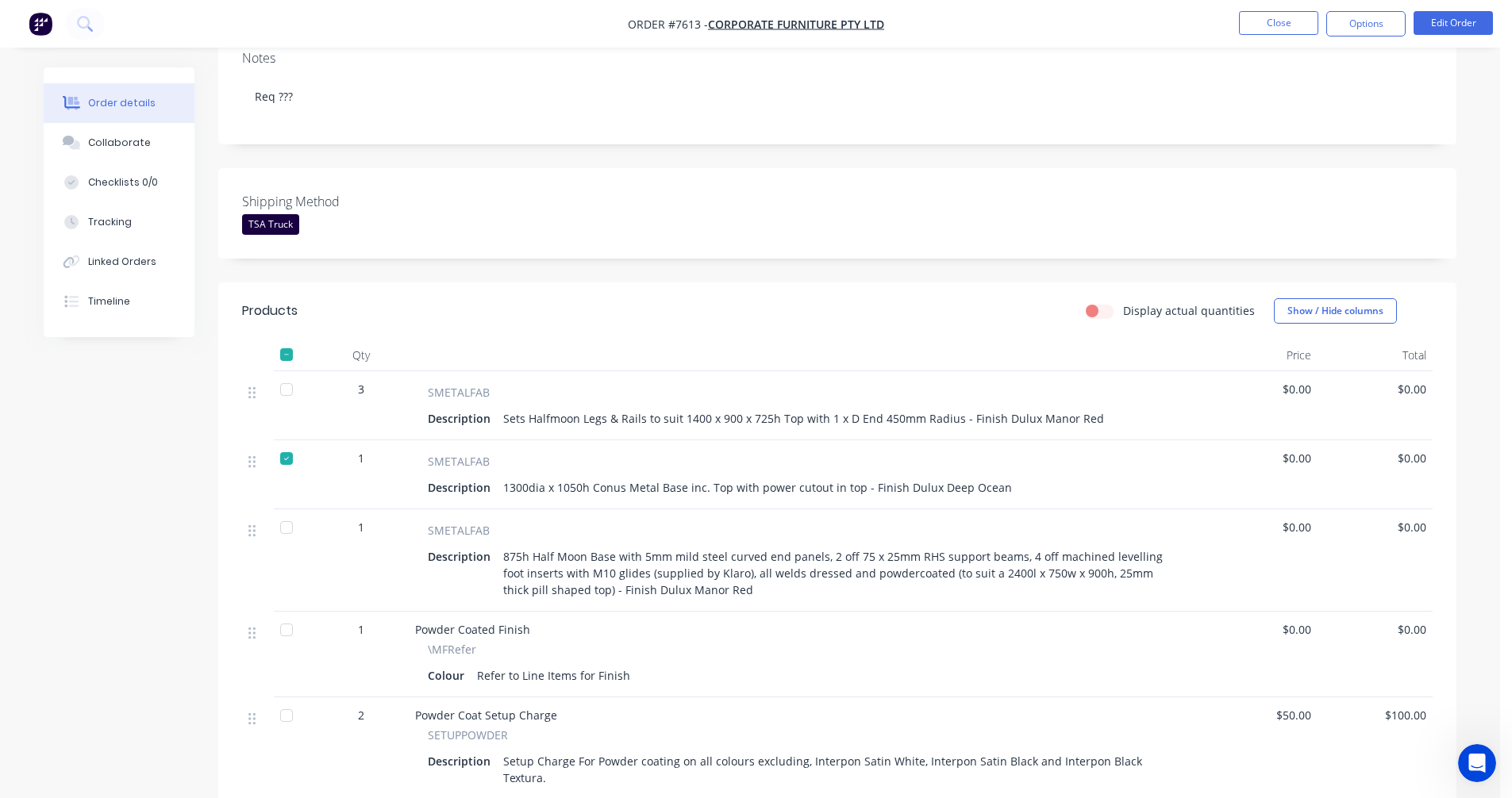
scroll to position [397, 0]
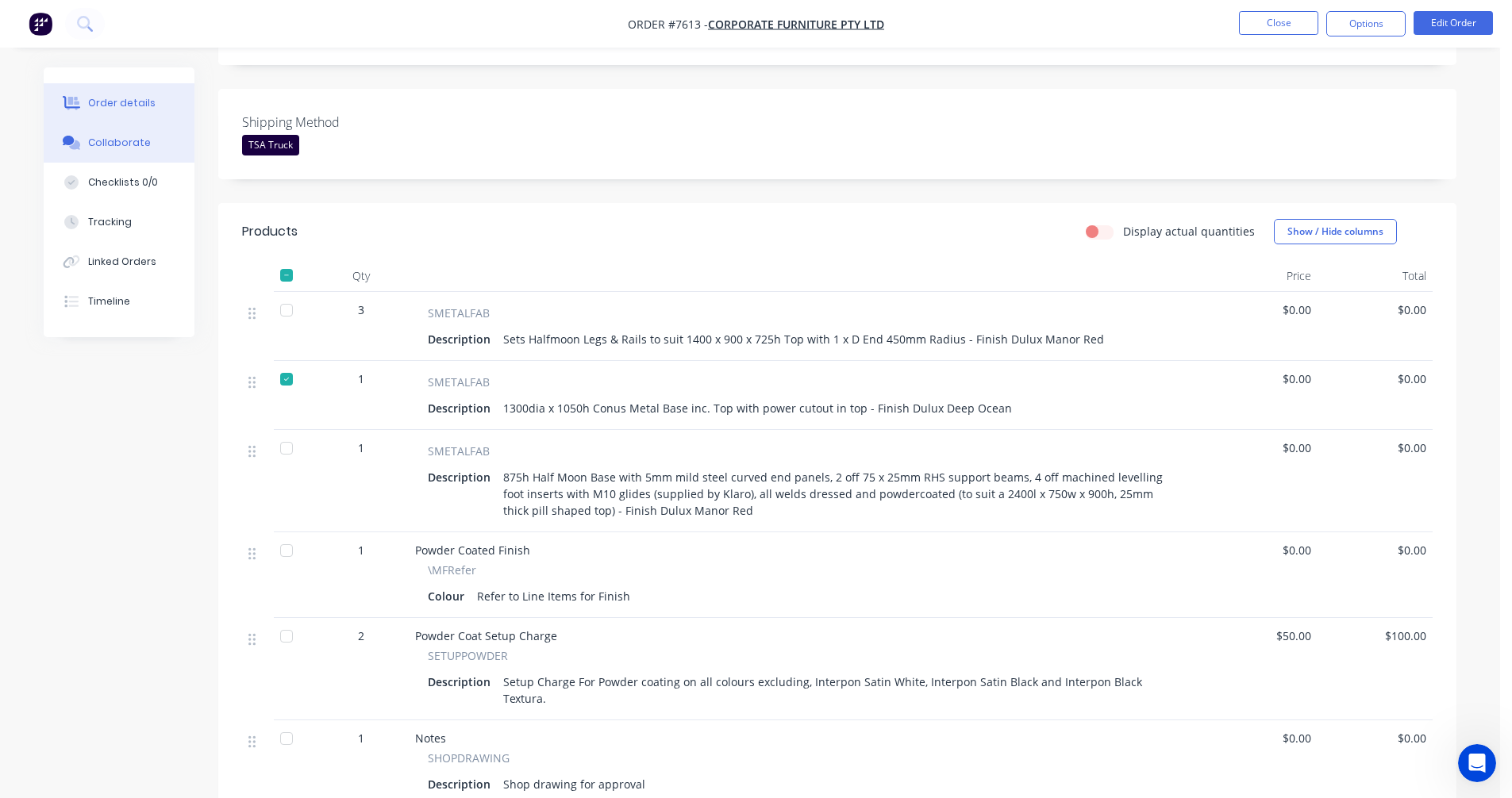
click at [100, 144] on div "Collaborate" at bounding box center [119, 143] width 63 height 14
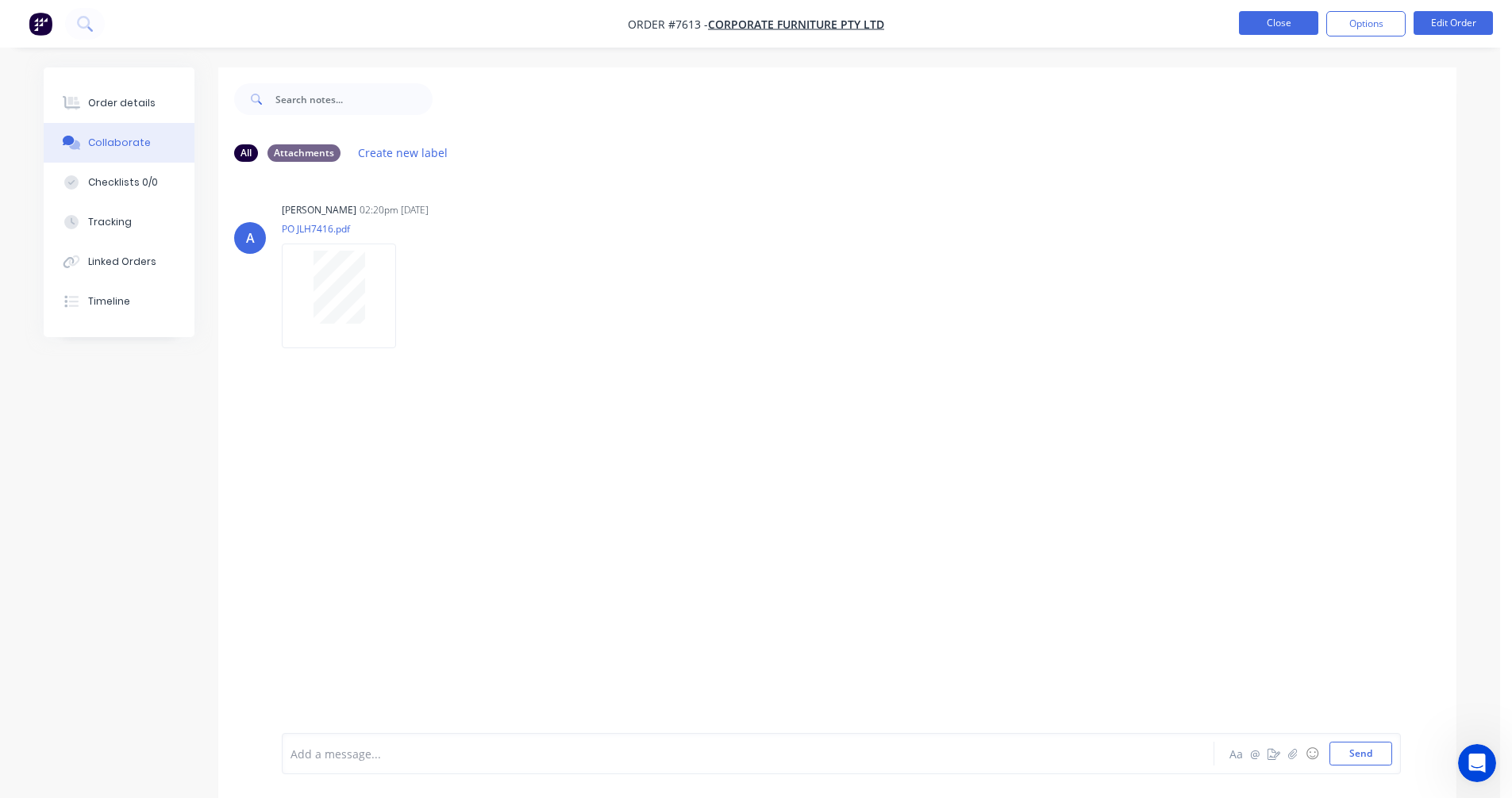
click at [1281, 25] on button "Close" at bounding box center [1278, 23] width 79 height 24
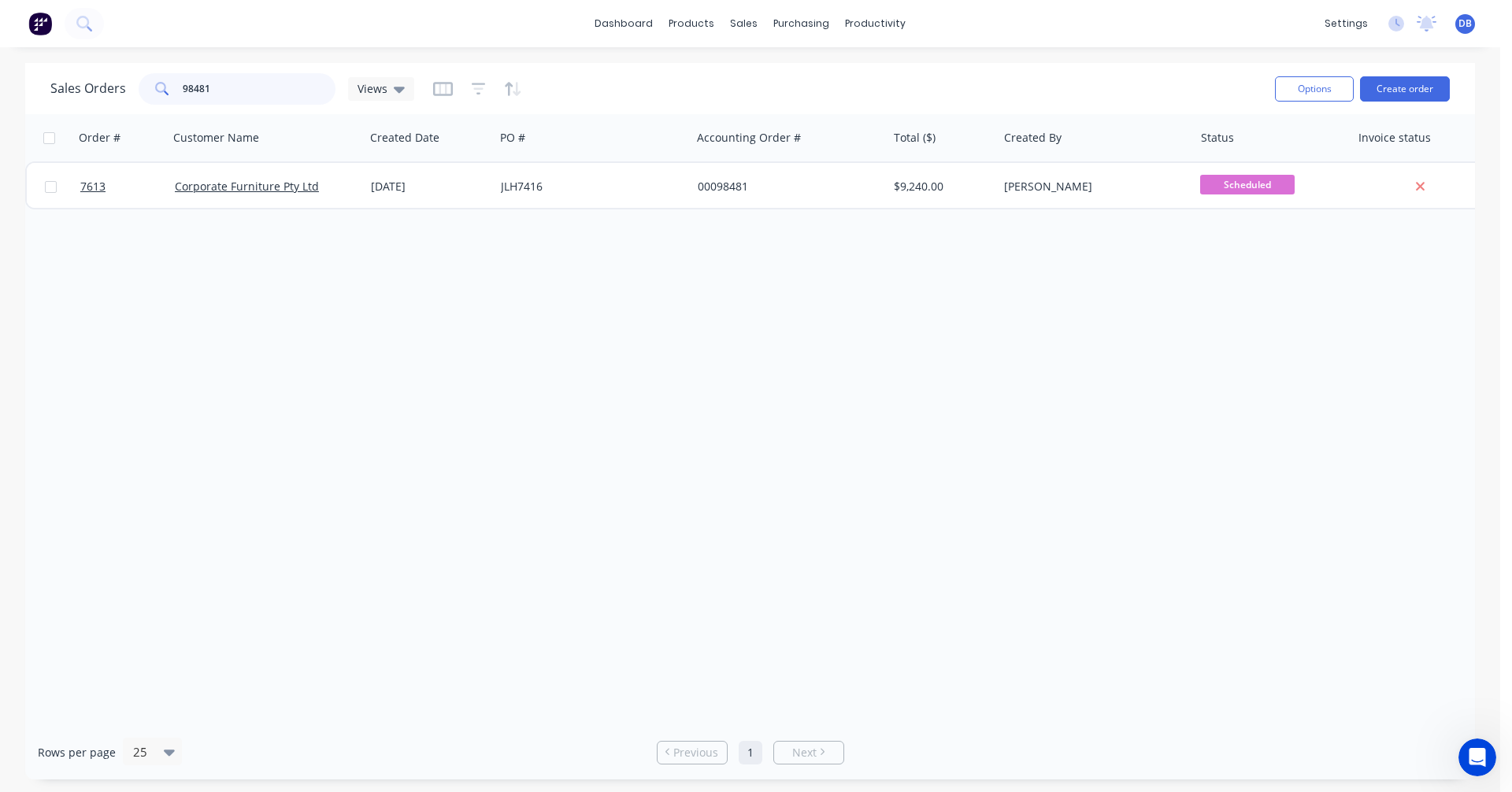
drag, startPoint x: 221, startPoint y: 83, endPoint x: 144, endPoint y: 94, distance: 77.8
click at [144, 86] on div "98481" at bounding box center [237, 89] width 197 height 32
type input "98315"
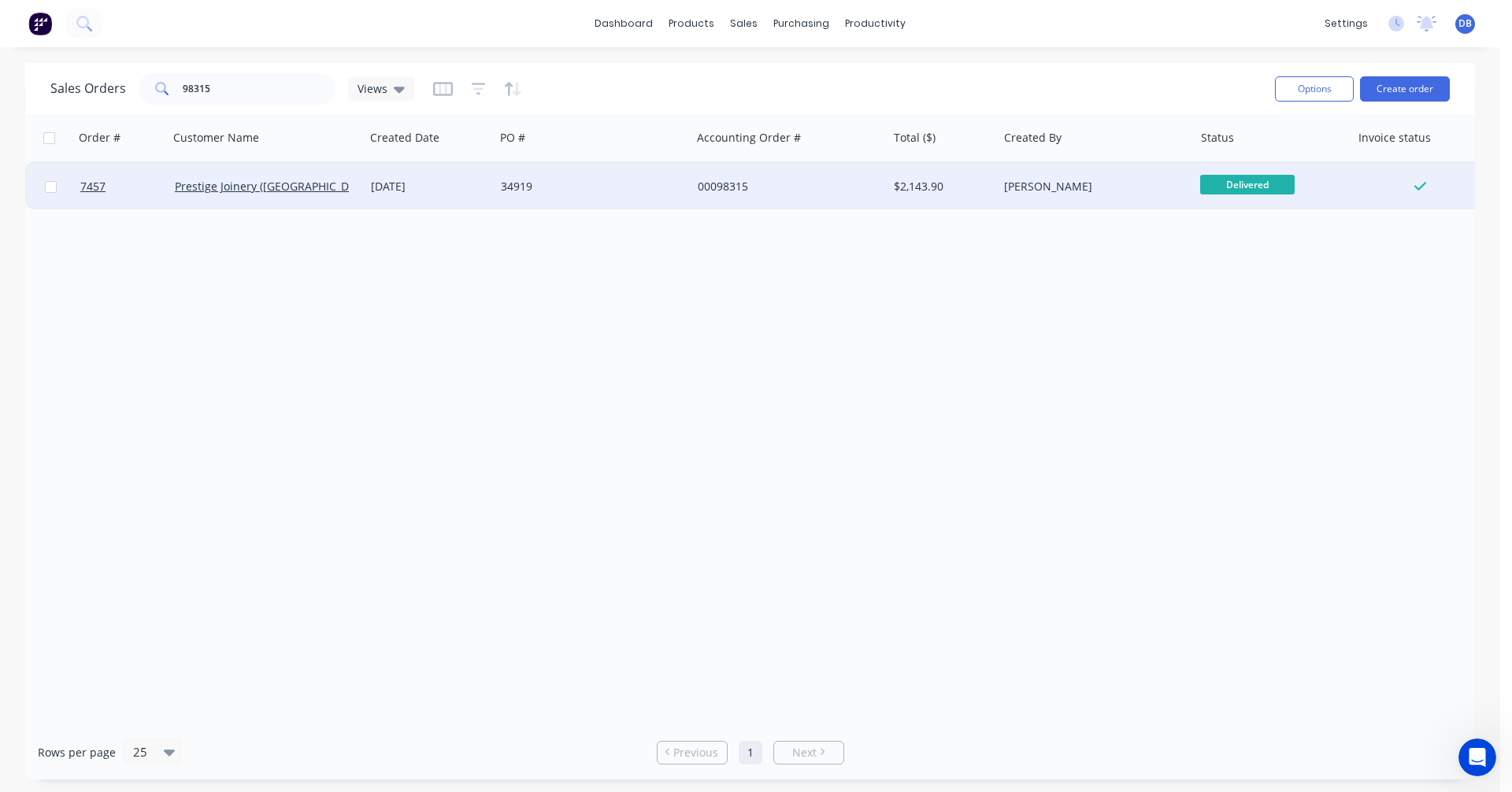
click at [450, 184] on div "[DATE]" at bounding box center [429, 186] width 117 height 16
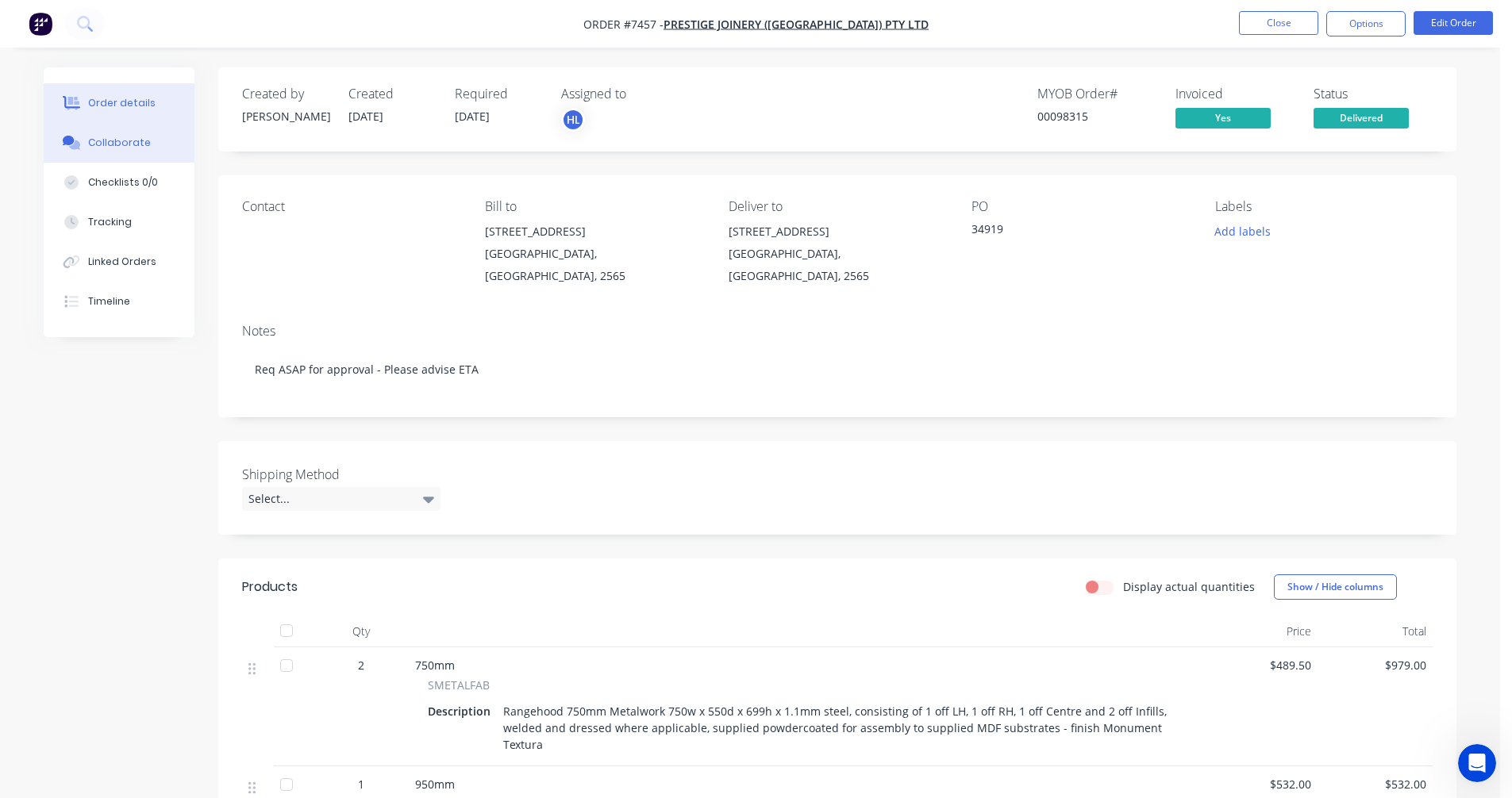
click at [121, 148] on div "Collaborate" at bounding box center [119, 143] width 63 height 14
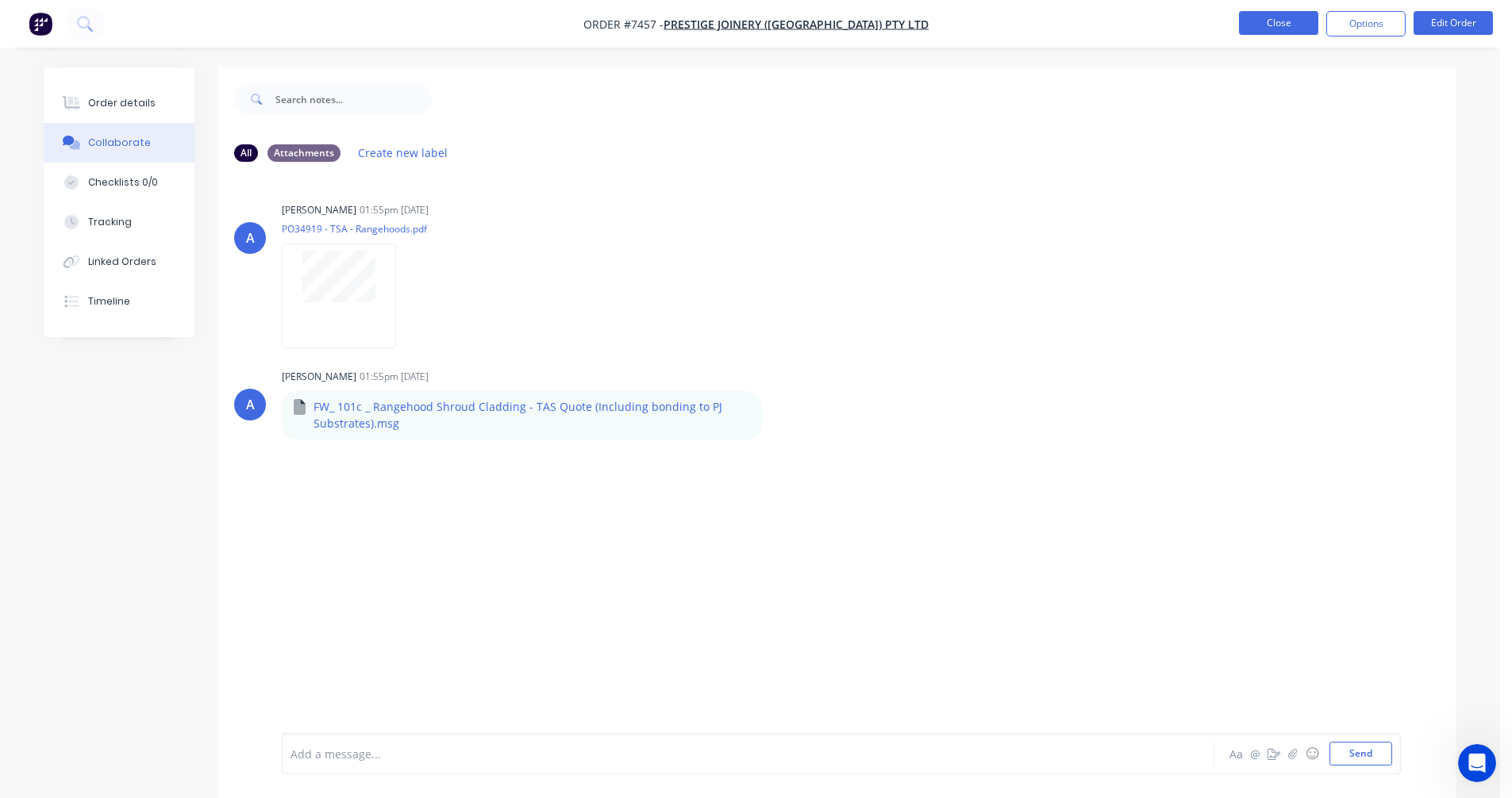
click at [1270, 25] on button "Close" at bounding box center [1278, 23] width 79 height 24
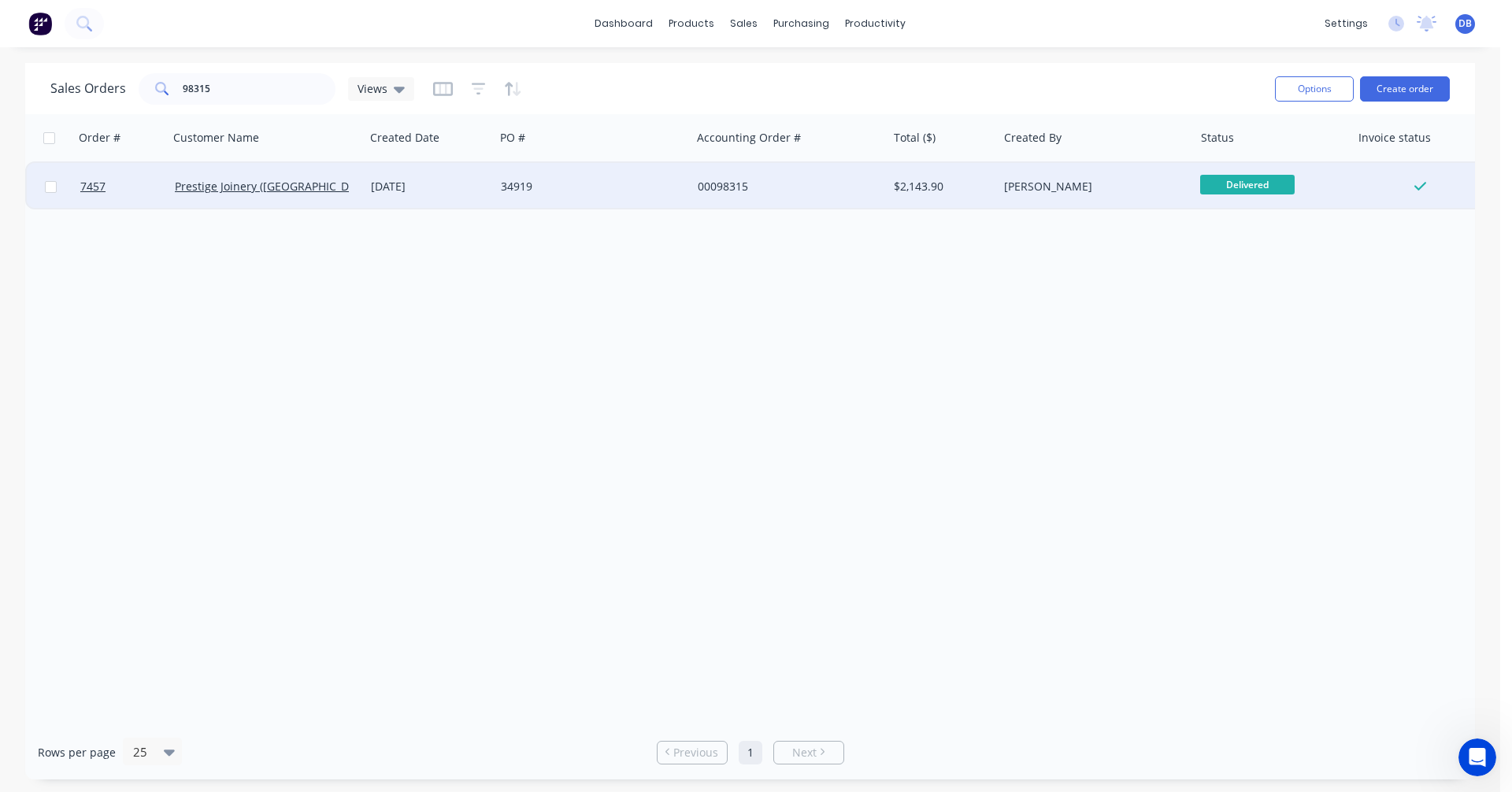
click at [432, 190] on div "[DATE]" at bounding box center [429, 186] width 117 height 16
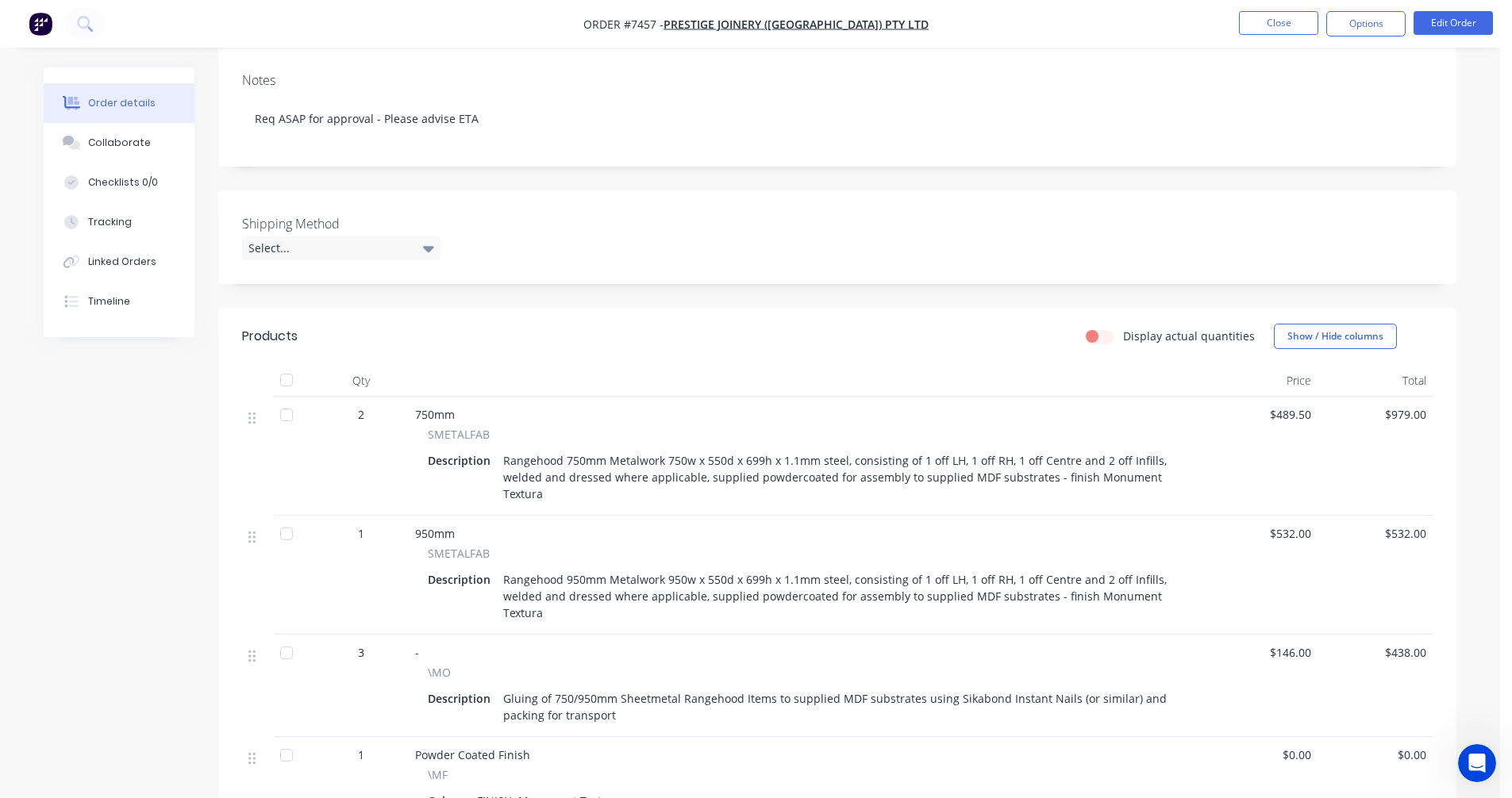
scroll to position [238, 0]
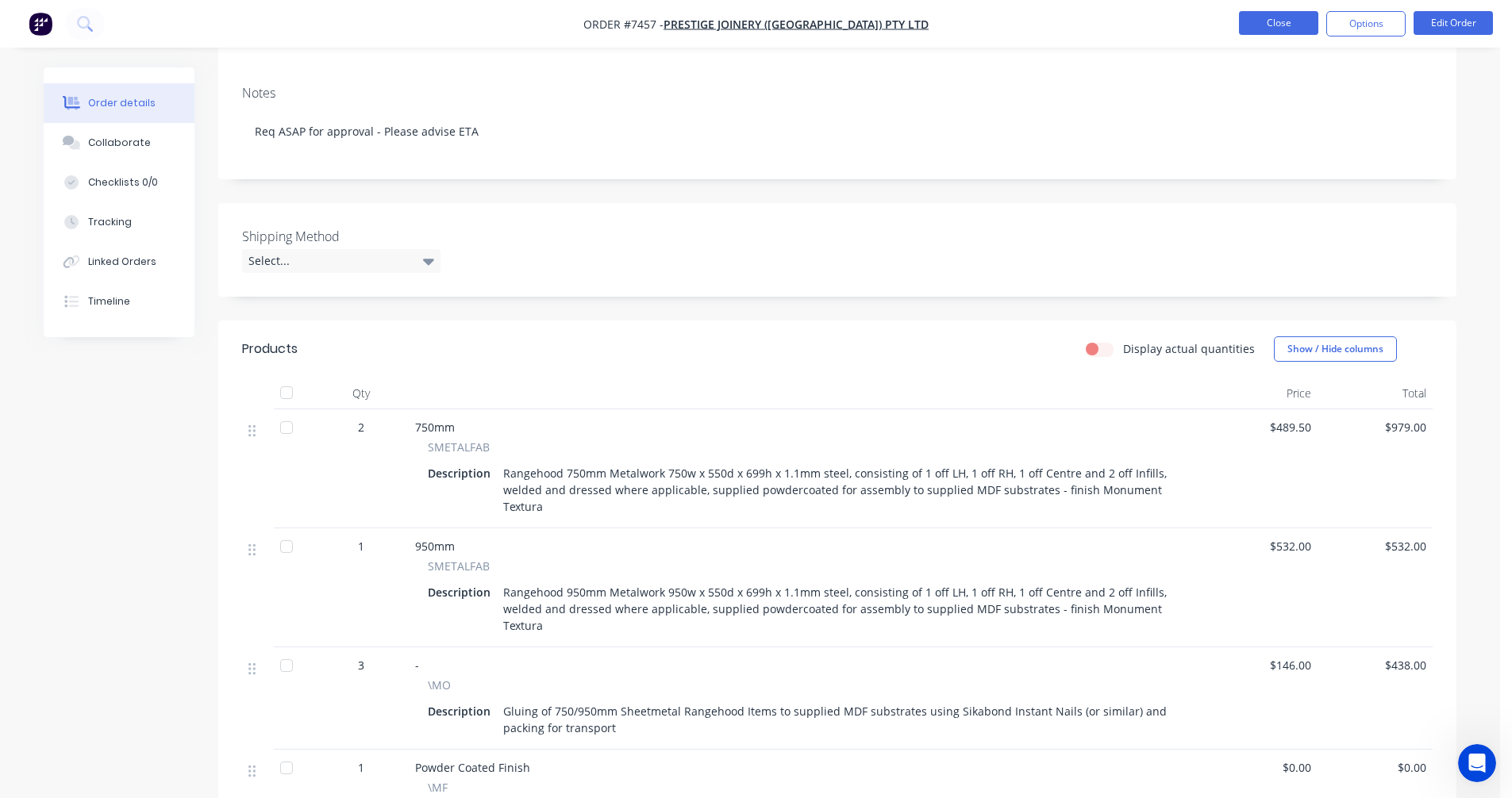
click at [1286, 25] on button "Close" at bounding box center [1278, 23] width 79 height 24
